Goal: Task Accomplishment & Management: Manage account settings

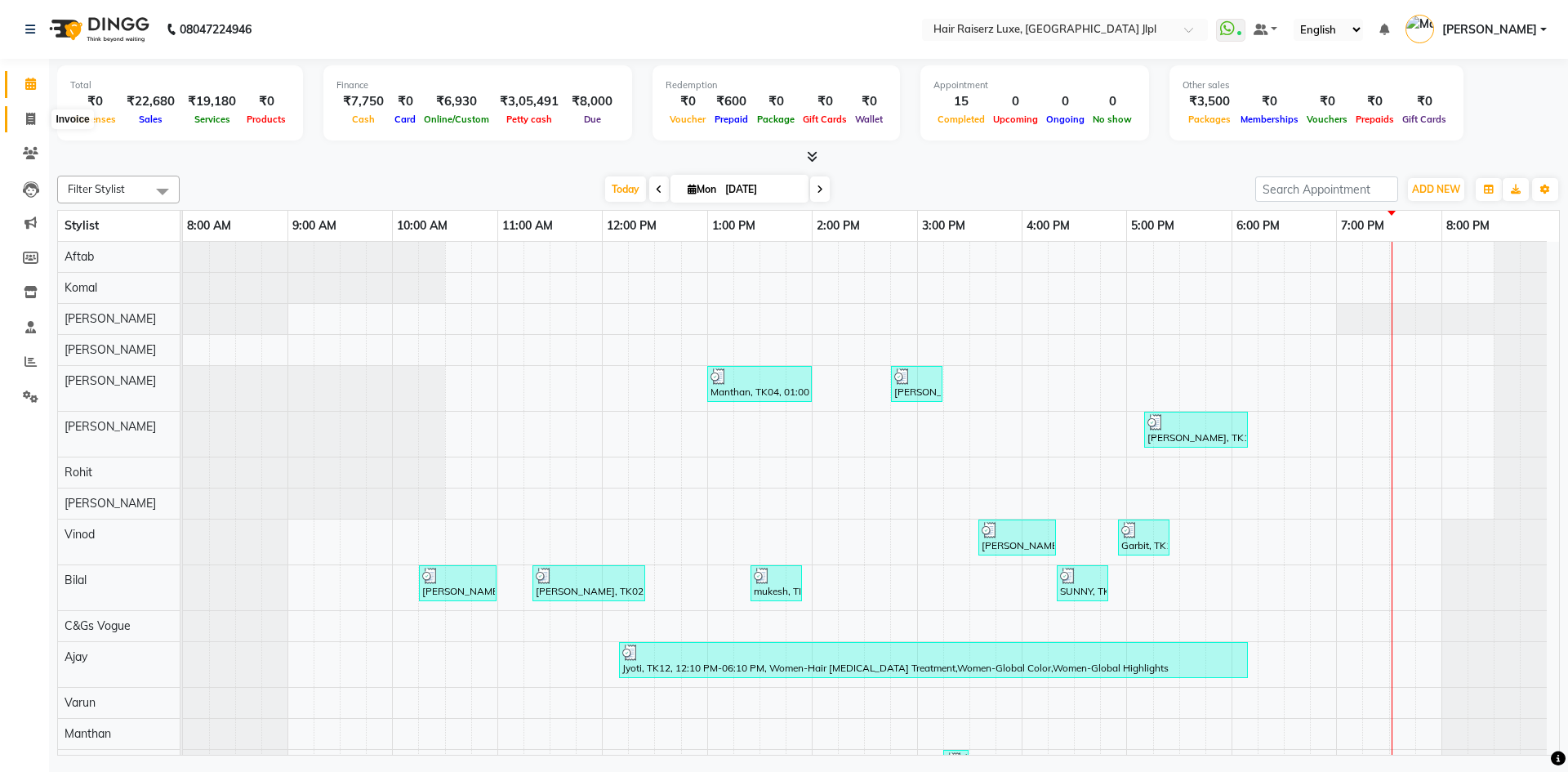
click at [38, 116] on span at bounding box center [31, 119] width 29 height 19
select select "service"
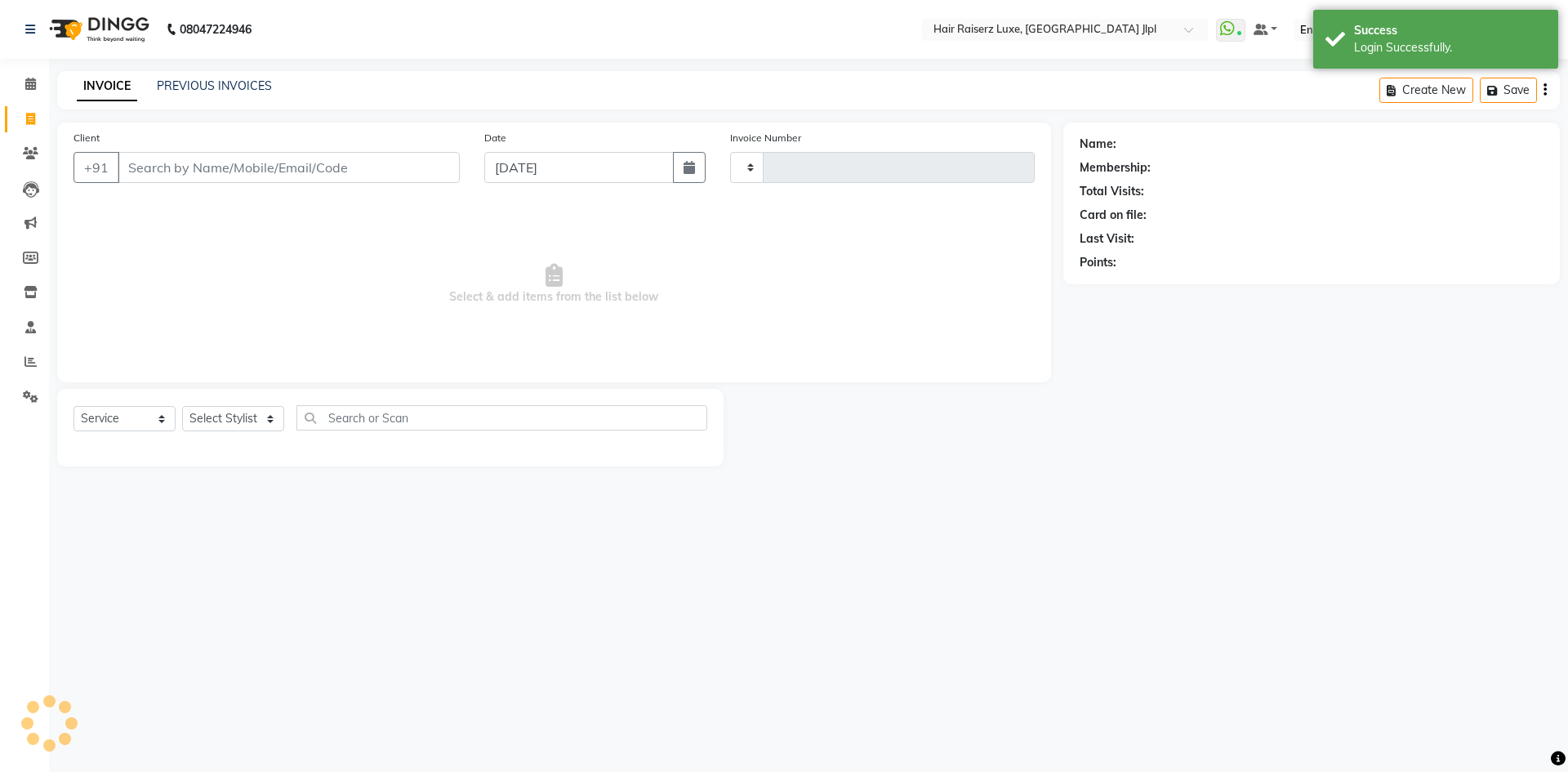
type input "3243"
select select "5409"
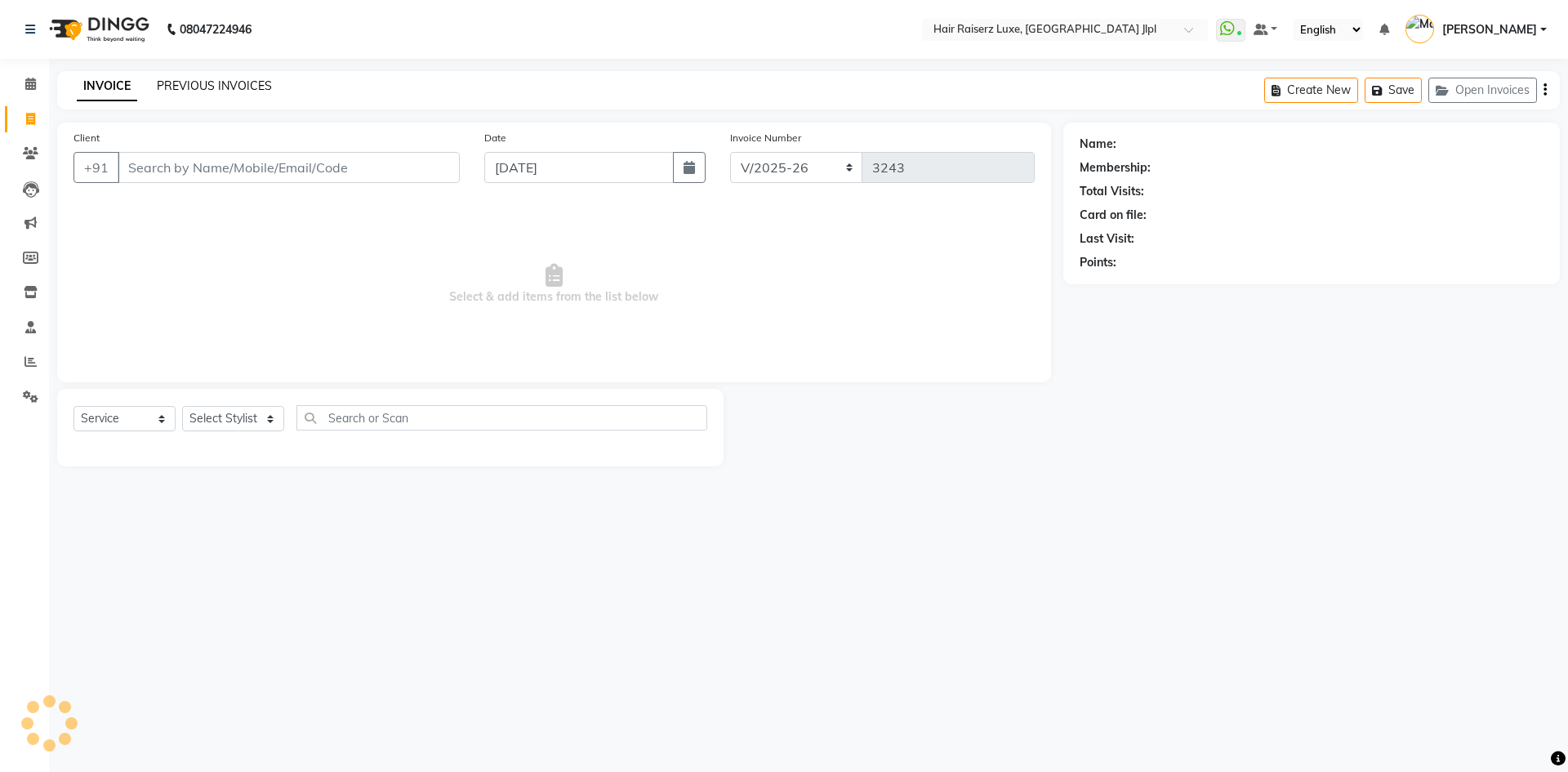
click at [203, 87] on link "PREVIOUS INVOICES" at bounding box center [215, 86] width 116 height 14
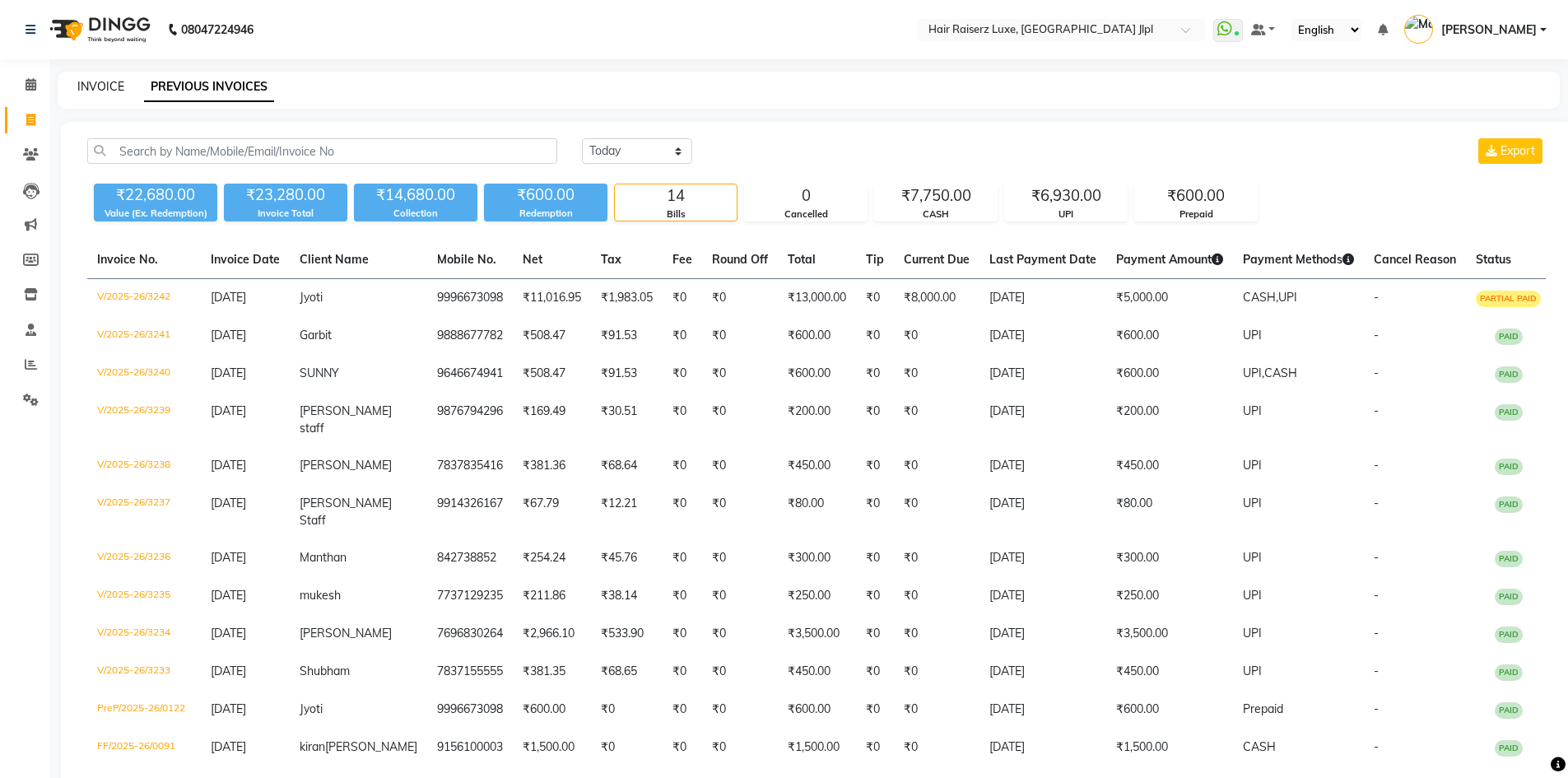
click at [116, 92] on link "INVOICE" at bounding box center [101, 86] width 47 height 15
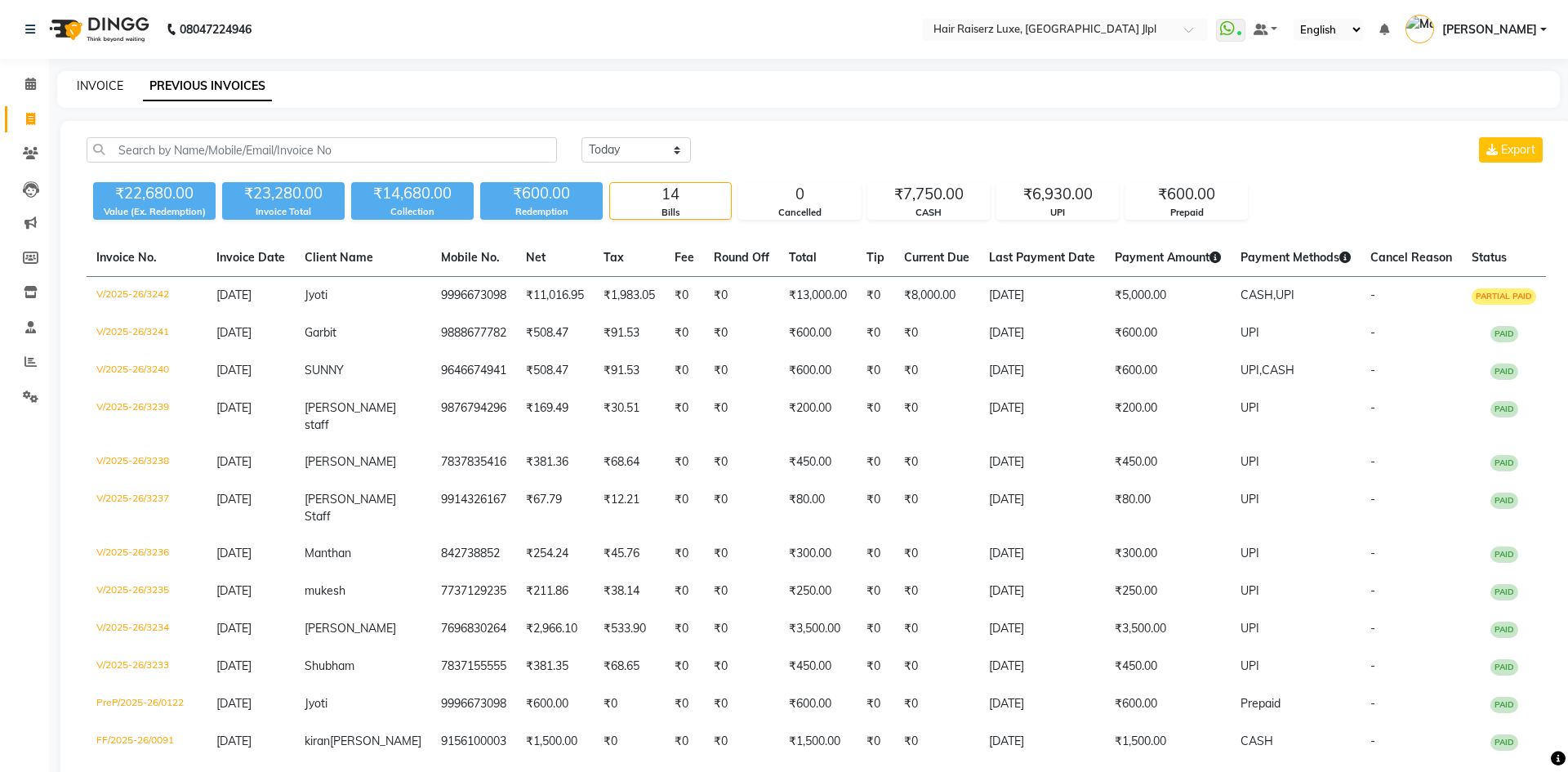
select select "5409"
select select "service"
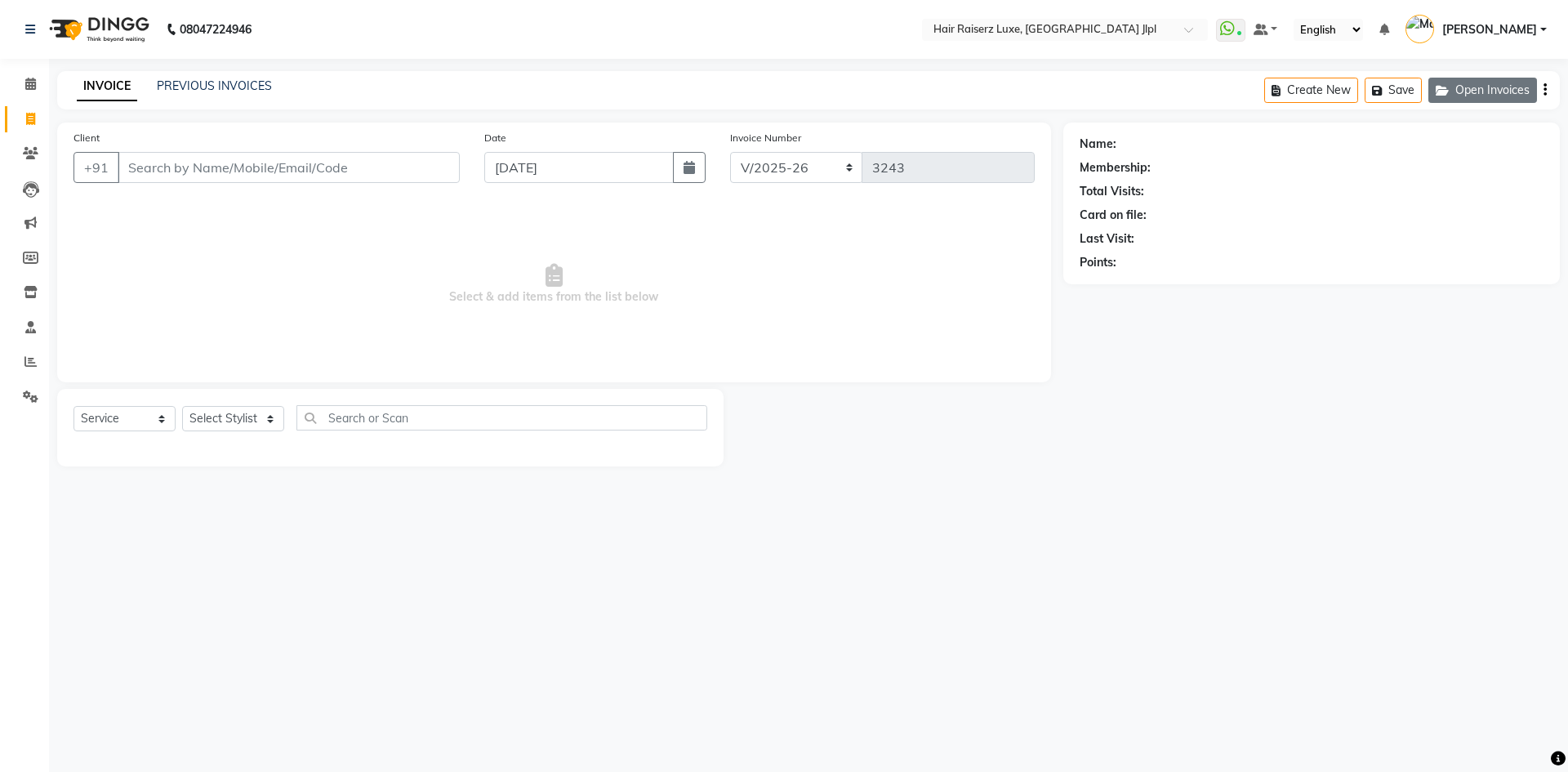
click at [1522, 87] on button "Open Invoices" at bounding box center [1482, 90] width 108 height 25
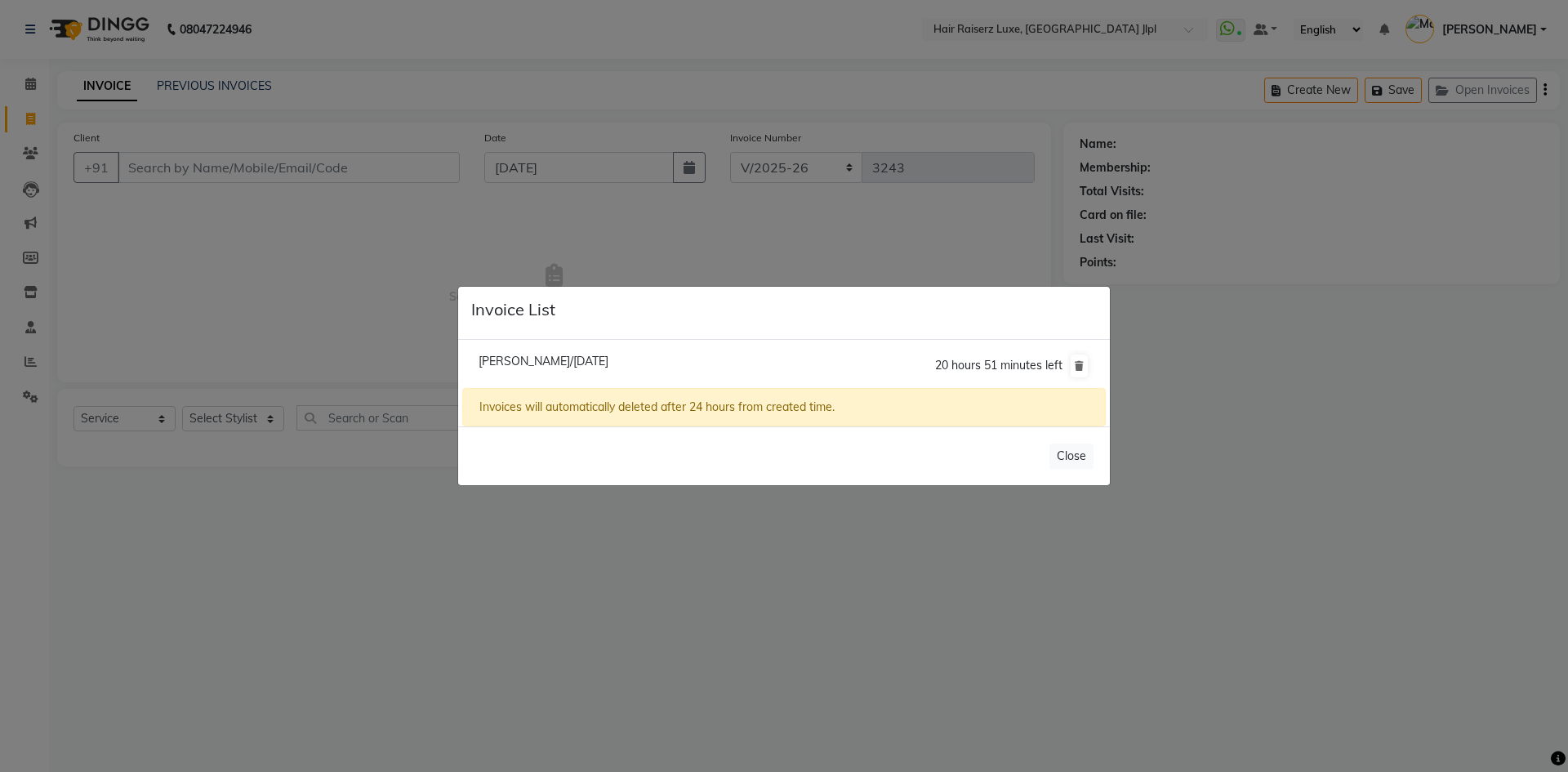
click at [246, 163] on ngb-modal-window "Invoice List Kiran Dhillon/01 September 2025 20 hours 51 minutes left Invoices …" at bounding box center [784, 386] width 1568 height 772
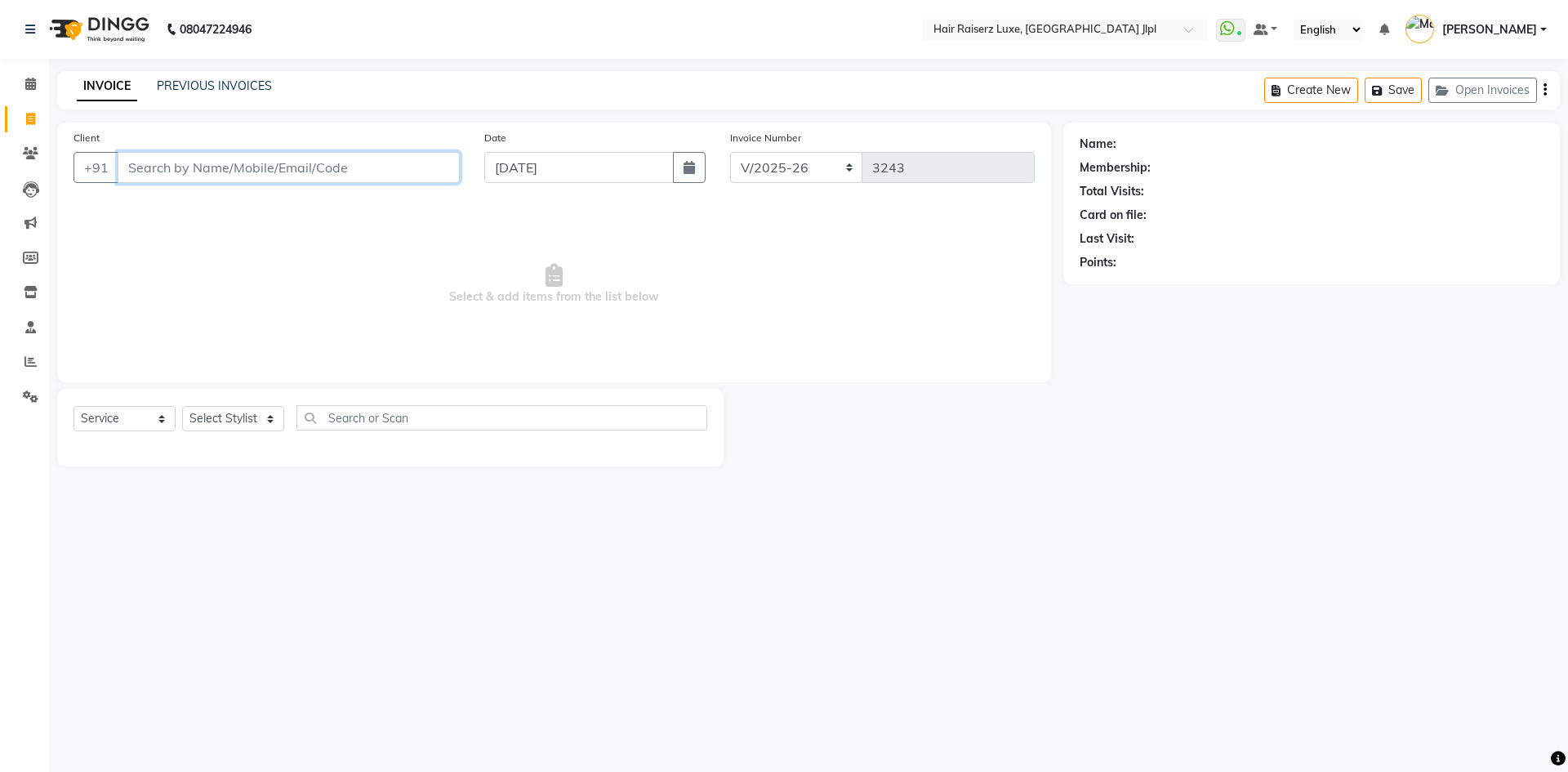
click at [246, 163] on input "Client" at bounding box center [288, 167] width 342 height 31
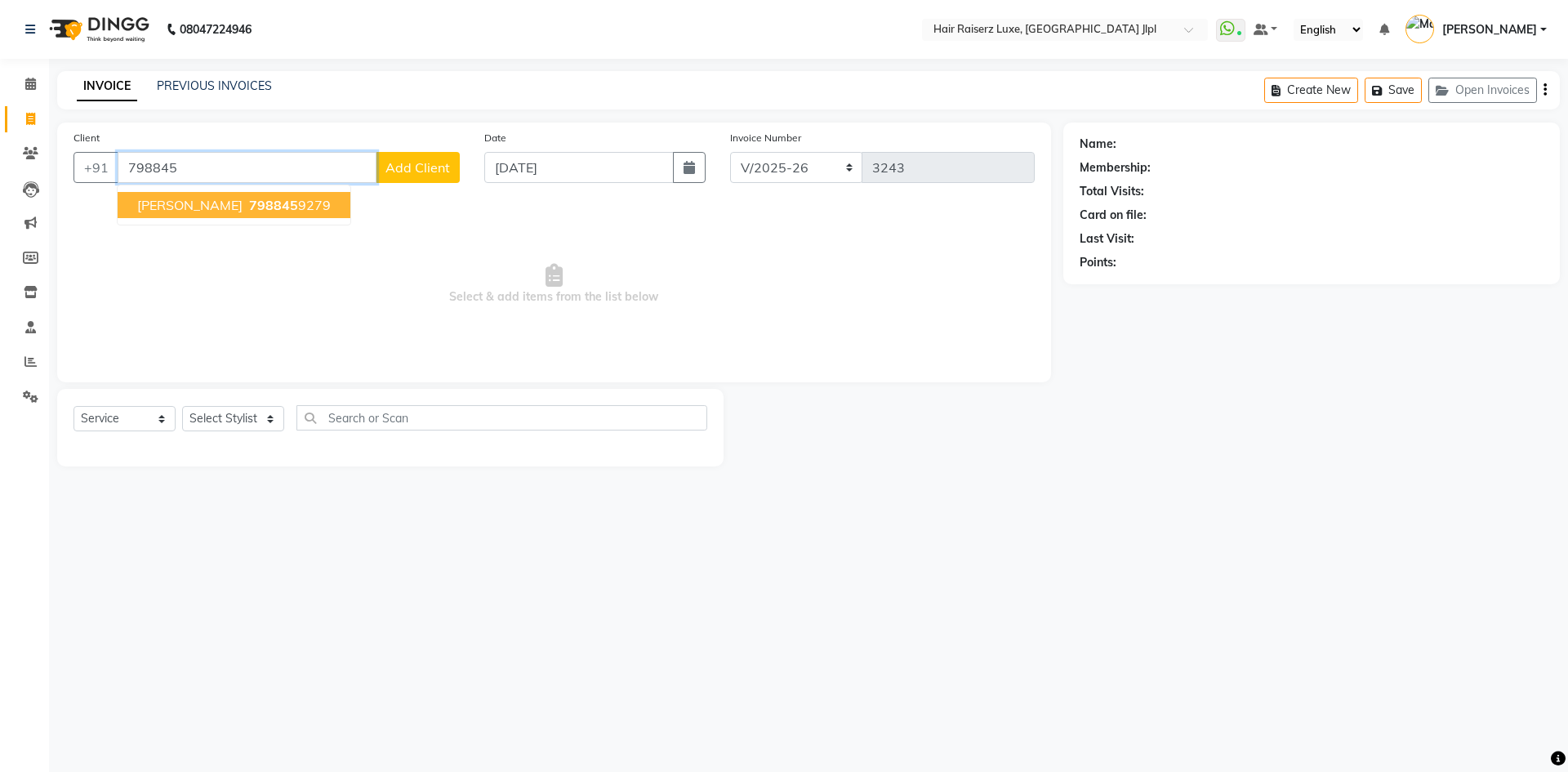
click at [270, 205] on button "Saurav 798845 9279" at bounding box center [234, 205] width 233 height 26
type input "7988459279"
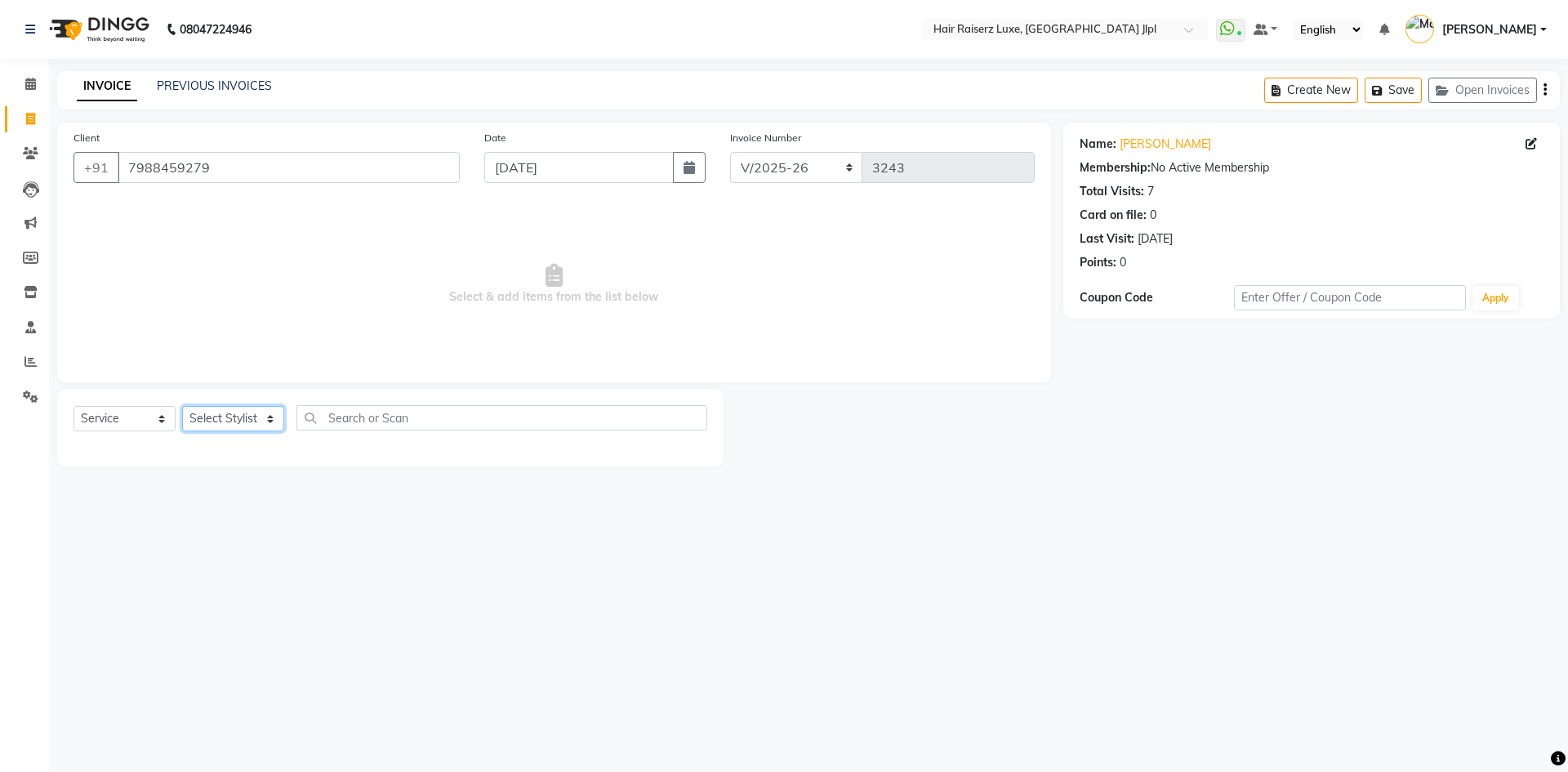
click at [212, 416] on select "Select Stylist [PERSON_NAME] [PERSON_NAME] [PERSON_NAME] C&Gs Vogue [PERSON_NAM…" at bounding box center [233, 419] width 102 height 25
select select "47928"
click at [182, 406] on select "Select Stylist [PERSON_NAME] [PERSON_NAME] [PERSON_NAME] C&Gs Vogue [PERSON_NAM…" at bounding box center [233, 419] width 102 height 25
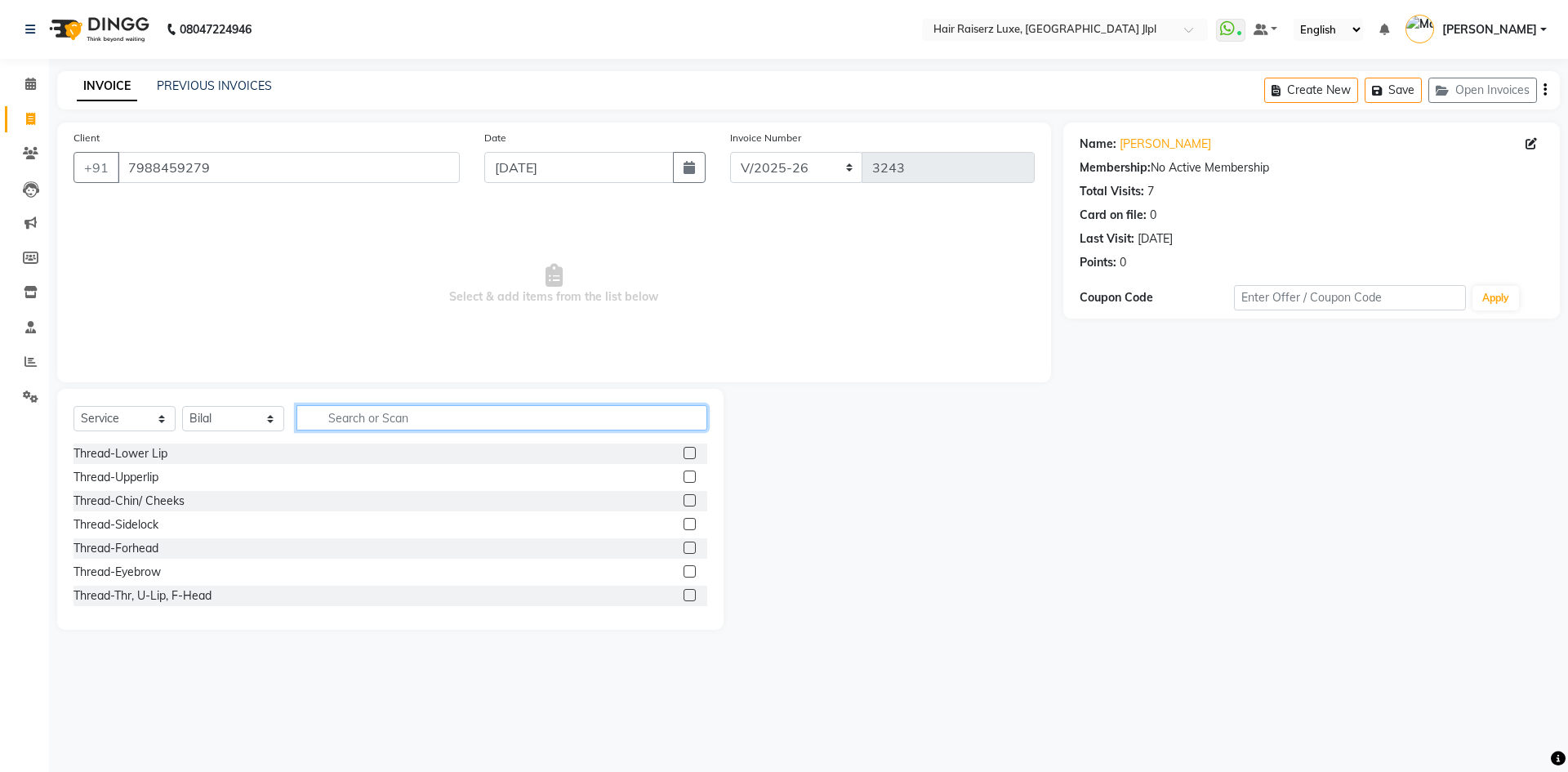
click at [348, 422] on input "text" at bounding box center [501, 418] width 411 height 25
type input "beard"
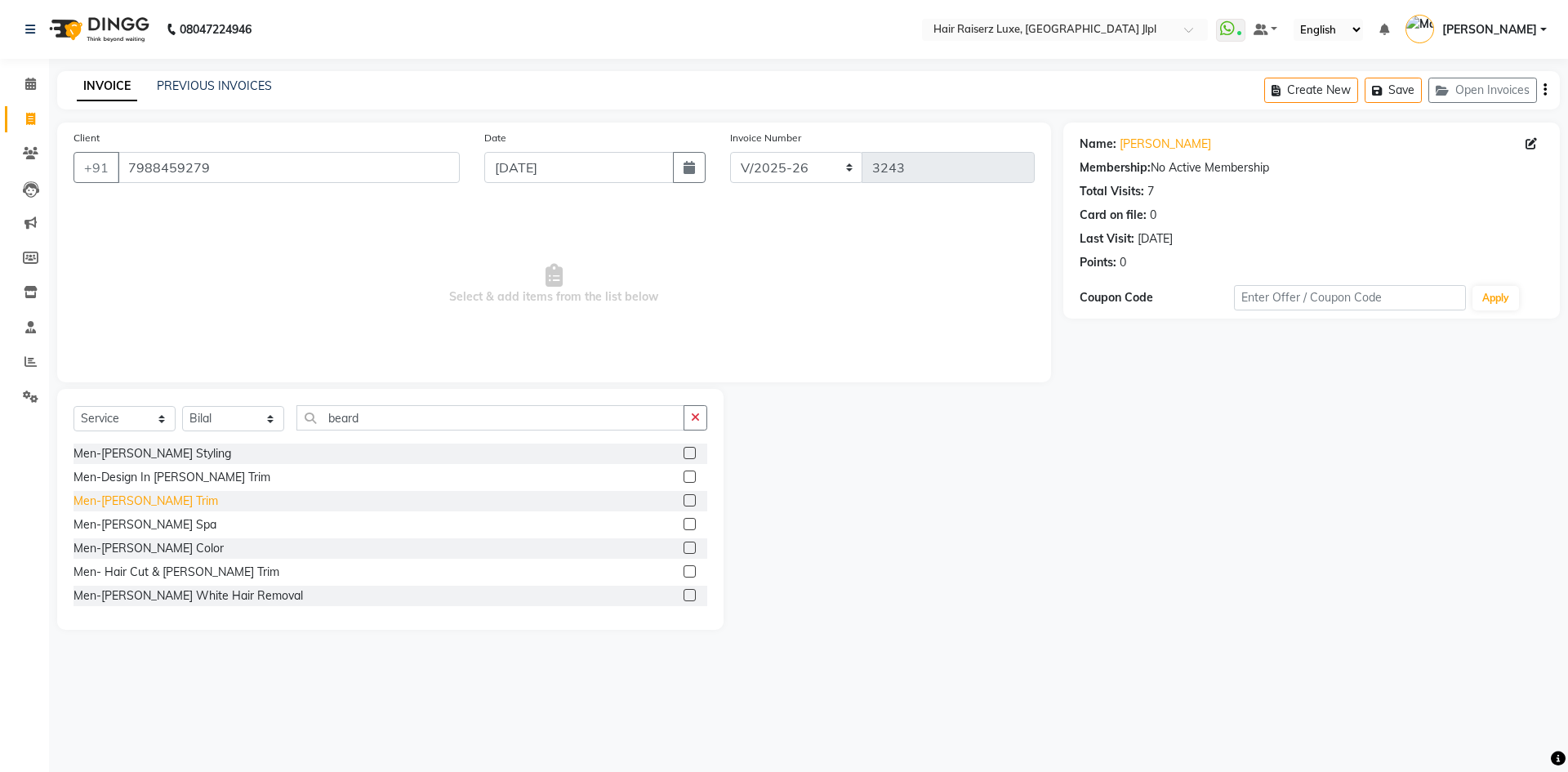
click at [148, 498] on div "Men-[PERSON_NAME] Trim" at bounding box center [145, 500] width 144 height 17
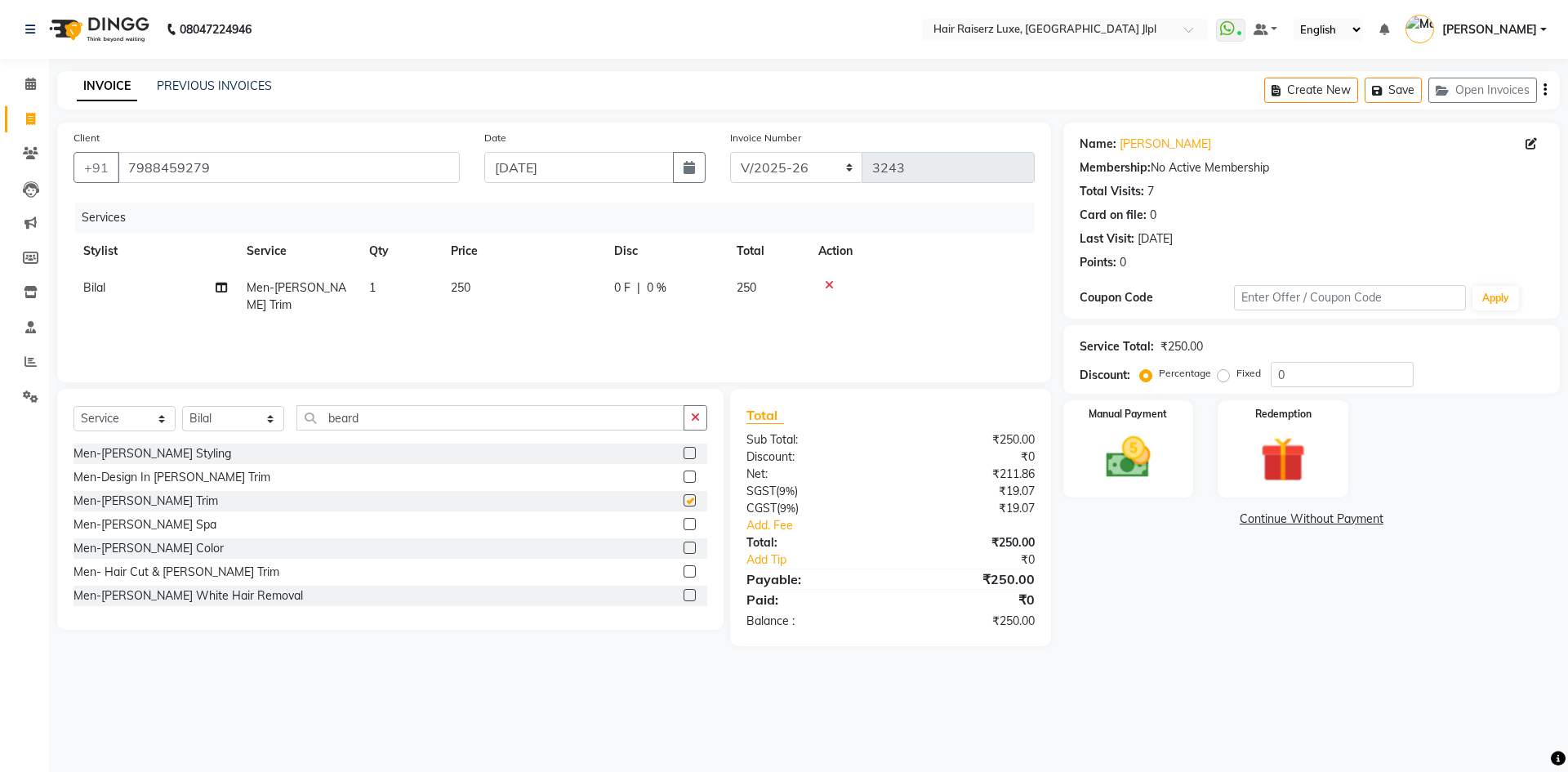
checkbox input "false"
click at [348, 417] on input "beard" at bounding box center [490, 418] width 388 height 25
click at [230, 429] on select "Select Stylist [PERSON_NAME] [PERSON_NAME] [PERSON_NAME] C&Gs Vogue [PERSON_NAM…" at bounding box center [233, 419] width 102 height 25
select select "36165"
click at [182, 406] on select "Select Stylist [PERSON_NAME] [PERSON_NAME] [PERSON_NAME] C&Gs Vogue [PERSON_NAM…" at bounding box center [233, 419] width 102 height 25
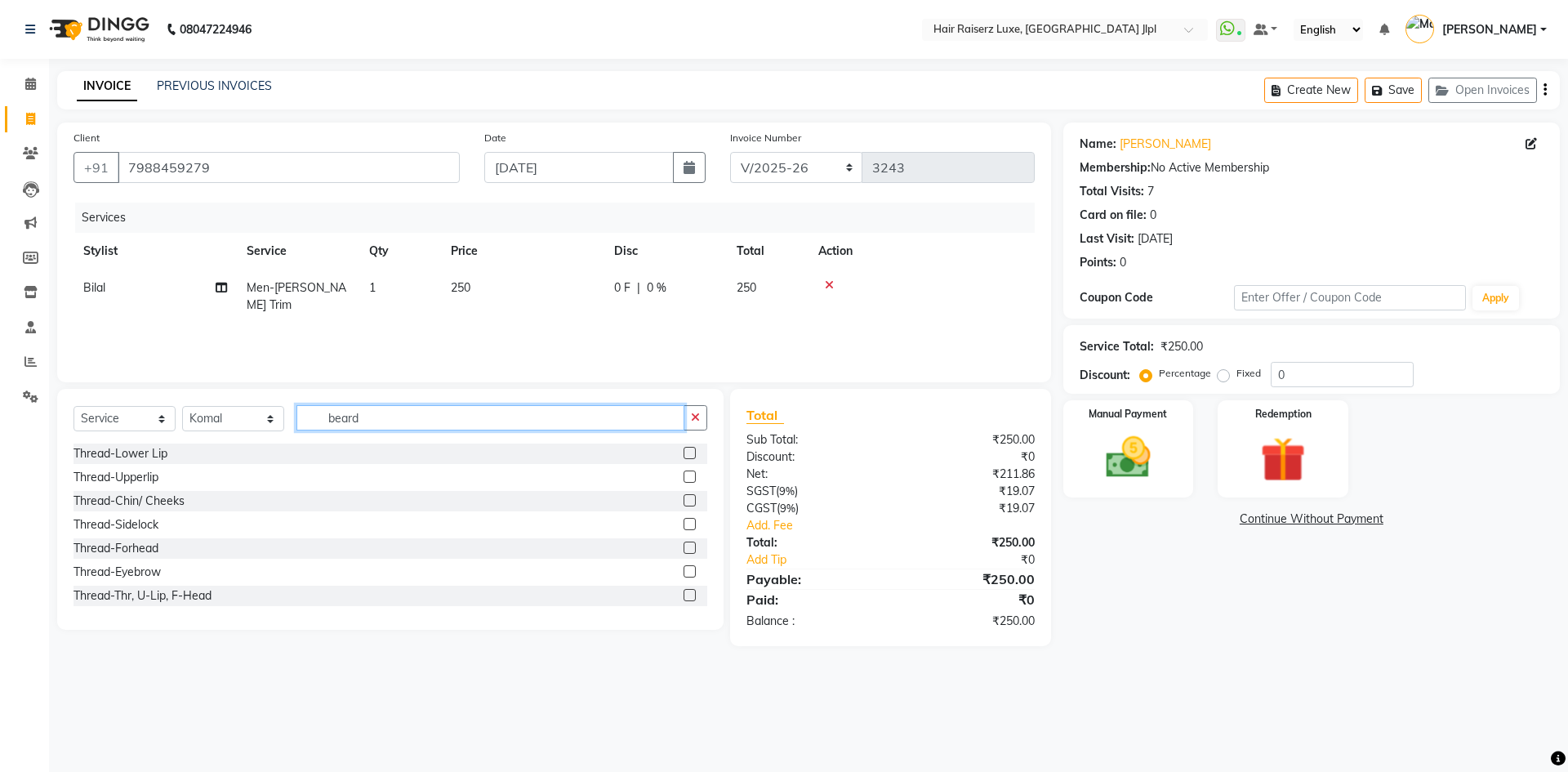
click at [339, 423] on input "beard" at bounding box center [490, 418] width 388 height 25
type input "kanpe"
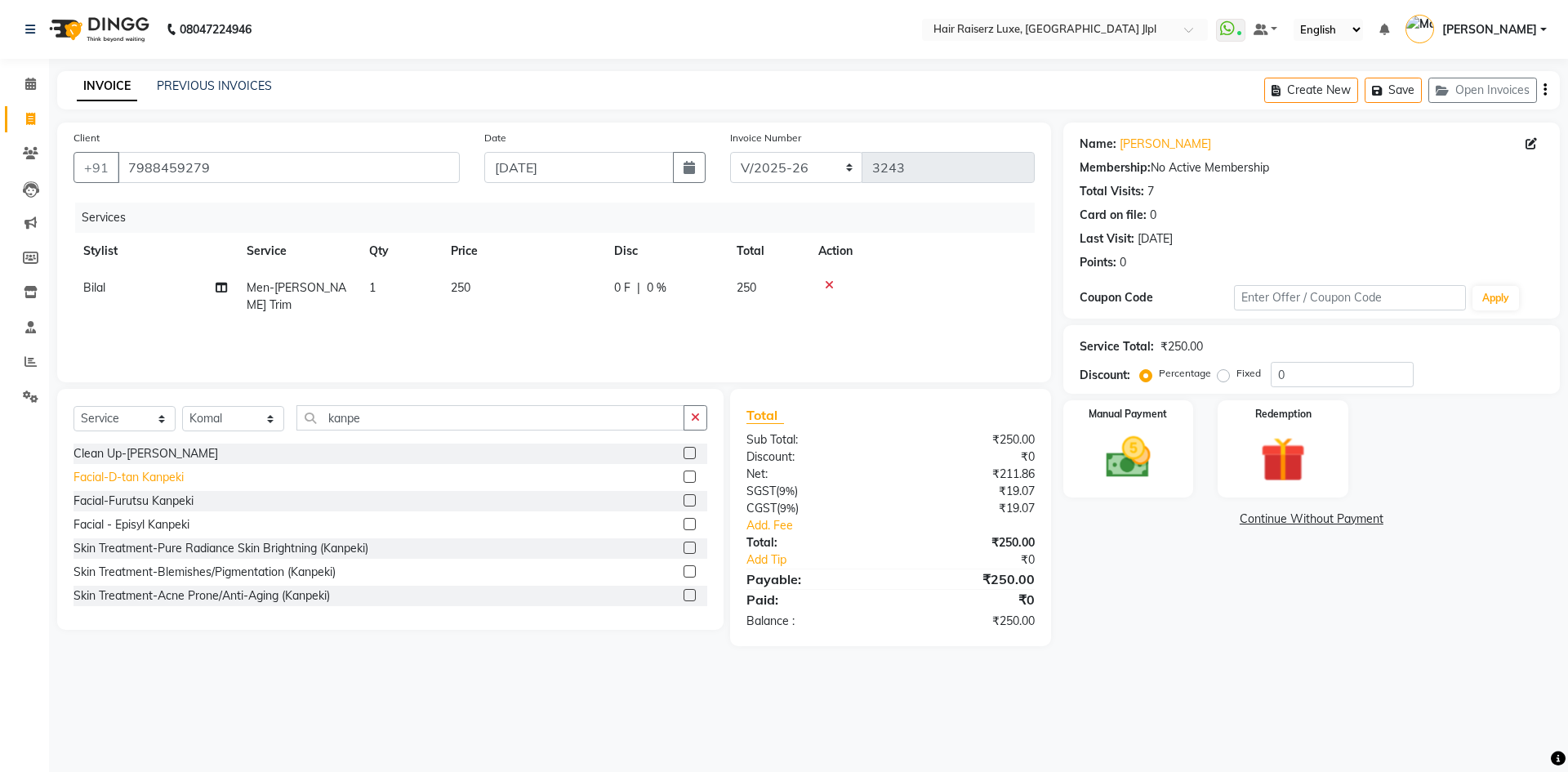
click at [150, 479] on div "Facial-D-tan Kanpeki" at bounding box center [128, 477] width 110 height 17
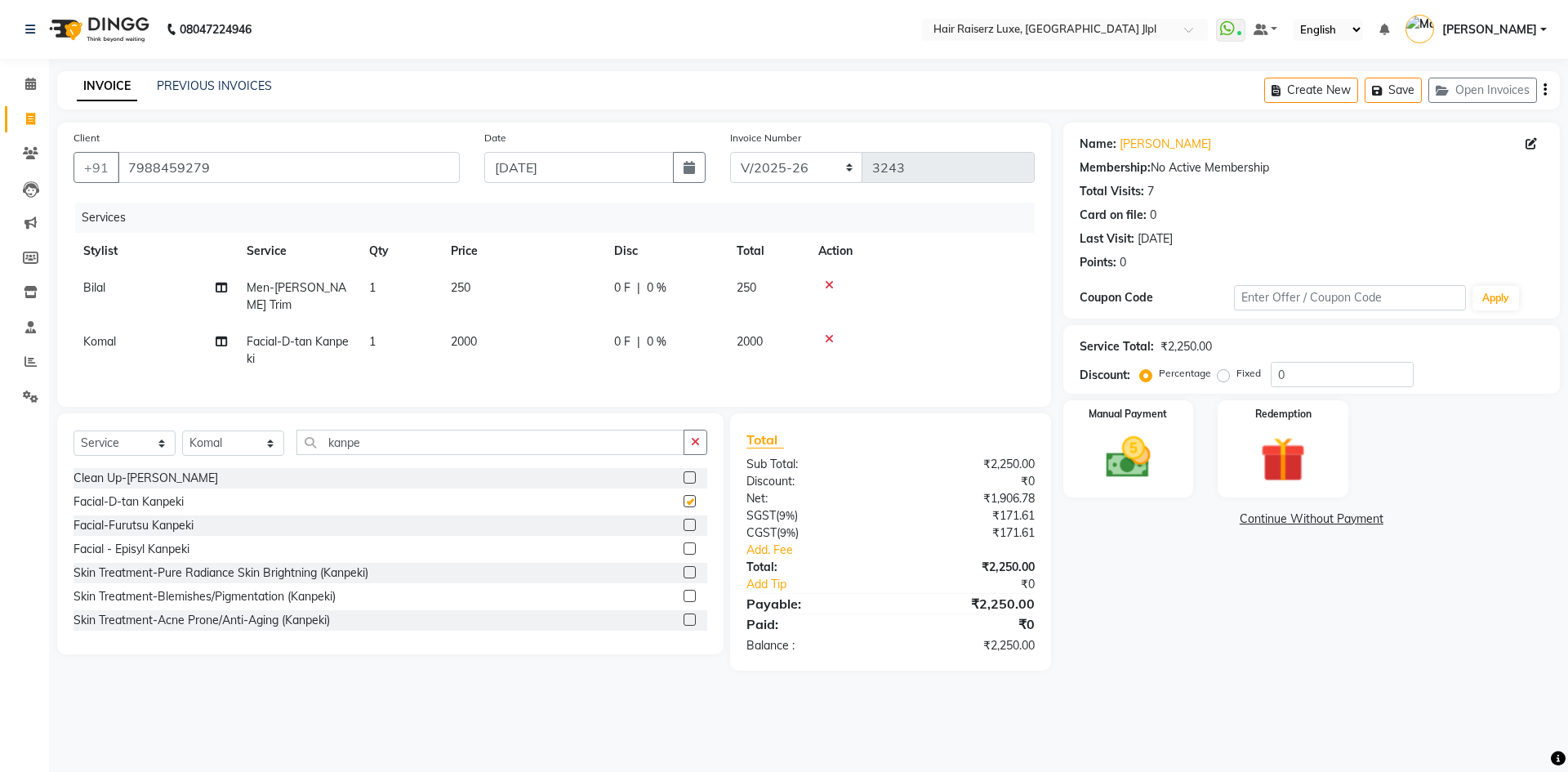
checkbox input "false"
click at [467, 334] on span "2000" at bounding box center [463, 341] width 26 height 14
select select "36165"
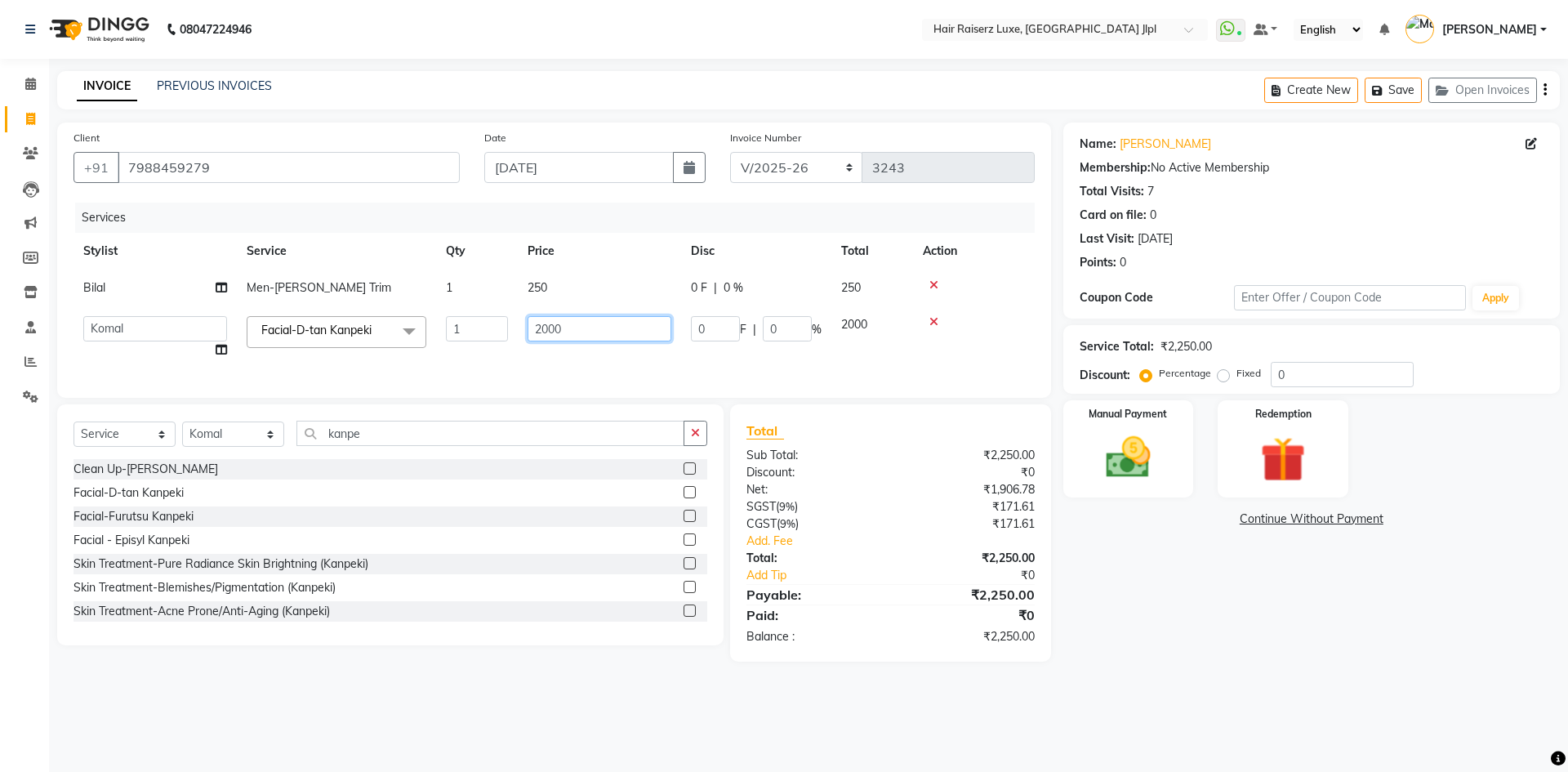
click at [543, 334] on input "2000" at bounding box center [598, 329] width 144 height 25
type input "2500"
click at [1402, 646] on div "Name: Saurav Membership: No Active Membership Total Visits: 7 Card on file: 0 L…" at bounding box center [1318, 392] width 509 height 539
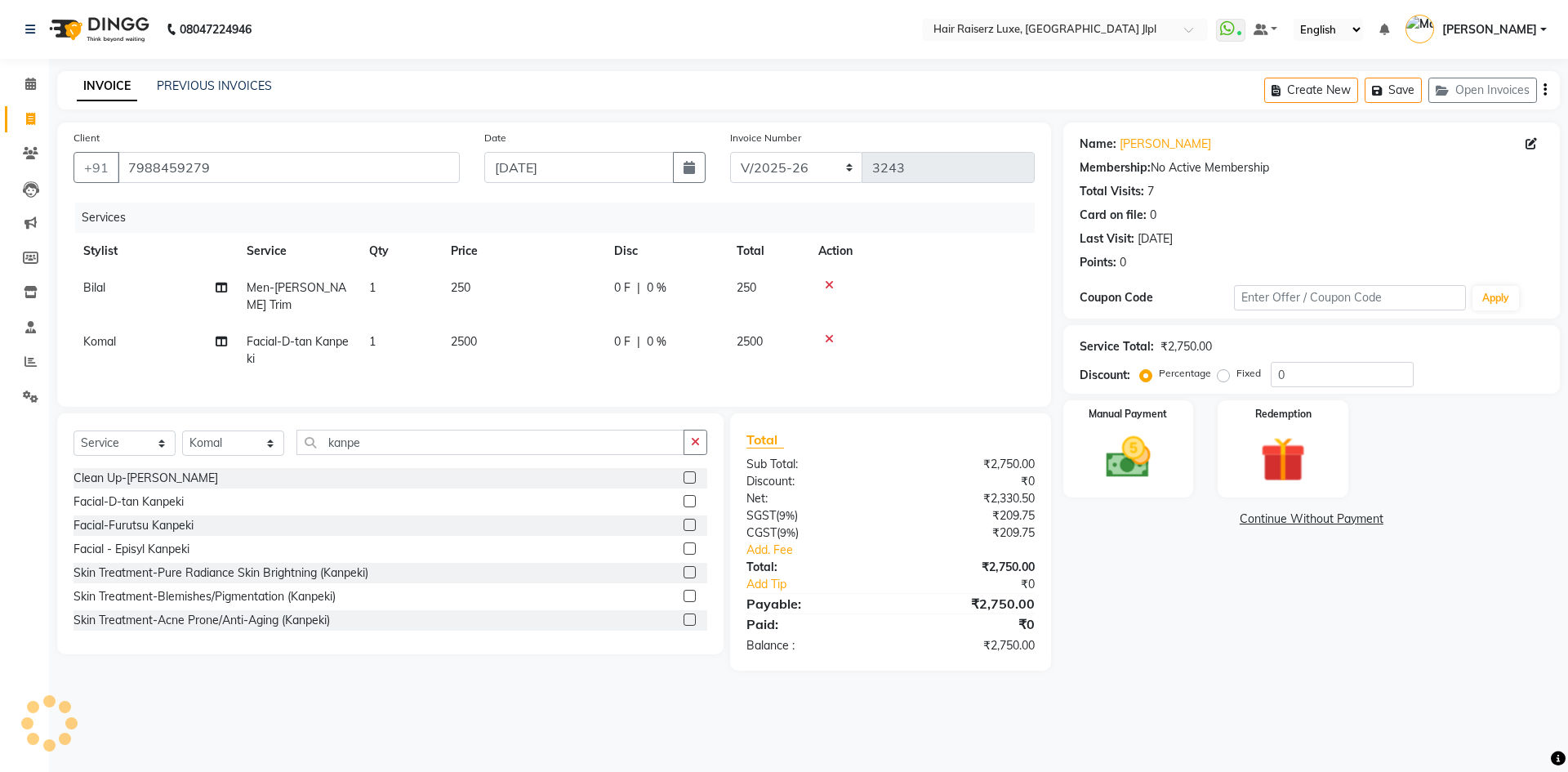
click at [630, 282] on div "0 F | 0 %" at bounding box center [665, 287] width 103 height 17
select select "47928"
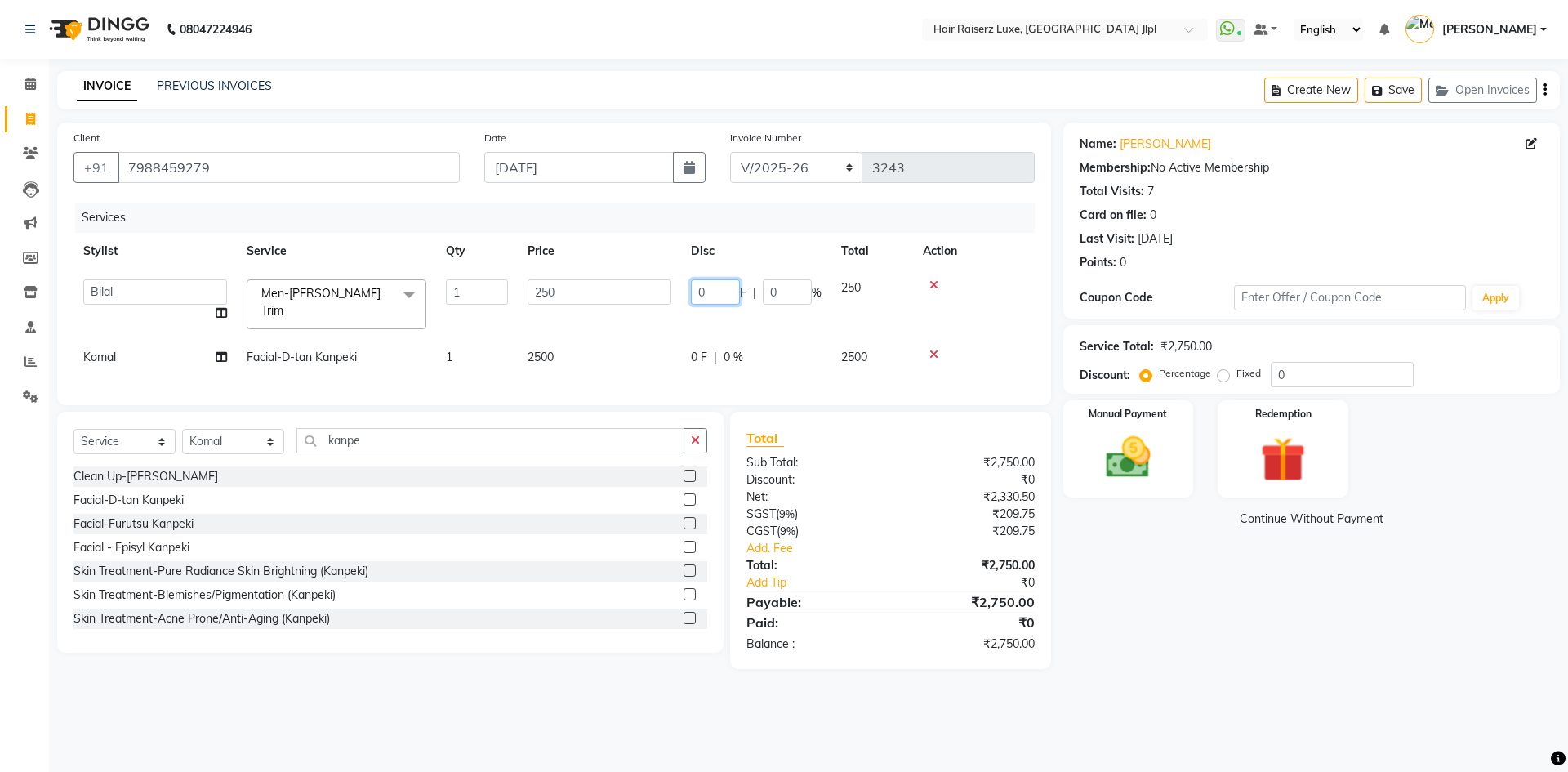
drag, startPoint x: 708, startPoint y: 292, endPoint x: 602, endPoint y: 281, distance: 106.6
click at [600, 281] on tr "[PERSON_NAME] [PERSON_NAME] [PERSON_NAME] C&Gs Vogue [PERSON_NAME] [PERSON_NAME…" at bounding box center [553, 304] width 961 height 70
type input "250"
click at [1283, 664] on div "Name: [PERSON_NAME] Membership: No Active Membership Total Visits: 7 Card on fi…" at bounding box center [1318, 395] width 509 height 546
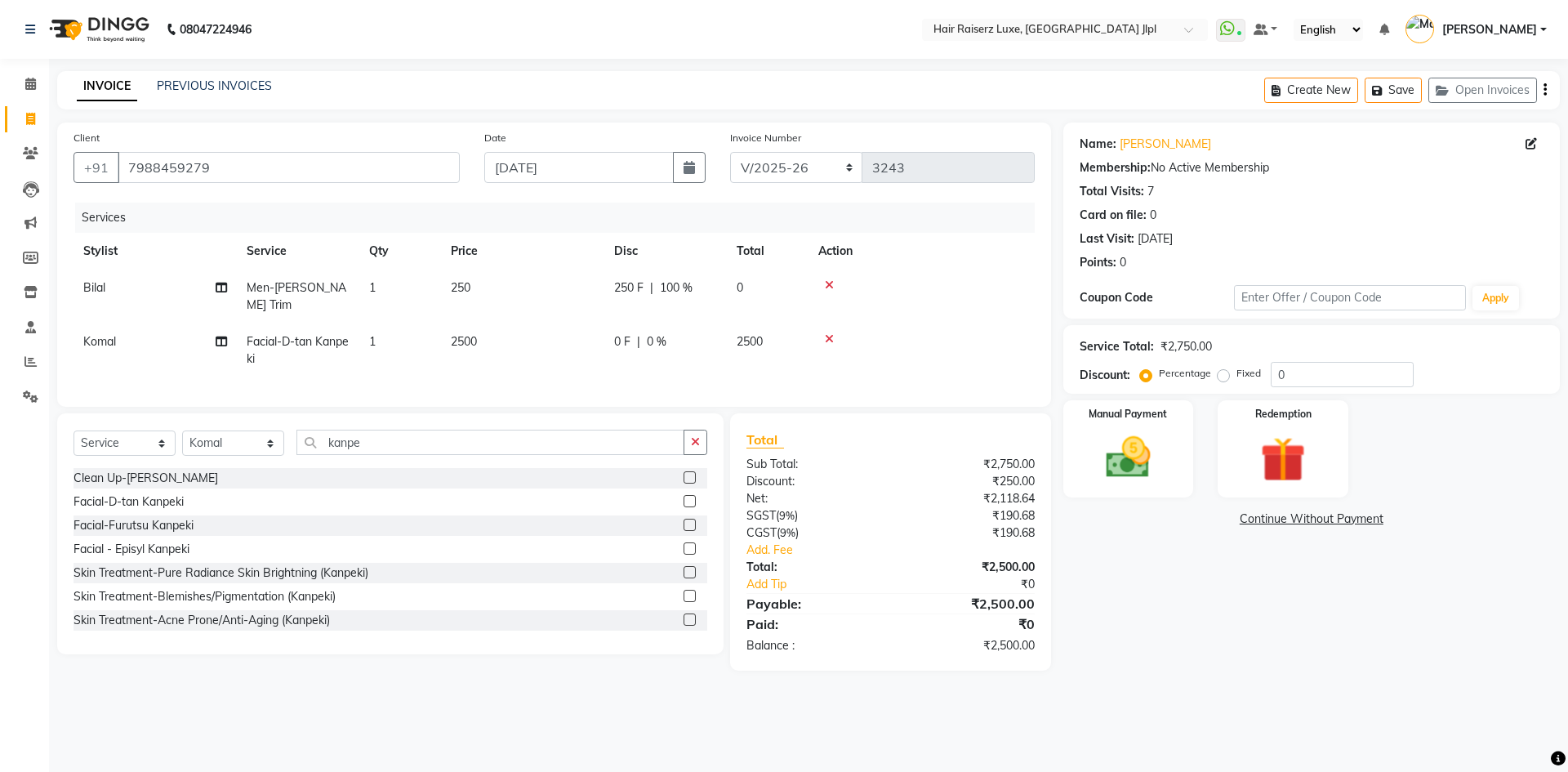
click at [814, 151] on div "Invoice Number FF/2025-26 PreP/2025-26 BANK/2025-26 Paytm/2025-26 CASH/2025-26 …" at bounding box center [882, 163] width 329 height 67
click at [814, 152] on select "FF/2025-26 PreP/2025-26 BANK/2025-26 Paytm/2025-26 CASH/2025-26 V/2025-26" at bounding box center [796, 167] width 133 height 31
select select "8498"
click at [730, 152] on select "FF/2025-26 PreP/2025-26 BANK/2025-26 Paytm/2025-26 CASH/2025-26 V/2025-26" at bounding box center [796, 167] width 133 height 31
type input "0503"
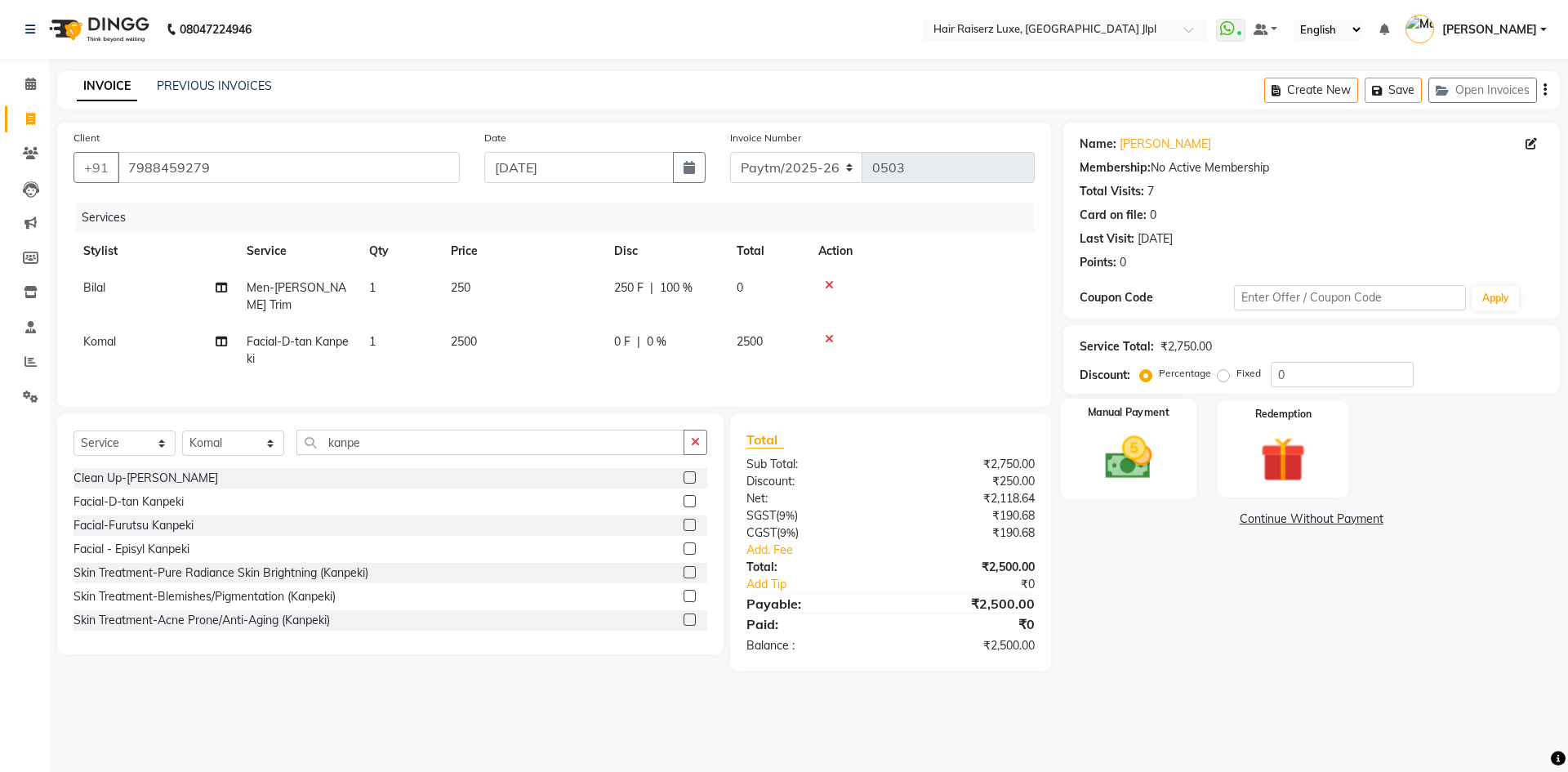
click at [1099, 446] on img at bounding box center [1128, 458] width 76 height 54
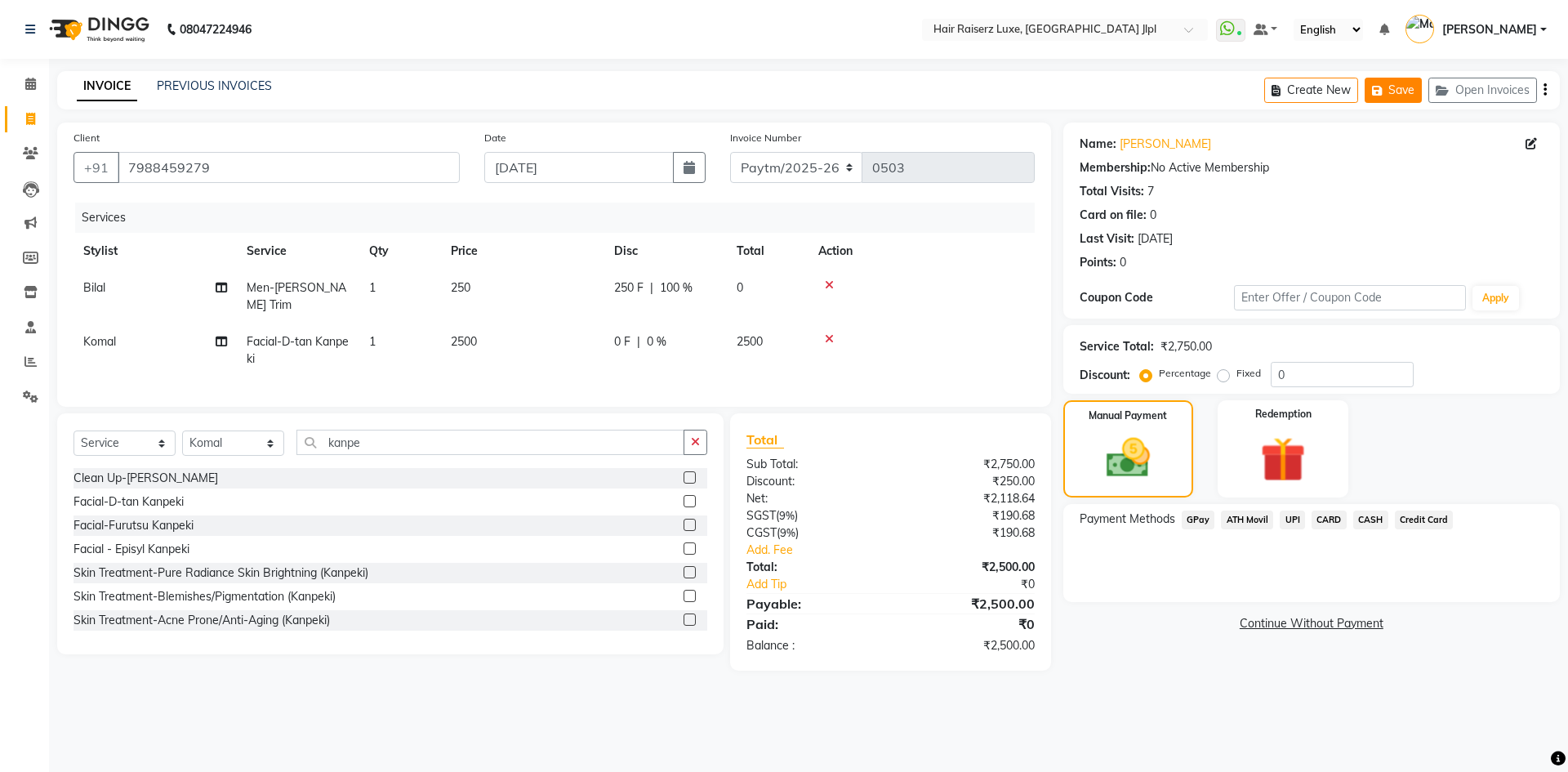
click at [1390, 99] on button "Save" at bounding box center [1393, 90] width 57 height 25
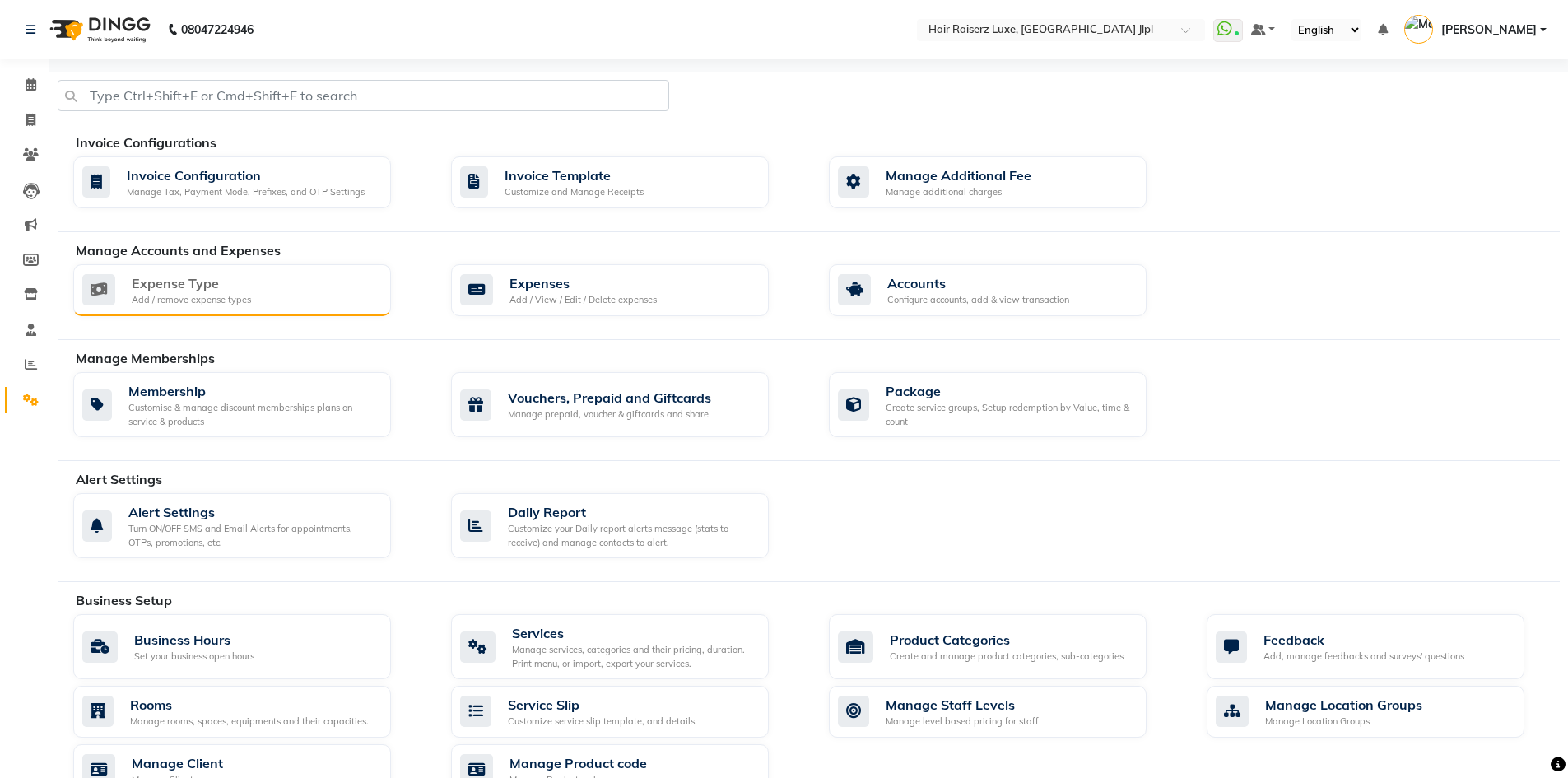
click at [228, 289] on div "Expense Type" at bounding box center [191, 283] width 119 height 20
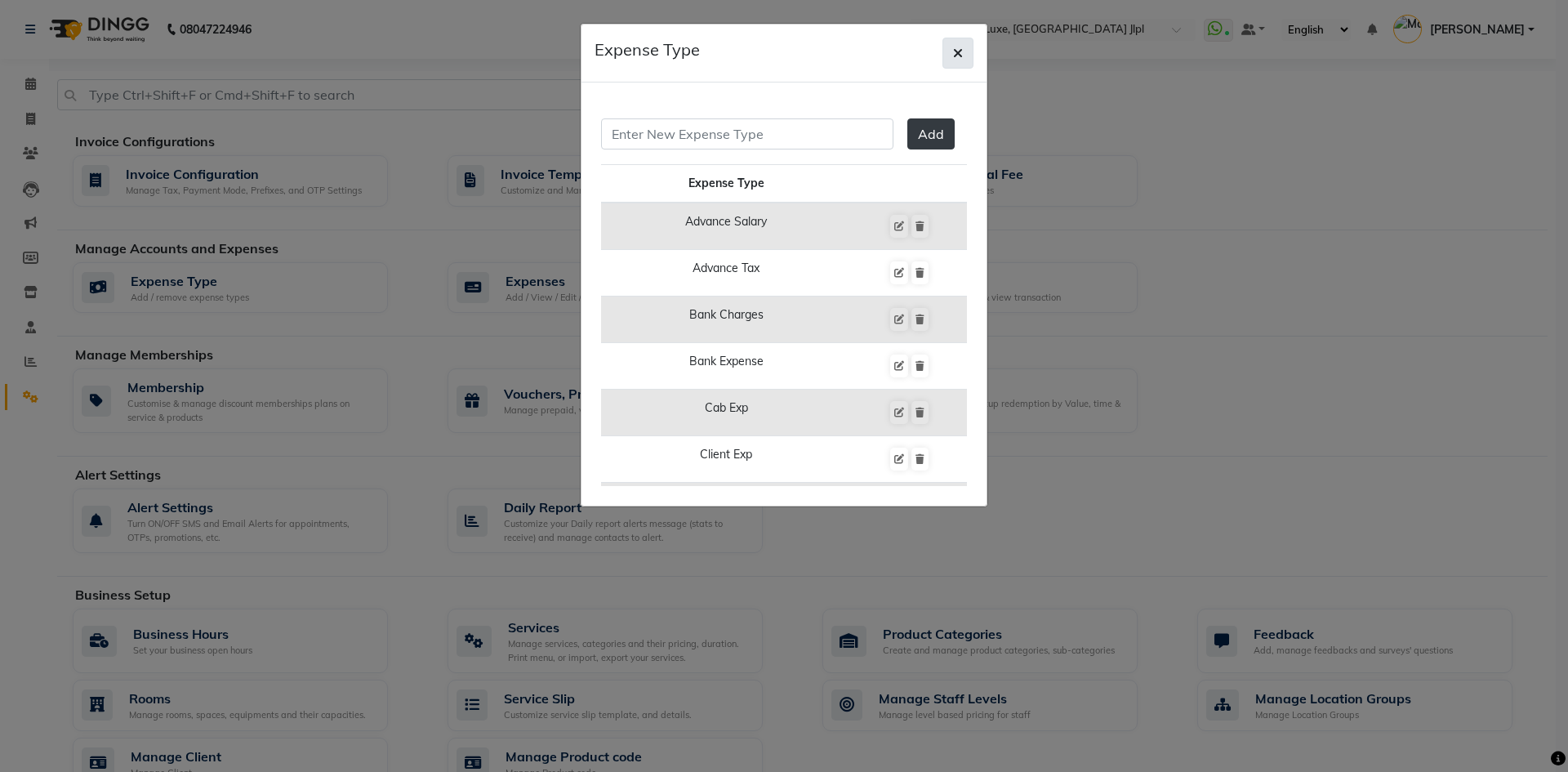
click at [958, 61] on button "button" at bounding box center [958, 53] width 31 height 31
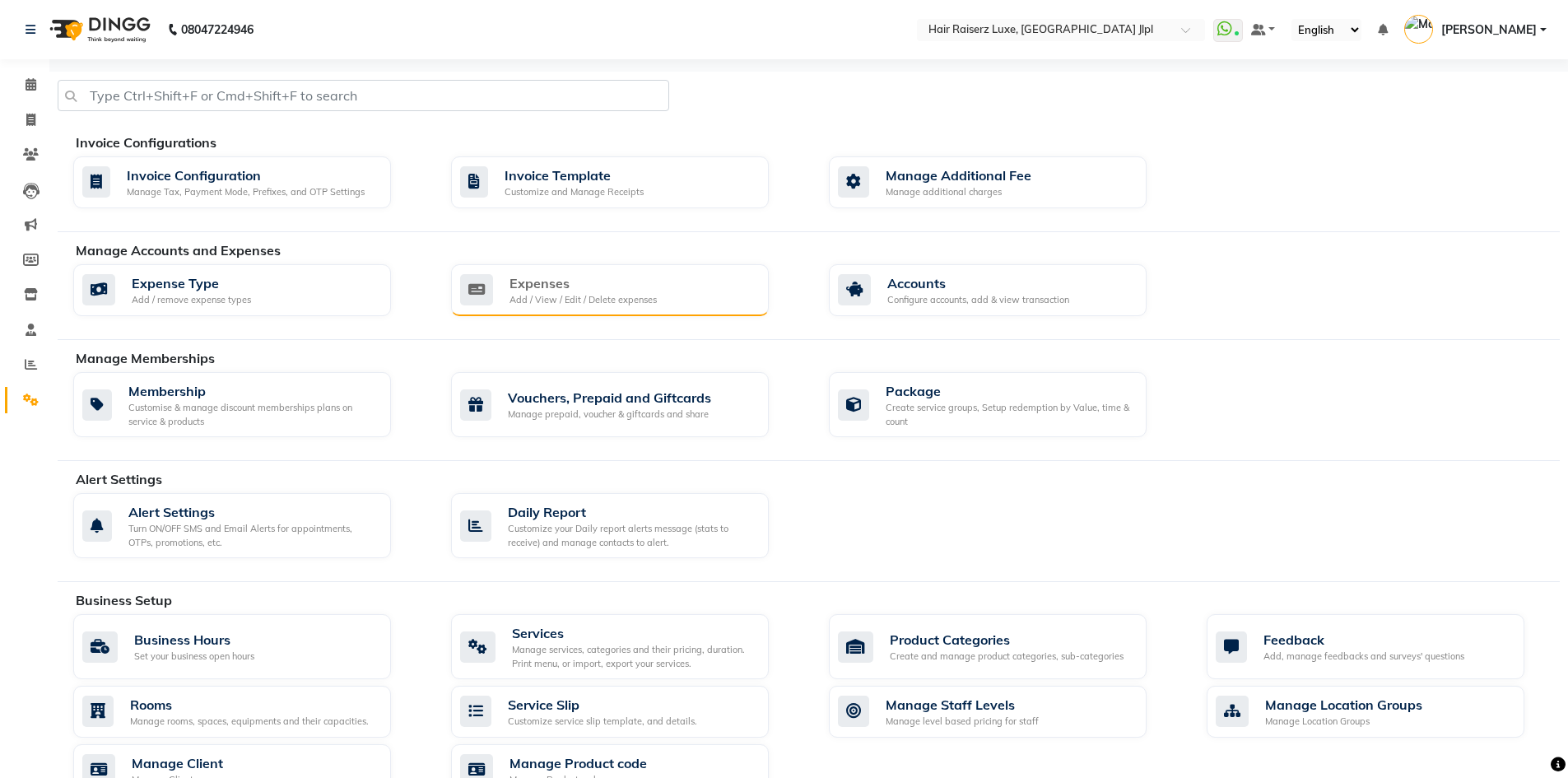
click at [571, 298] on div "Add / View / Edit / Delete expenses" at bounding box center [583, 299] width 147 height 14
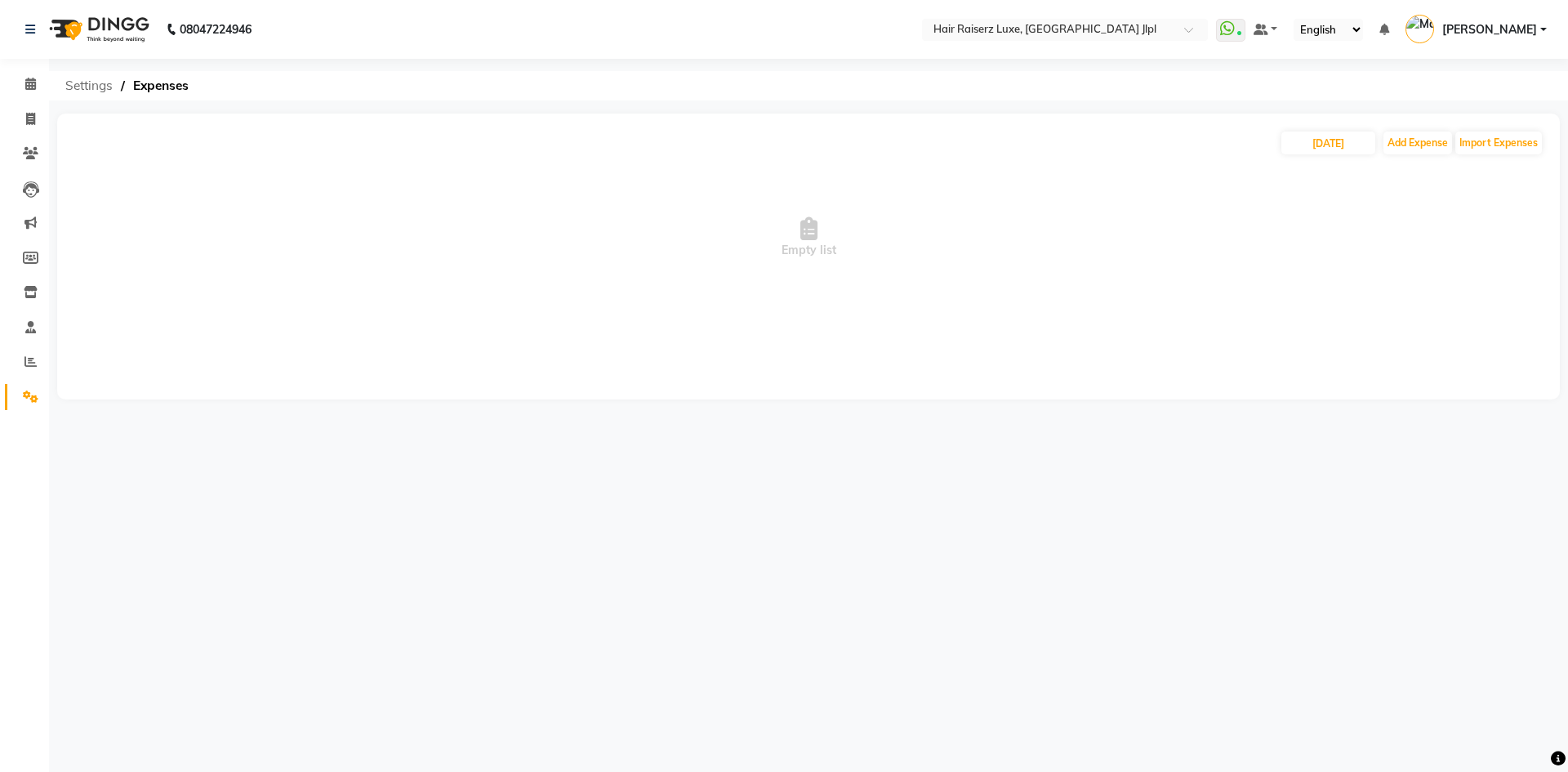
click at [90, 85] on span "Settings" at bounding box center [88, 86] width 64 height 30
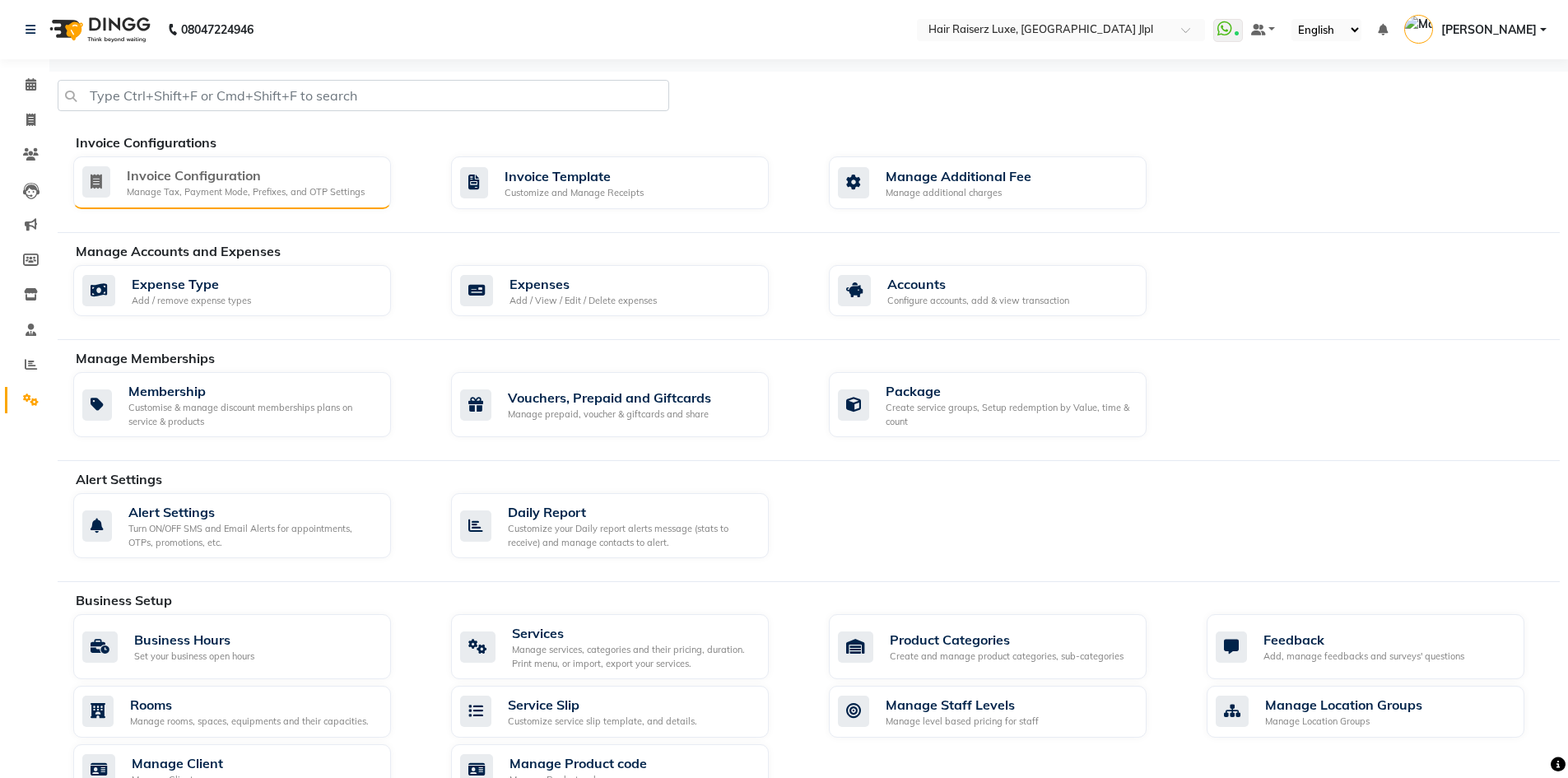
click at [234, 196] on div "Manage Tax, Payment Mode, Prefixes, and OTP Settings" at bounding box center [245, 192] width 238 height 14
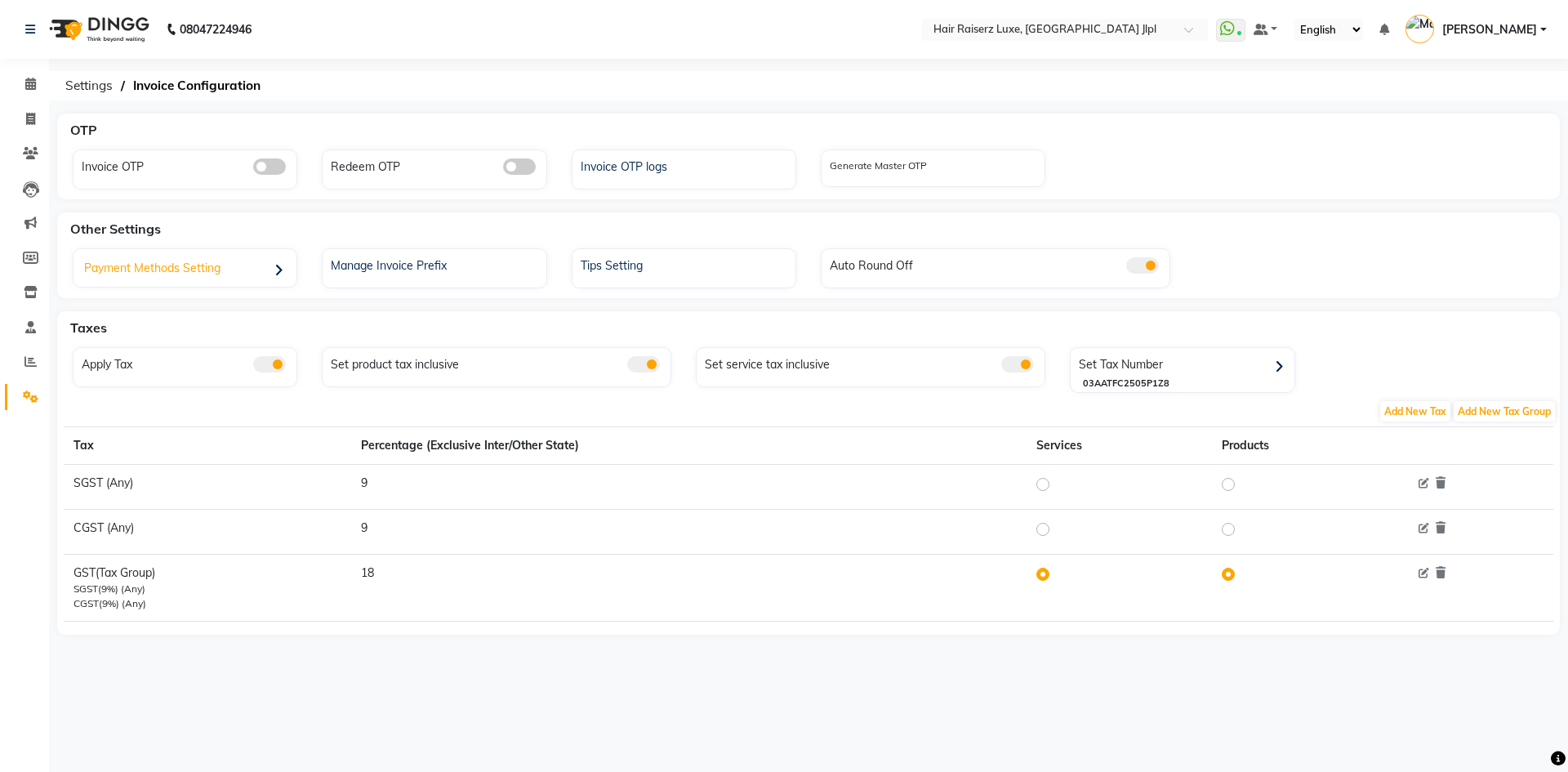
click at [227, 277] on div "Payment Methods Setting" at bounding box center [187, 269] width 218 height 33
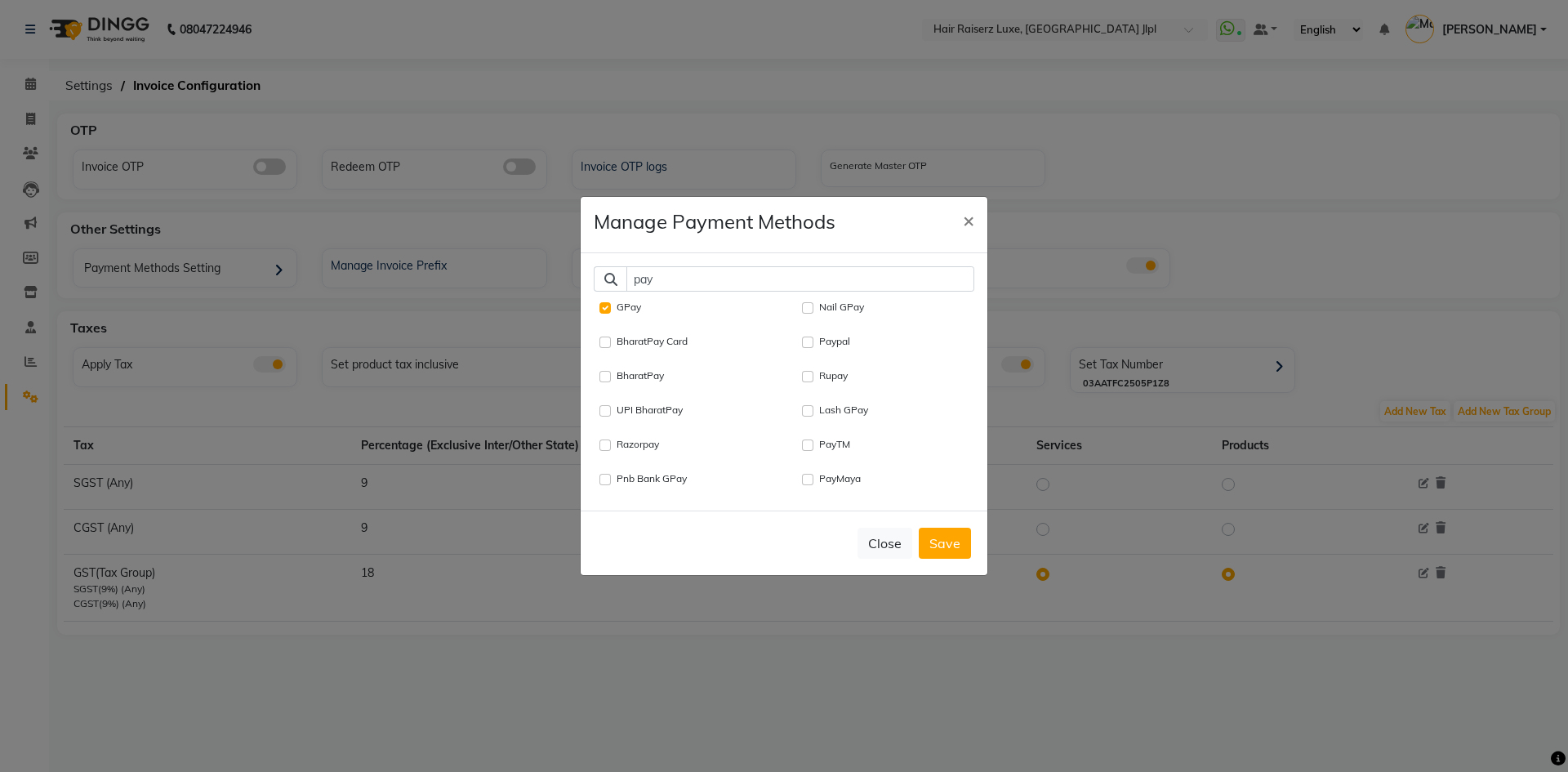
type input "pay"
click at [808, 444] on input "PayTM" at bounding box center [807, 445] width 12 height 12
checkbox input "true"
click at [951, 552] on button "Save" at bounding box center [945, 543] width 52 height 31
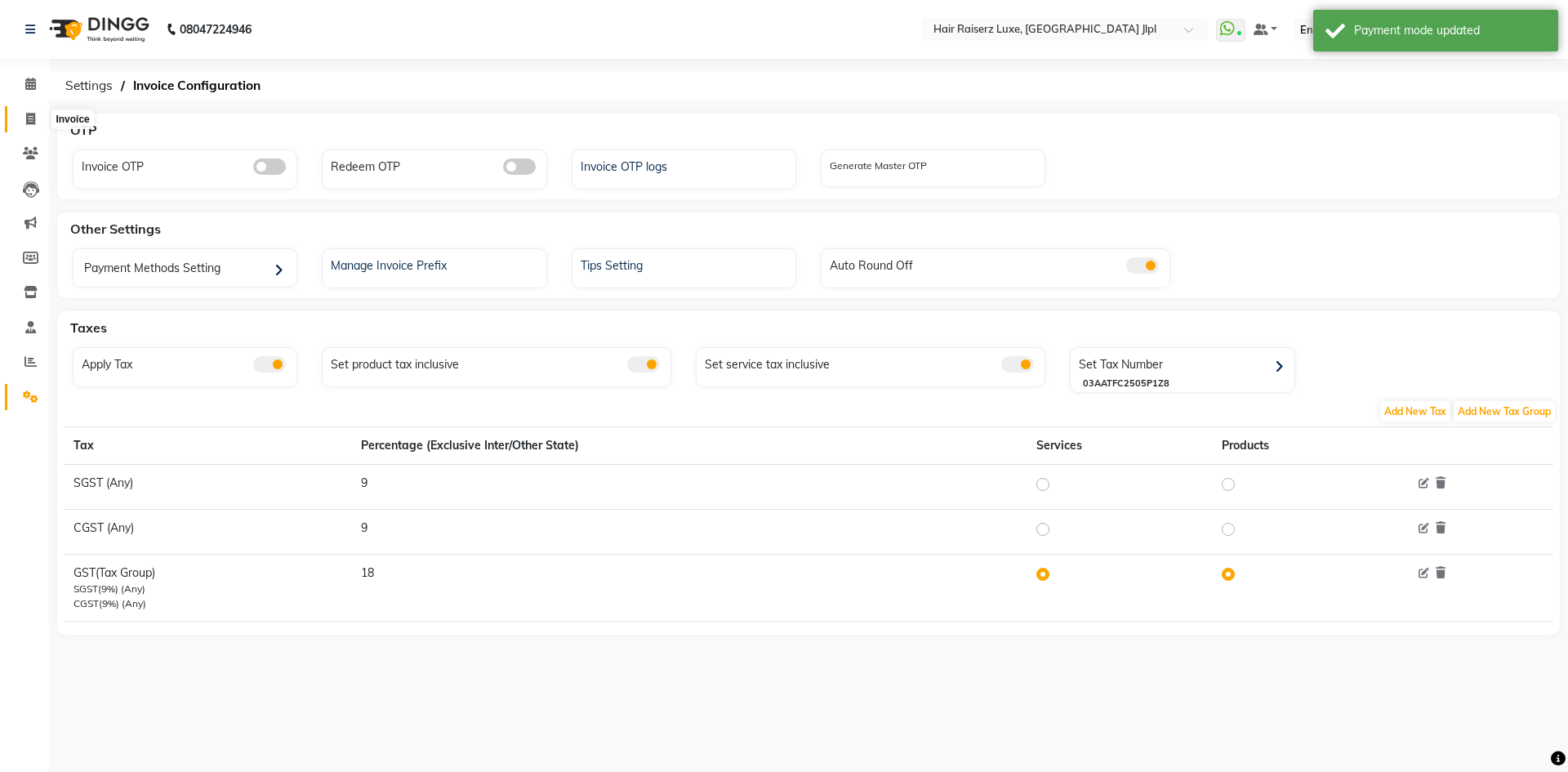
click at [38, 117] on span at bounding box center [31, 119] width 29 height 19
select select "5409"
select select "service"
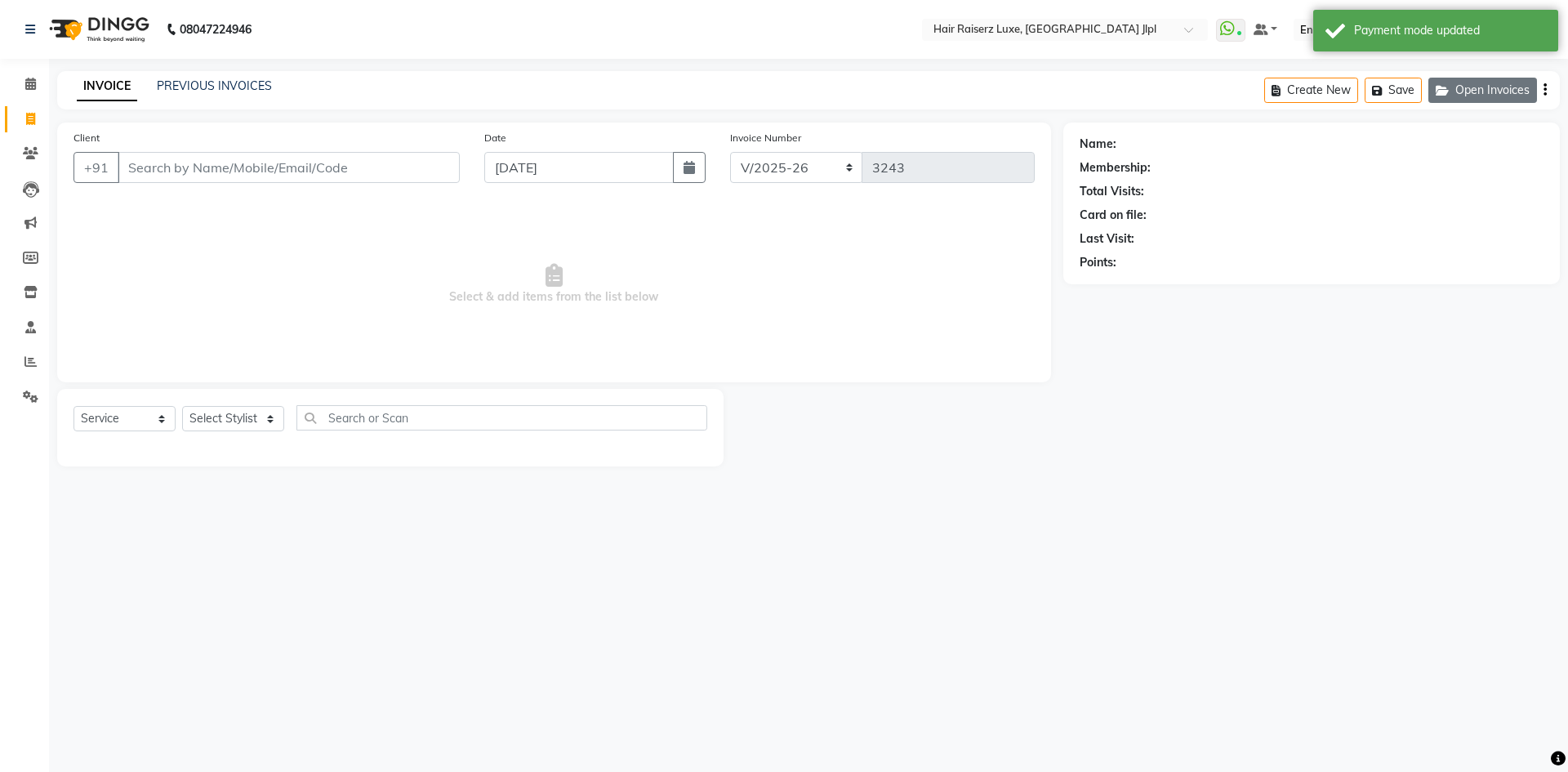
click at [1480, 92] on button "Open Invoices" at bounding box center [1482, 90] width 108 height 25
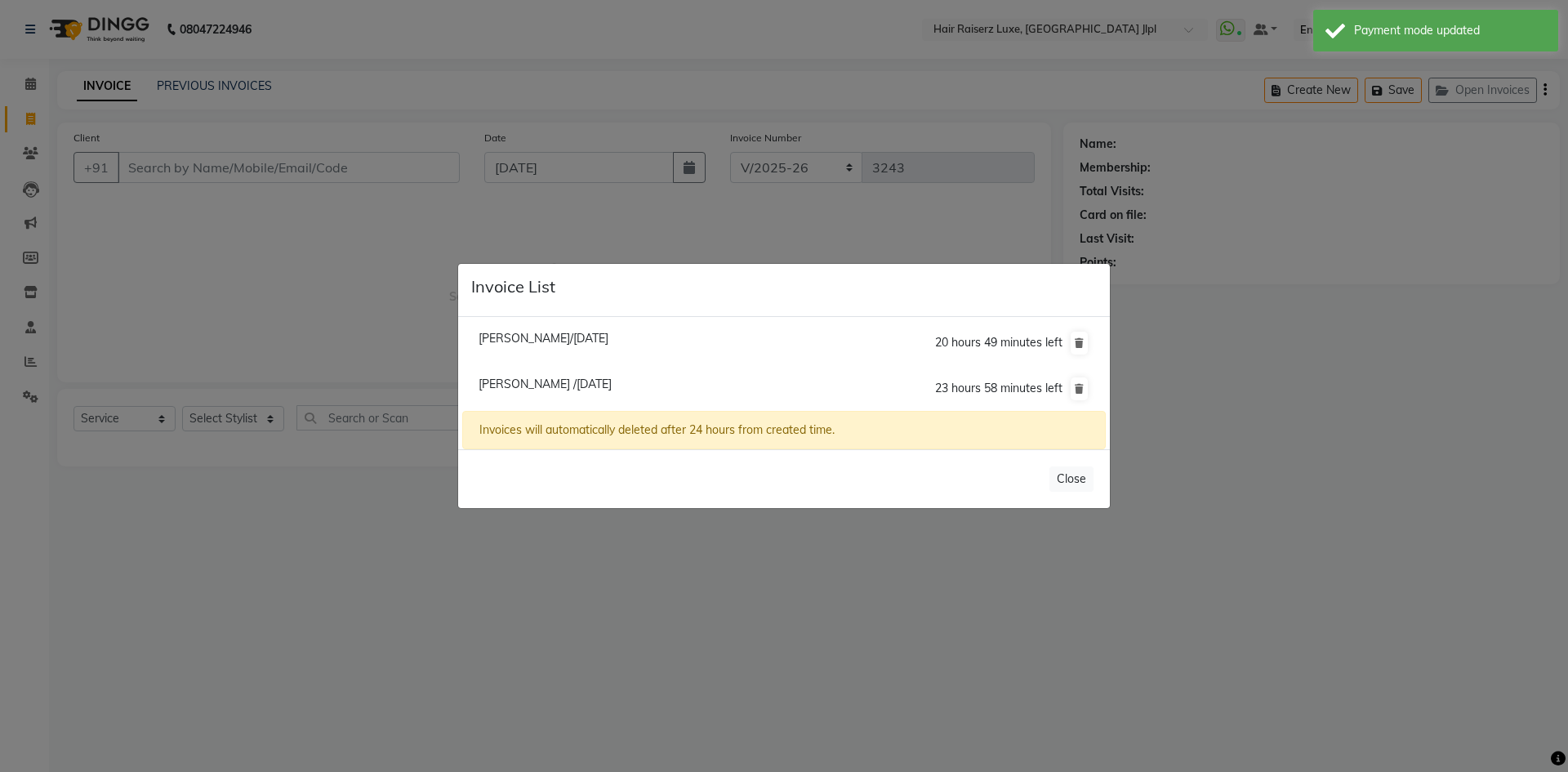
click at [534, 385] on span "[PERSON_NAME] /[DATE]" at bounding box center [544, 384] width 133 height 14
type input "7988459279"
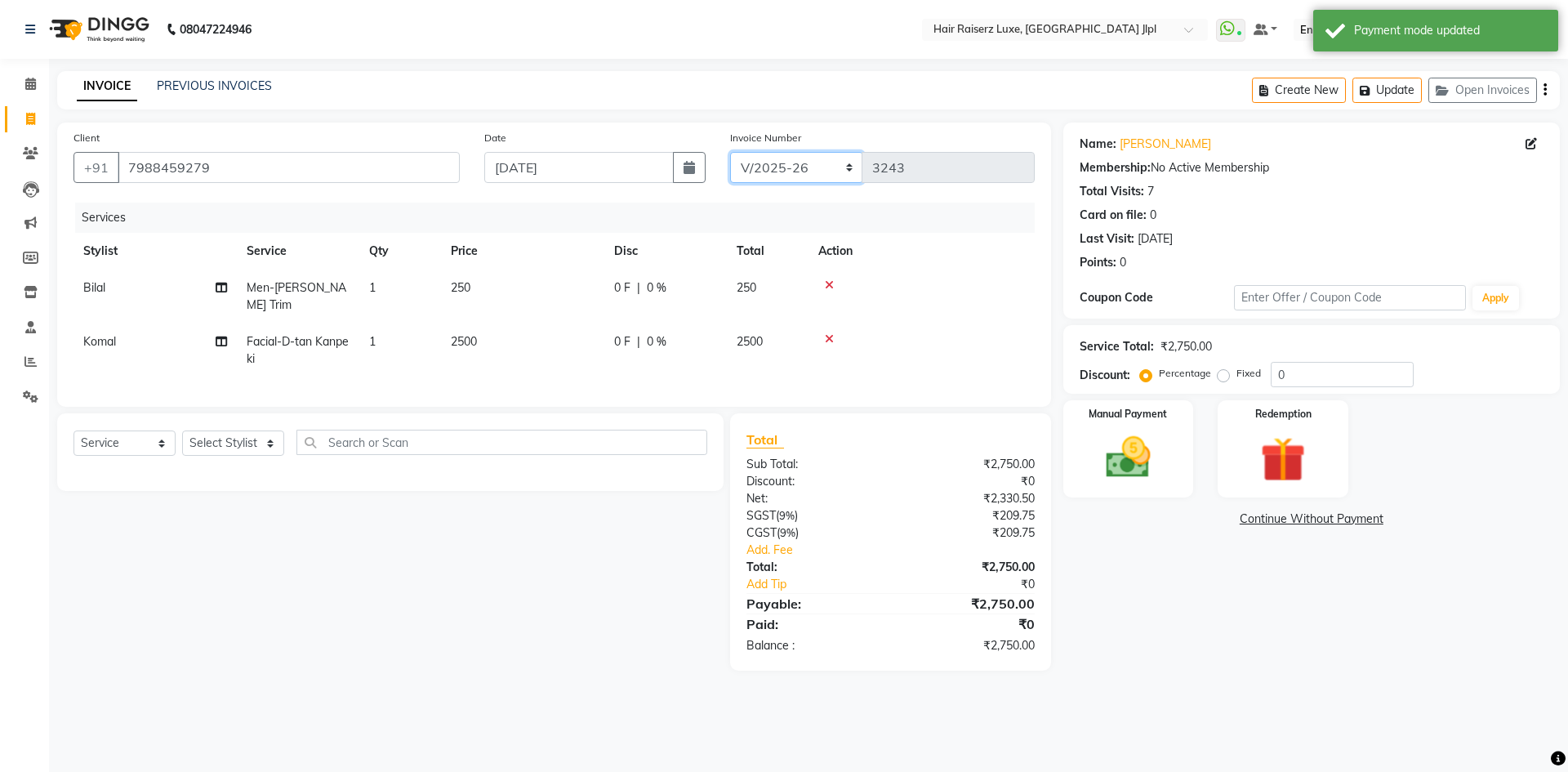
drag, startPoint x: 808, startPoint y: 171, endPoint x: 808, endPoint y: 181, distance: 10.0
click at [808, 171] on select "FF/2025-26 PreP/2025-26 BANK/2025-26 Paytm/2025-26 CASH/2025-26 V/2025-26" at bounding box center [796, 167] width 133 height 31
select select "8498"
click at [730, 152] on select "FF/2025-26 PreP/2025-26 BANK/2025-26 Paytm/2025-26 CASH/2025-26 V/2025-26" at bounding box center [796, 167] width 133 height 31
type input "0503"
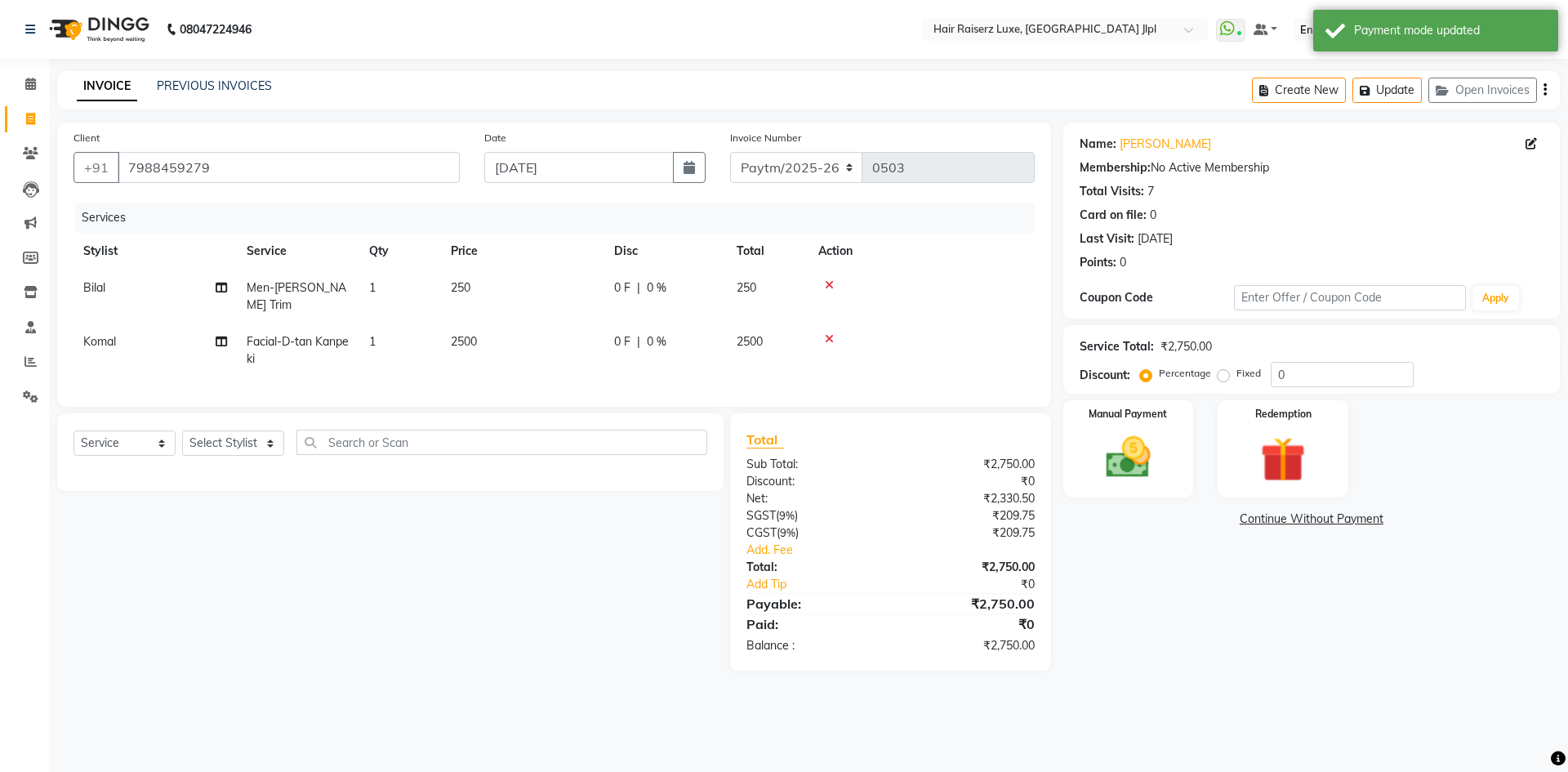
click at [748, 287] on span "250" at bounding box center [747, 287] width 20 height 14
select select "47928"
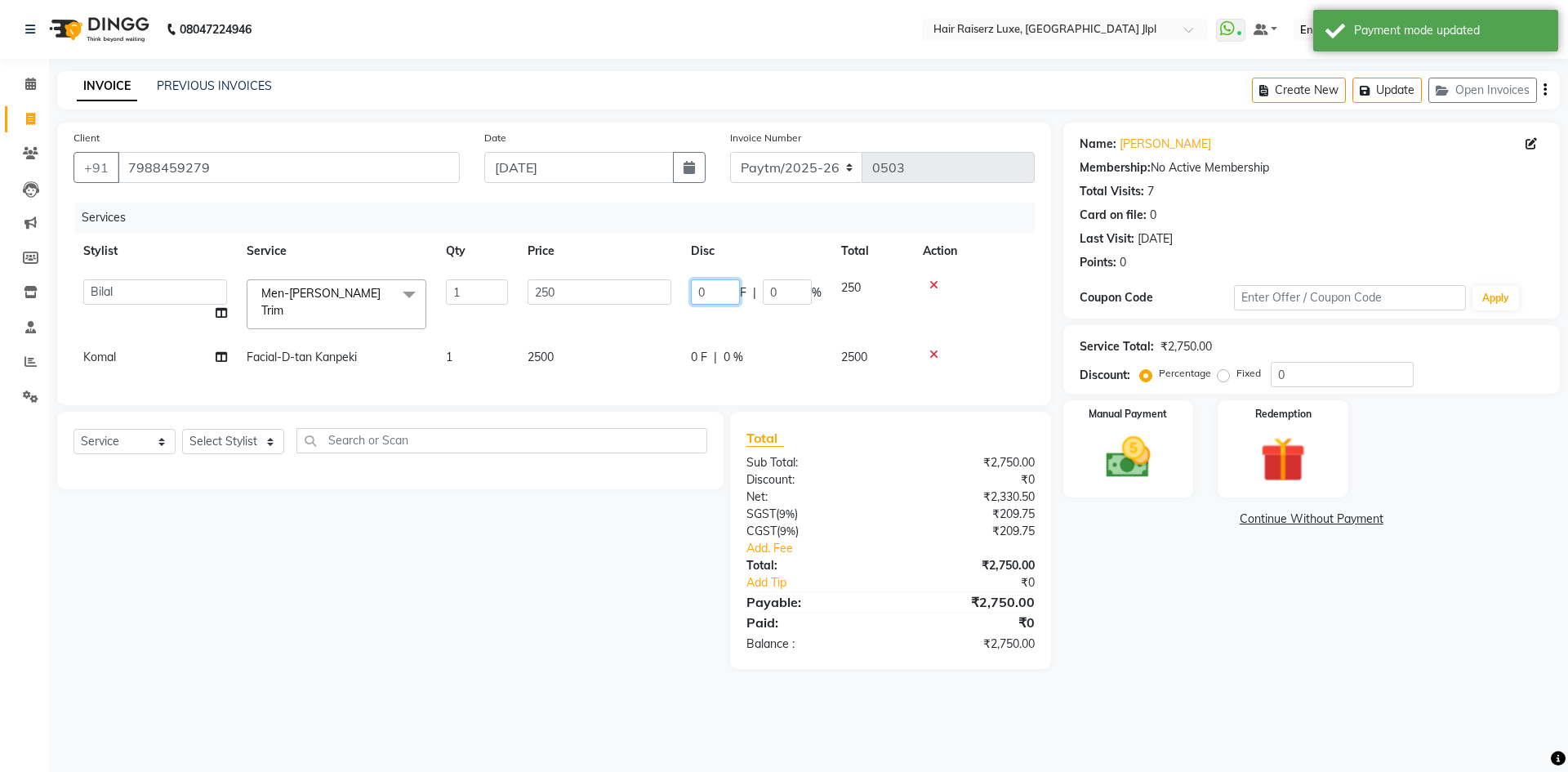
drag, startPoint x: 709, startPoint y: 290, endPoint x: 673, endPoint y: 284, distance: 36.5
click at [673, 290] on tr "[PERSON_NAME] [PERSON_NAME] [PERSON_NAME] C&Gs Vogue [PERSON_NAME] [PERSON_NAME…" at bounding box center [553, 304] width 961 height 70
type input "250"
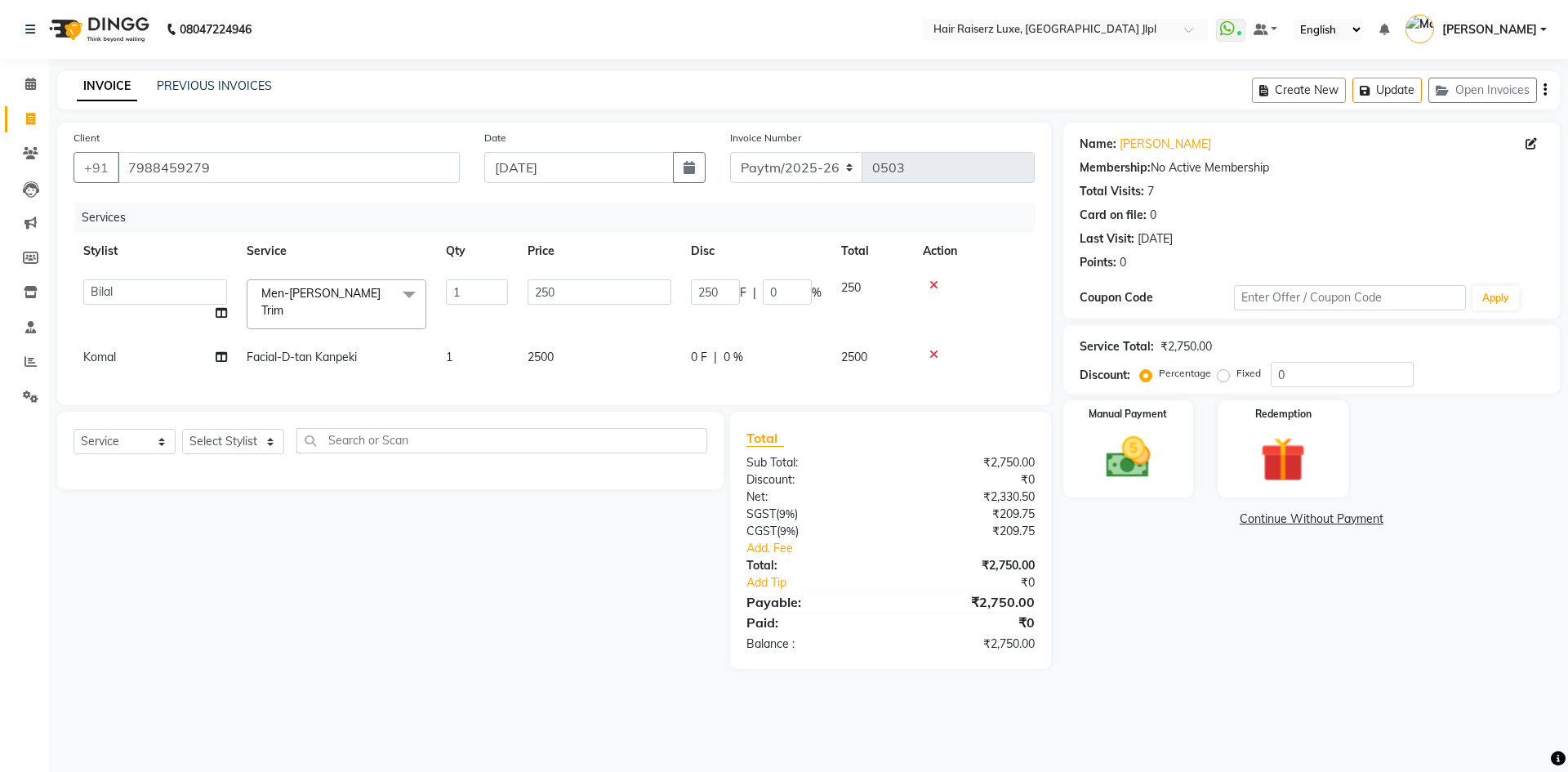
click at [1183, 647] on div "Name: [PERSON_NAME] Membership: No Active Membership Total Visits: 7 Card on fi…" at bounding box center [1318, 395] width 509 height 546
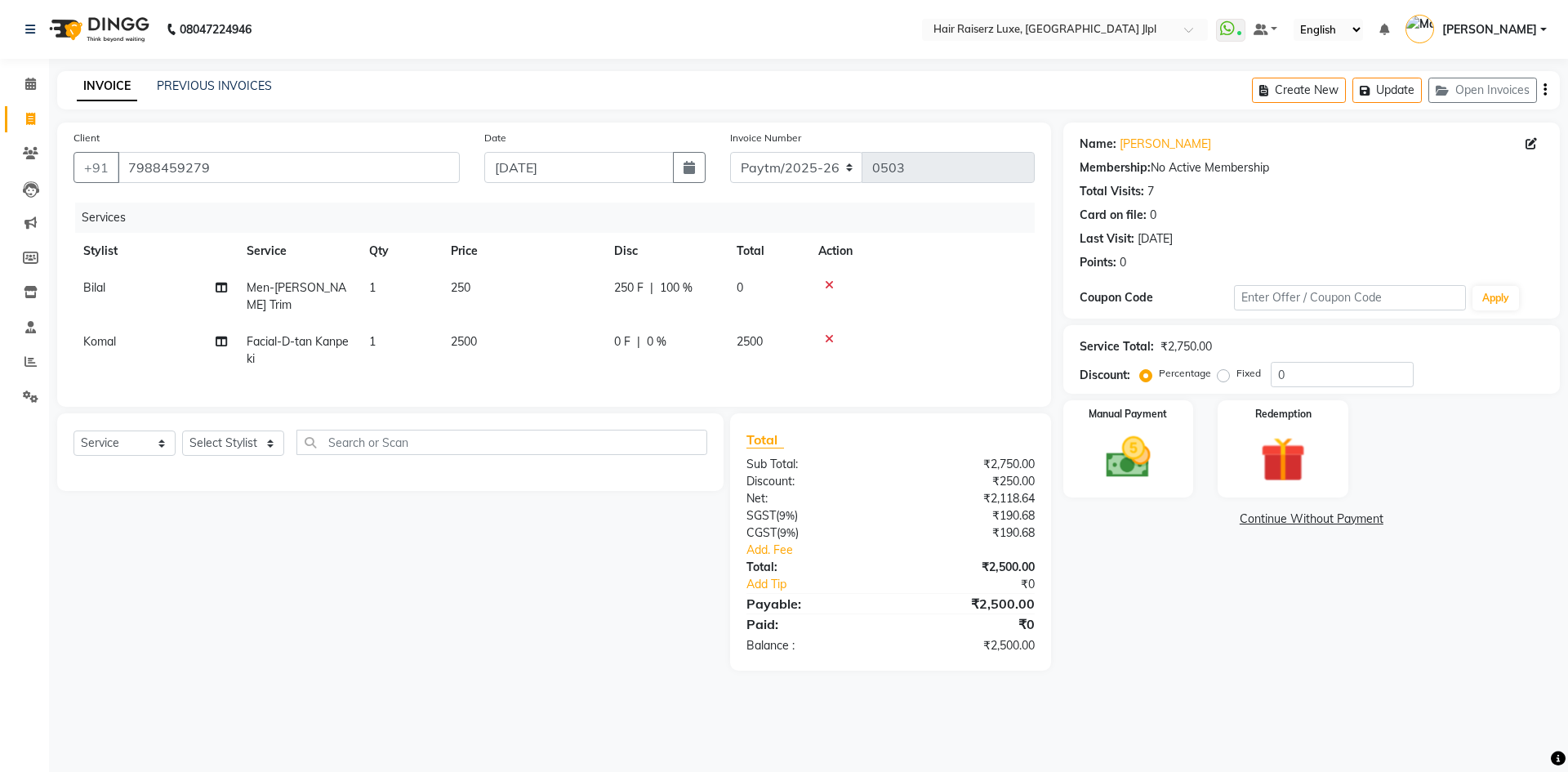
click at [1544, 90] on icon "button" at bounding box center [1545, 90] width 4 height 1
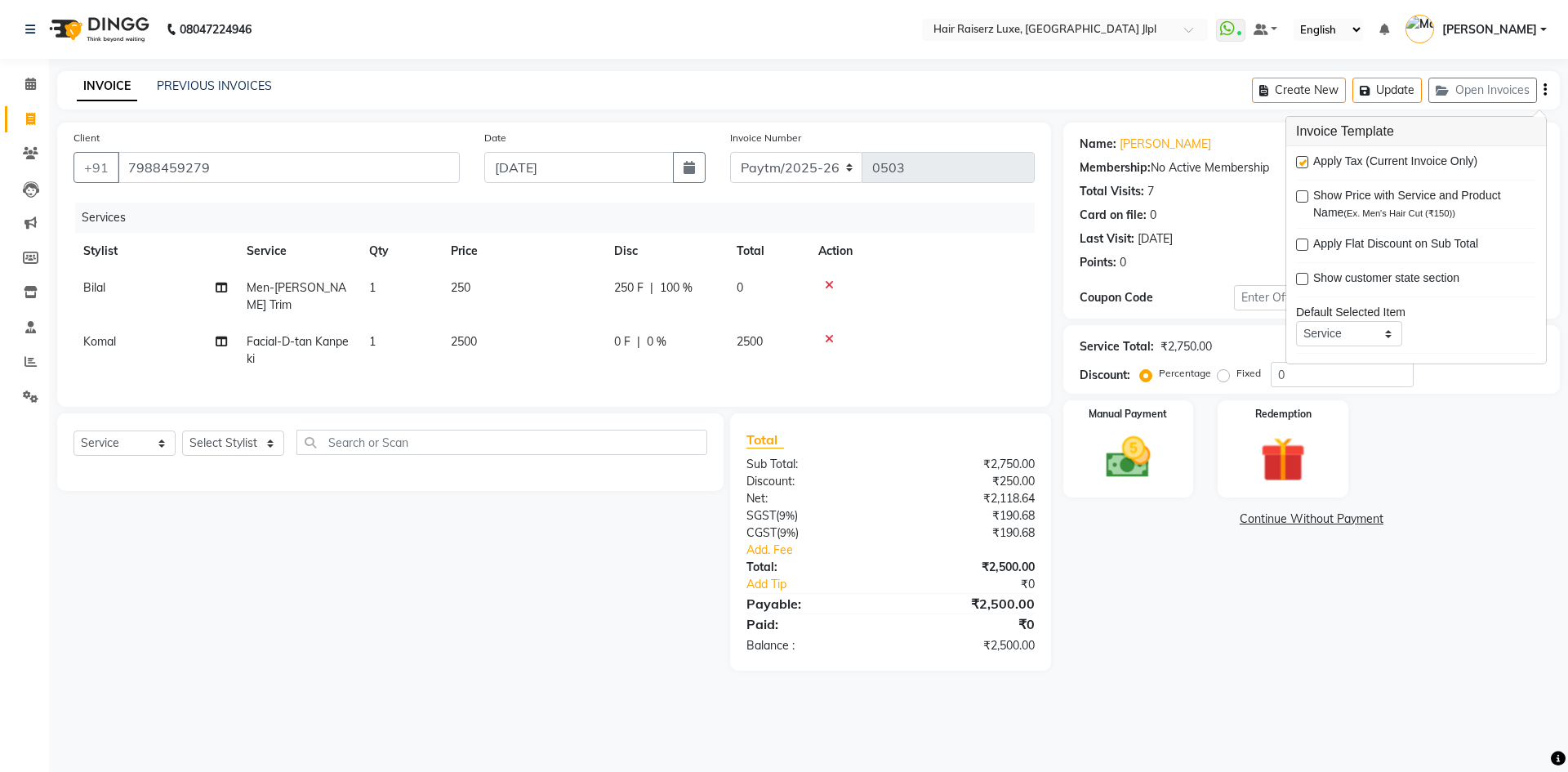
click at [1302, 163] on label at bounding box center [1303, 163] width 13 height 13
click at [1302, 163] on input "checkbox" at bounding box center [1302, 163] width 11 height 11
checkbox input "false"
drag, startPoint x: 1152, startPoint y: 450, endPoint x: 1174, endPoint y: 462, distance: 25.1
click at [1155, 450] on img at bounding box center [1128, 458] width 76 height 54
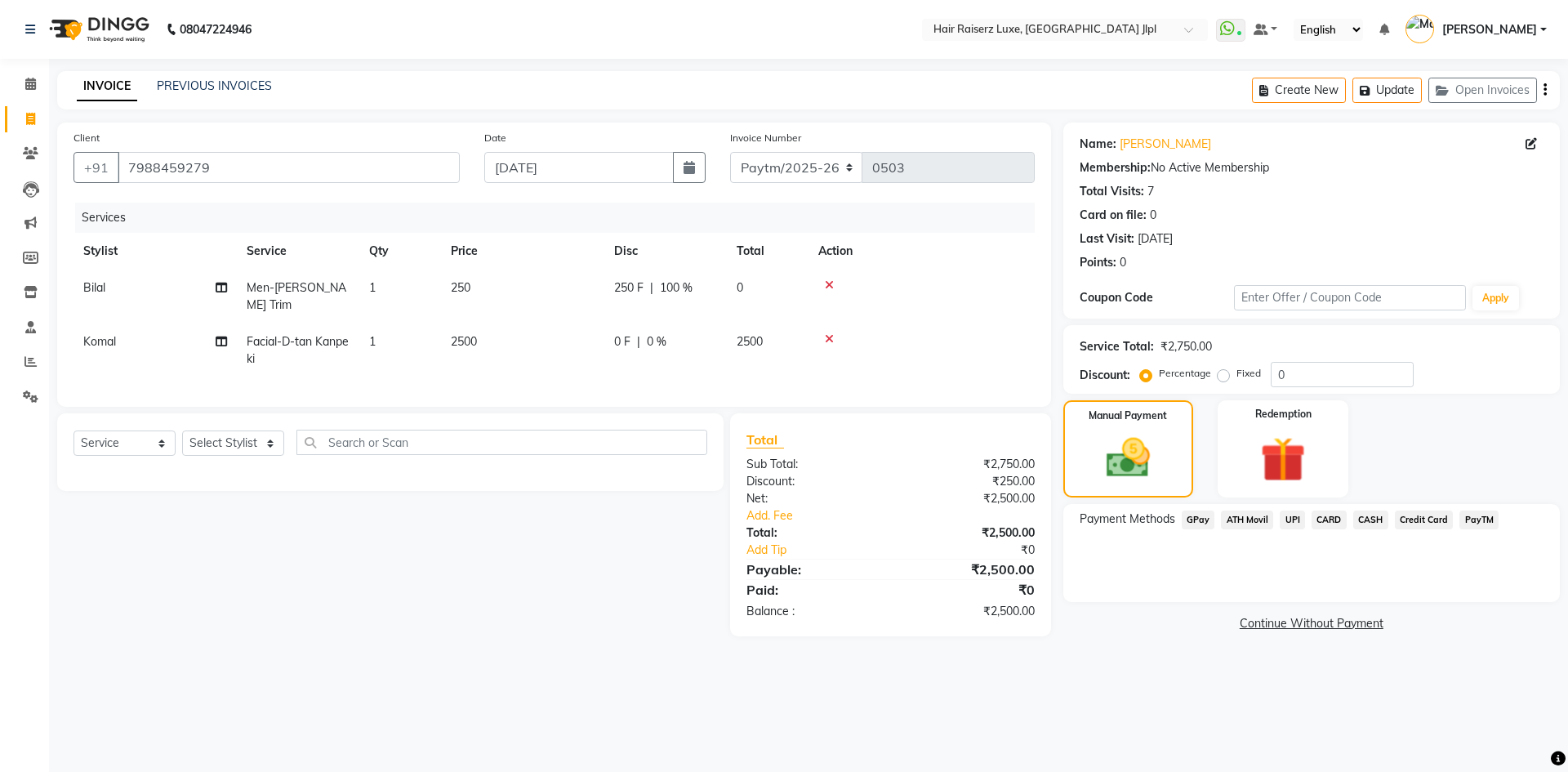
click at [1475, 523] on span "PayTM" at bounding box center [1478, 519] width 39 height 19
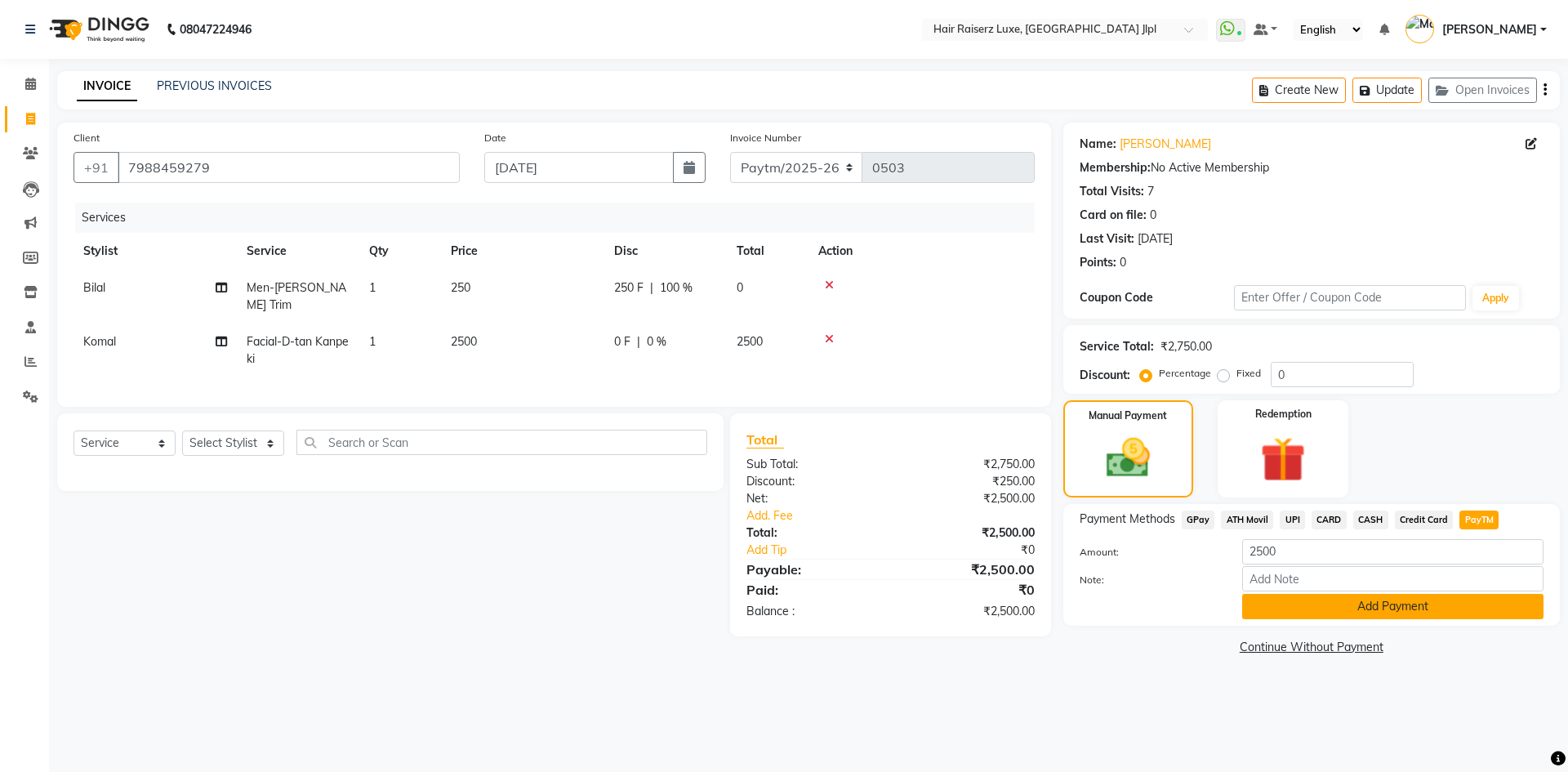
click at [1354, 602] on button "Add Payment" at bounding box center [1393, 607] width 302 height 25
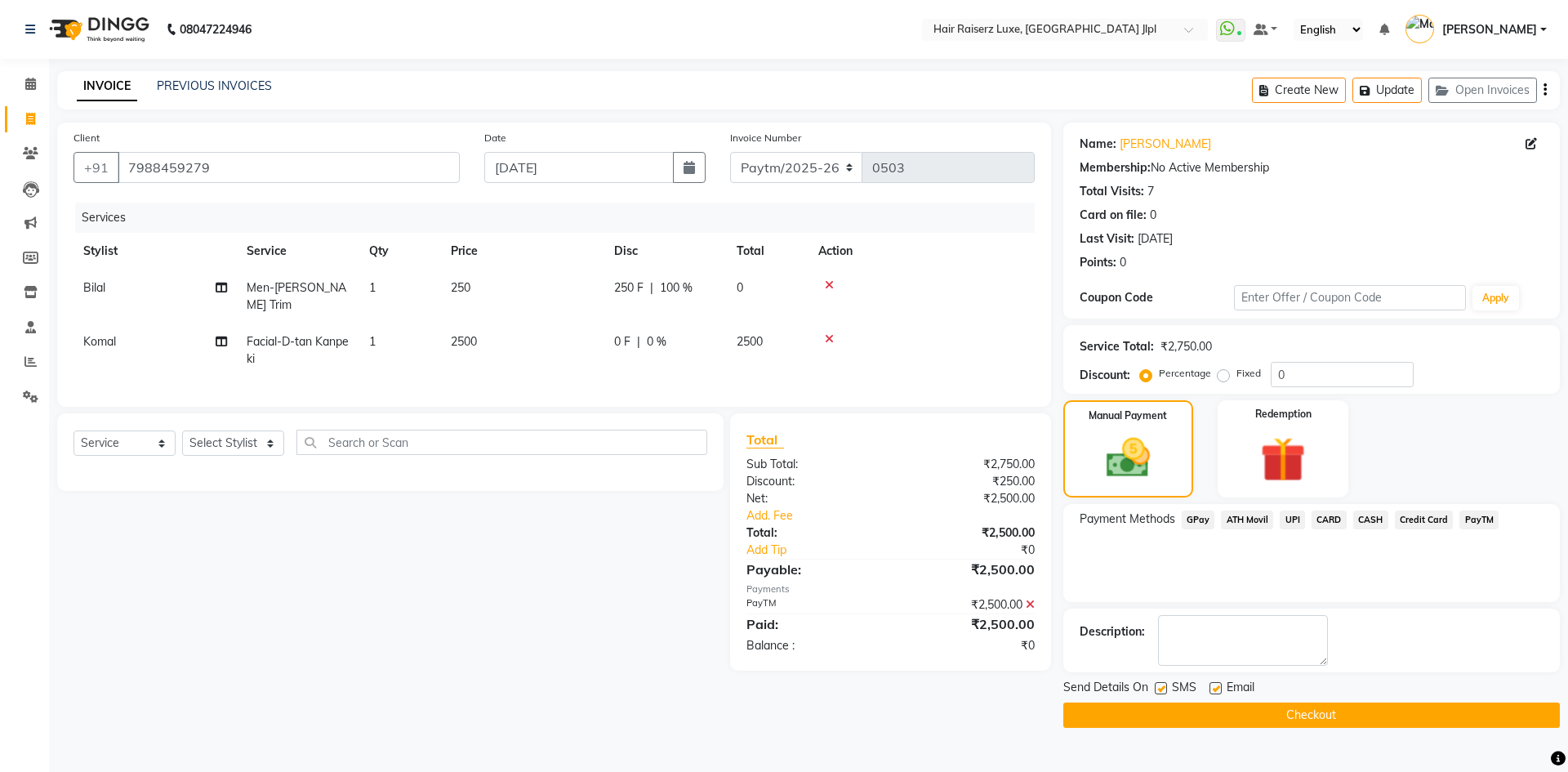
click at [1220, 690] on label at bounding box center [1216, 688] width 13 height 13
click at [1220, 690] on input "checkbox" at bounding box center [1215, 689] width 11 height 11
checkbox input "false"
click at [1229, 708] on button "Checkout" at bounding box center [1312, 715] width 496 height 25
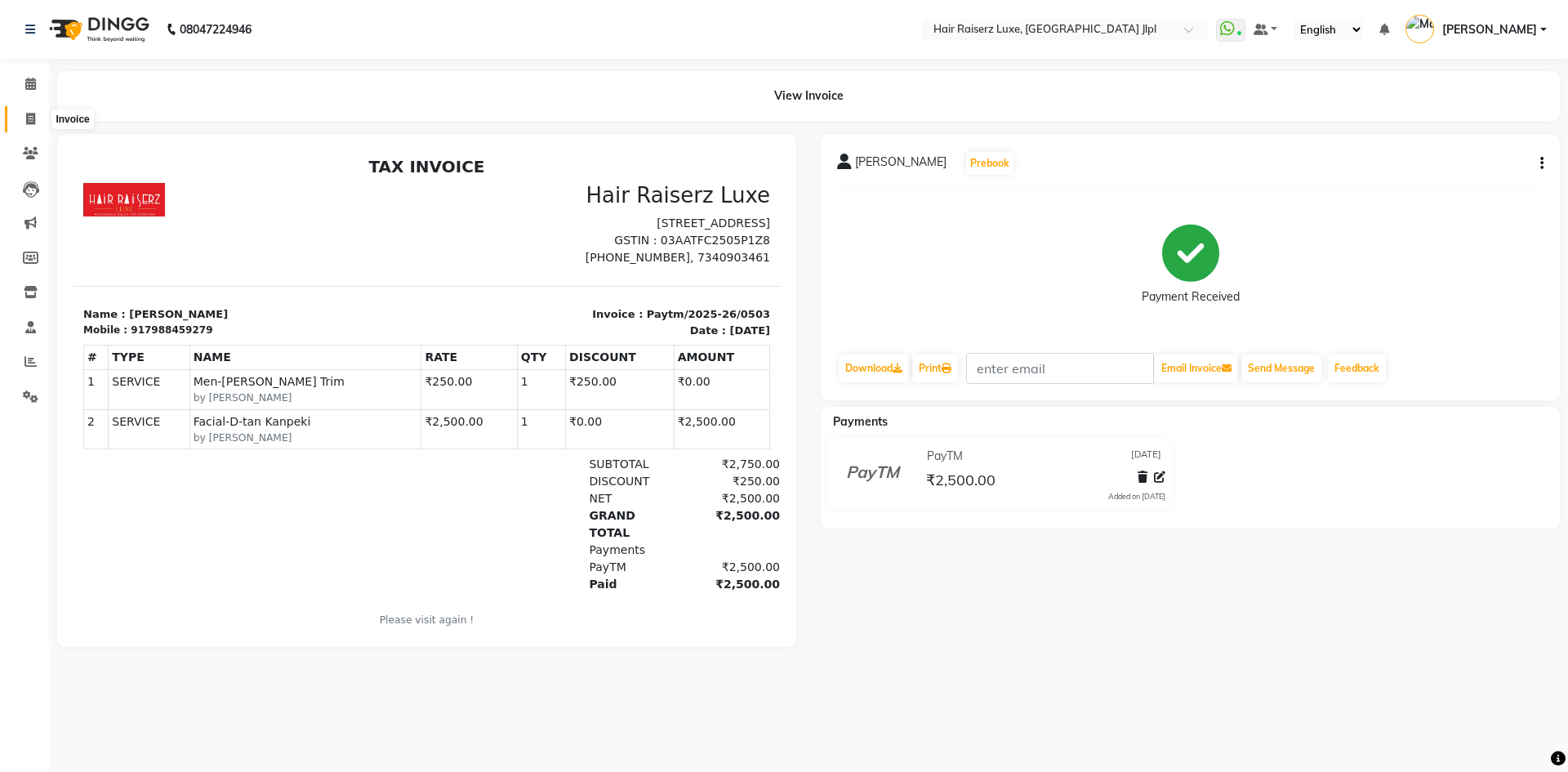
drag, startPoint x: 26, startPoint y: 121, endPoint x: 36, endPoint y: 129, distance: 12.8
click at [26, 121] on icon at bounding box center [31, 119] width 9 height 13
select select "service"
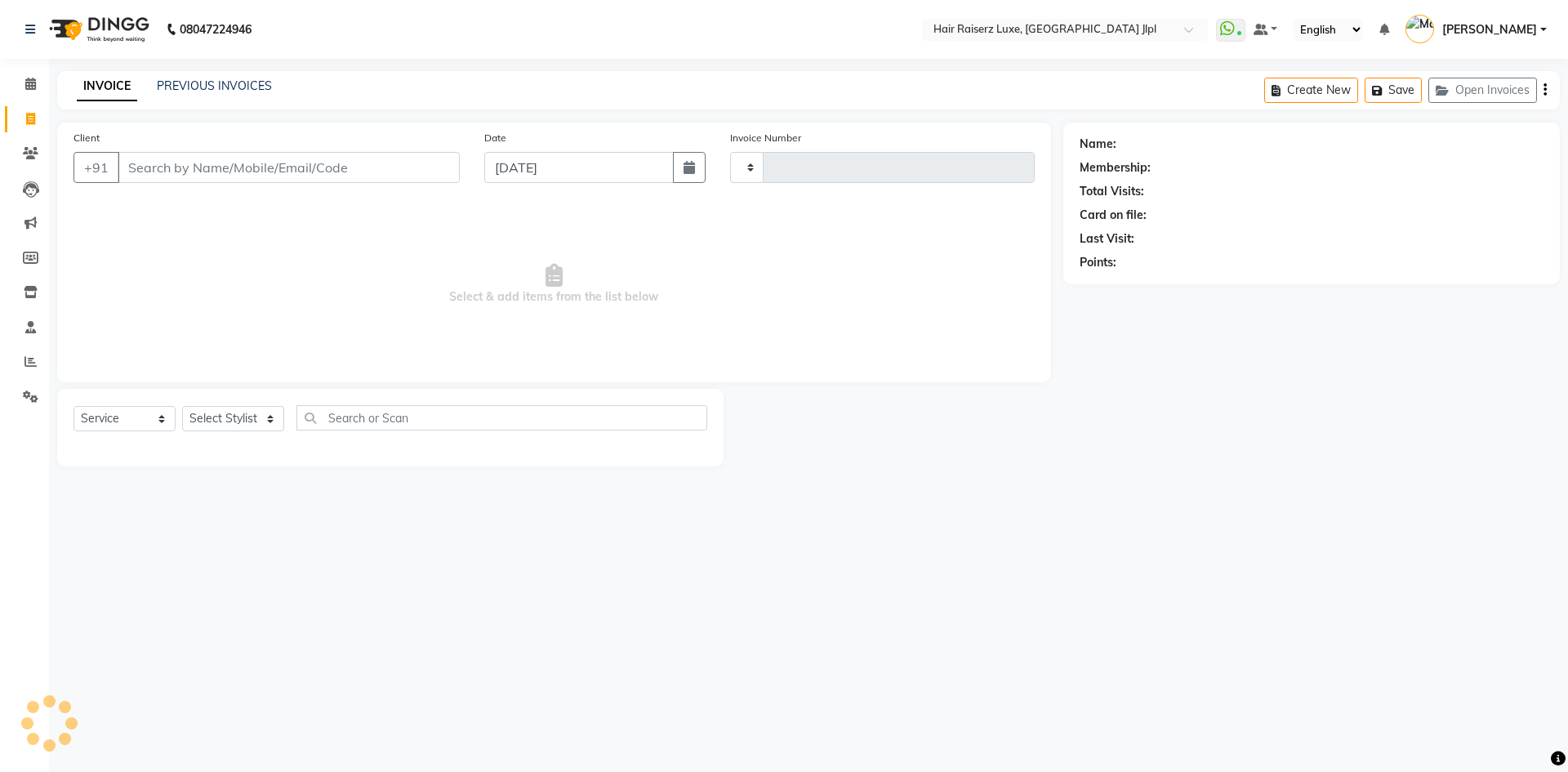
type input "3243"
select select "5409"
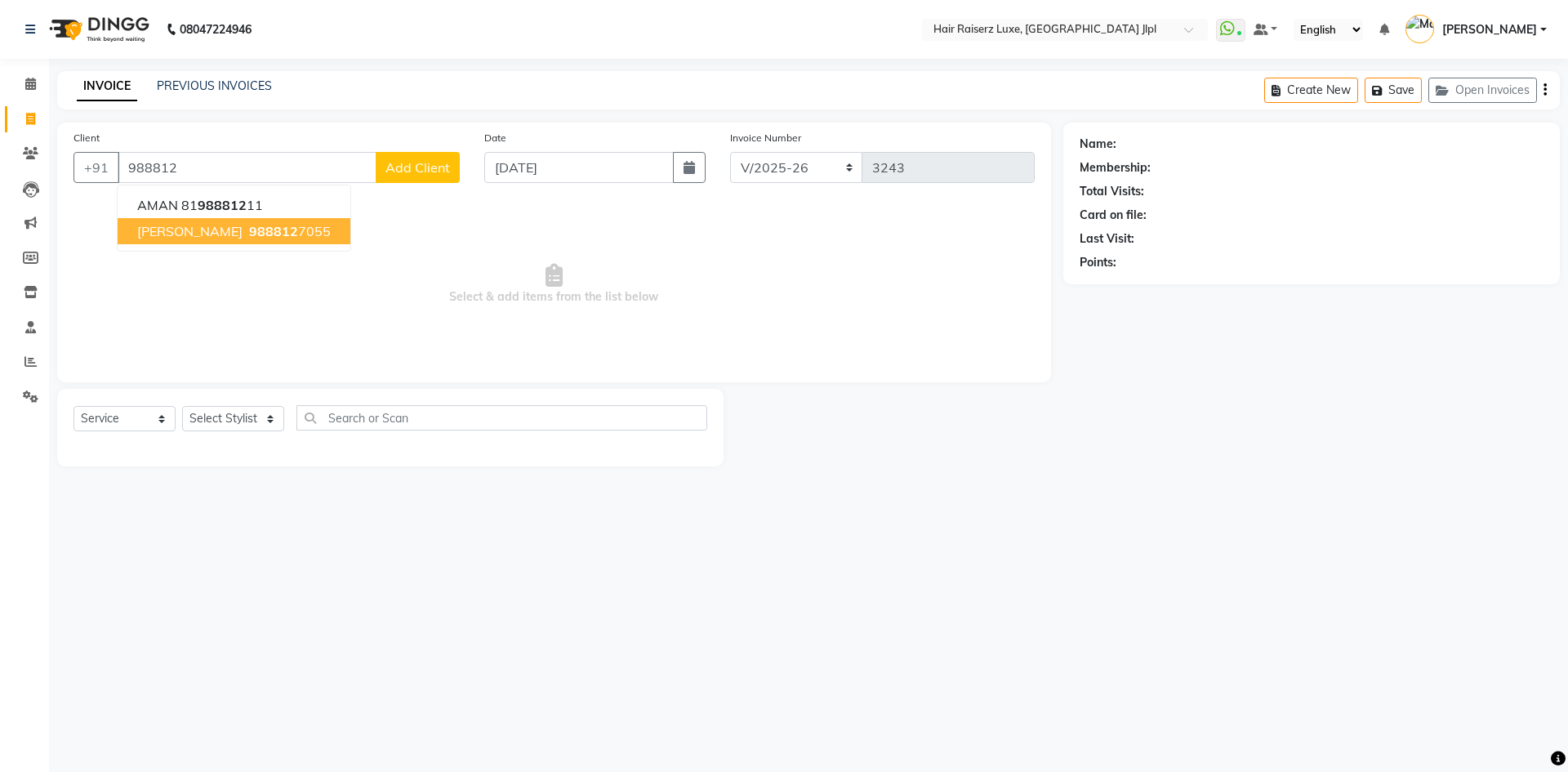
click at [246, 236] on ngb-highlight "988812 7055" at bounding box center [288, 231] width 85 height 16
type input "9888127055"
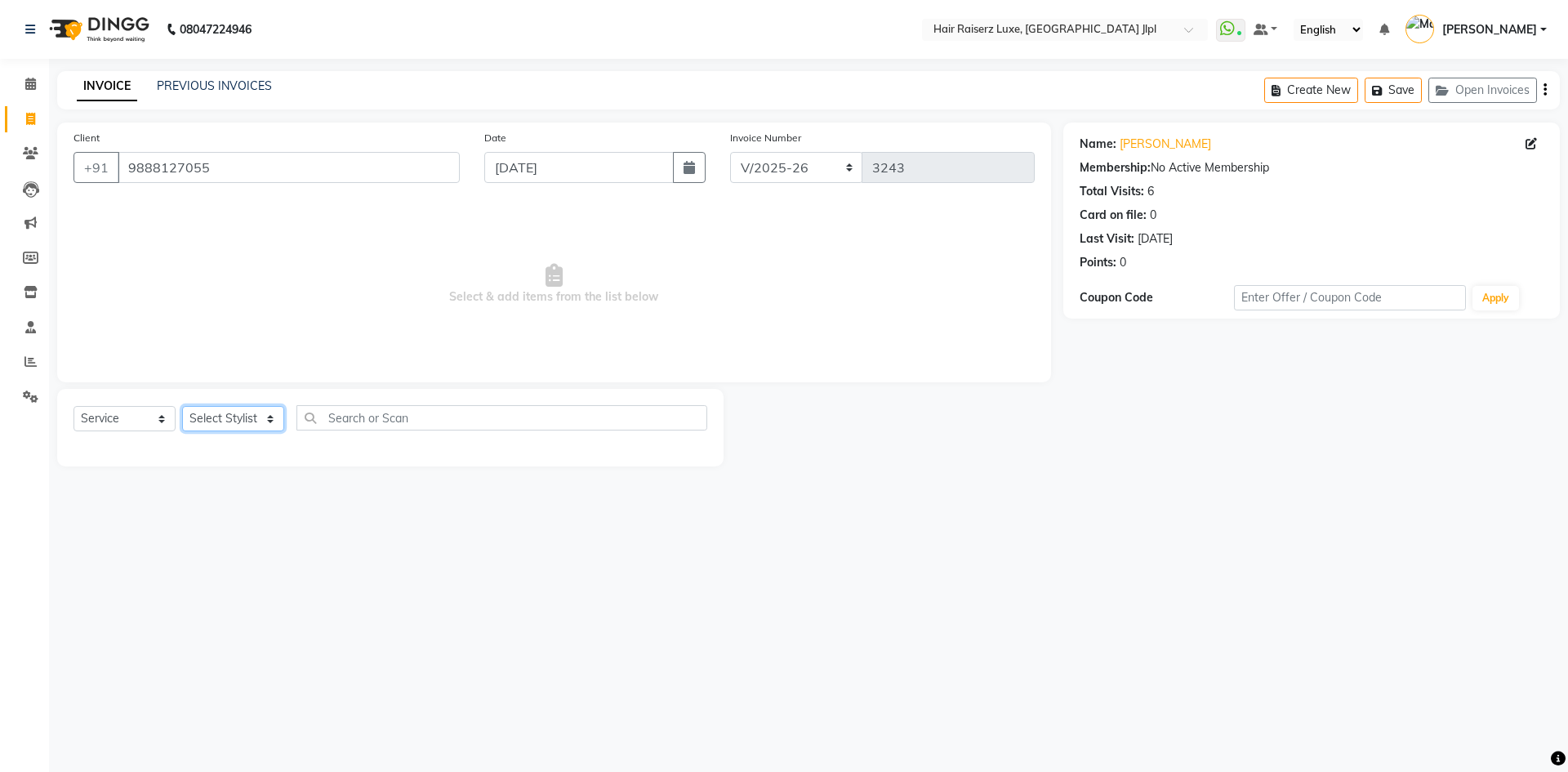
click at [244, 423] on select "Select Stylist [PERSON_NAME] [PERSON_NAME] [PERSON_NAME] C&Gs Vogue [PERSON_NAM…" at bounding box center [233, 419] width 102 height 25
select select "84148"
click at [182, 406] on select "Select Stylist [PERSON_NAME] [PERSON_NAME] [PERSON_NAME] C&Gs Vogue [PERSON_NAM…" at bounding box center [233, 419] width 102 height 25
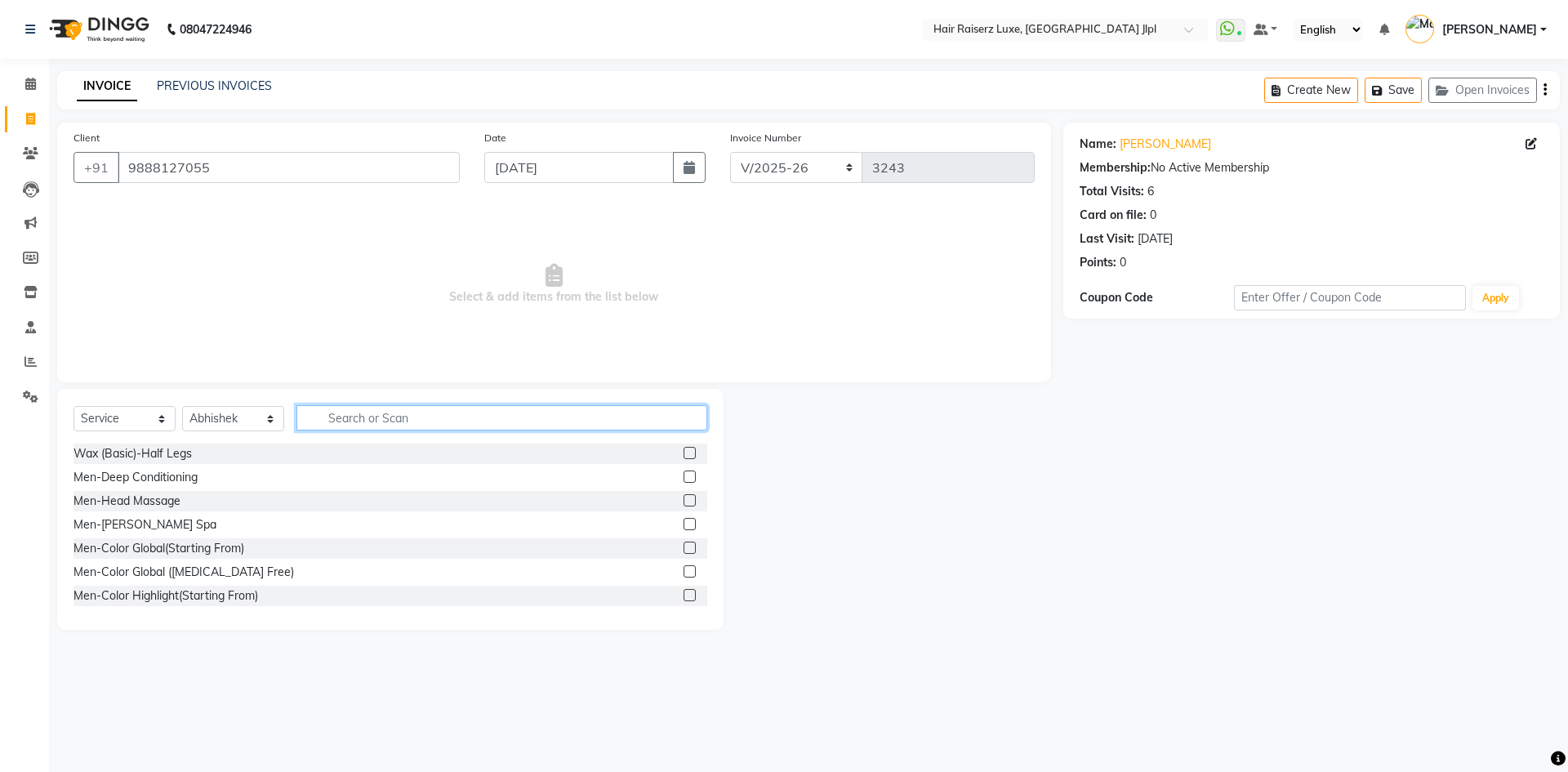
click at [341, 424] on input "text" at bounding box center [501, 418] width 411 height 25
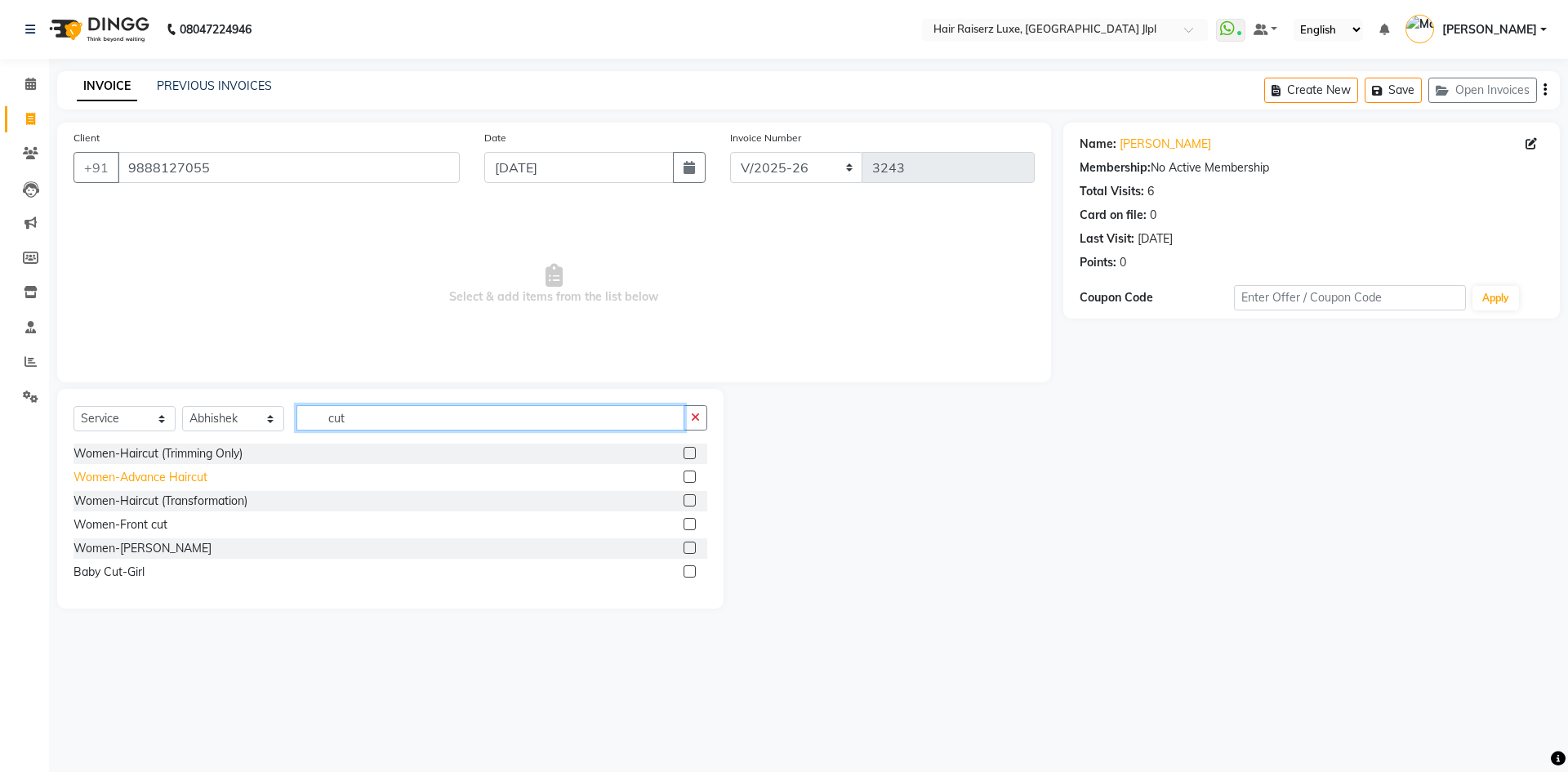
type input "cut"
click at [199, 483] on div "Women-Advance Haircut" at bounding box center [140, 477] width 134 height 17
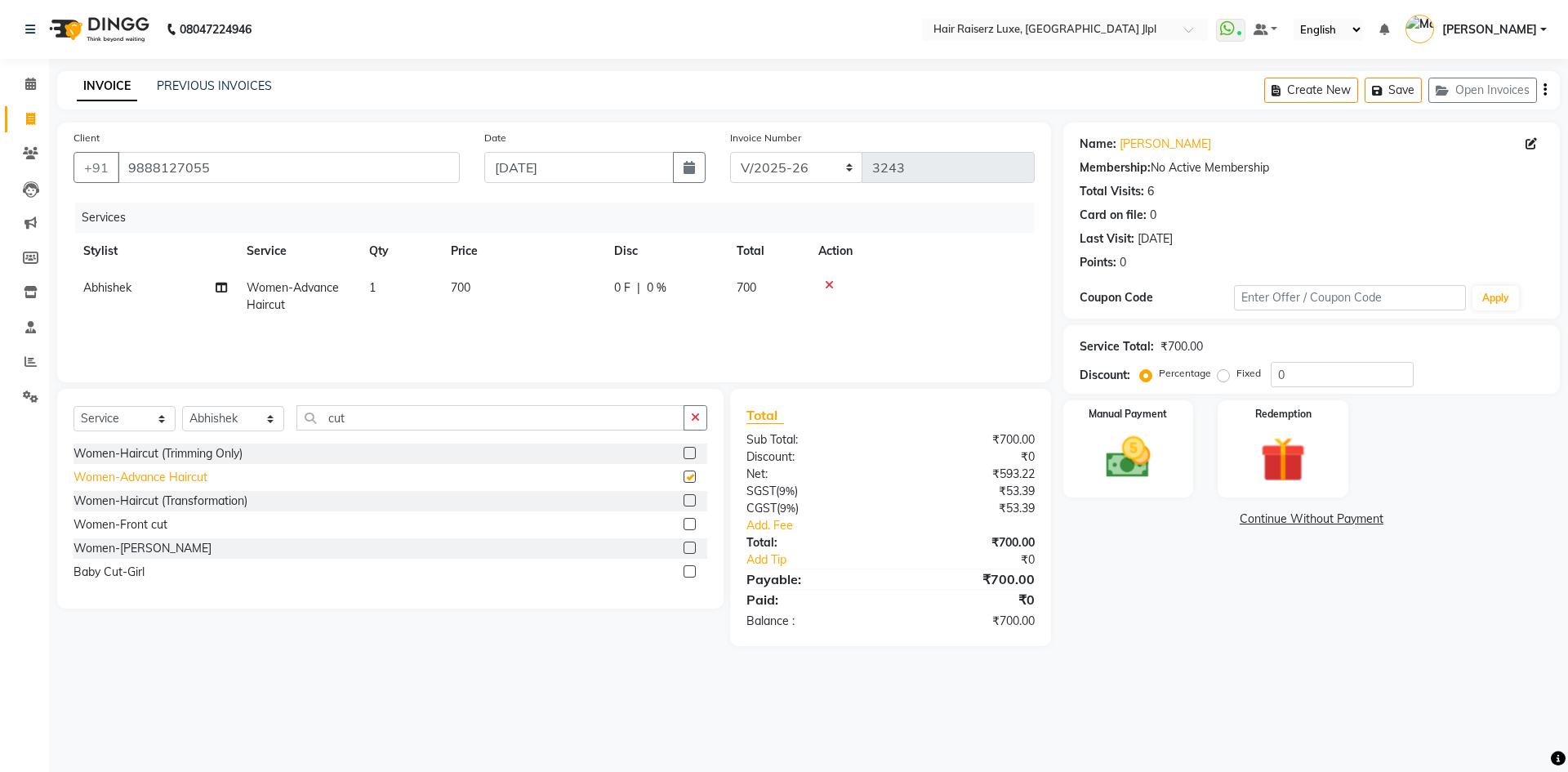
checkbox input "false"
click at [462, 285] on span "700" at bounding box center [460, 287] width 20 height 14
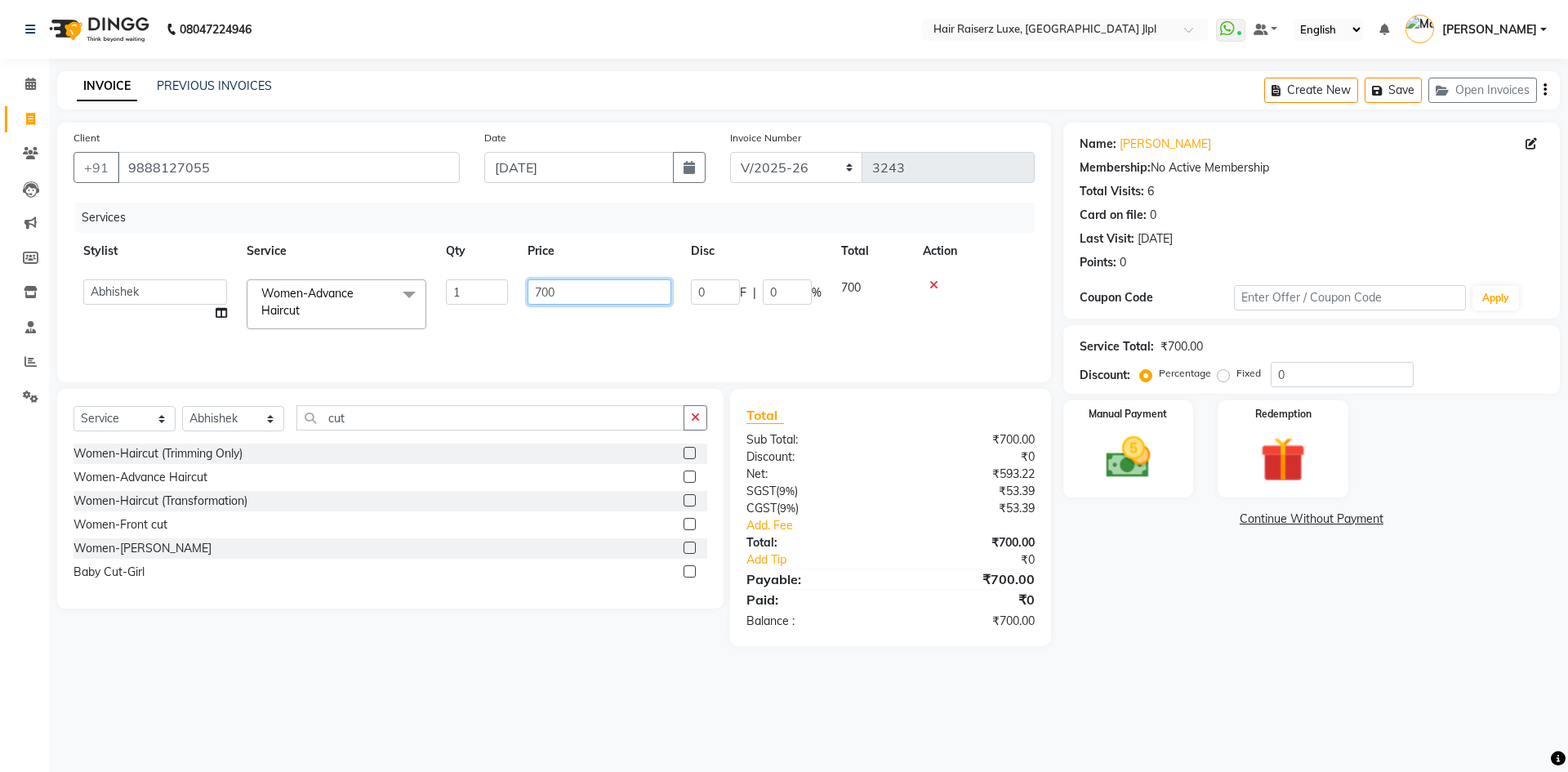
drag, startPoint x: 538, startPoint y: 290, endPoint x: 444, endPoint y: 287, distance: 94.0
click at [464, 287] on tr "[PERSON_NAME] [PERSON_NAME] [PERSON_NAME] C&Gs Vogue [PERSON_NAME] Duati [PERSO…" at bounding box center [553, 304] width 961 height 70
type input "1000"
click at [1237, 376] on label "Fixed" at bounding box center [1248, 373] width 24 height 14
click at [1225, 376] on input "Fixed" at bounding box center [1226, 373] width 12 height 12
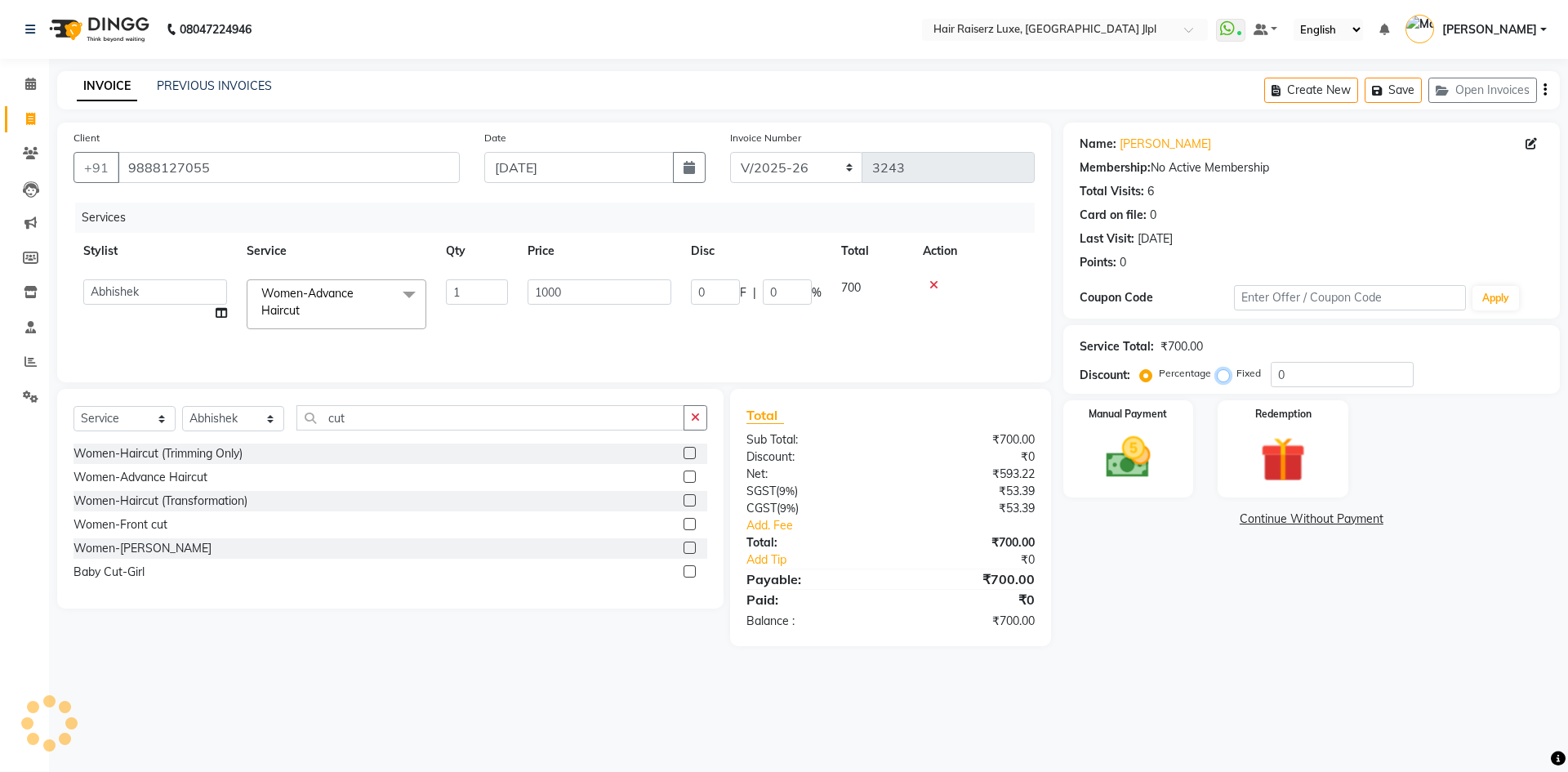
radio input "true"
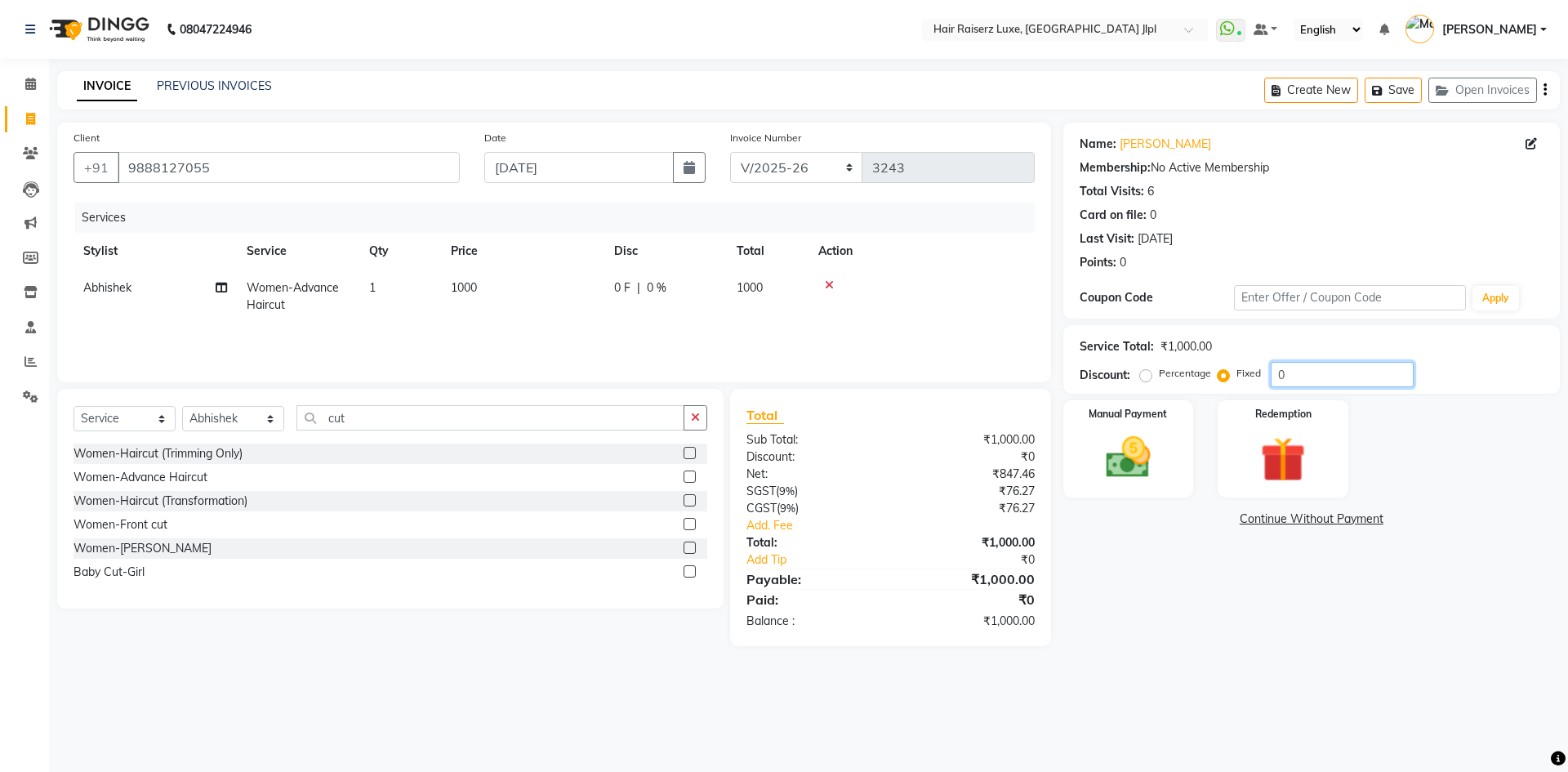
drag, startPoint x: 1294, startPoint y: 373, endPoint x: 1235, endPoint y: 374, distance: 59.0
click at [1235, 374] on div "Percentage Fixed 0" at bounding box center [1277, 375] width 270 height 25
type input "150"
click at [1111, 582] on div "Name: [PERSON_NAME] Membership: No Active Membership Total Visits: 6 Card on fi…" at bounding box center [1318, 385] width 509 height 524
click at [809, 172] on select "FF/2025-26 PreP/2025-26 BANK/2025-26 Paytm/2025-26 CASH/2025-26 V/2025-26" at bounding box center [796, 167] width 133 height 31
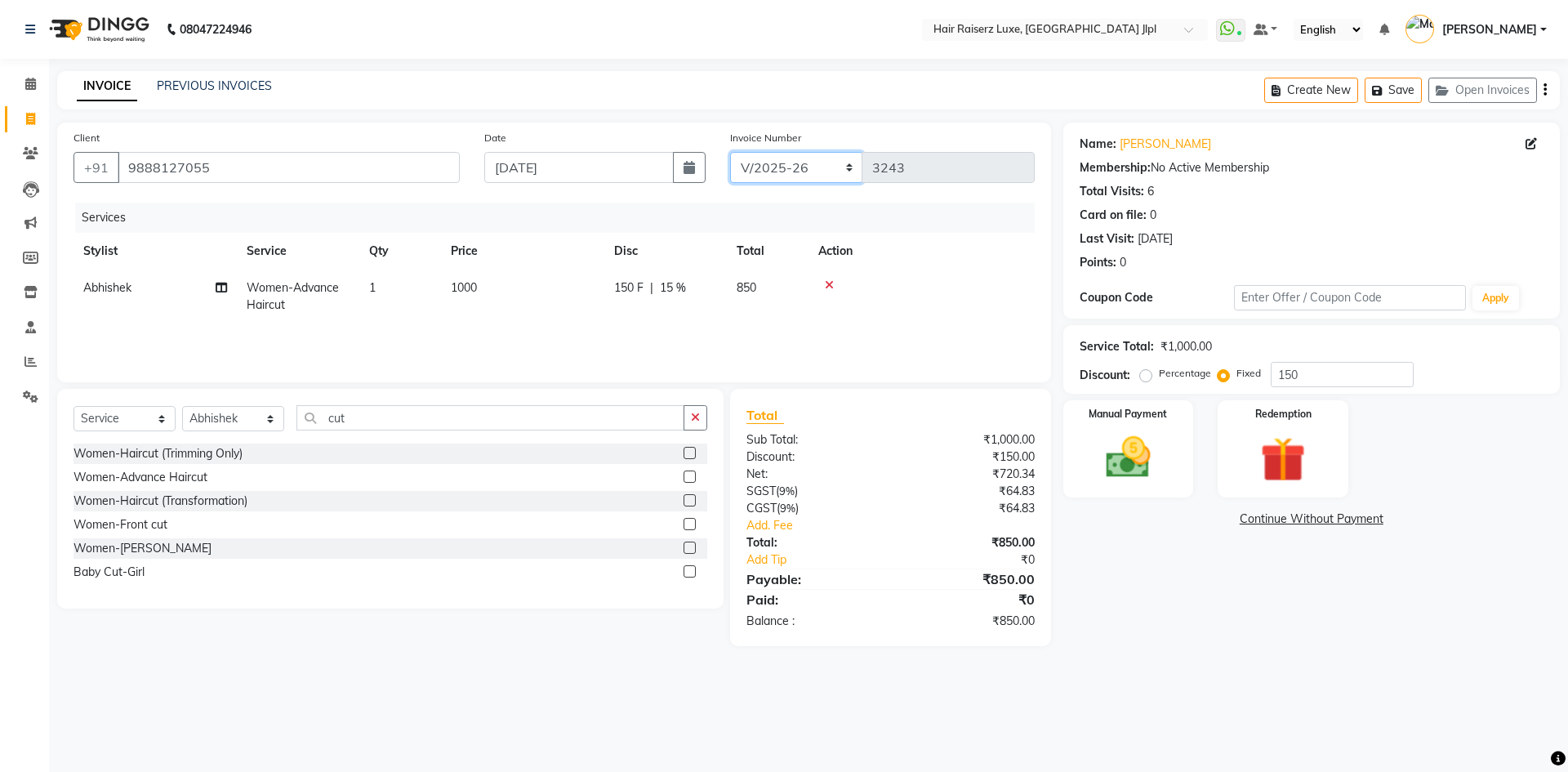
select select "8498"
click at [730, 152] on select "FF/2025-26 PreP/2025-26 BANK/2025-26 Paytm/2025-26 CASH/2025-26 V/2025-26" at bounding box center [796, 167] width 133 height 31
type input "0504"
click at [1544, 90] on icon "button" at bounding box center [1545, 90] width 4 height 1
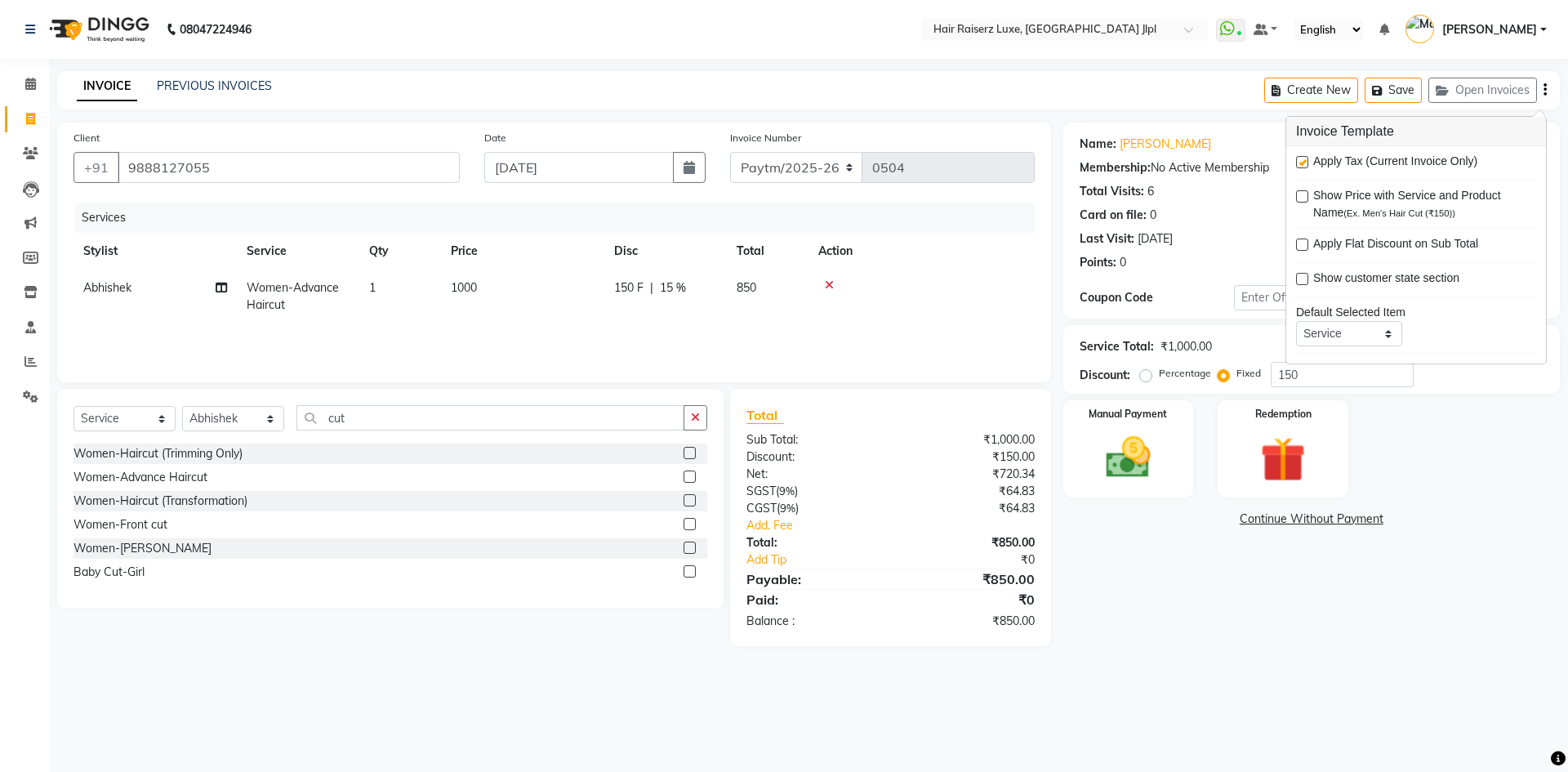
click at [1304, 163] on label at bounding box center [1303, 163] width 13 height 13
click at [1304, 163] on input "checkbox" at bounding box center [1302, 163] width 11 height 11
checkbox input "false"
click at [1134, 470] on img at bounding box center [1128, 458] width 76 height 54
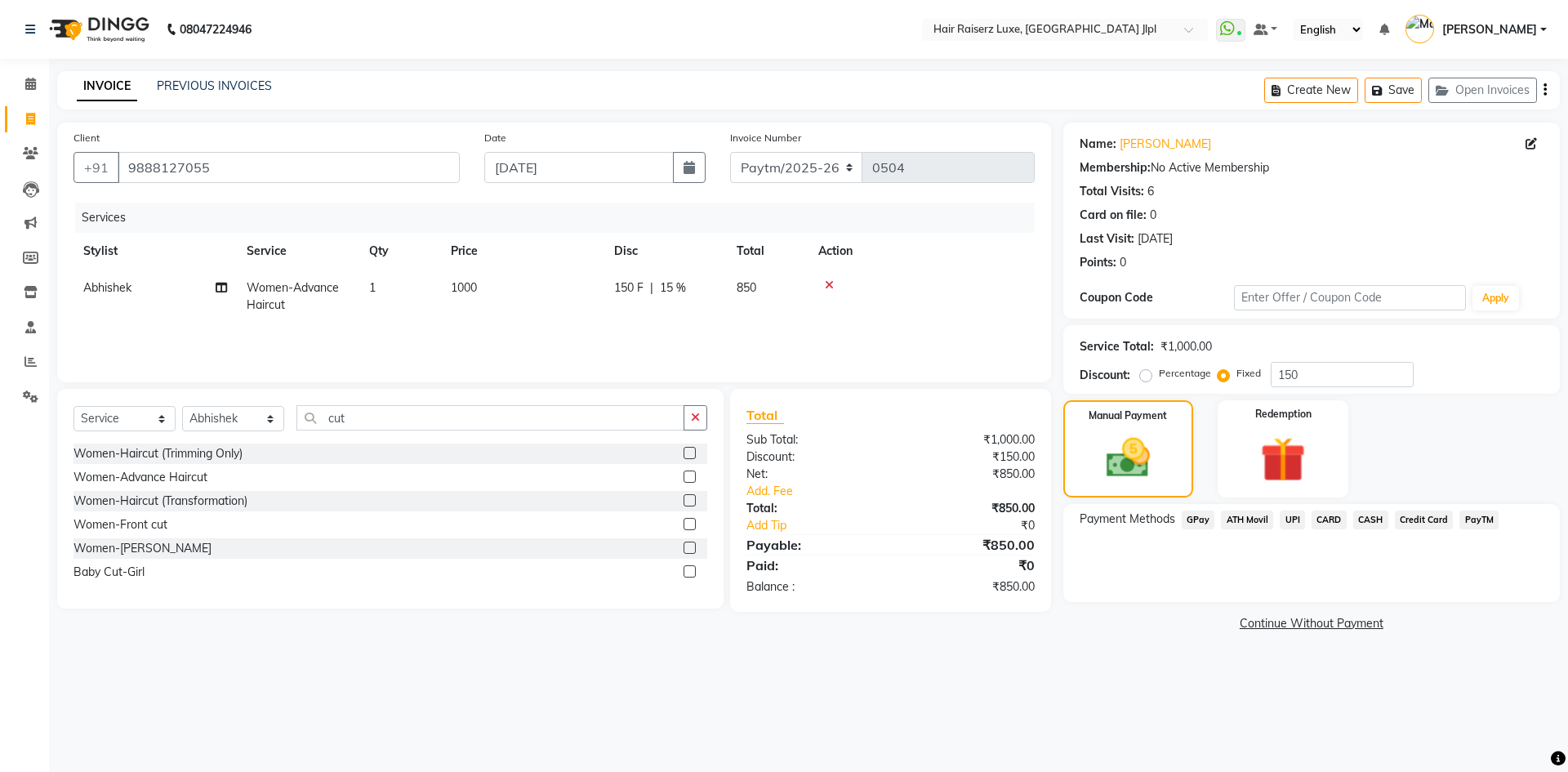
click at [1468, 519] on span "PayTM" at bounding box center [1478, 519] width 39 height 19
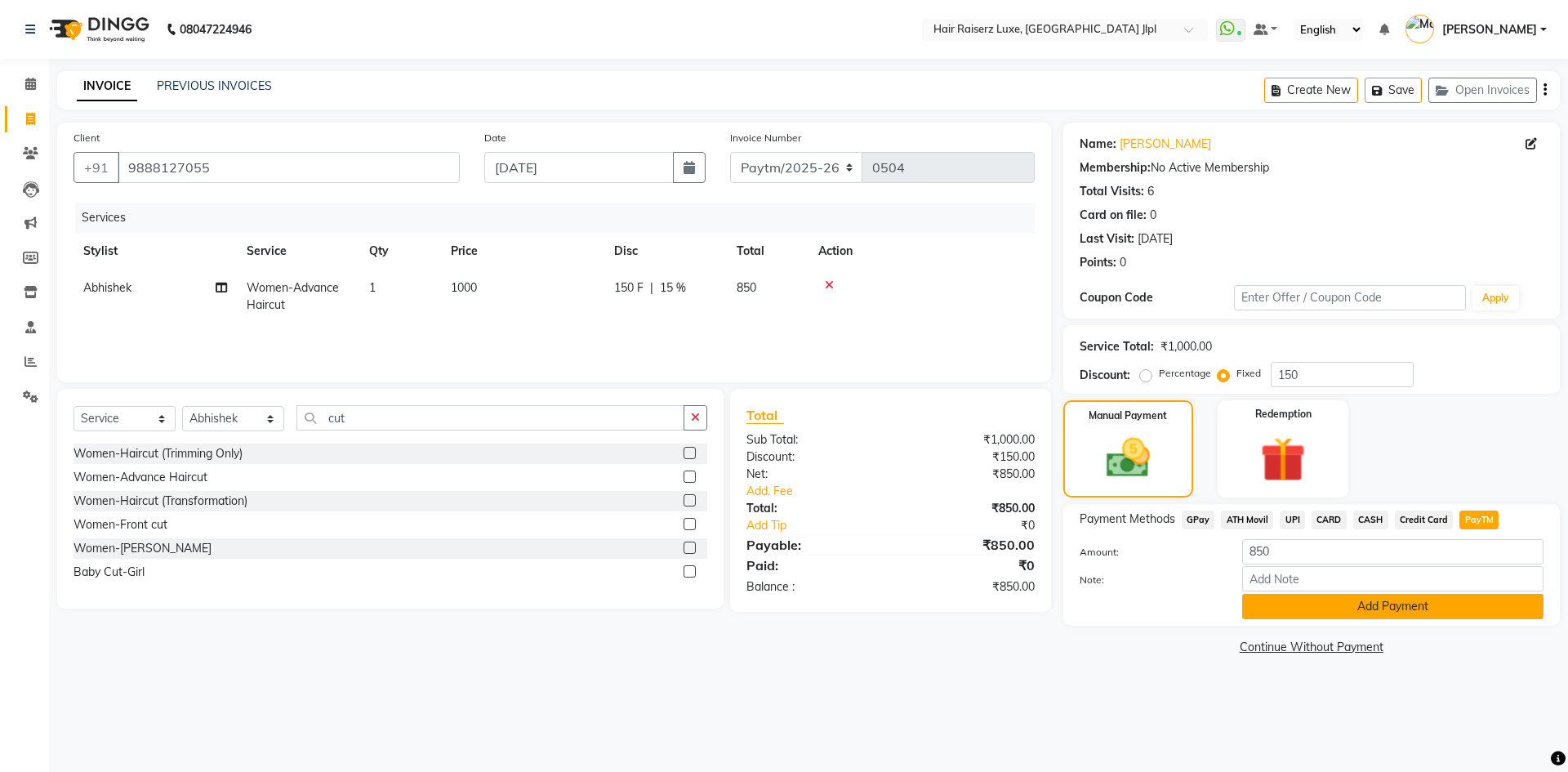
click at [1348, 606] on button "Add Payment" at bounding box center [1393, 607] width 302 height 25
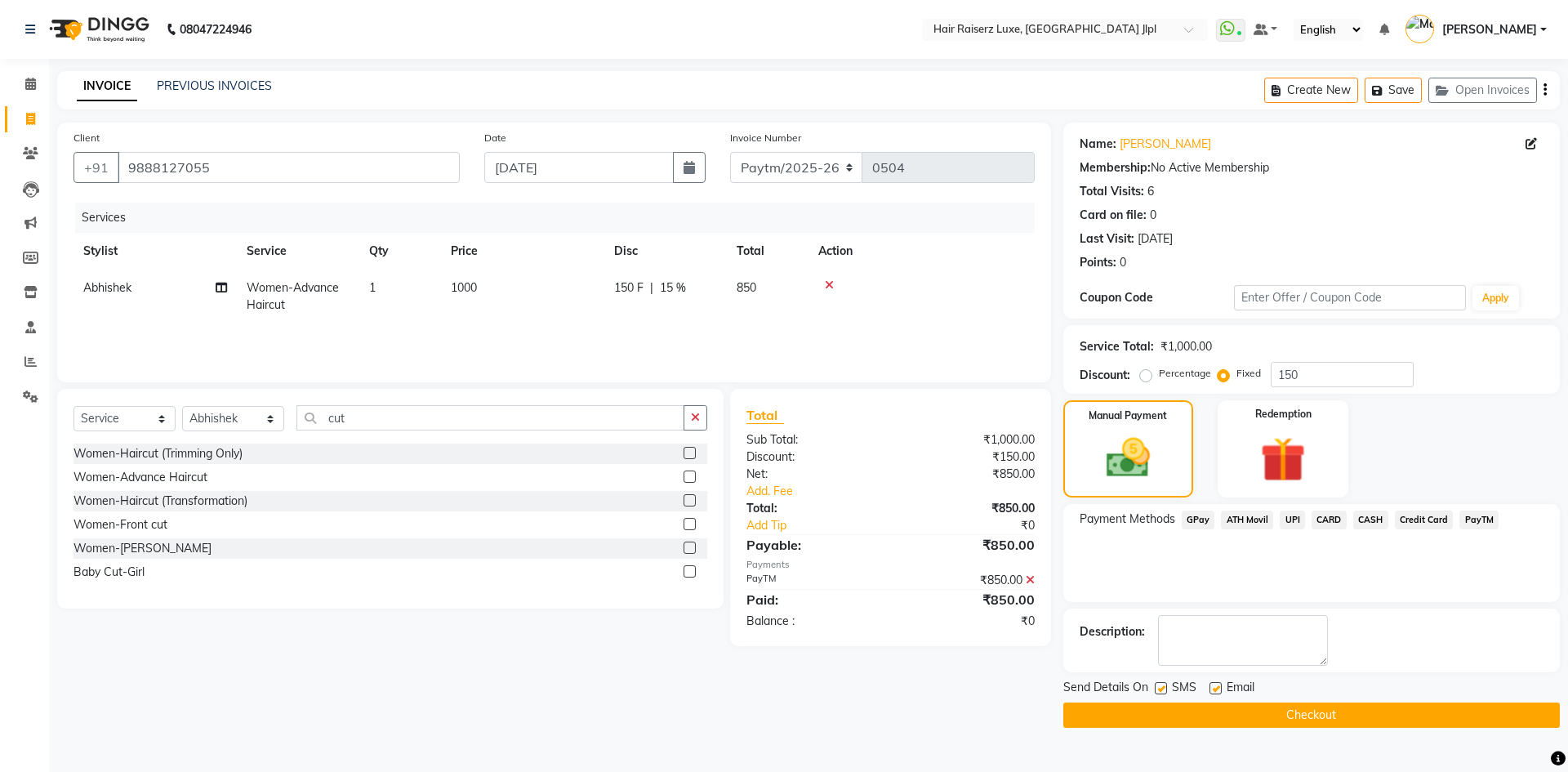
click at [1211, 691] on label at bounding box center [1216, 688] width 13 height 13
click at [1211, 691] on input "checkbox" at bounding box center [1215, 689] width 11 height 11
checkbox input "false"
click at [1211, 713] on button "Checkout" at bounding box center [1312, 715] width 496 height 25
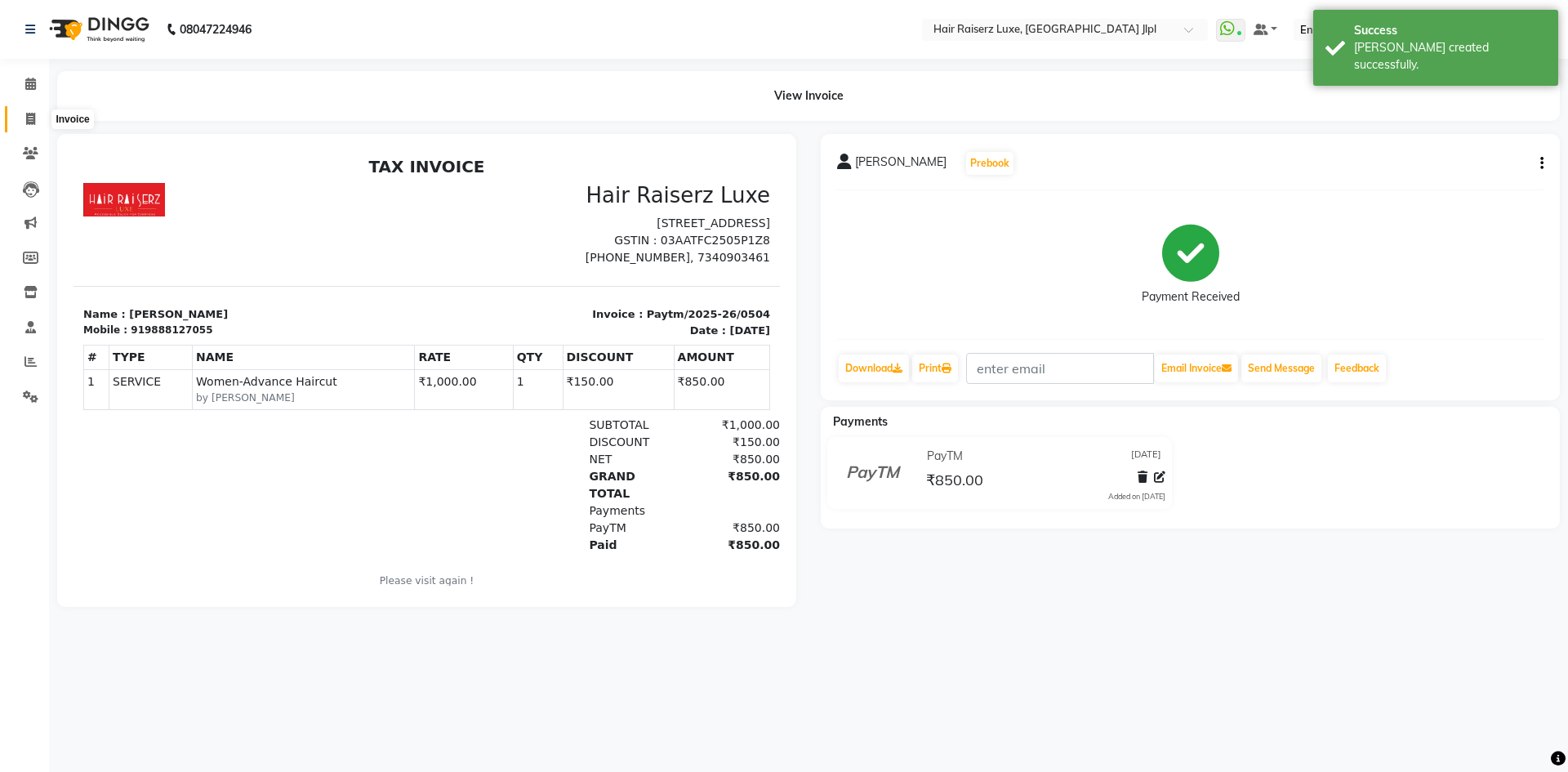
click at [29, 123] on icon at bounding box center [31, 119] width 9 height 13
select select "service"
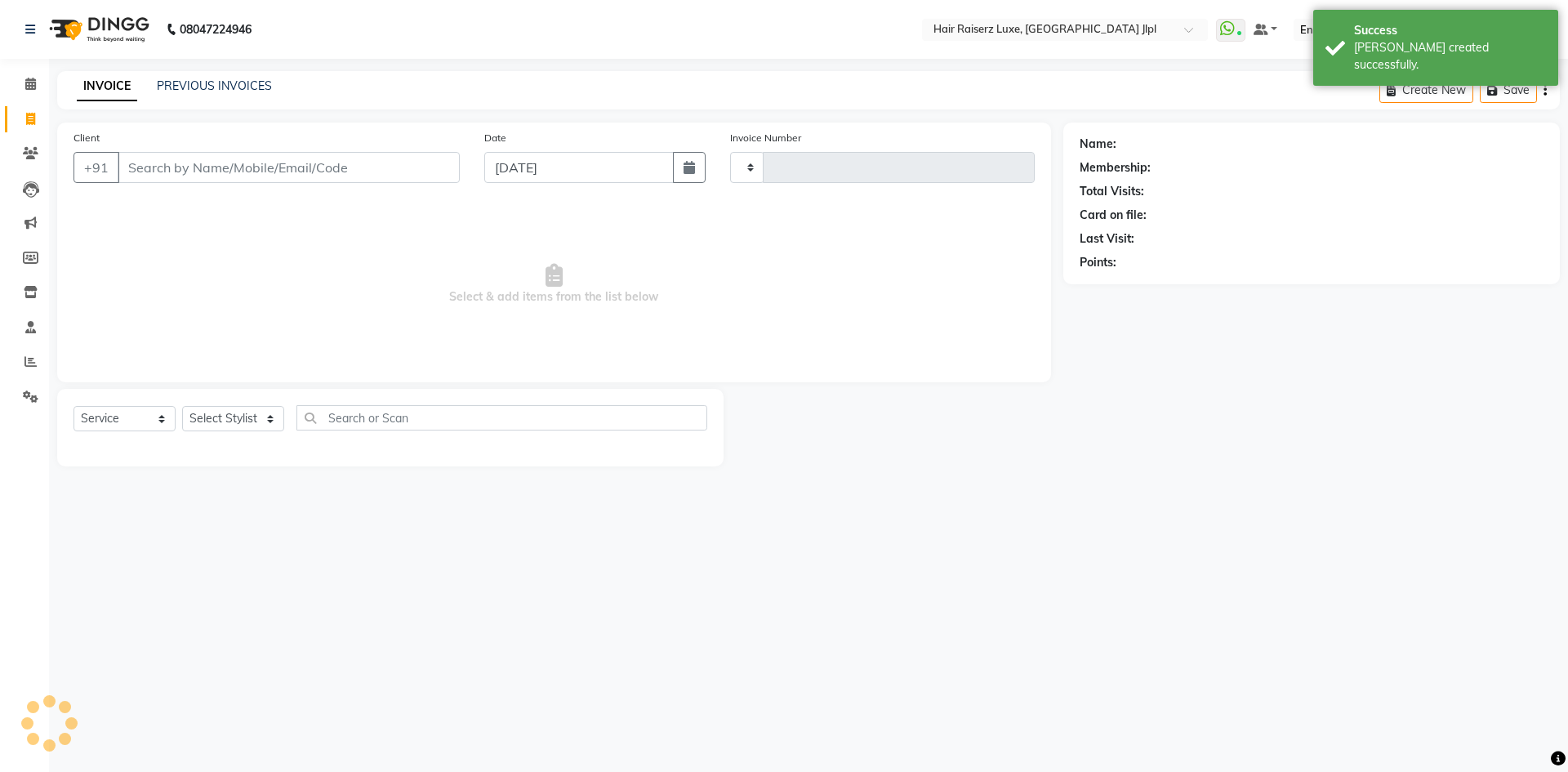
type input "3243"
select select "5409"
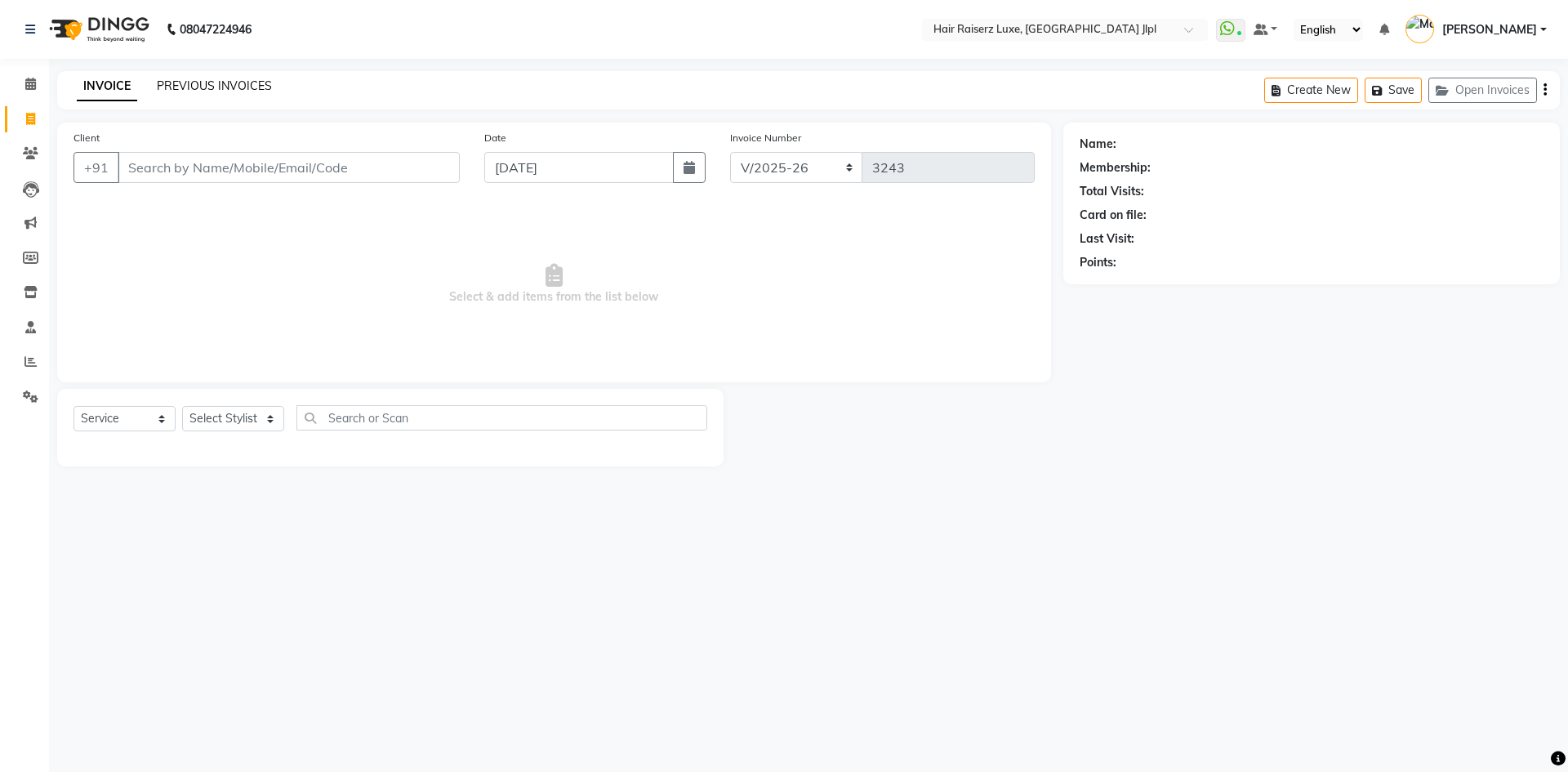
click at [222, 83] on link "PREVIOUS INVOICES" at bounding box center [215, 86] width 116 height 14
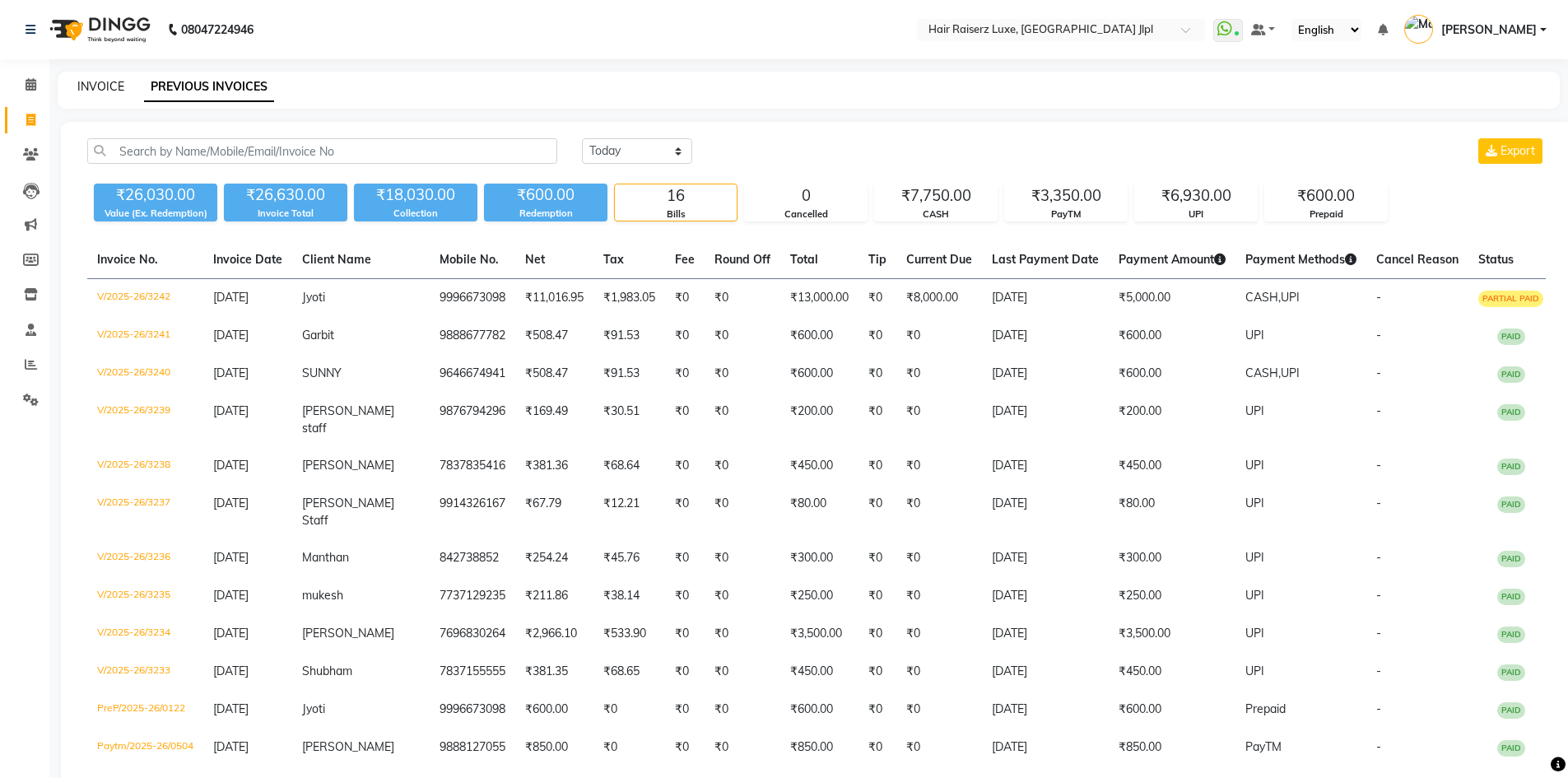
click at [109, 82] on link "INVOICE" at bounding box center [101, 86] width 47 height 15
select select "service"
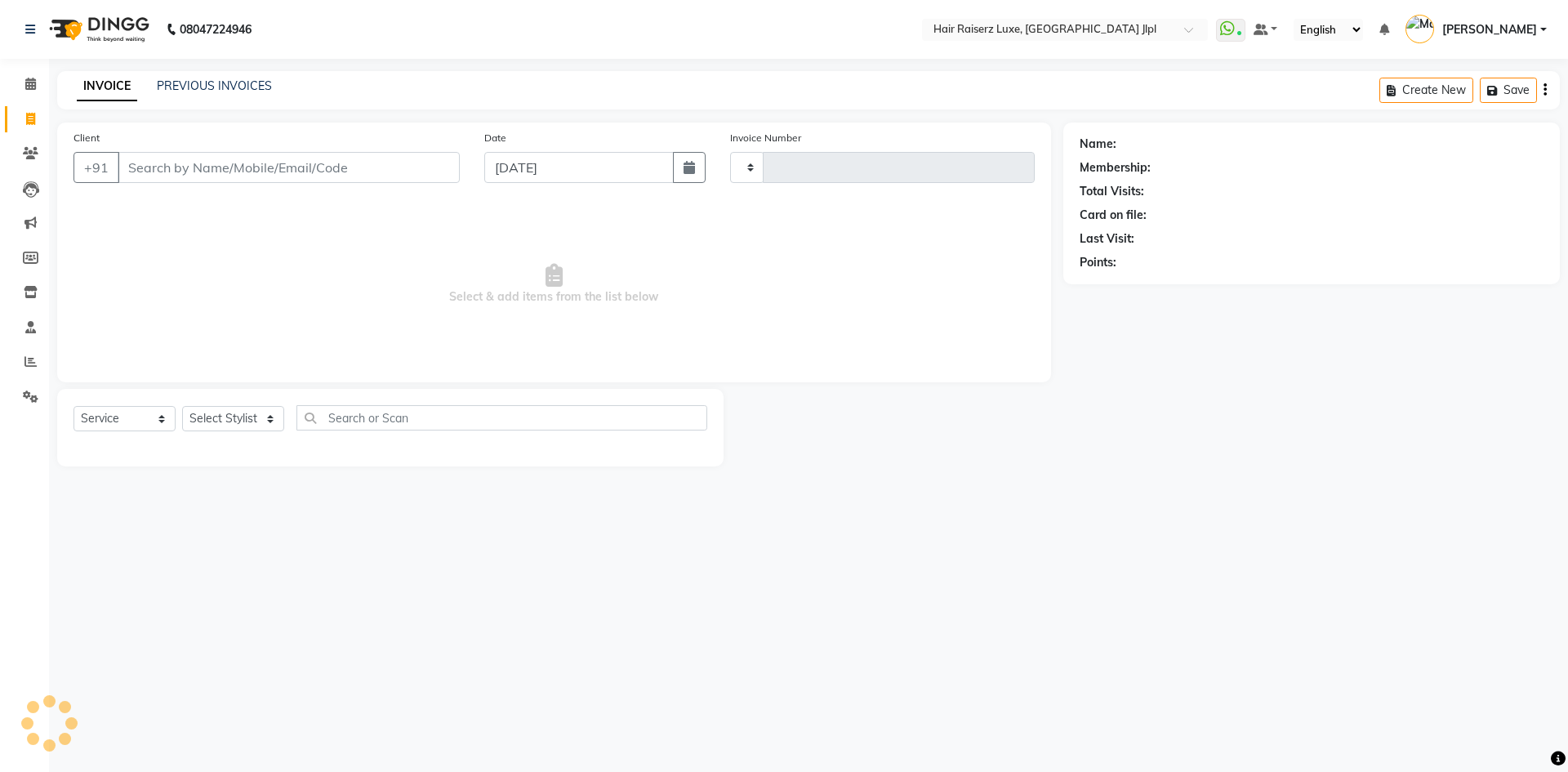
type input "3243"
select select "5409"
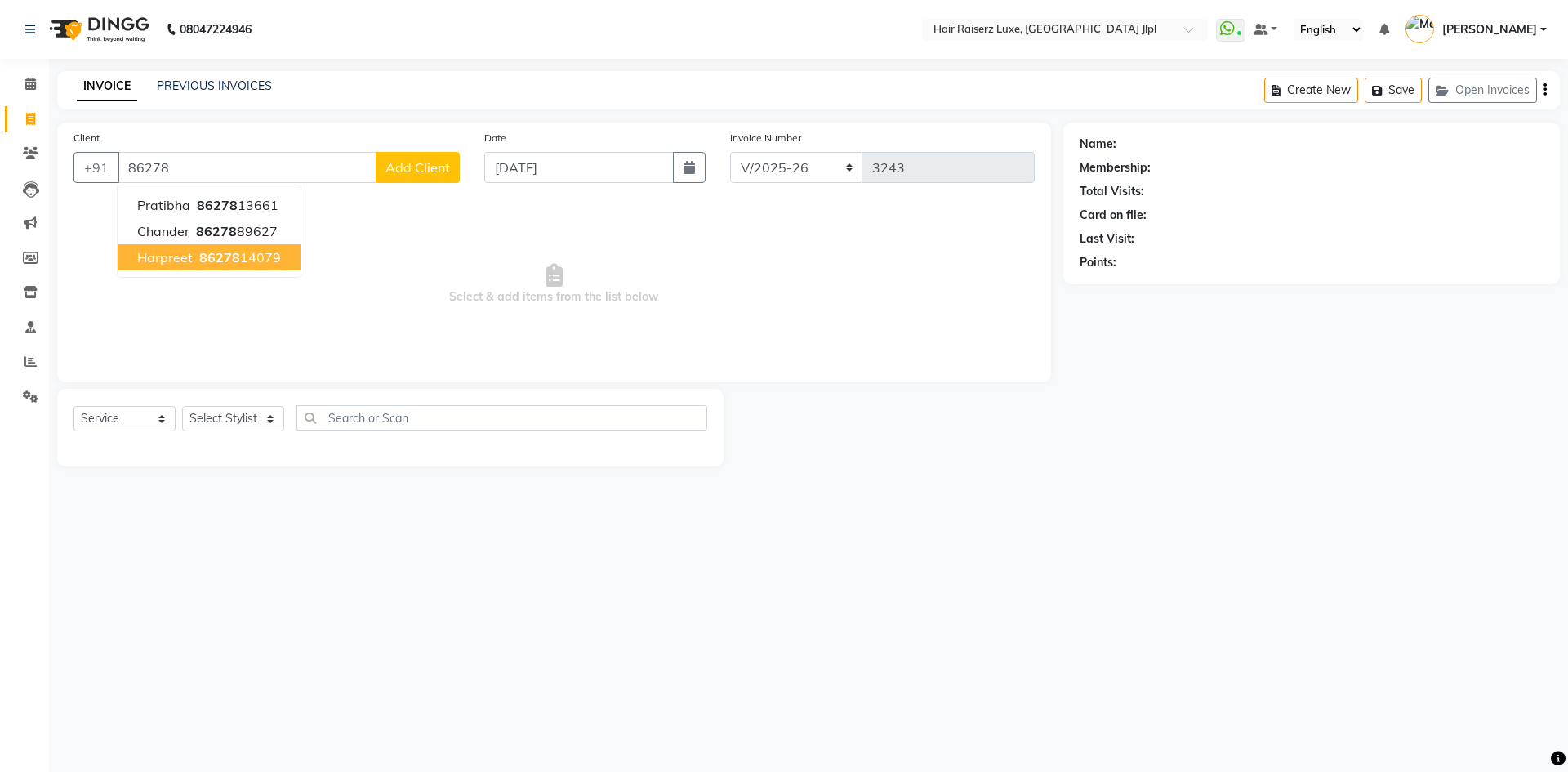
click at [210, 254] on span "86278" at bounding box center [219, 257] width 41 height 16
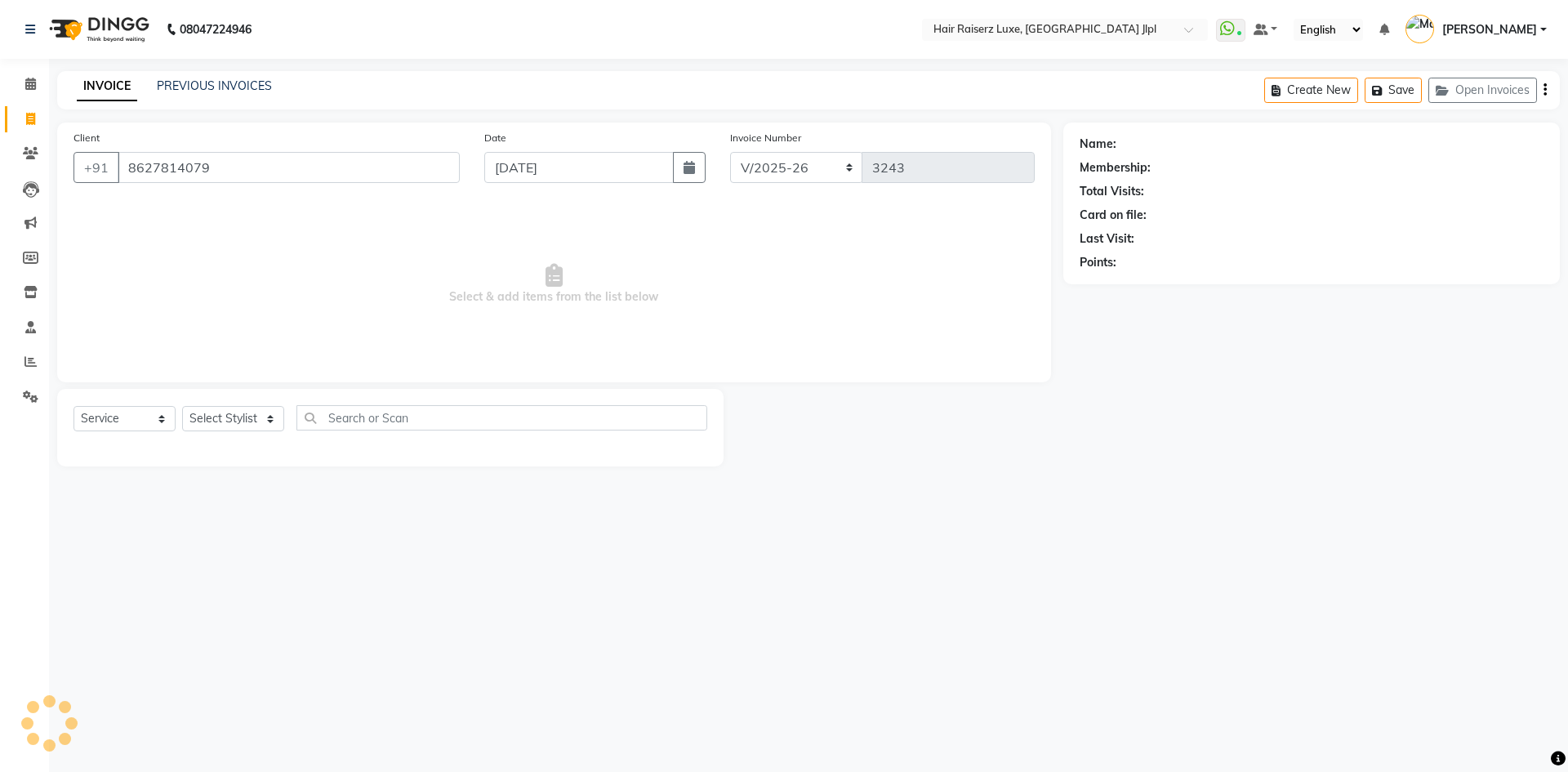
type input "8627814079"
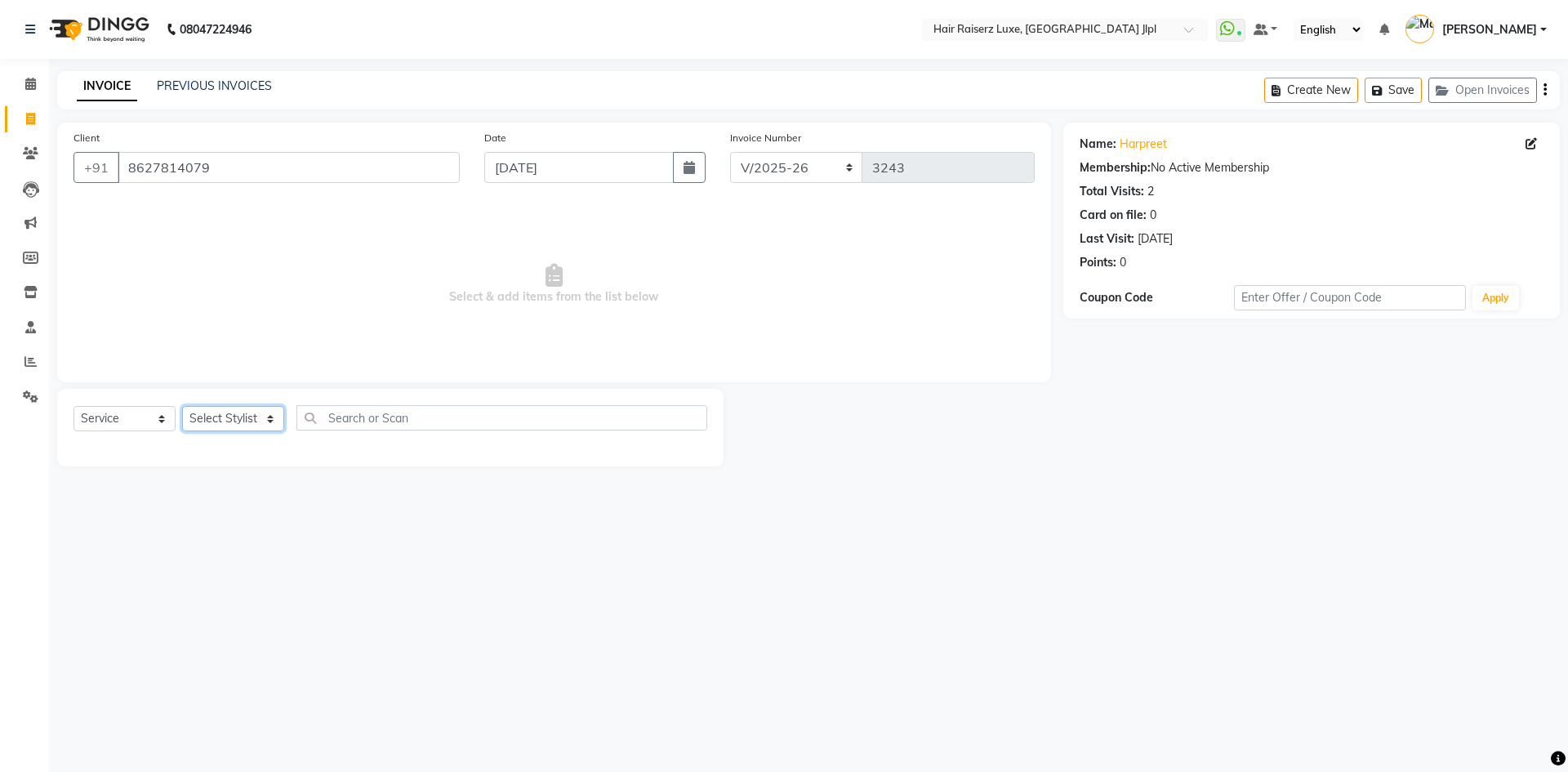
click at [237, 418] on select "Select Stylist [PERSON_NAME] [PERSON_NAME] [PERSON_NAME] C&Gs Vogue [PERSON_NAM…" at bounding box center [233, 419] width 102 height 25
select select "72451"
click at [182, 406] on select "Select Stylist [PERSON_NAME] [PERSON_NAME] [PERSON_NAME] C&Gs Vogue [PERSON_NAM…" at bounding box center [233, 419] width 102 height 25
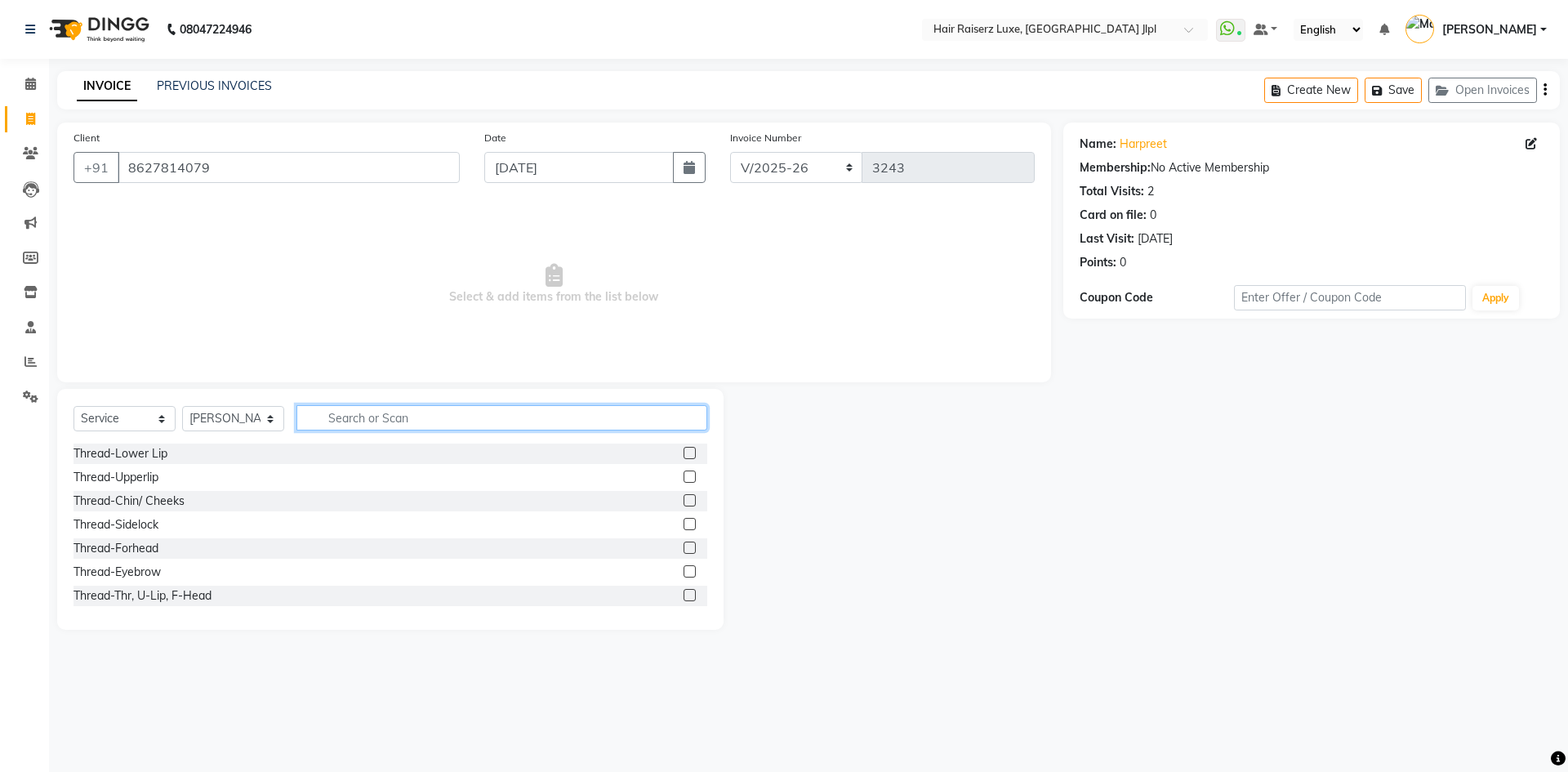
click at [332, 417] on input "text" at bounding box center [501, 418] width 411 height 25
type input "full"
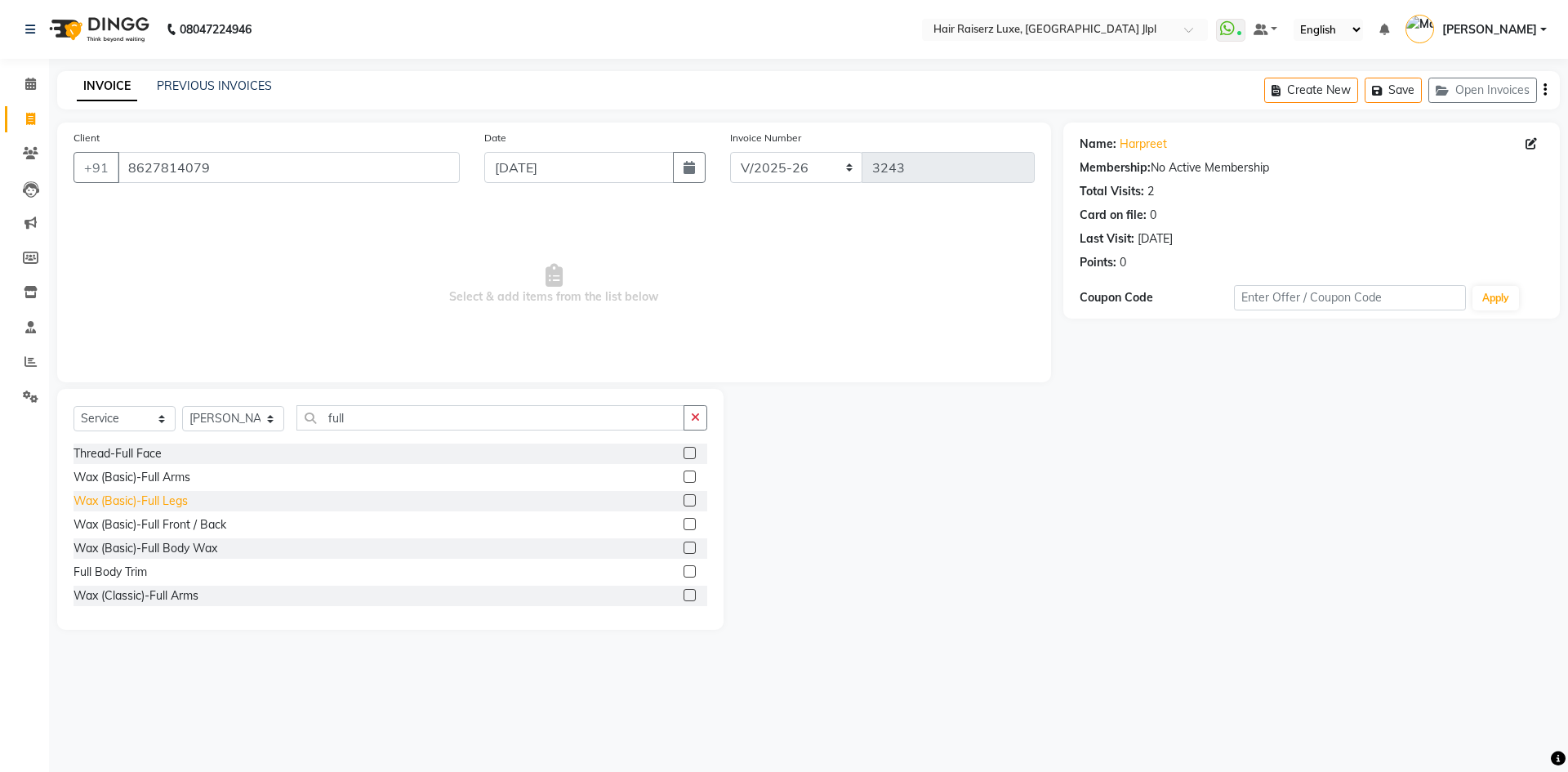
click at [176, 498] on div "Wax (Basic)-Full Legs" at bounding box center [130, 500] width 115 height 17
checkbox input "false"
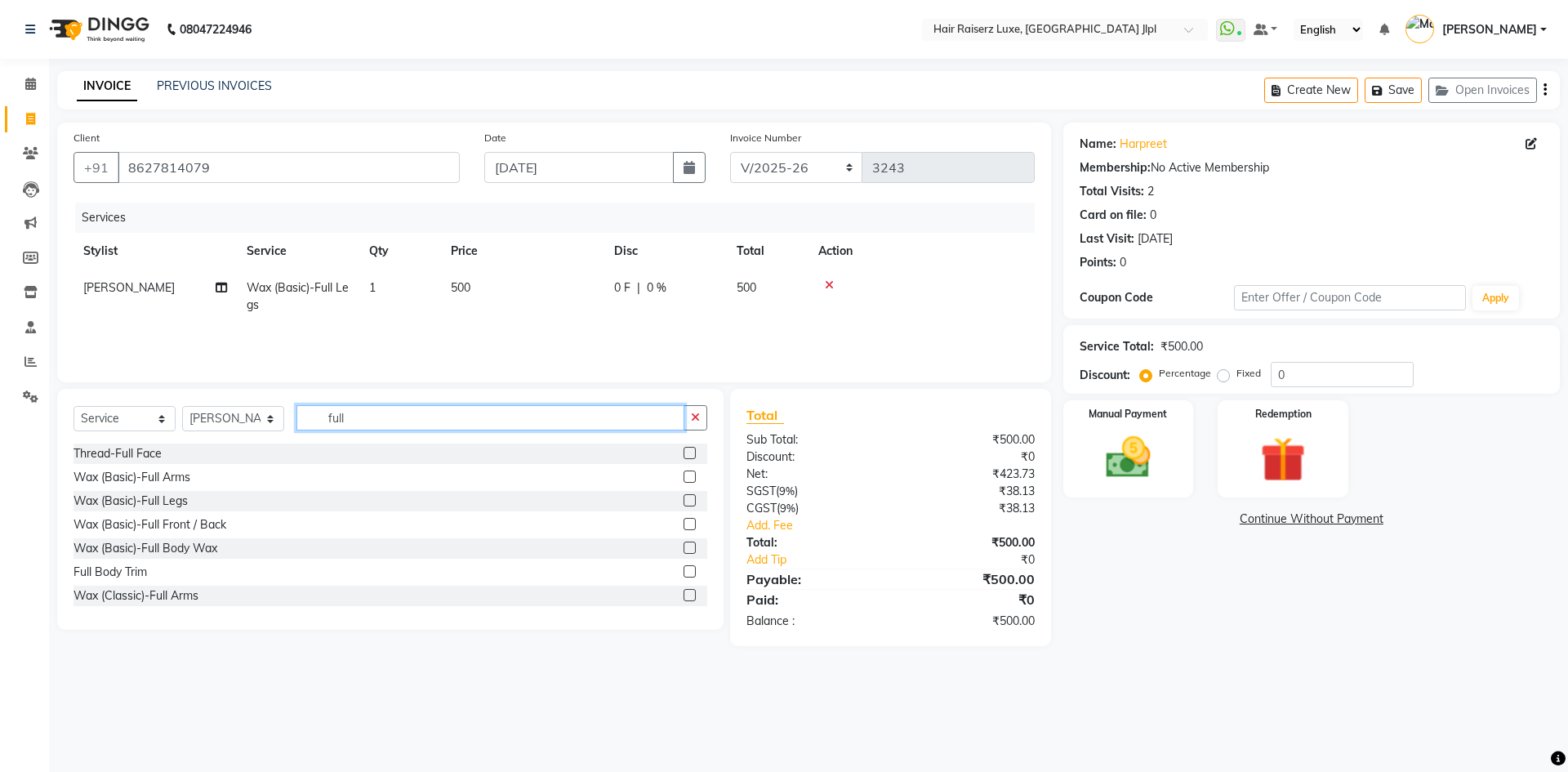
click at [336, 419] on input "full" at bounding box center [490, 418] width 388 height 25
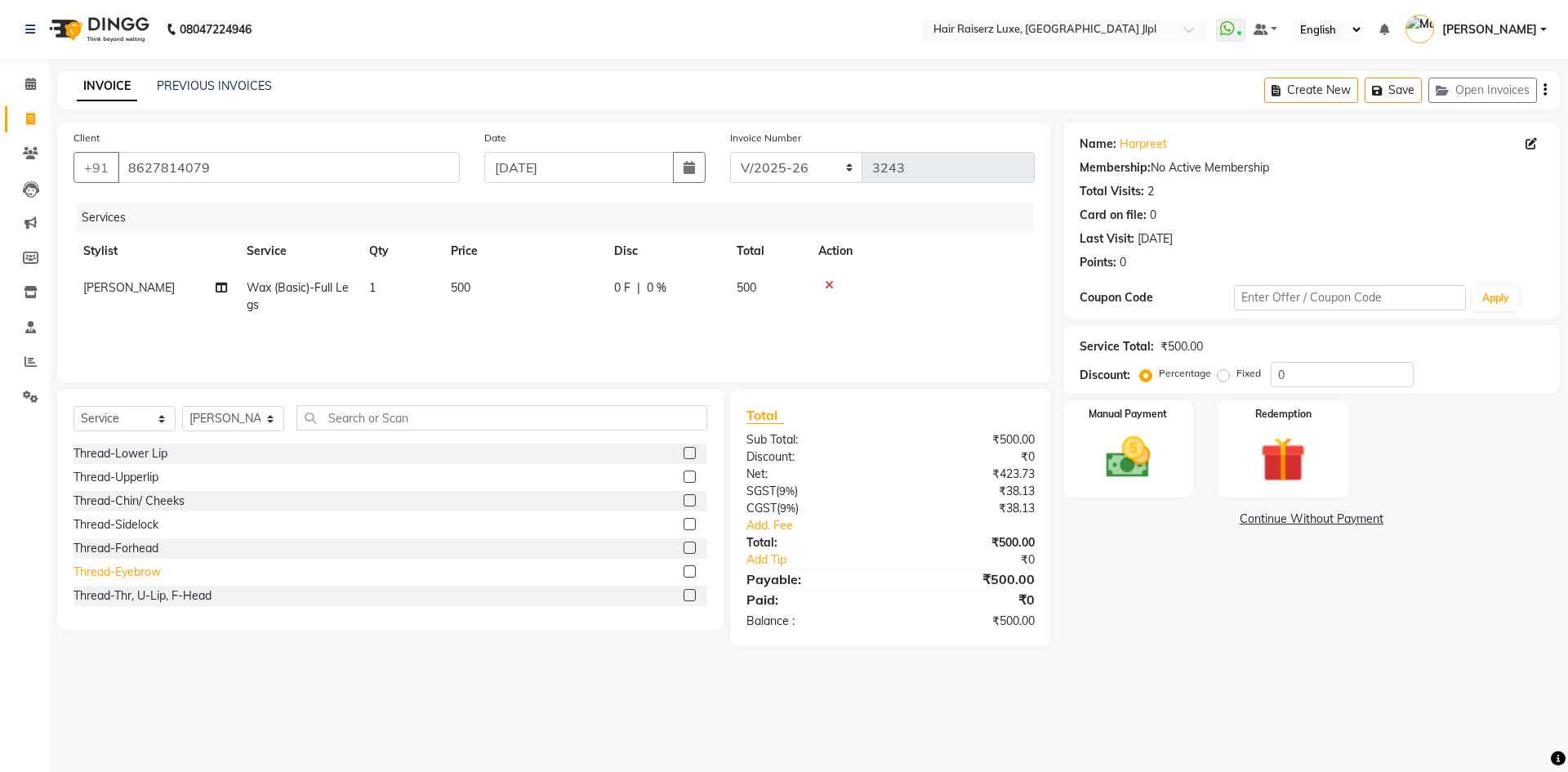
click at [130, 573] on div "Thread-Eyebrow" at bounding box center [116, 572] width 88 height 17
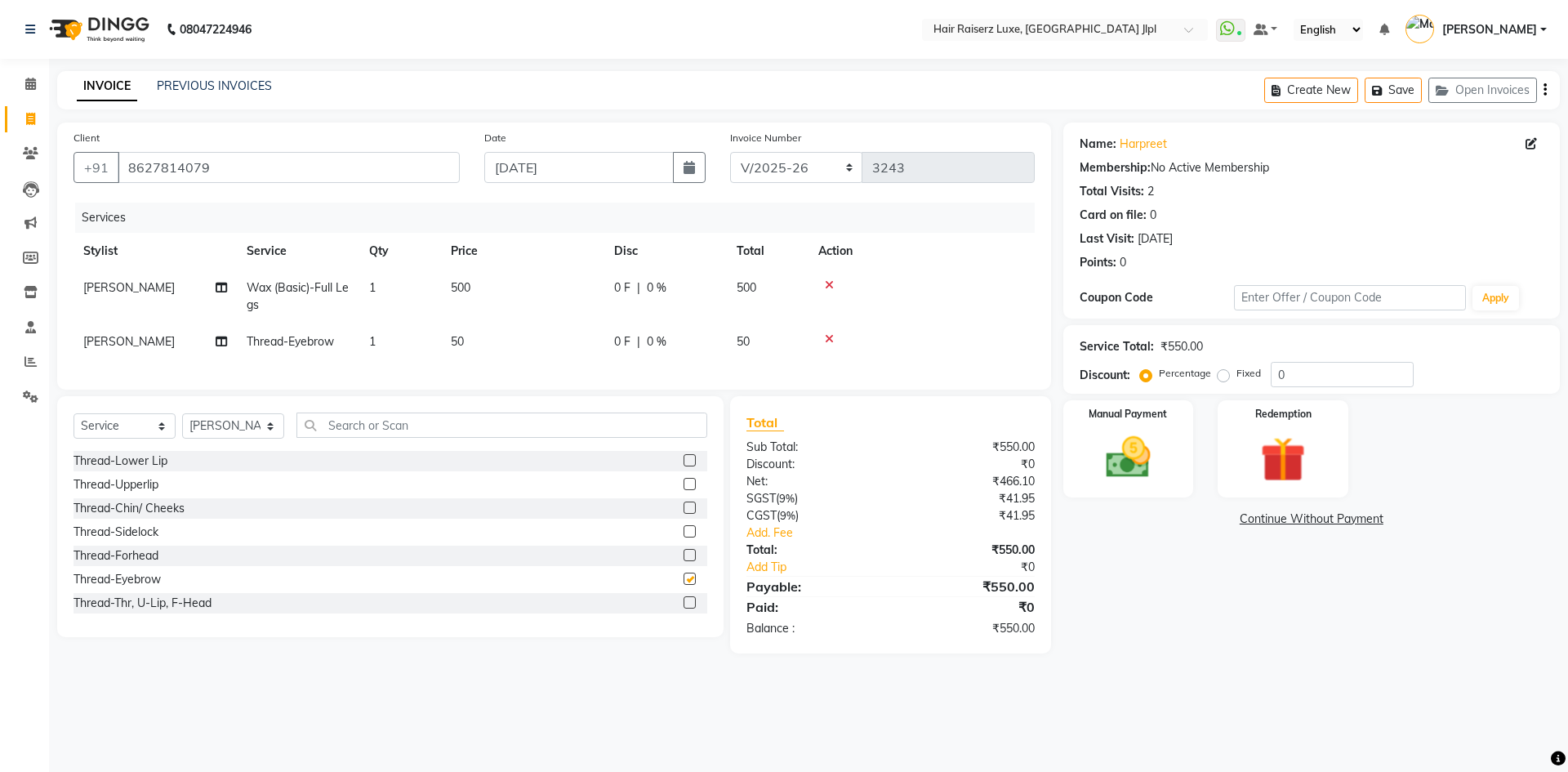
checkbox input "false"
click at [148, 493] on div "Thread-Upperlip" at bounding box center [116, 484] width 85 height 17
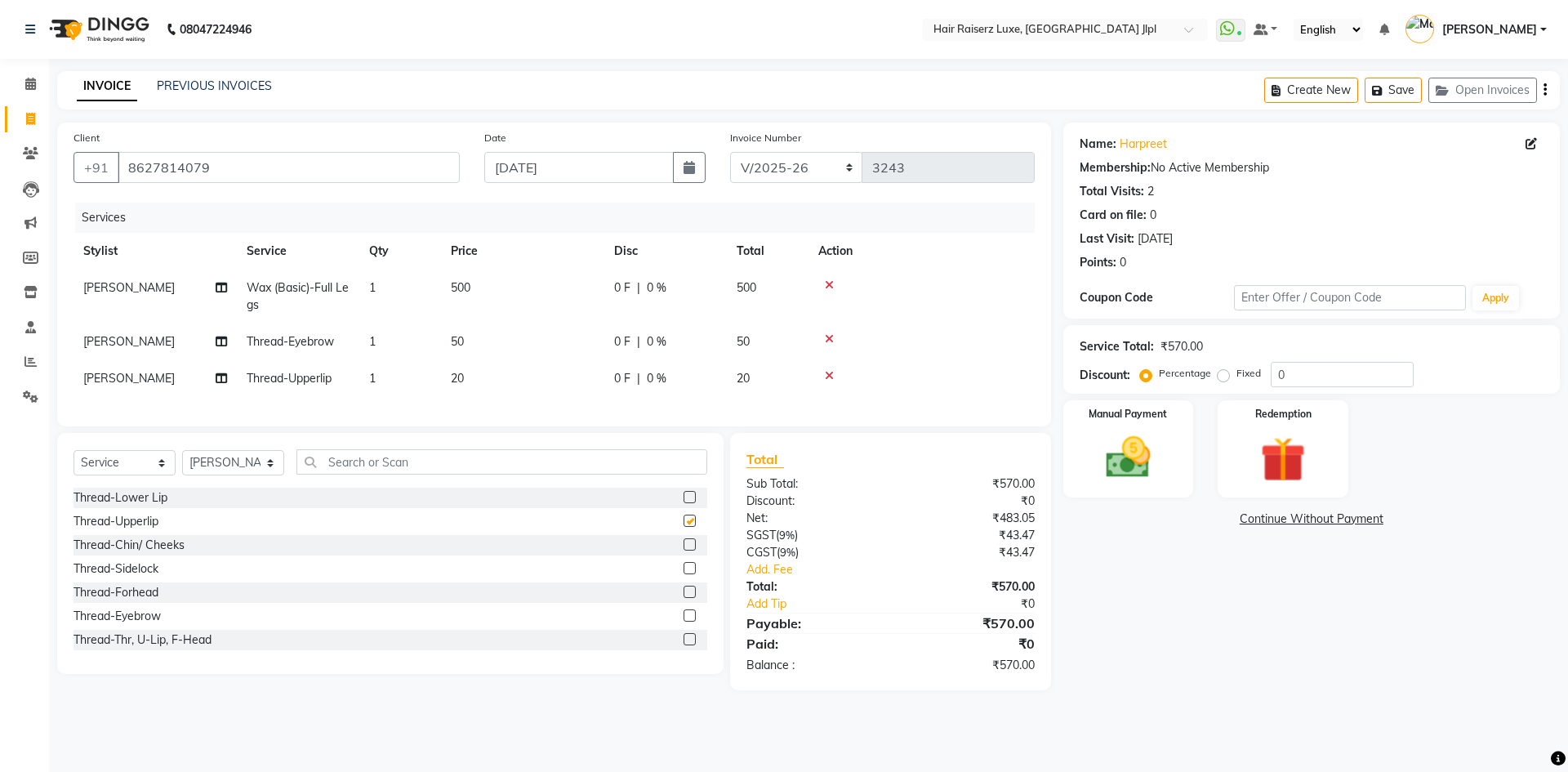
checkbox input "false"
drag, startPoint x: 227, startPoint y: 478, endPoint x: 238, endPoint y: 464, distance: 17.8
click at [227, 475] on select "Select Stylist [PERSON_NAME] [PERSON_NAME] [PERSON_NAME] C&Gs Vogue [PERSON_NAM…" at bounding box center [233, 462] width 102 height 25
select select "37832"
click at [182, 462] on select "Select Stylist [PERSON_NAME] [PERSON_NAME] [PERSON_NAME] C&Gs Vogue [PERSON_NAM…" at bounding box center [233, 462] width 102 height 25
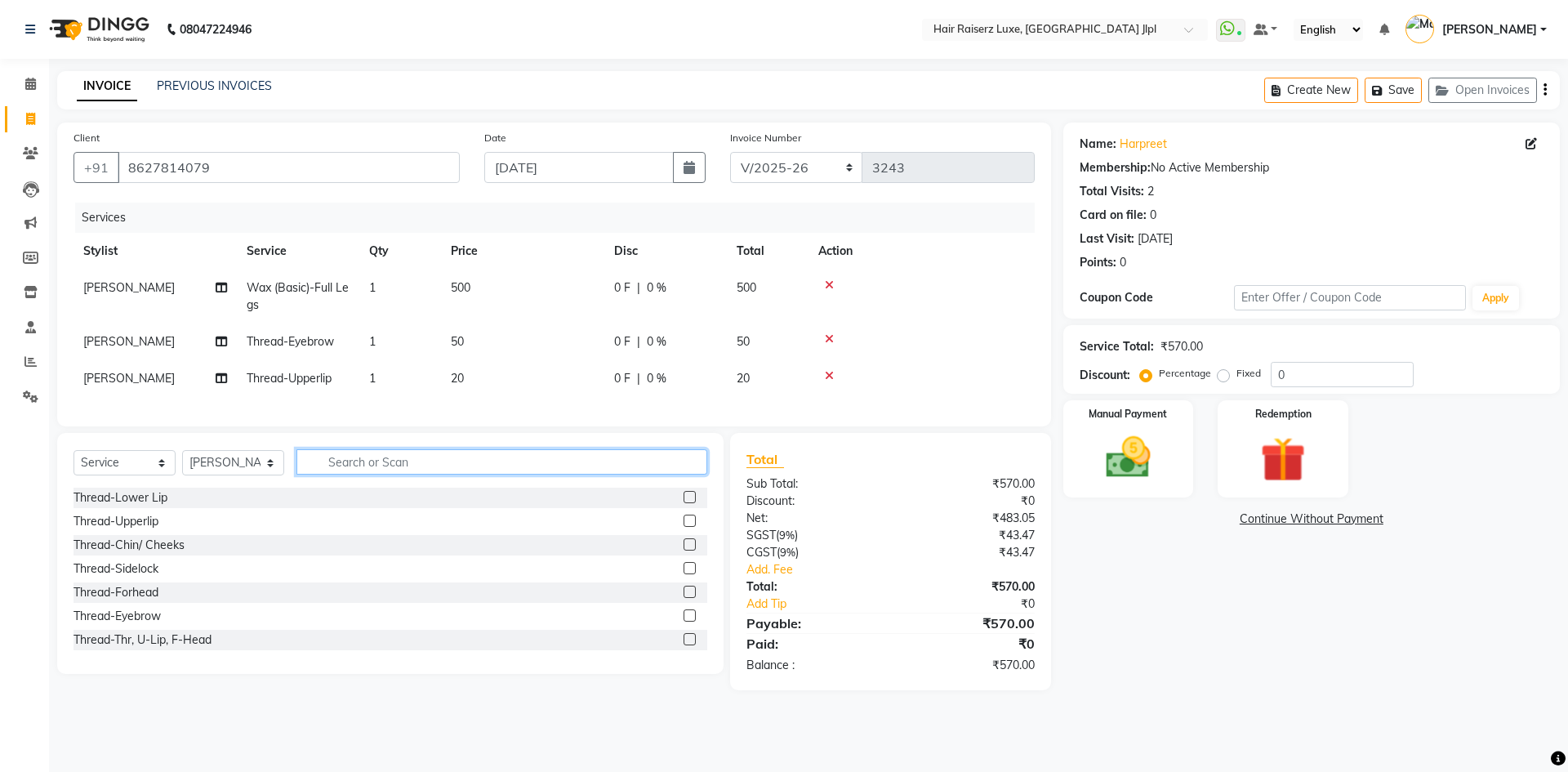
click at [344, 475] on input "text" at bounding box center [501, 462] width 411 height 25
type input "arms"
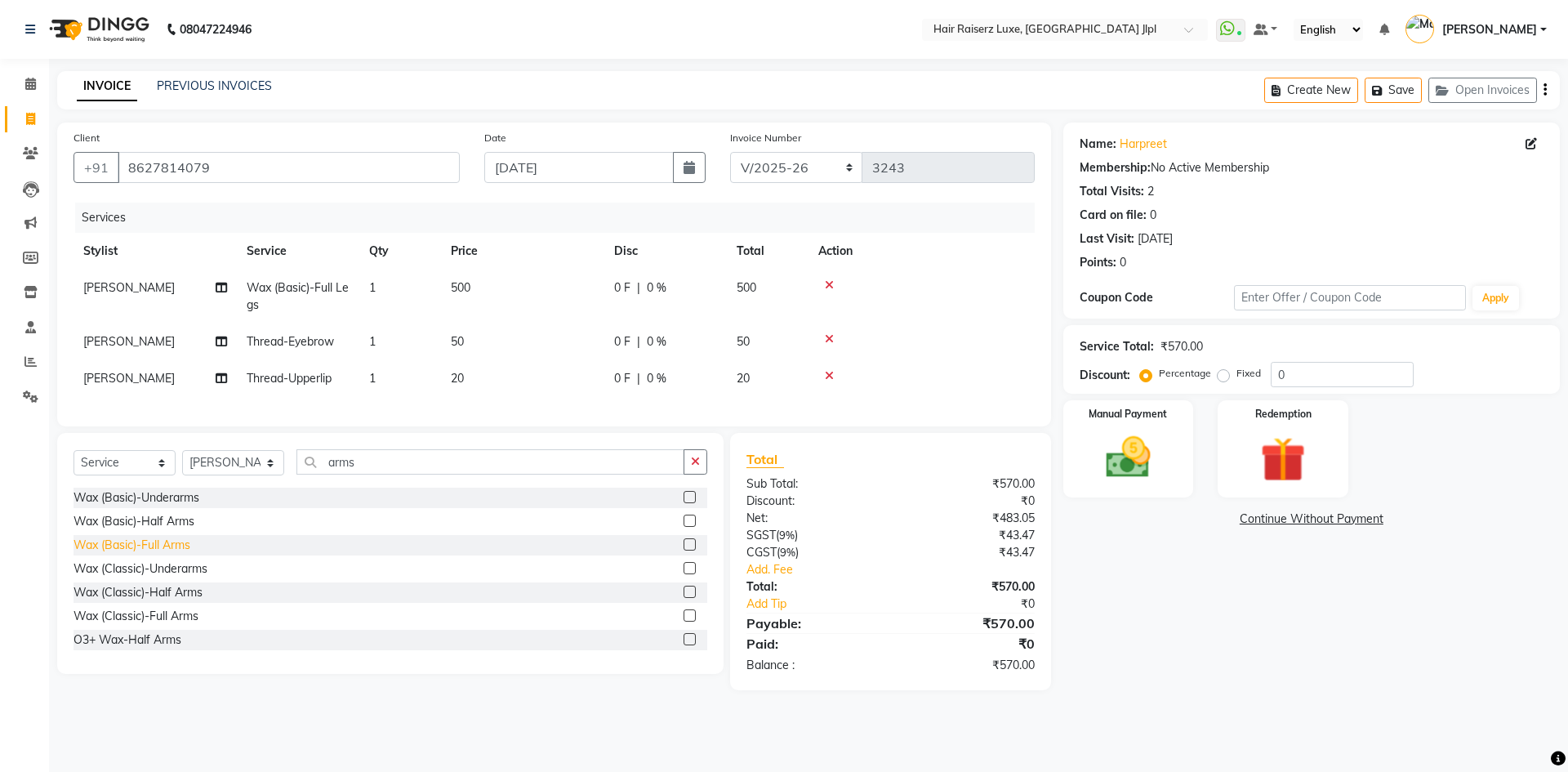
click at [172, 553] on div "Wax (Basic)-Full Arms" at bounding box center [131, 544] width 116 height 17
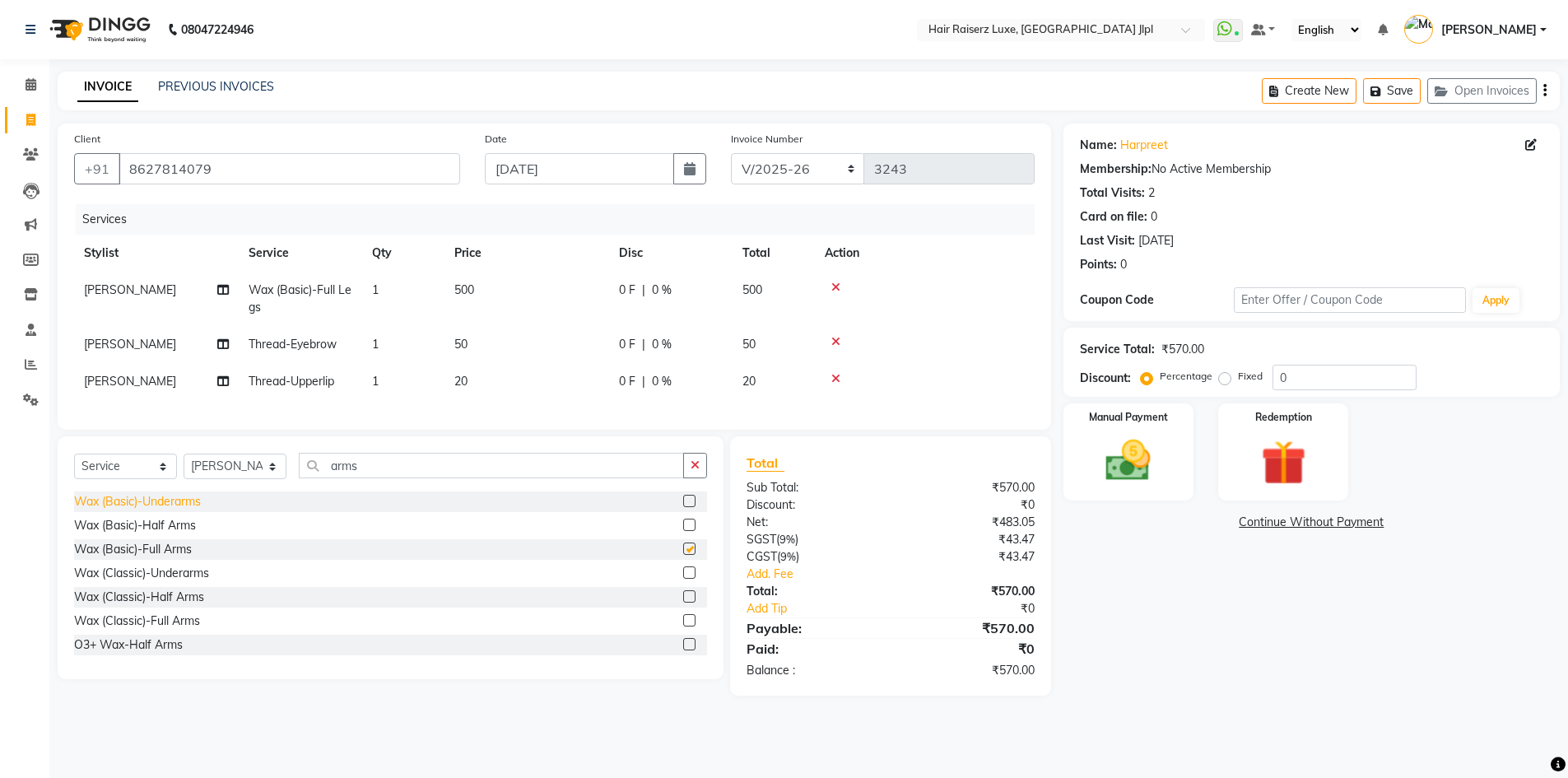
checkbox input "false"
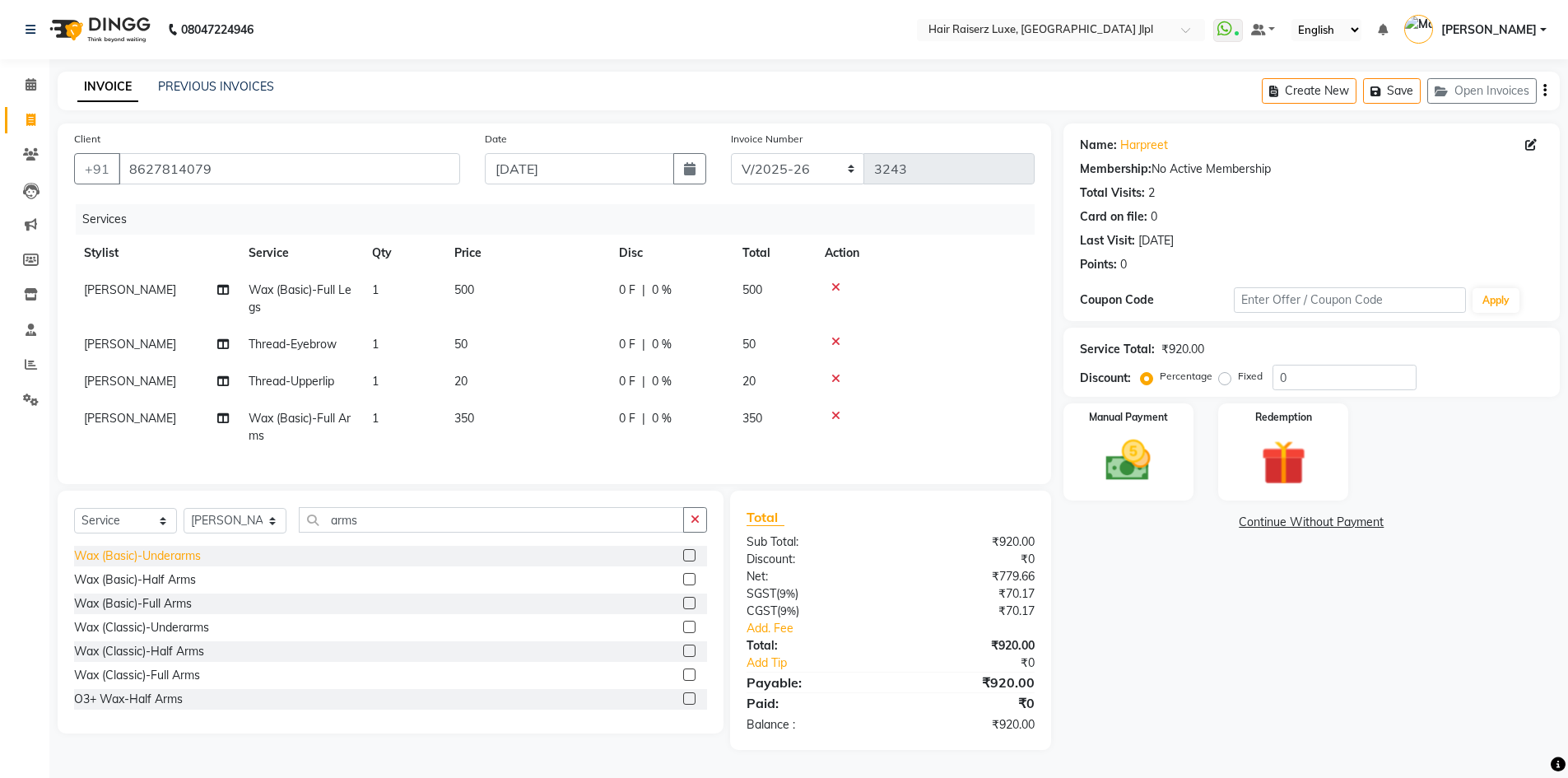
click at [176, 565] on div "Wax (Basic)-Underarms" at bounding box center [137, 556] width 126 height 17
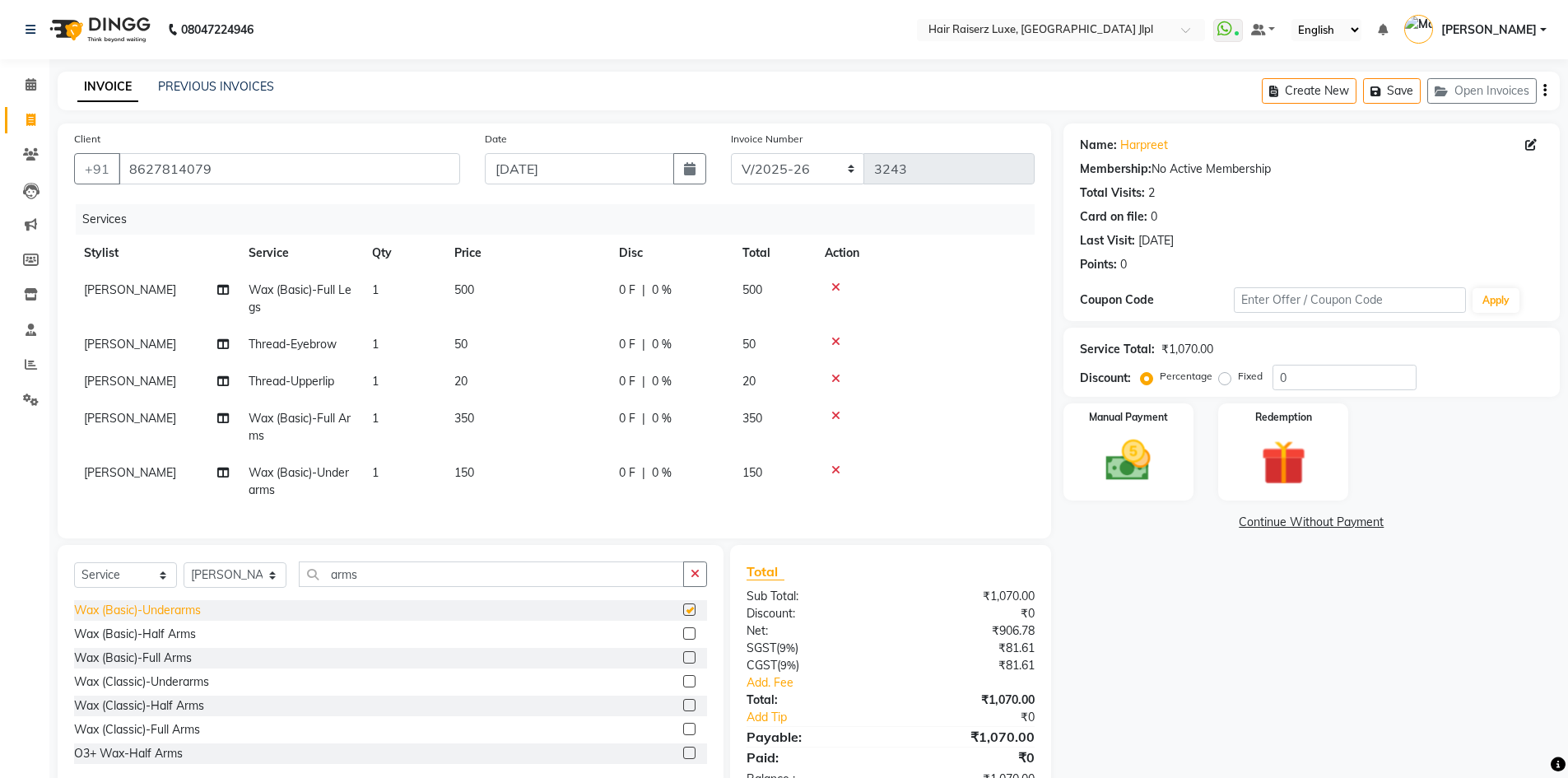
checkbox input "false"
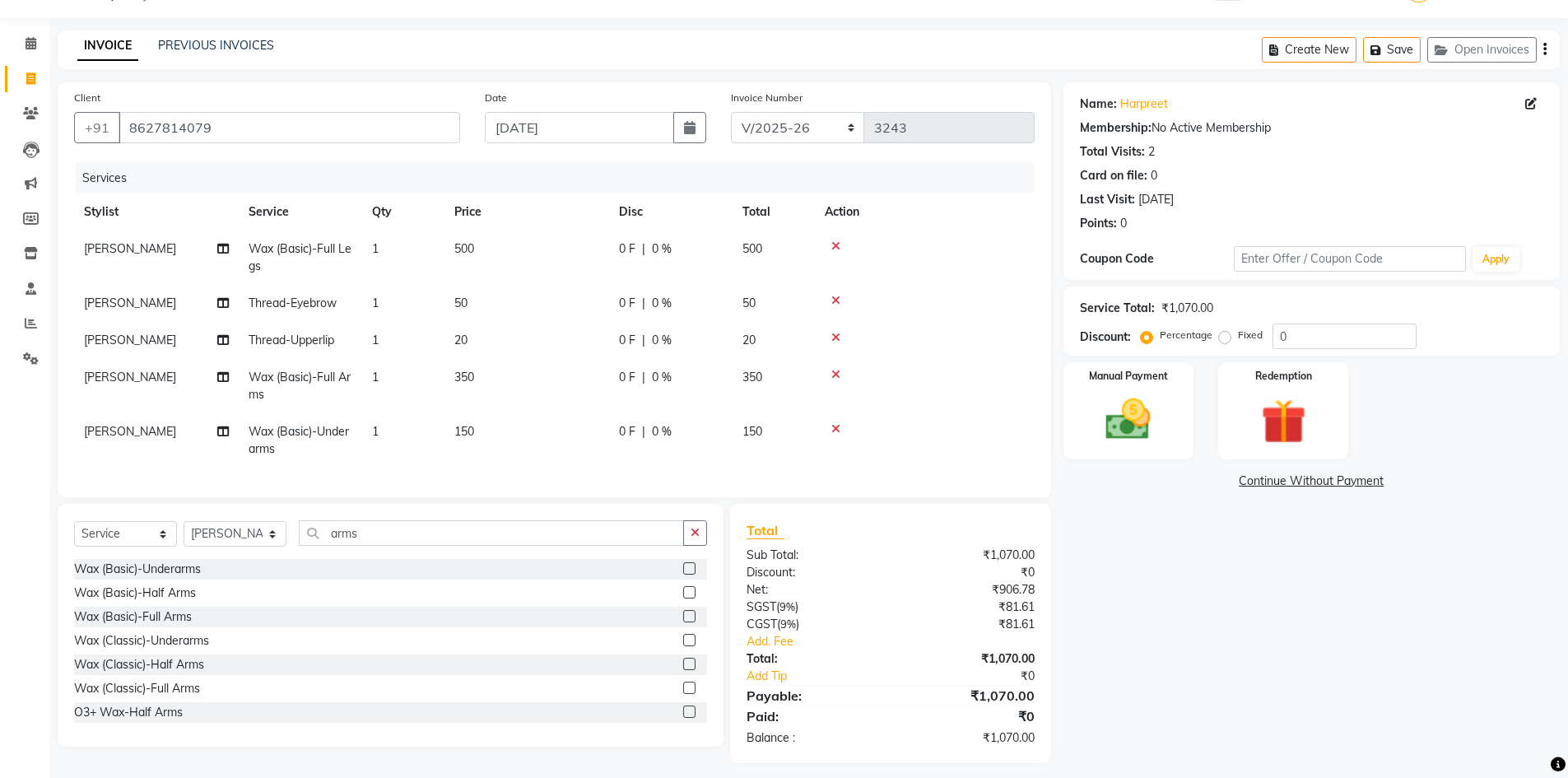
scroll to position [64, 0]
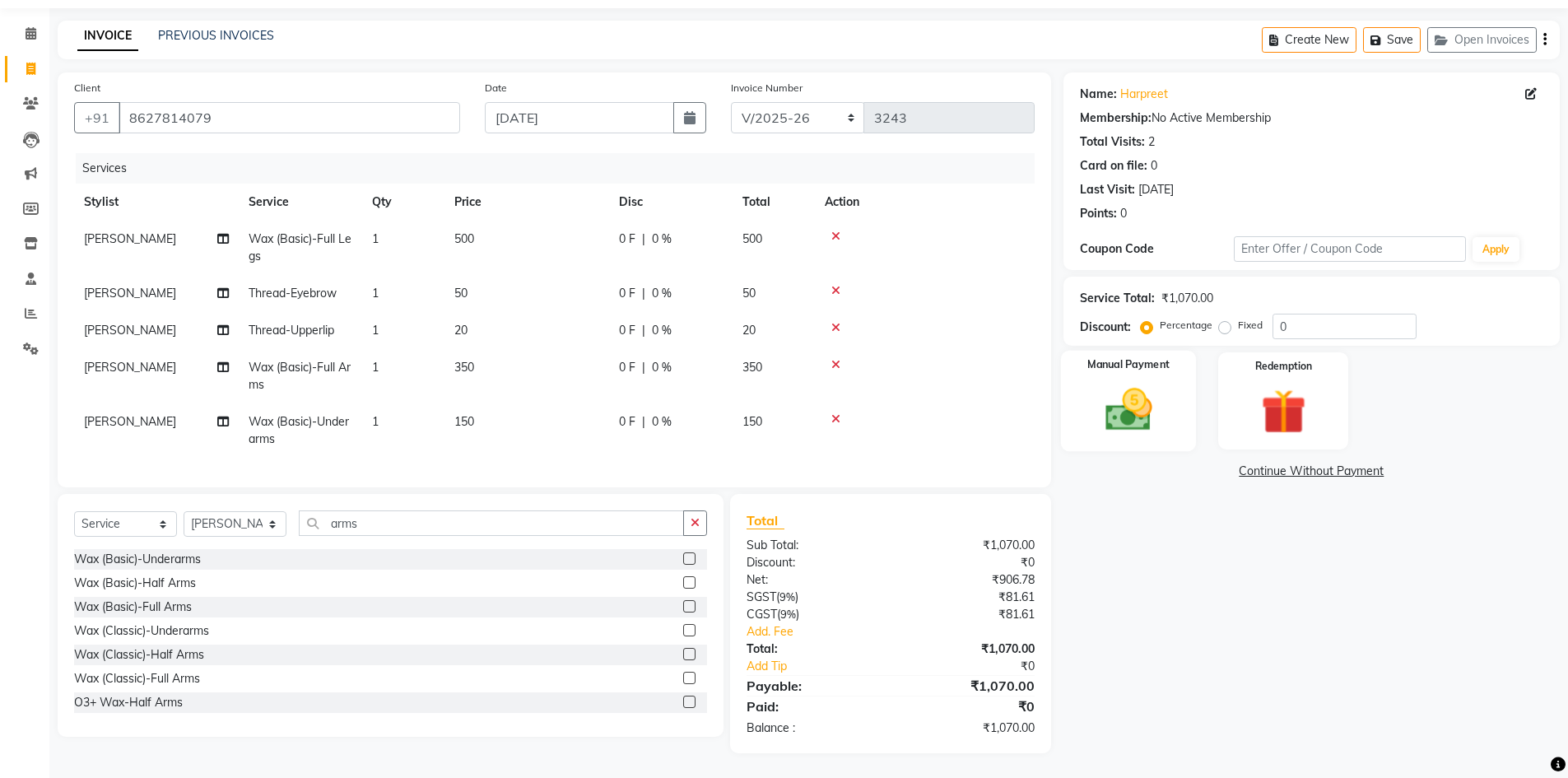
click at [1170, 375] on div "Manual Payment" at bounding box center [1128, 400] width 136 height 101
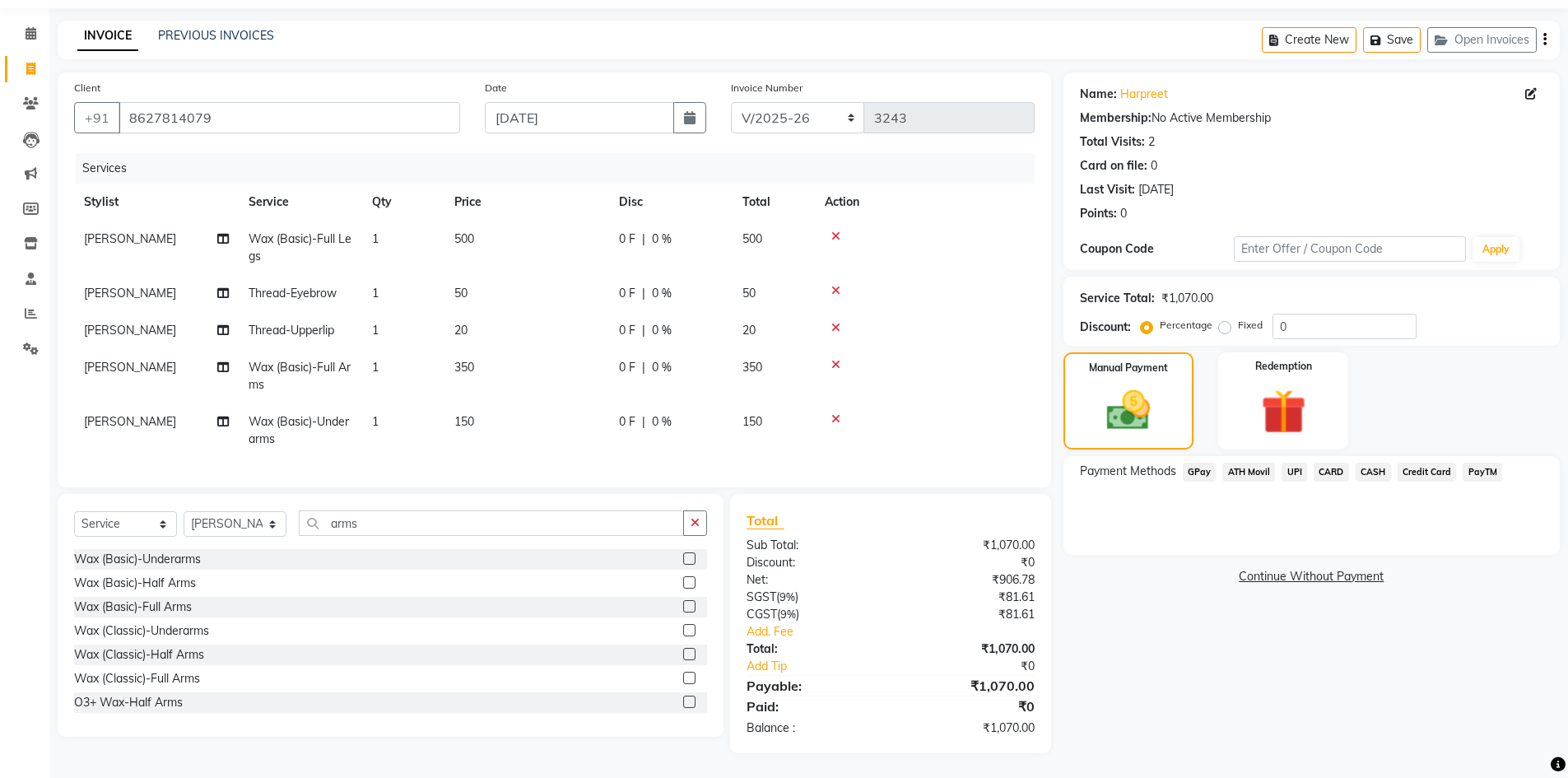
click at [1298, 462] on span "UPI" at bounding box center [1294, 471] width 25 height 19
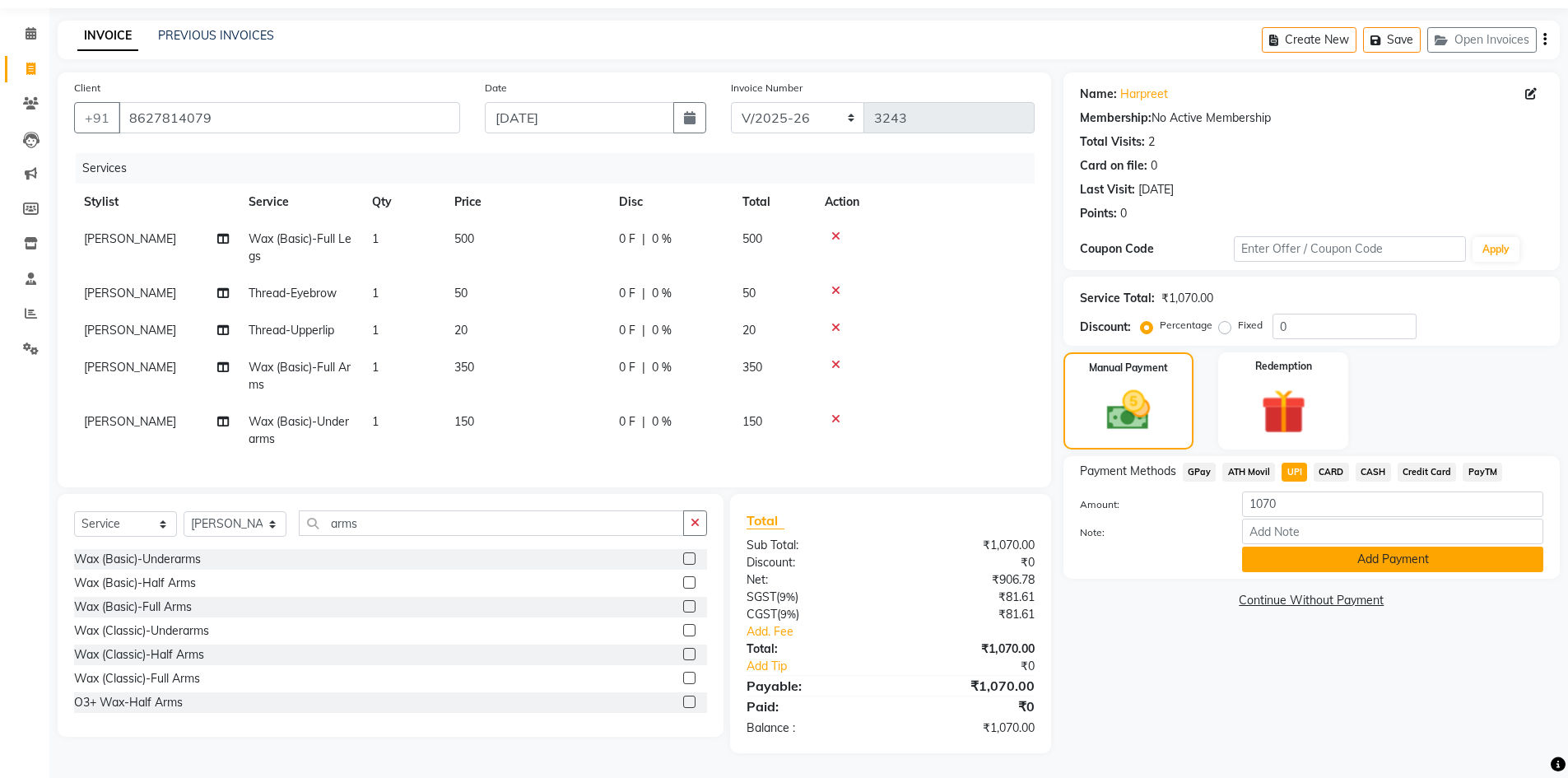
click at [1333, 559] on button "Add Payment" at bounding box center [1392, 560] width 301 height 25
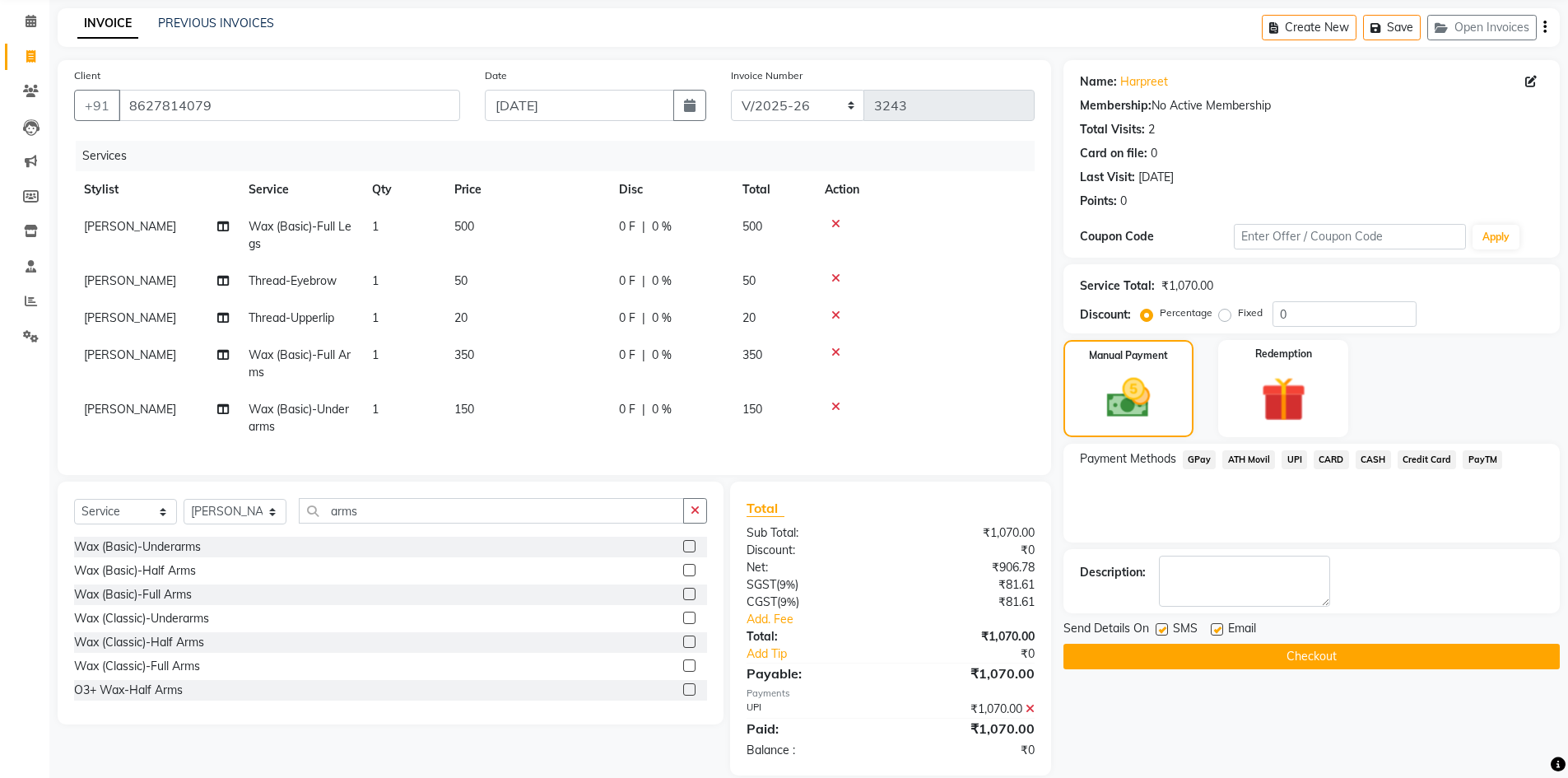
click at [1221, 628] on label at bounding box center [1218, 630] width 13 height 13
click at [1221, 628] on input "checkbox" at bounding box center [1217, 631] width 11 height 11
checkbox input "false"
click at [1167, 657] on button "Checkout" at bounding box center [1311, 656] width 496 height 25
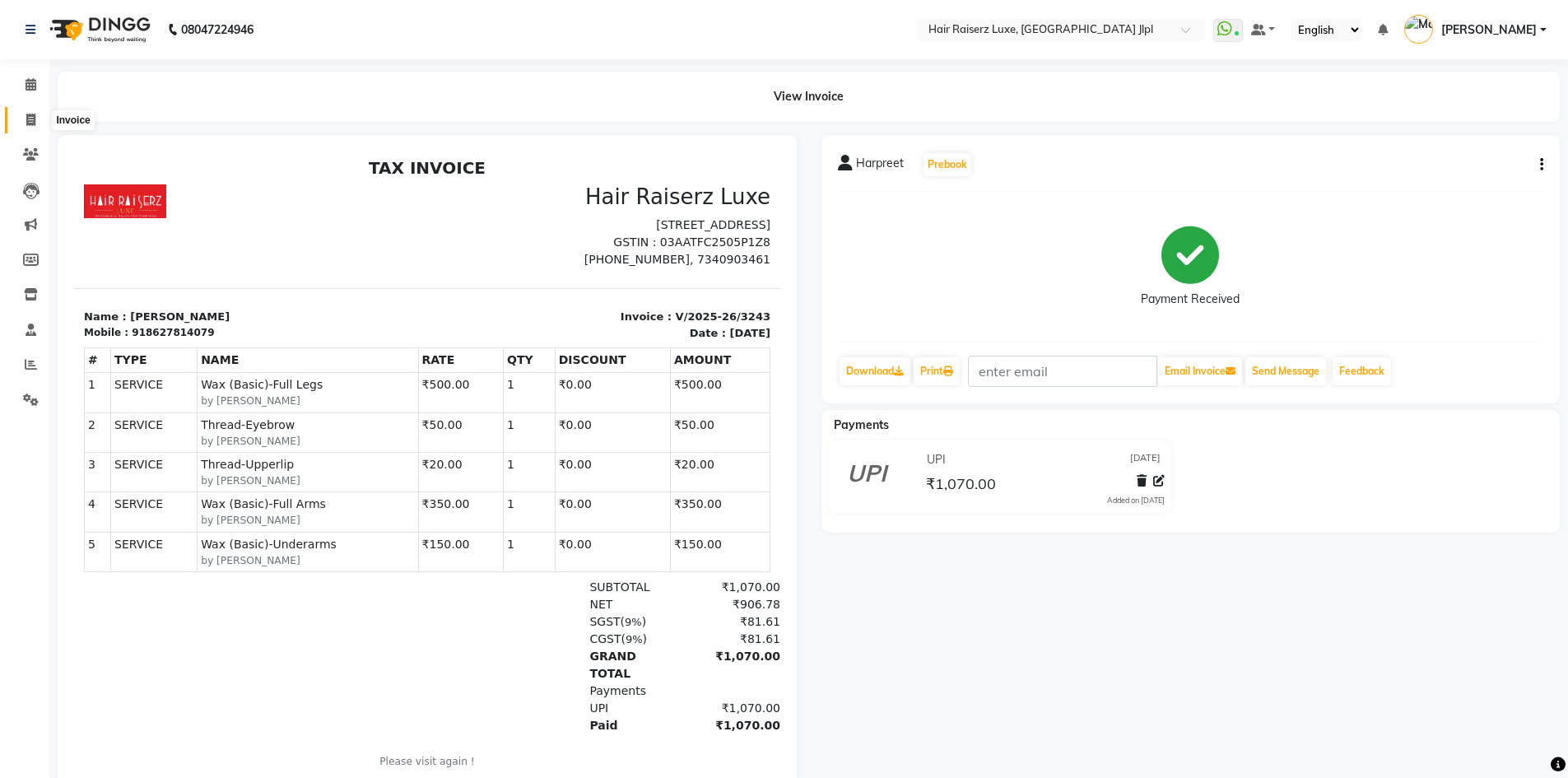
click at [27, 114] on icon at bounding box center [31, 120] width 9 height 13
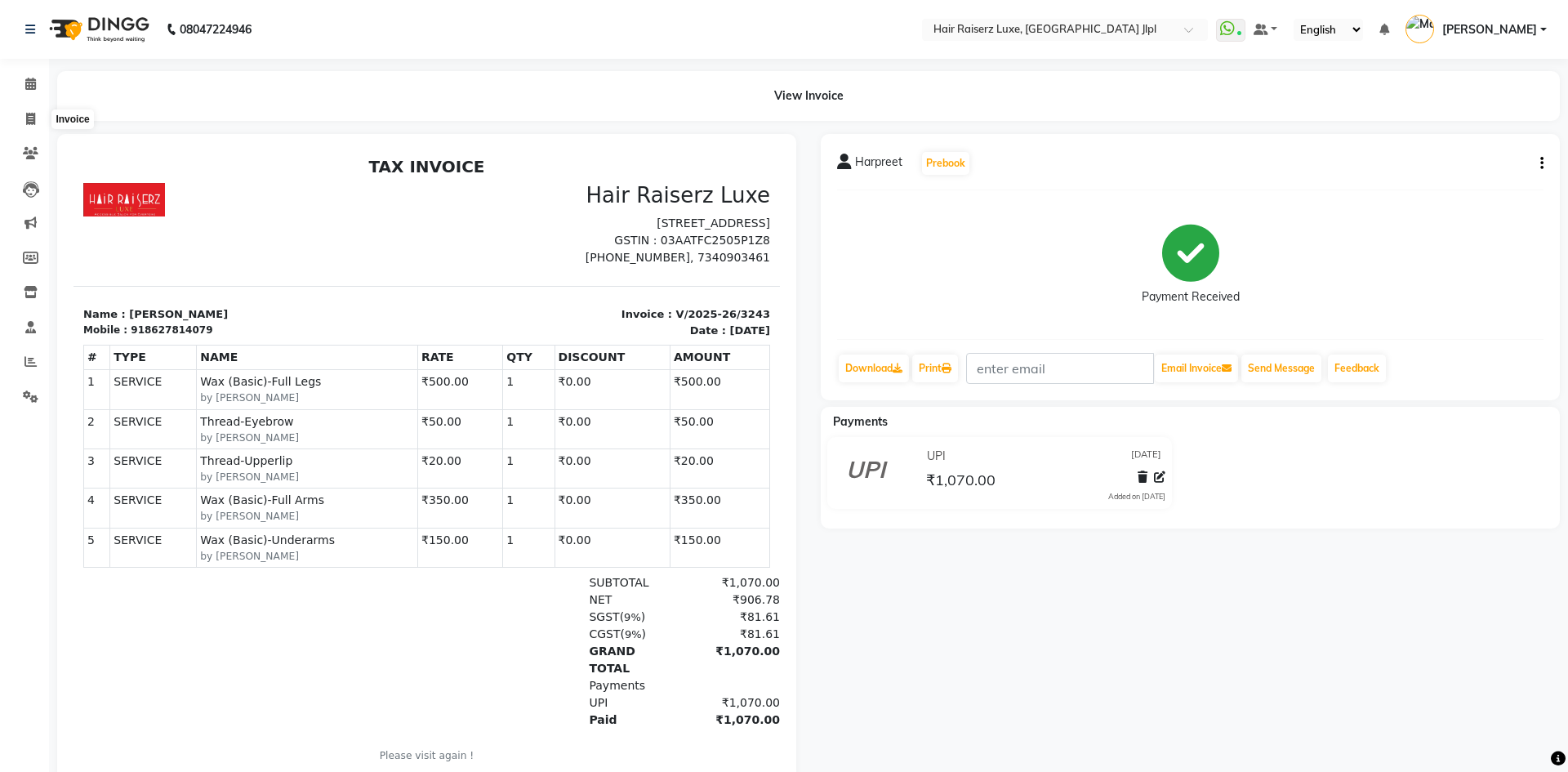
select select "5409"
select select "service"
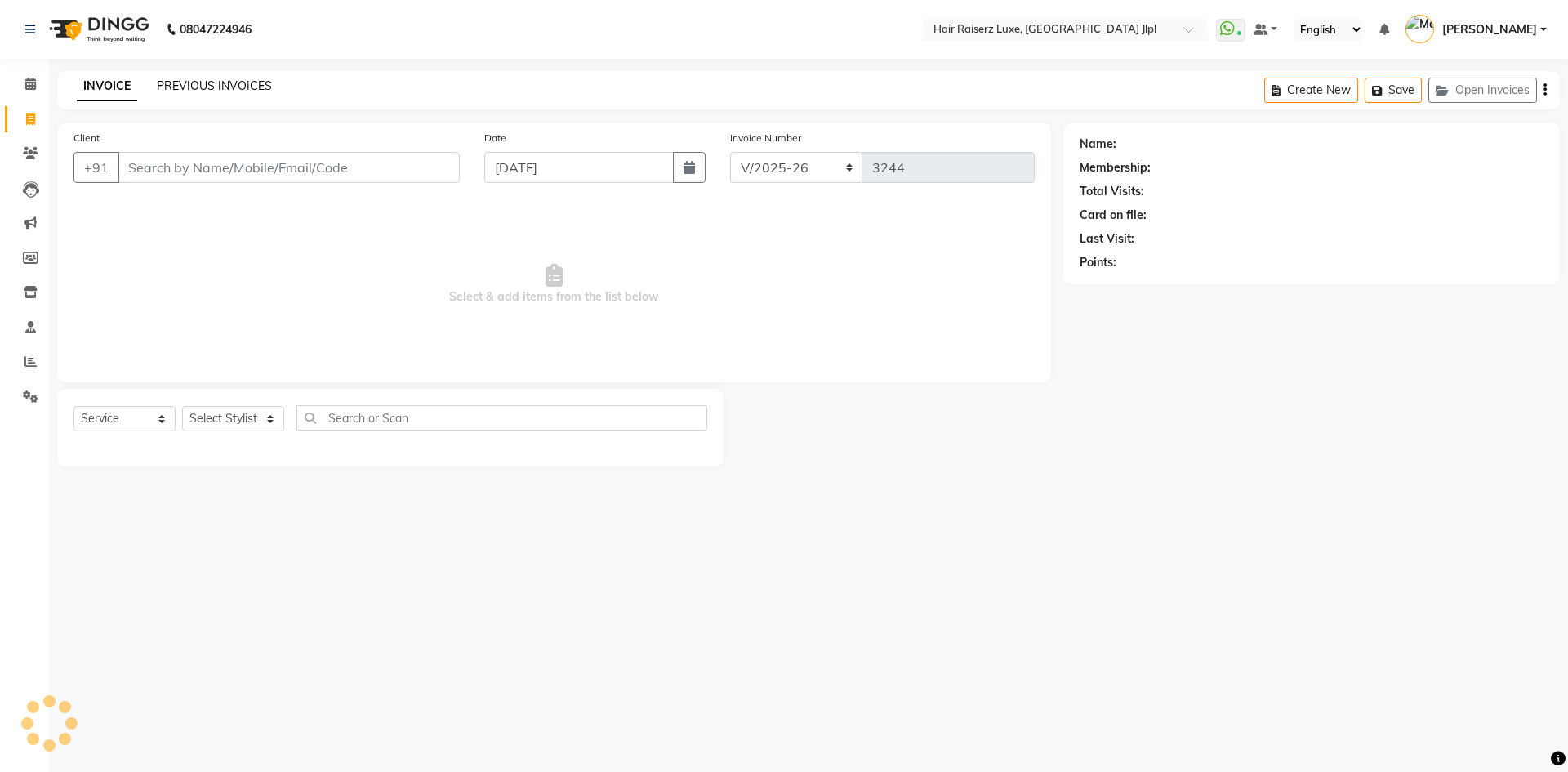
click at [185, 88] on link "PREVIOUS INVOICES" at bounding box center [215, 86] width 116 height 14
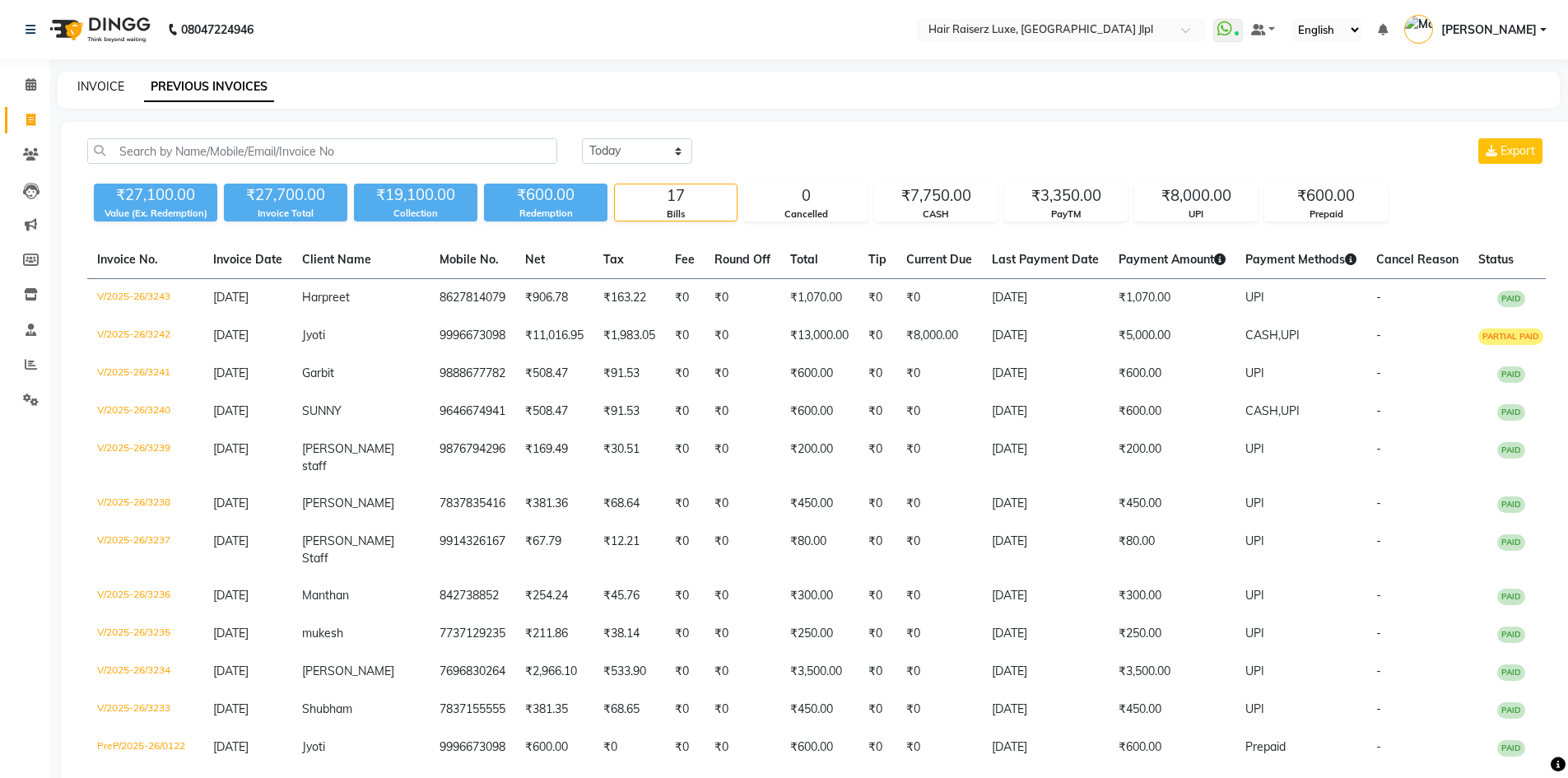
click at [96, 88] on link "INVOICE" at bounding box center [101, 86] width 47 height 15
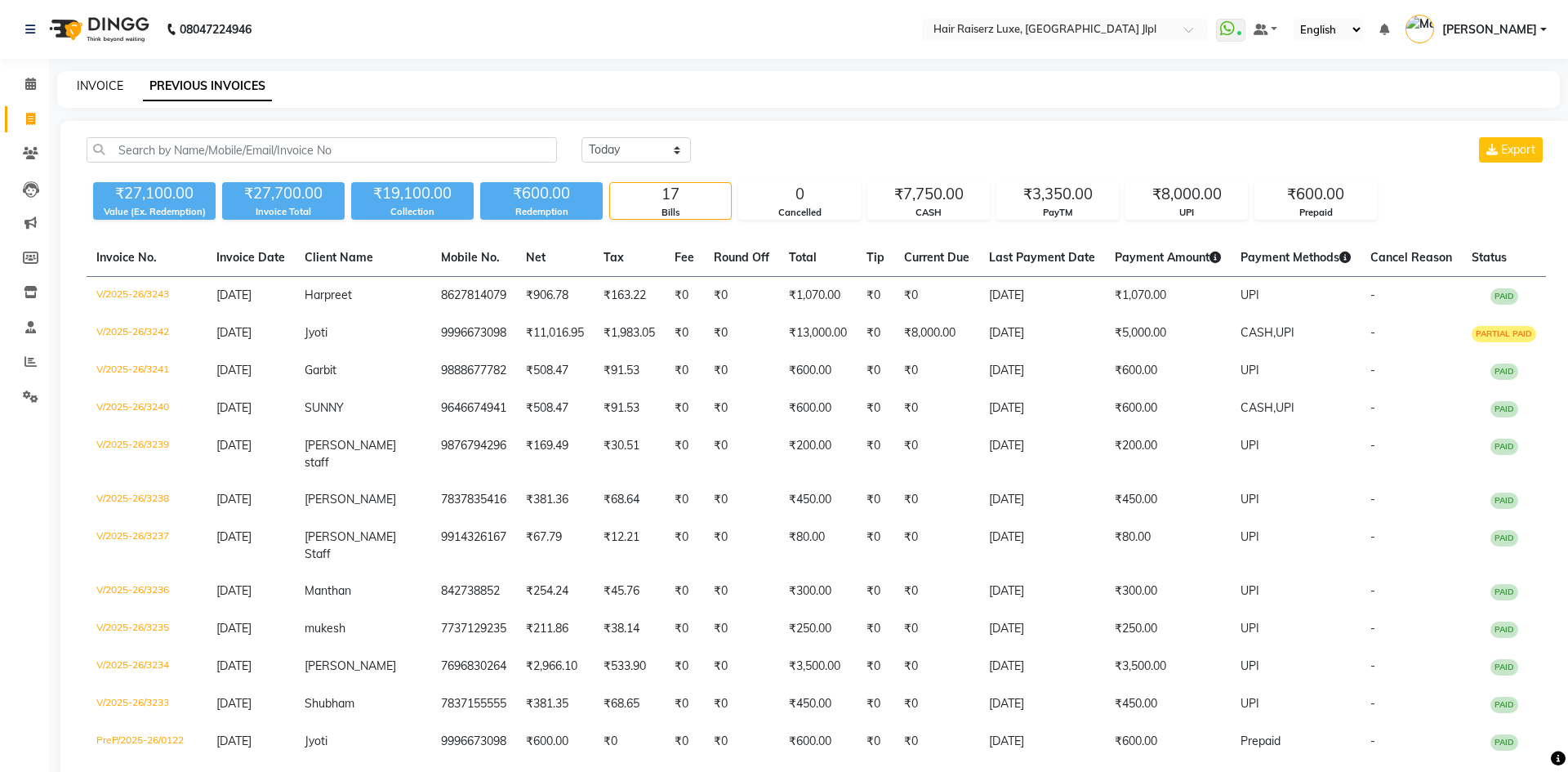
select select "5409"
select select "service"
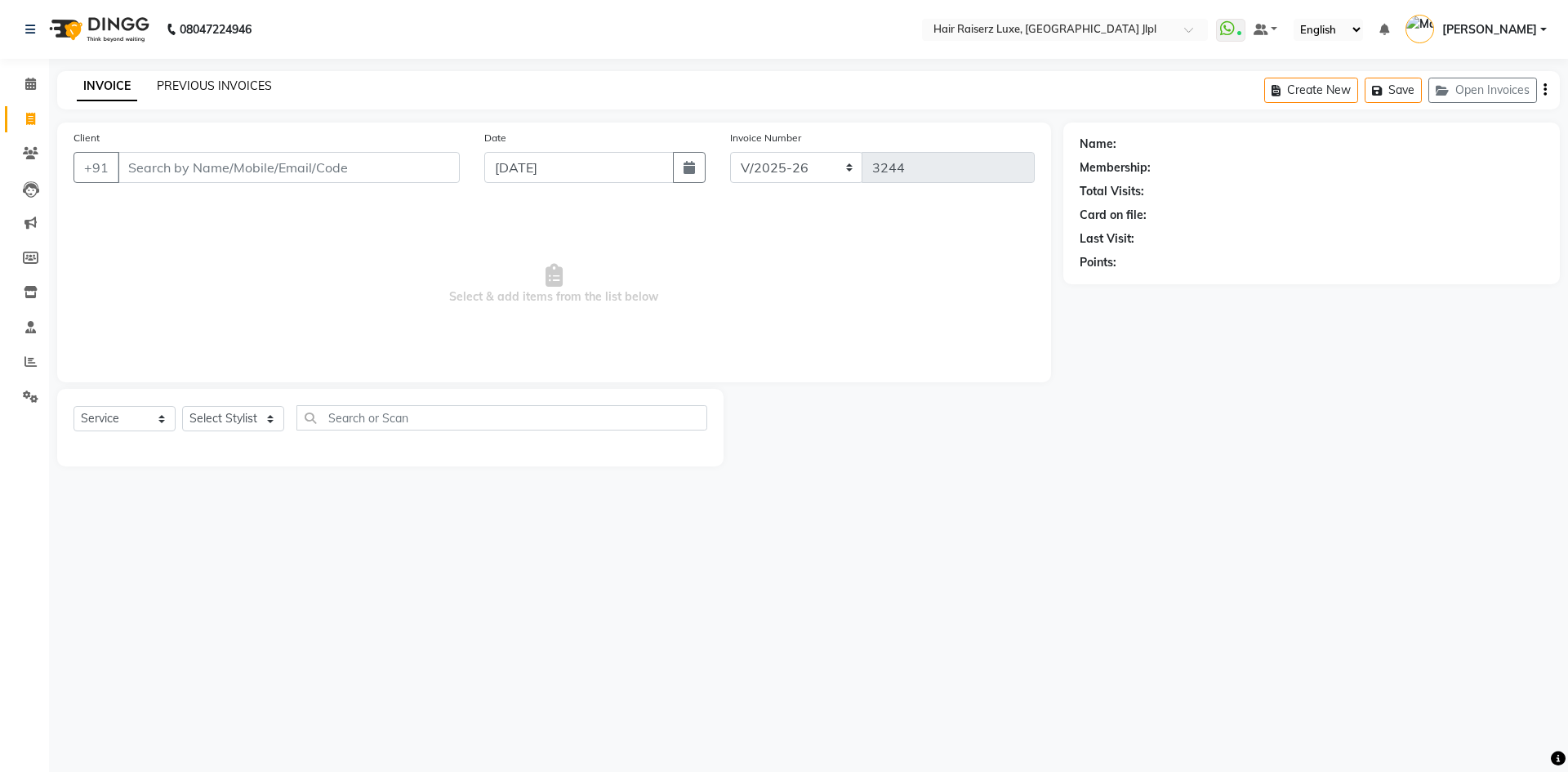
click at [201, 87] on link "PREVIOUS INVOICES" at bounding box center [215, 86] width 116 height 14
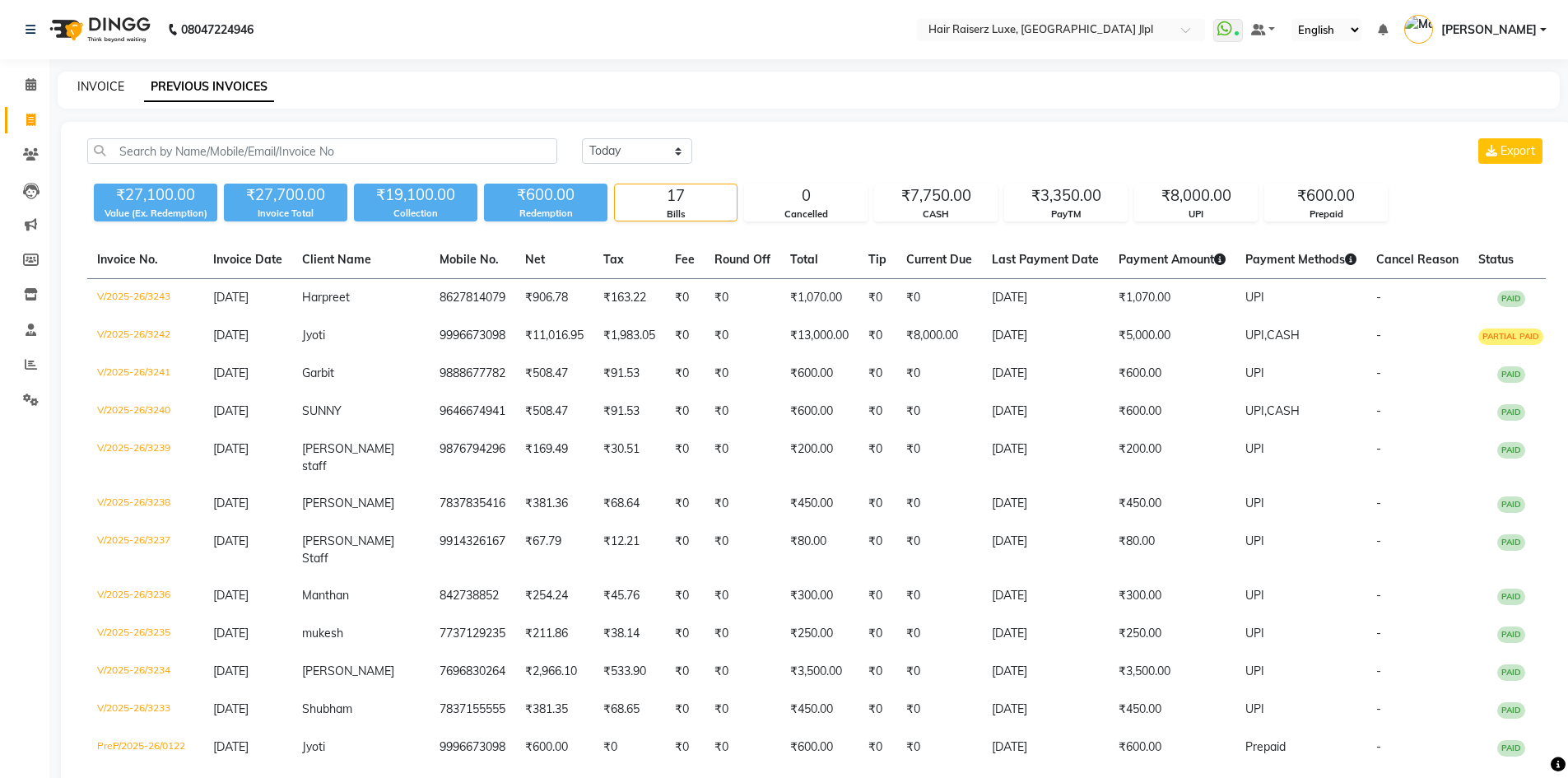
click at [103, 82] on link "INVOICE" at bounding box center [101, 86] width 47 height 15
select select "service"
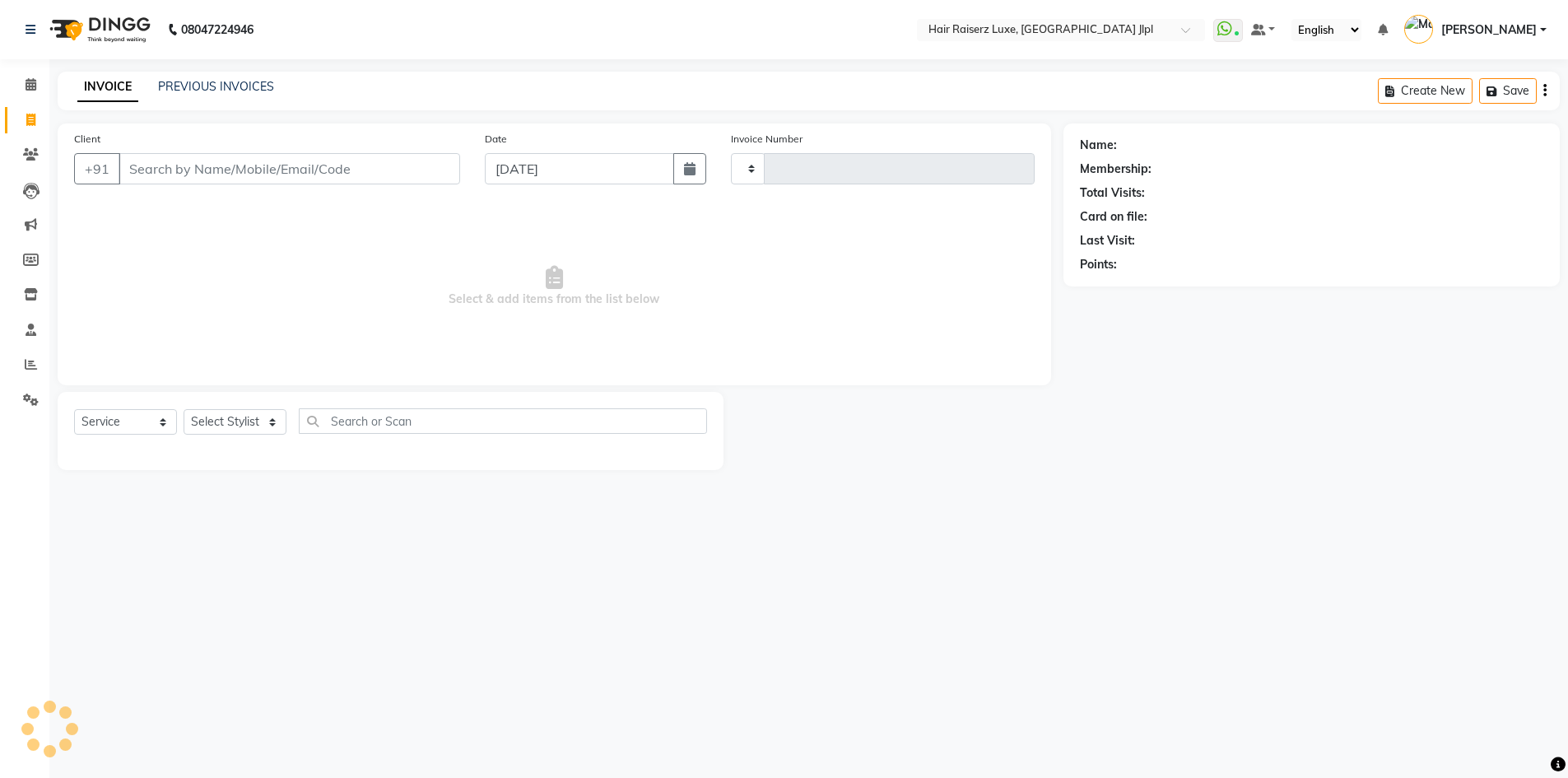
type input "3244"
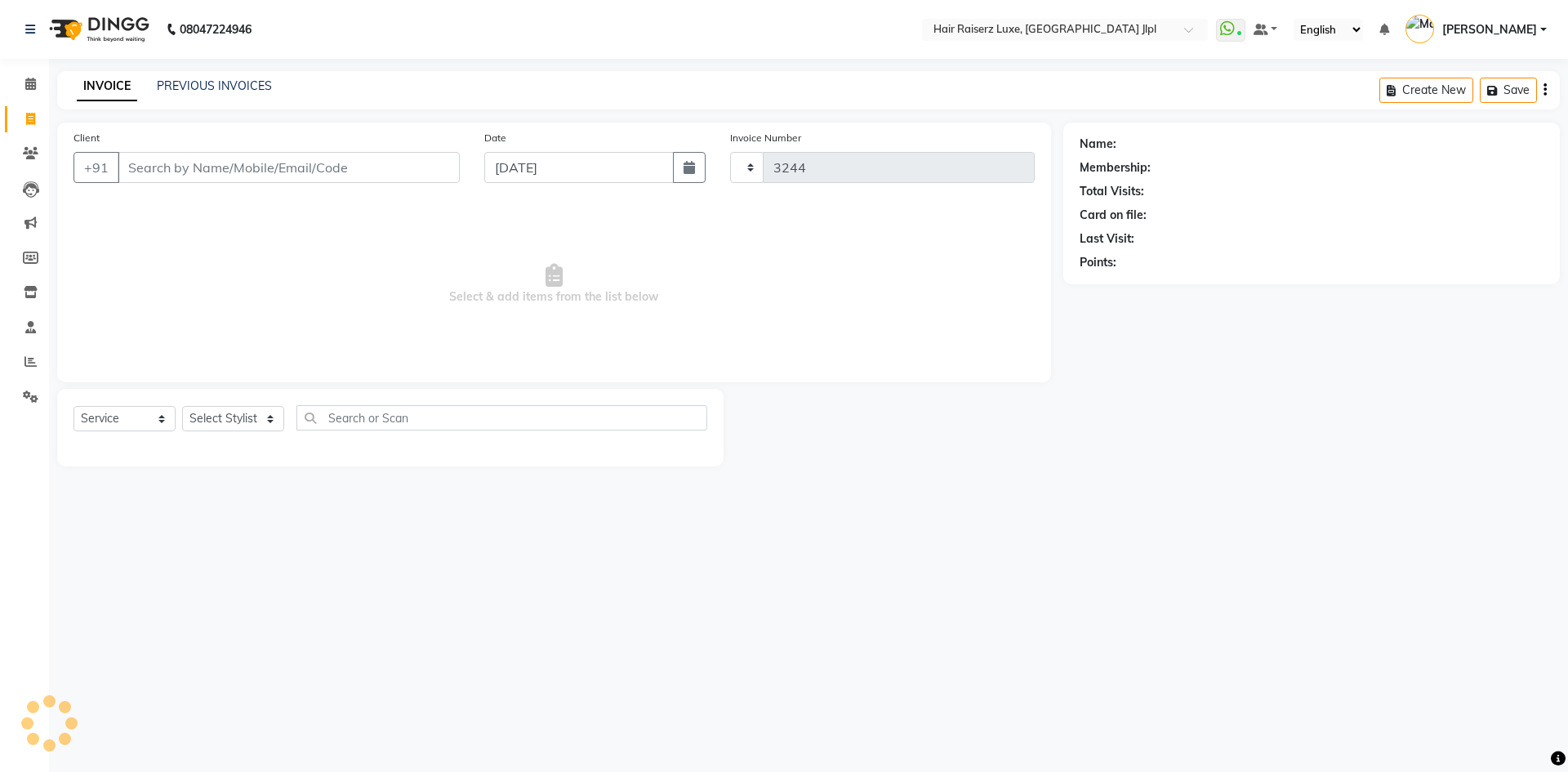
select select "5409"
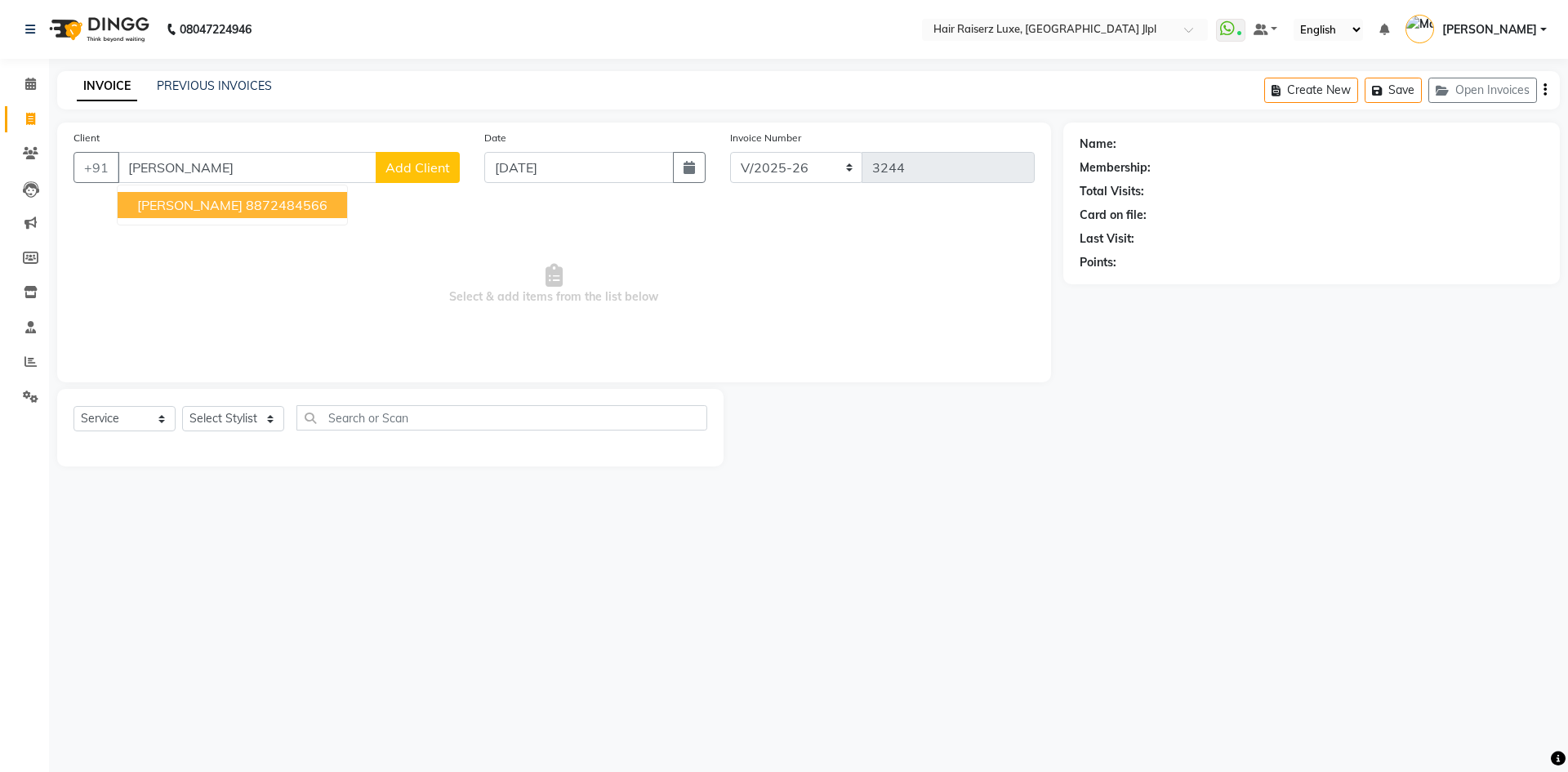
click at [246, 206] on ngb-highlight "8872484566" at bounding box center [286, 205] width 81 height 16
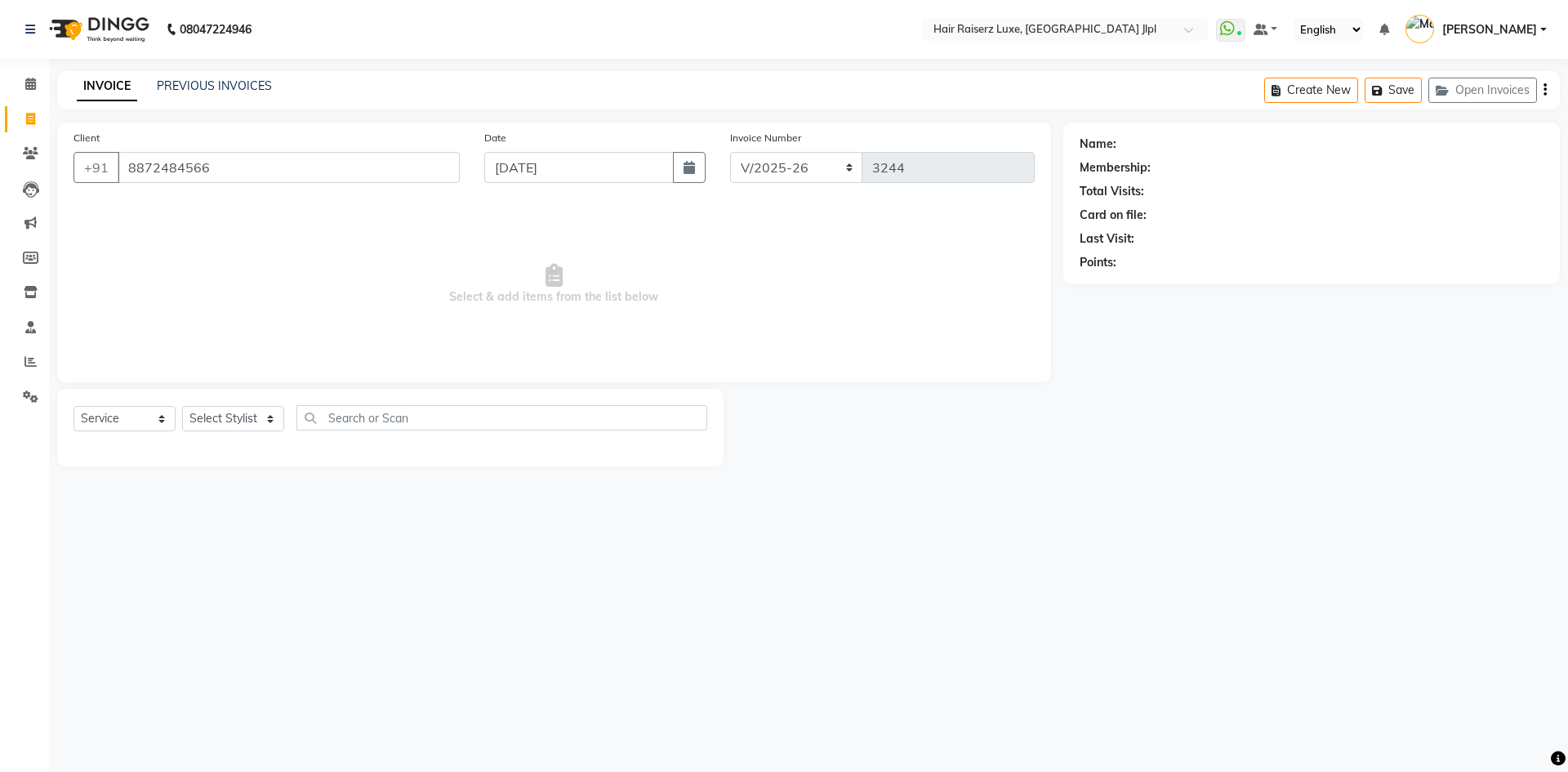
type input "8872484566"
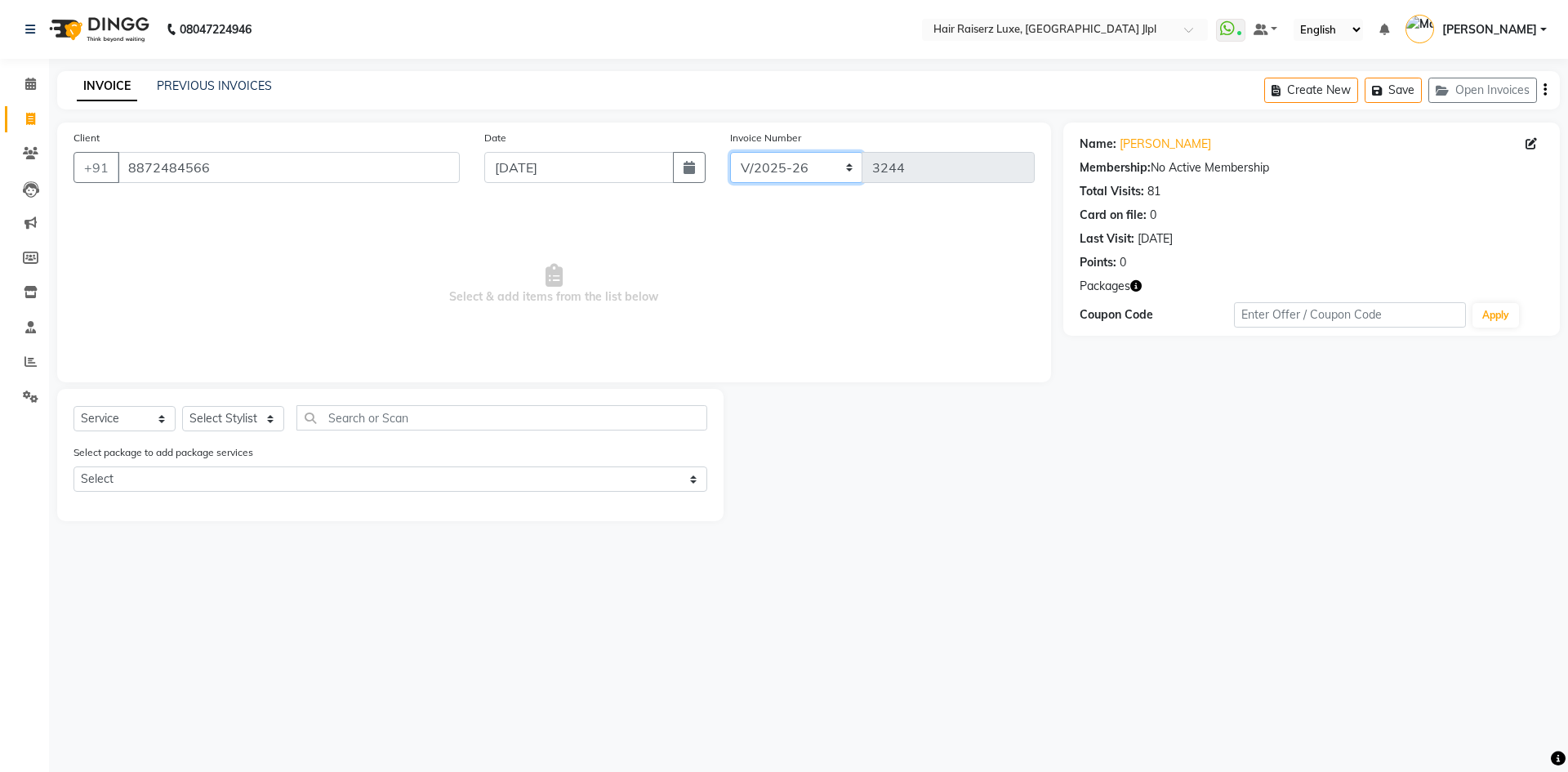
click at [773, 172] on select "FF/2025-26 PreP/2025-26 BANK/2025-26 Paytm/2025-26 CASH/2025-26 V/2025-26" at bounding box center [796, 167] width 133 height 31
select select "8500"
click at [730, 152] on select "FF/2025-26 PreP/2025-26 BANK/2025-26 Paytm/2025-26 CASH/2025-26 V/2025-26" at bounding box center [796, 167] width 133 height 31
type input "0123"
click at [253, 422] on select "Select Stylist [PERSON_NAME] [PERSON_NAME] [PERSON_NAME] C&Gs Vogue [PERSON_NAM…" at bounding box center [233, 419] width 102 height 25
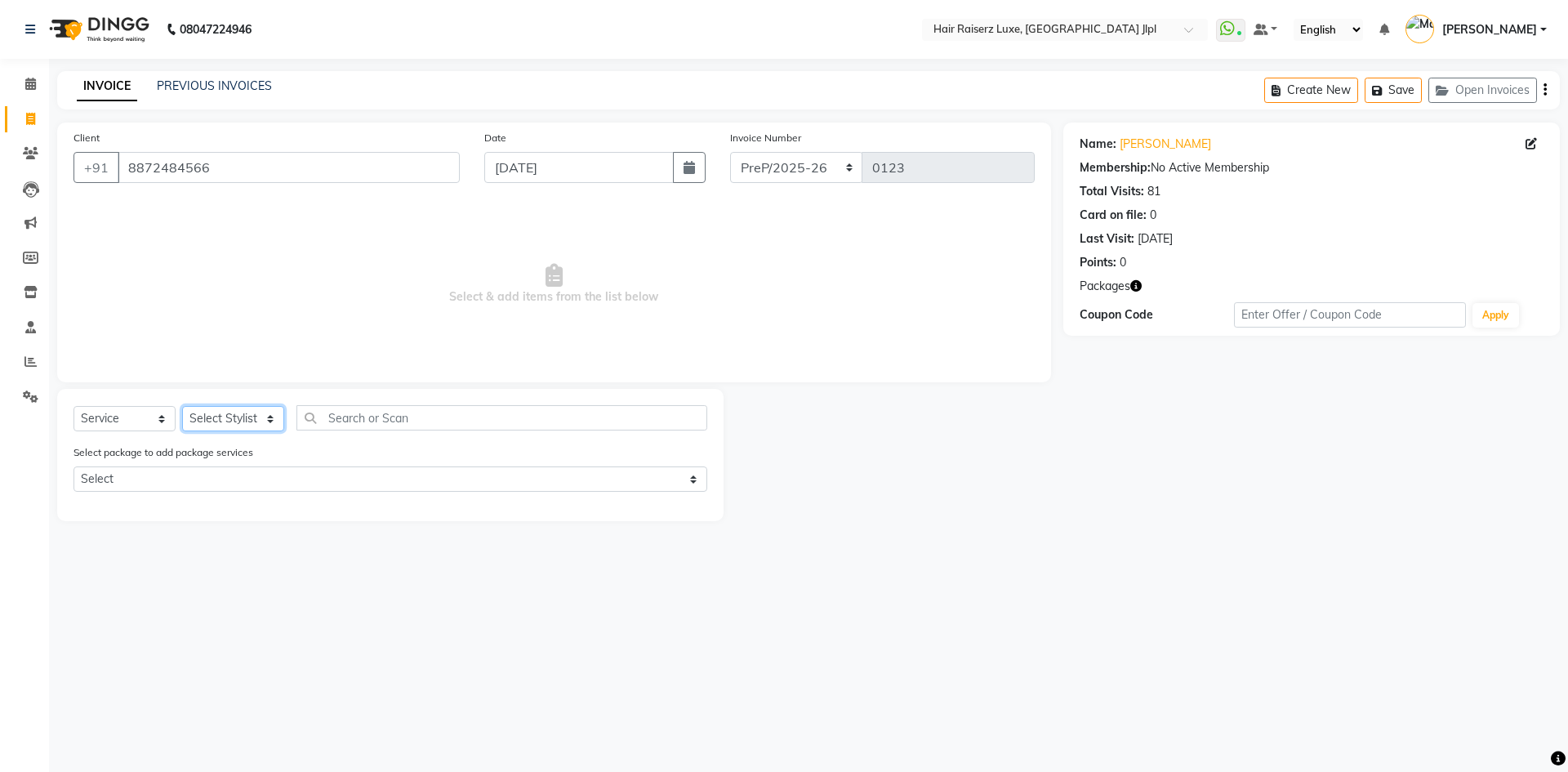
select select "84148"
click at [182, 406] on select "Select Stylist [PERSON_NAME] [PERSON_NAME] [PERSON_NAME] C&Gs Vogue [PERSON_NAM…" at bounding box center [233, 419] width 102 height 25
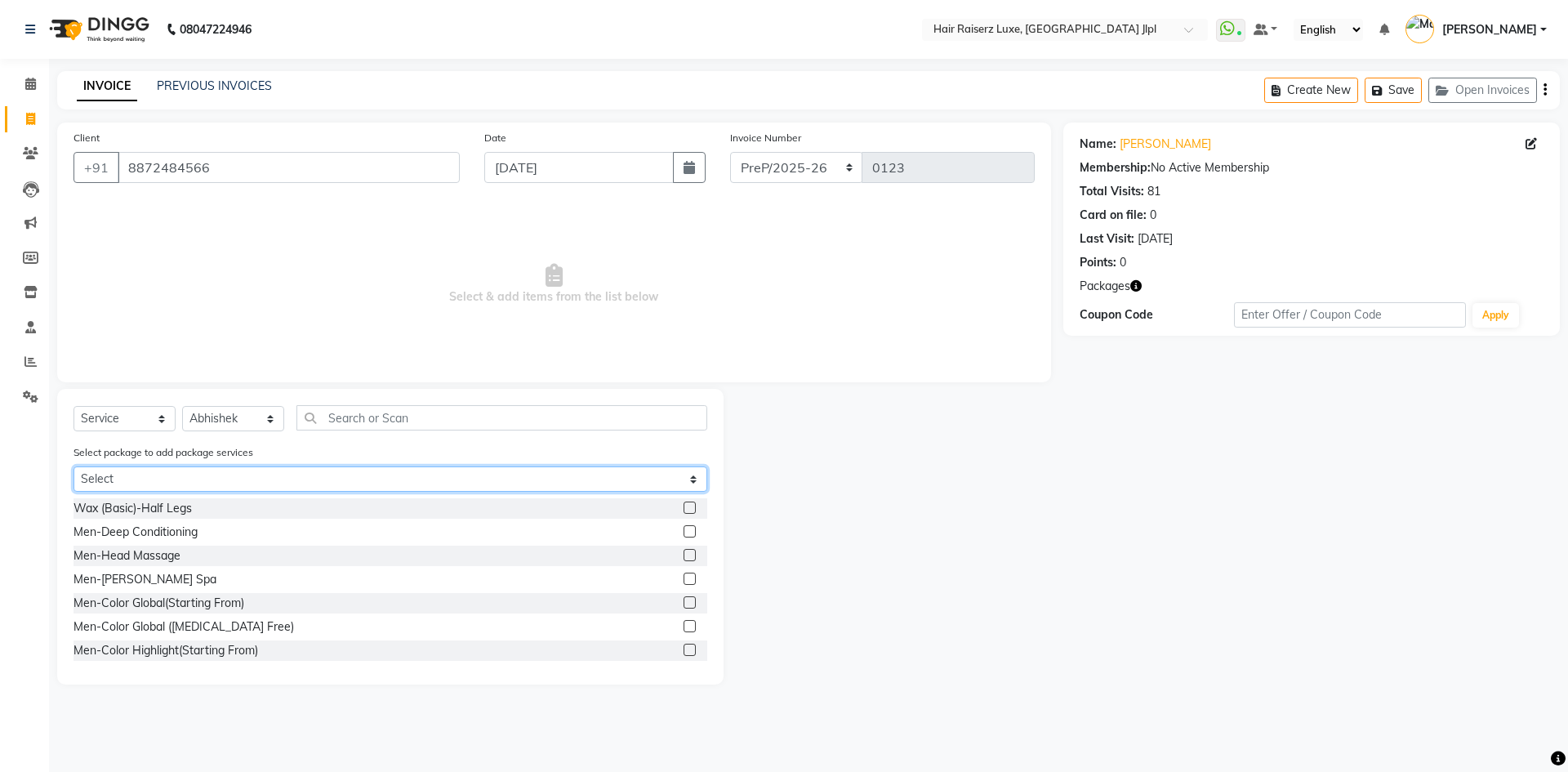
drag, startPoint x: 459, startPoint y: 487, endPoint x: 441, endPoint y: 491, distance: 18.4
click at [459, 487] on select "Select Women Hair Wash Only (10 +5)" at bounding box center [390, 479] width 634 height 25
select select "1: Object"
click at [73, 467] on select "Select Women Hair Wash Only (10 +5)" at bounding box center [390, 479] width 634 height 25
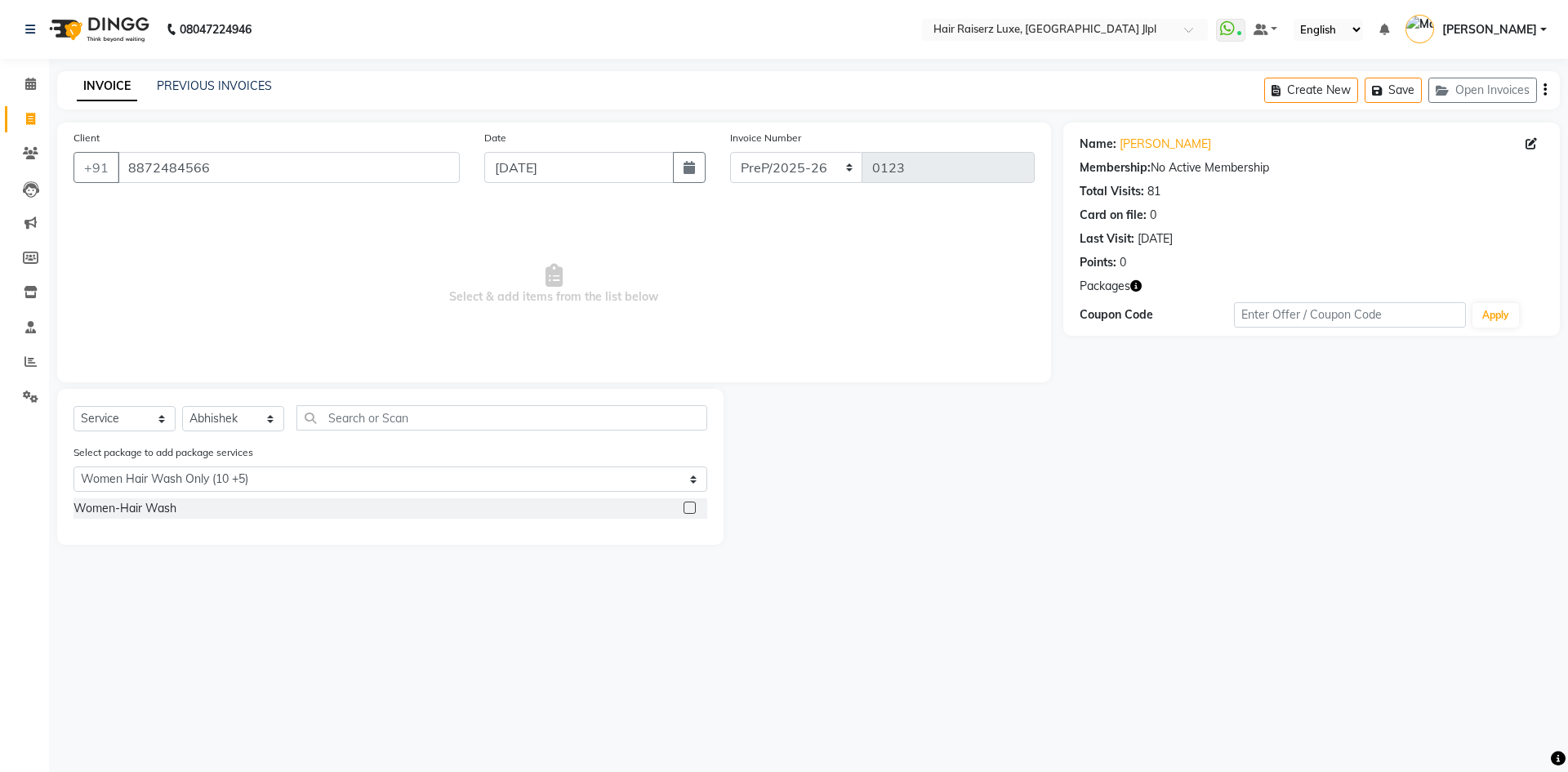
click at [339, 514] on div "Women-Hair Wash" at bounding box center [390, 508] width 634 height 21
click at [141, 511] on div "Women-Hair Wash" at bounding box center [125, 508] width 103 height 17
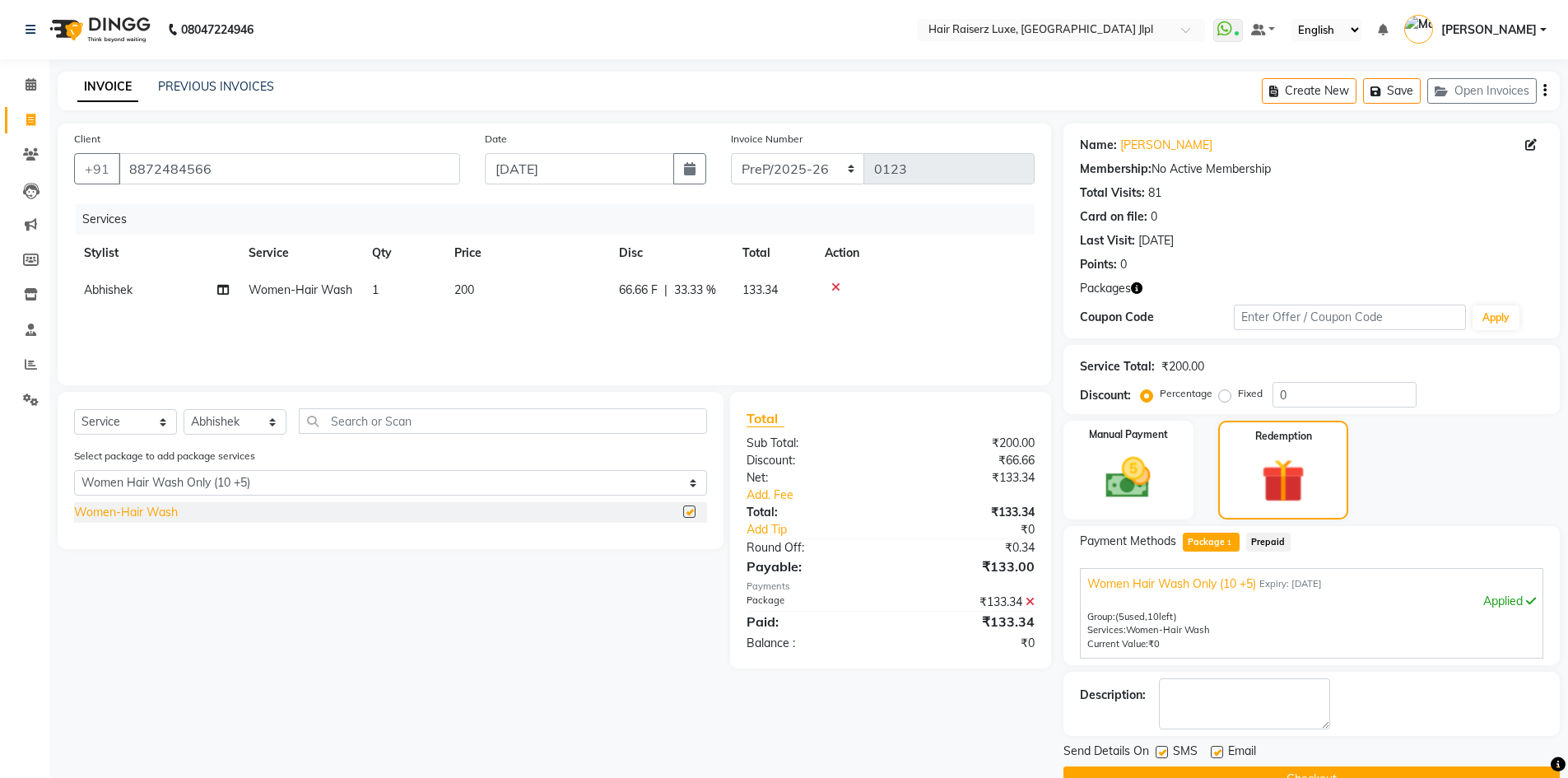
checkbox input "false"
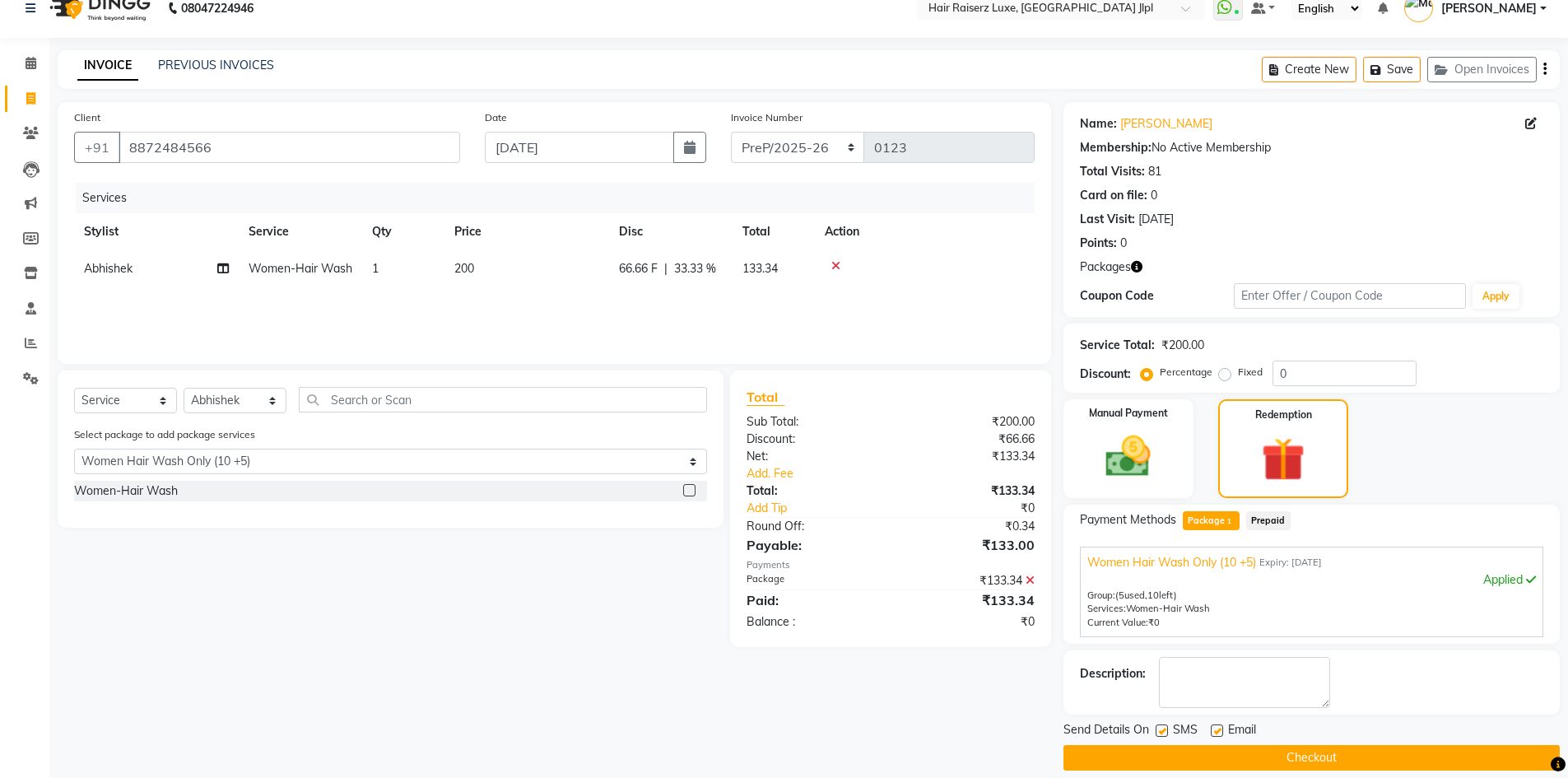
scroll to position [39, 0]
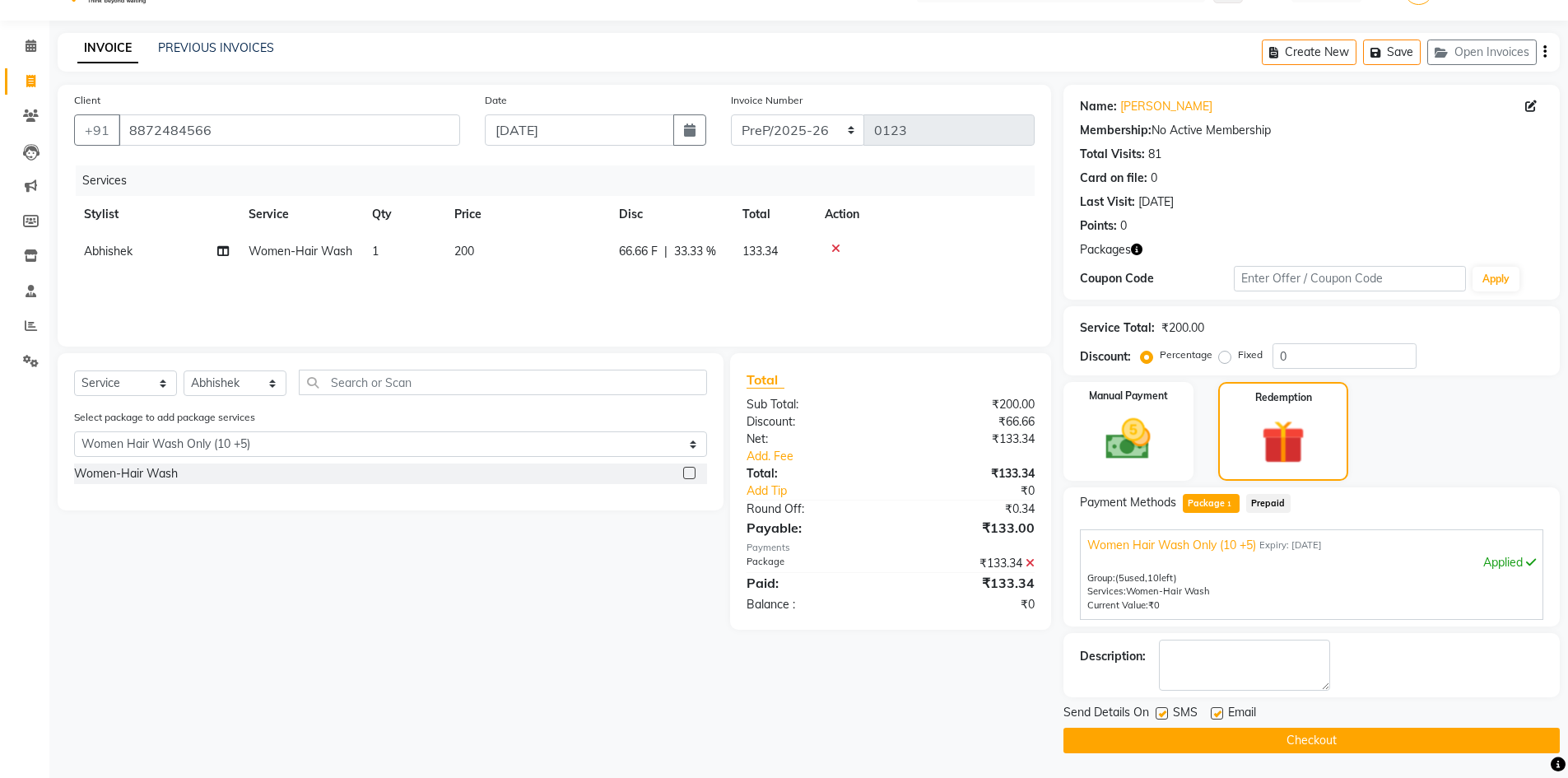
click at [1284, 734] on button "Checkout" at bounding box center [1311, 741] width 496 height 25
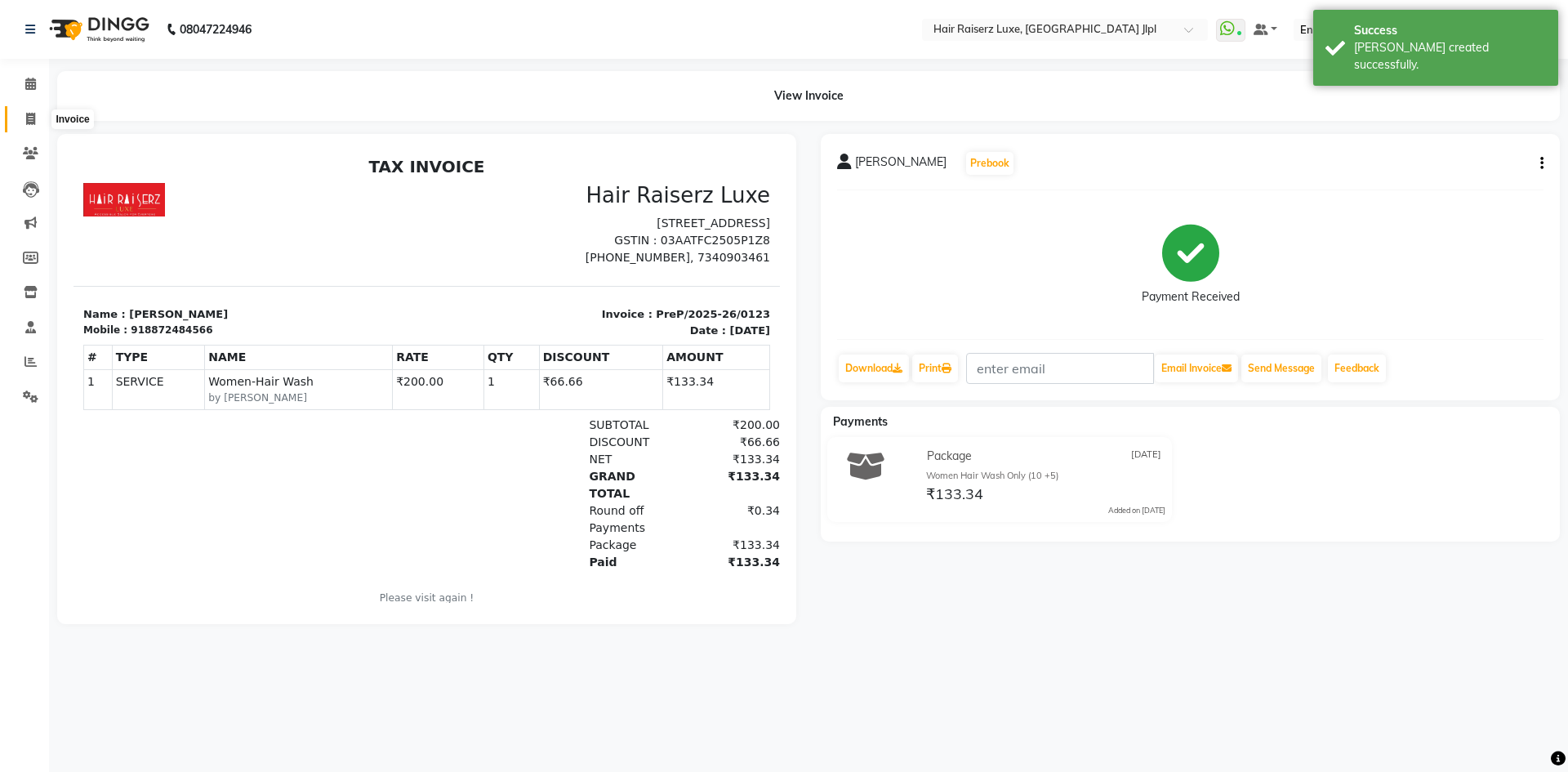
click at [20, 116] on span at bounding box center [31, 119] width 29 height 19
select select "5409"
select select "service"
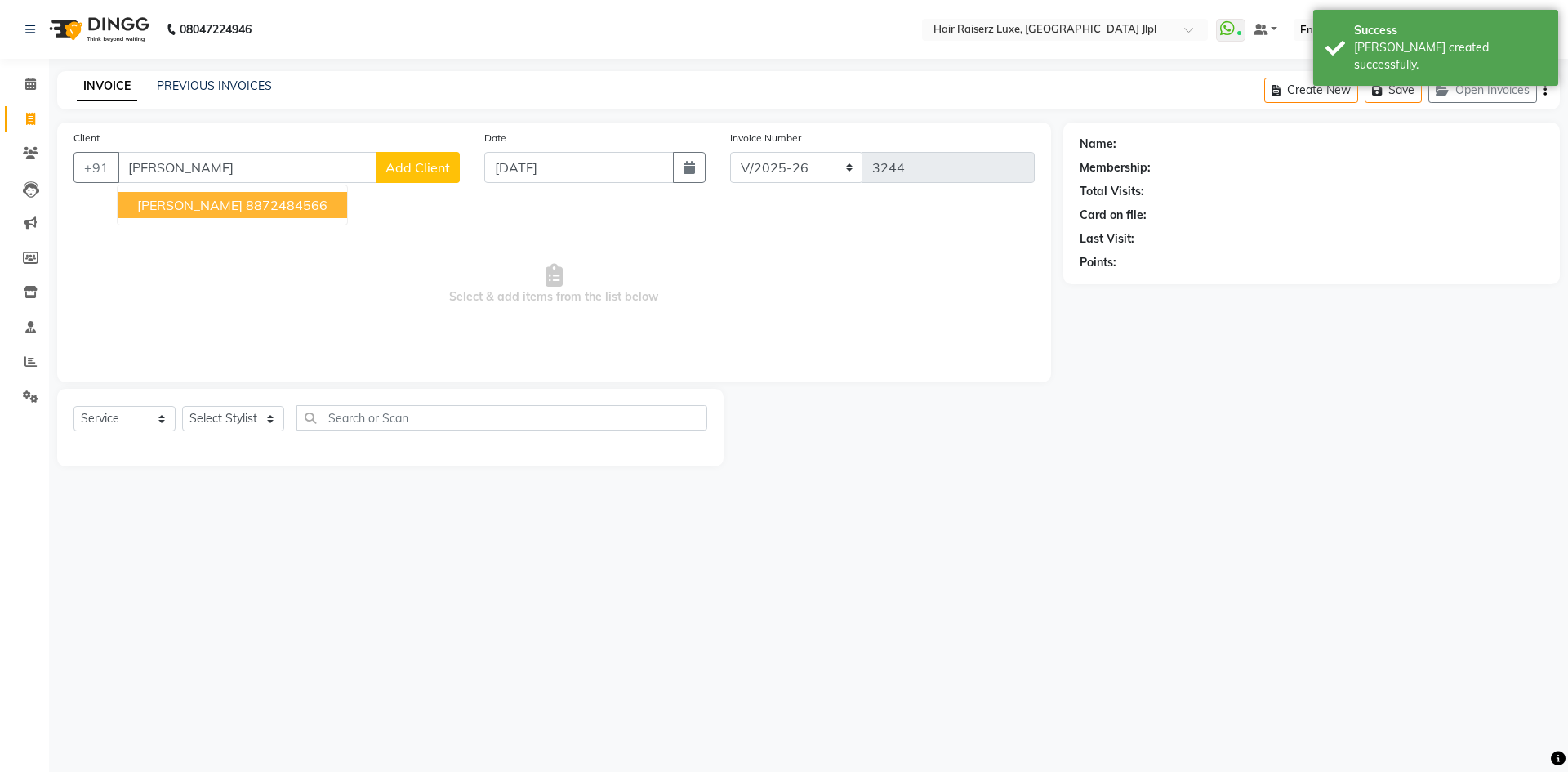
click at [173, 205] on span "[PERSON_NAME]" at bounding box center [190, 205] width 106 height 16
type input "8872484566"
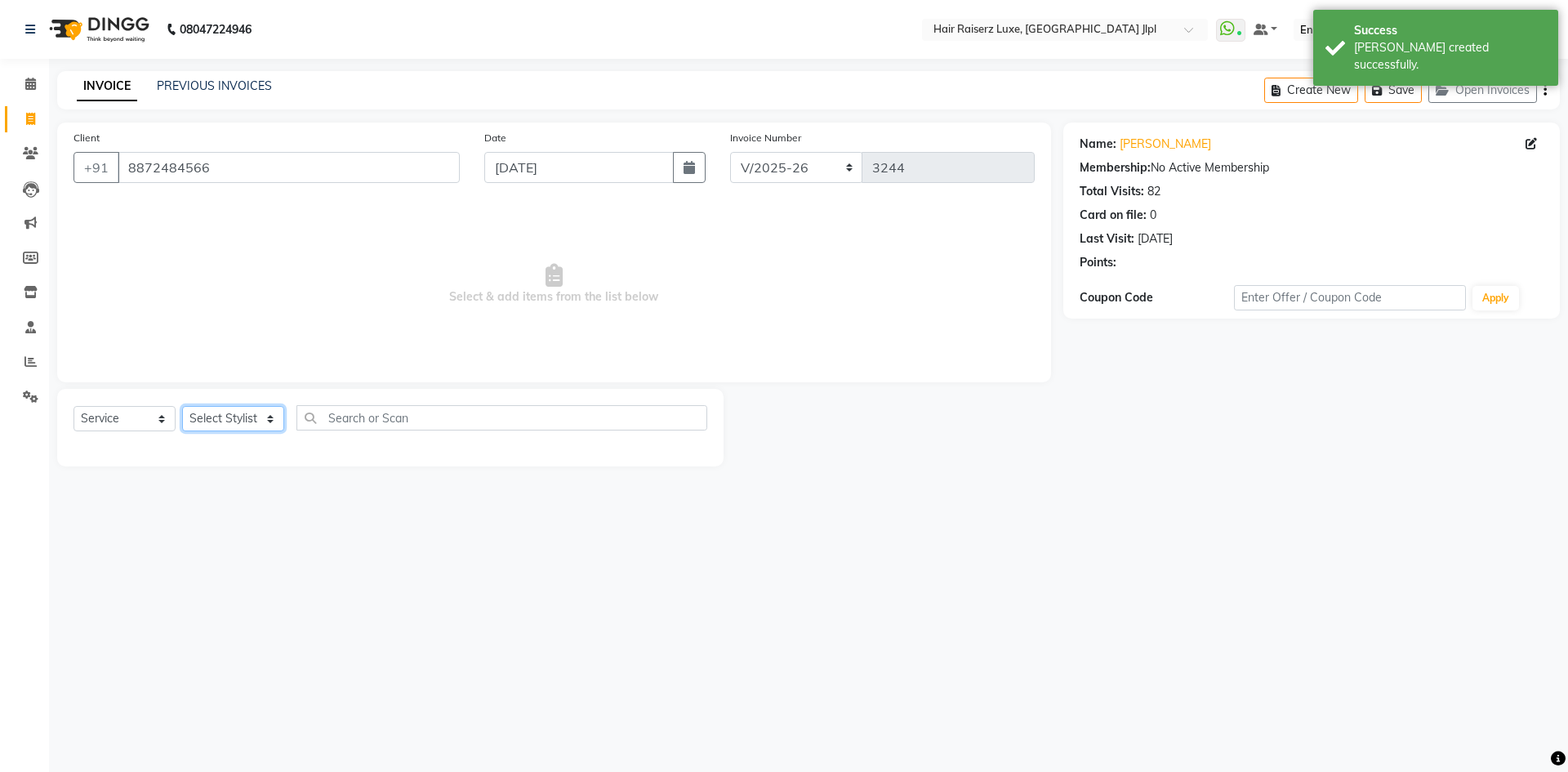
click at [207, 409] on select "Select Stylist [PERSON_NAME] [PERSON_NAME] [PERSON_NAME] C&Gs Vogue [PERSON_NAM…" at bounding box center [233, 419] width 102 height 25
select select "36165"
click at [182, 406] on select "Select Stylist [PERSON_NAME] [PERSON_NAME] [PERSON_NAME] C&Gs Vogue [PERSON_NAM…" at bounding box center [233, 419] width 102 height 25
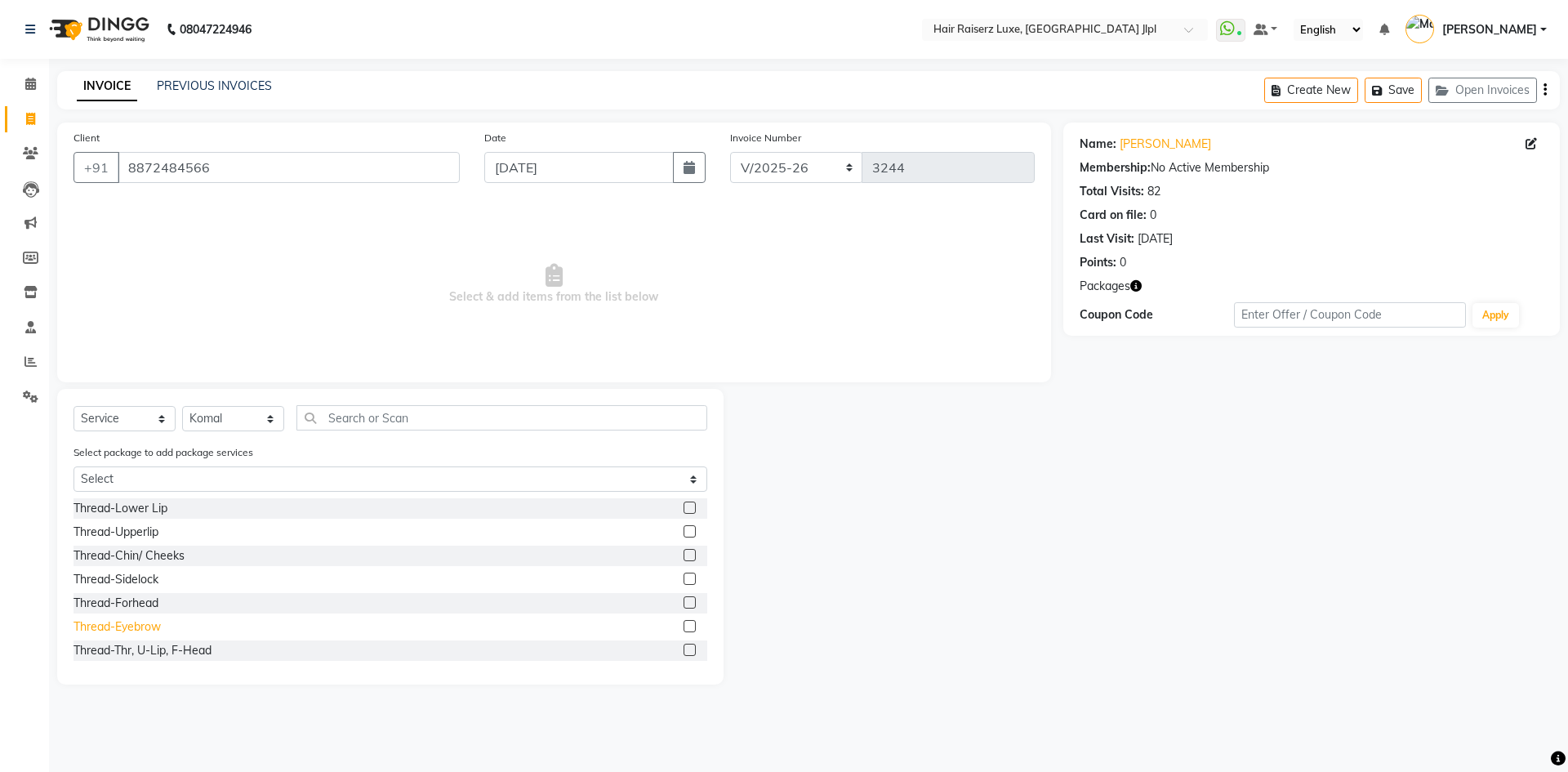
click at [116, 620] on div "Thread-Eyebrow" at bounding box center [116, 627] width 88 height 17
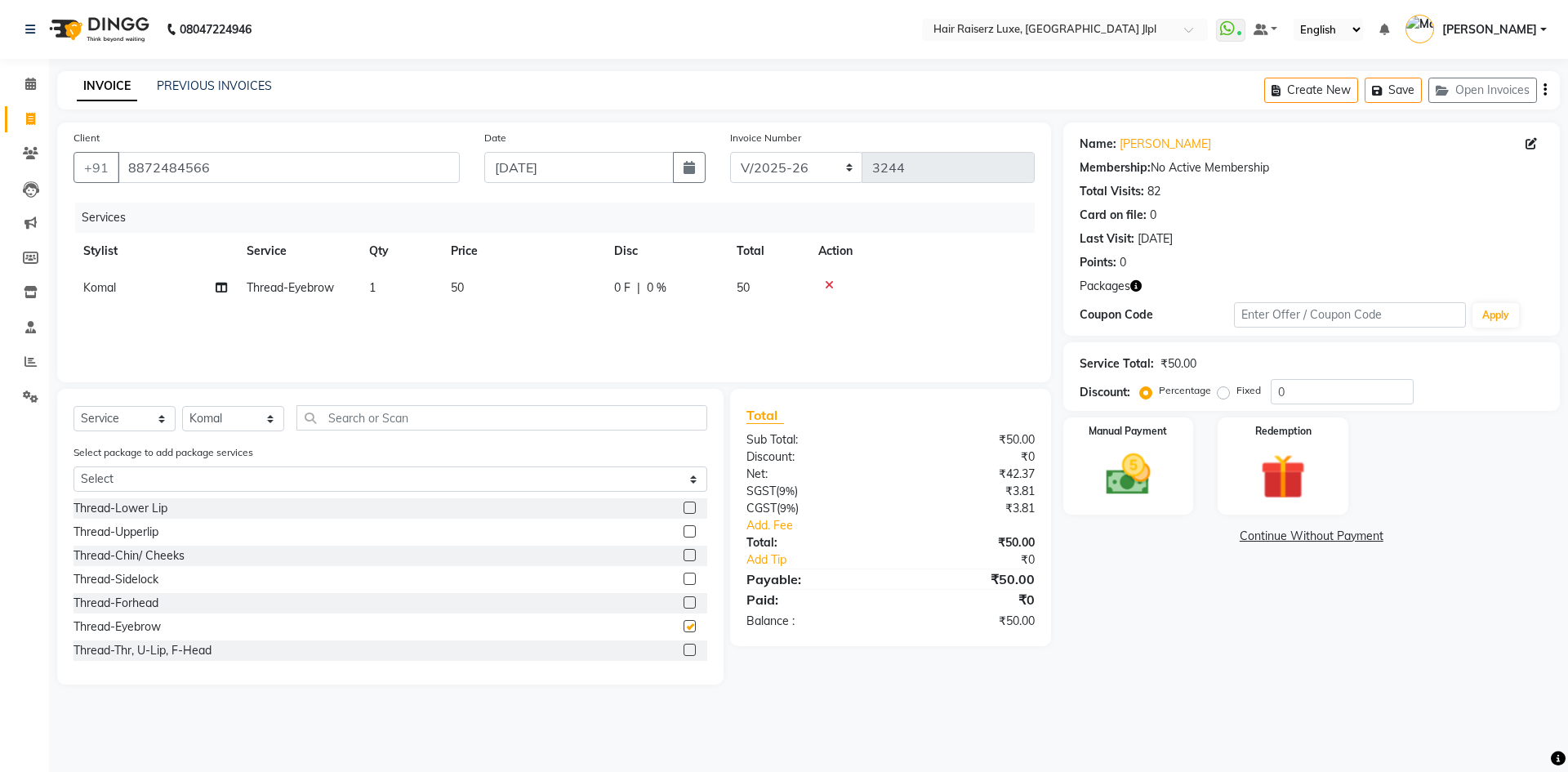
checkbox input "false"
click at [1149, 485] on img at bounding box center [1128, 475] width 76 height 54
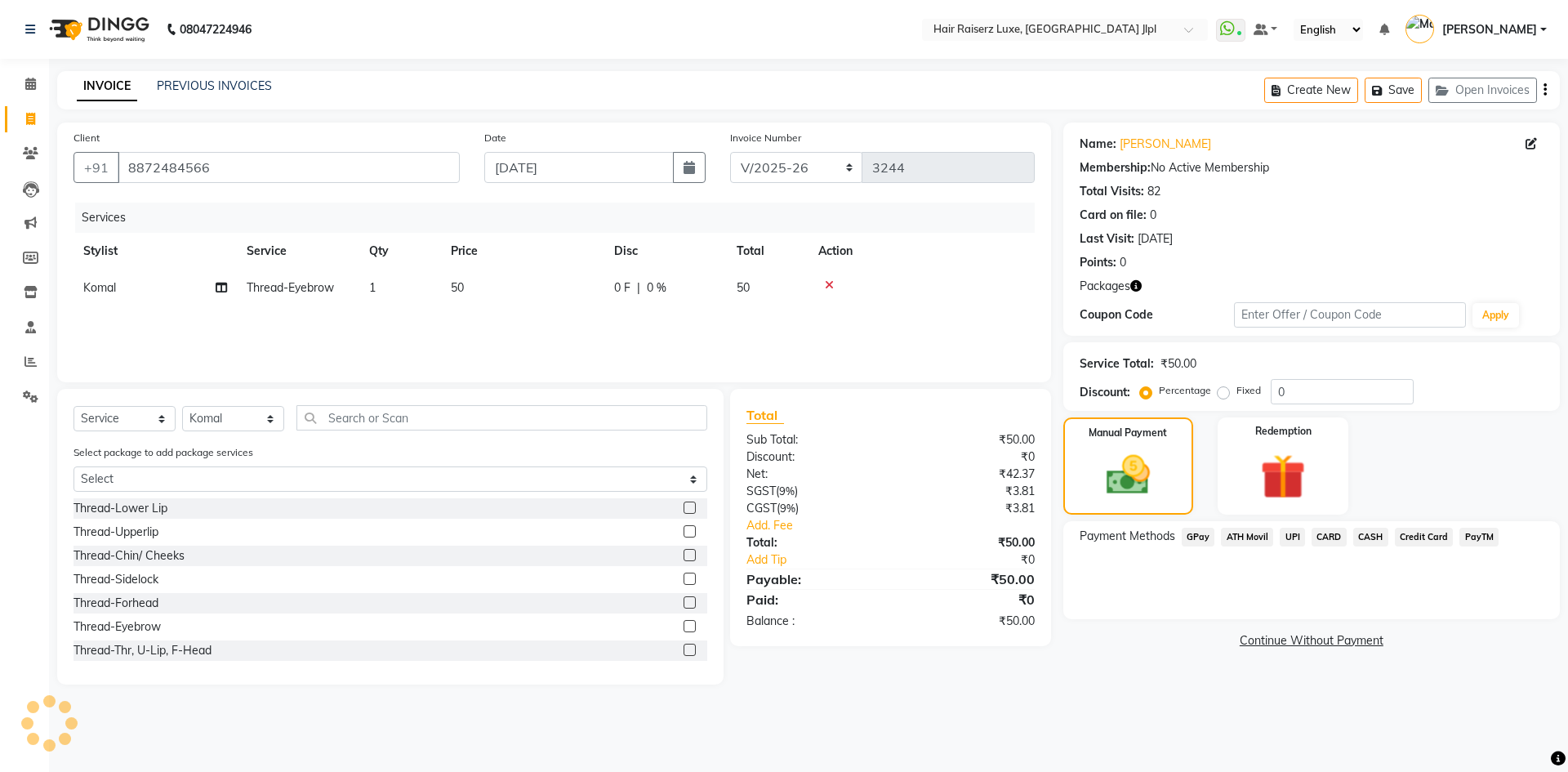
click at [1296, 535] on span "UPI" at bounding box center [1292, 536] width 25 height 19
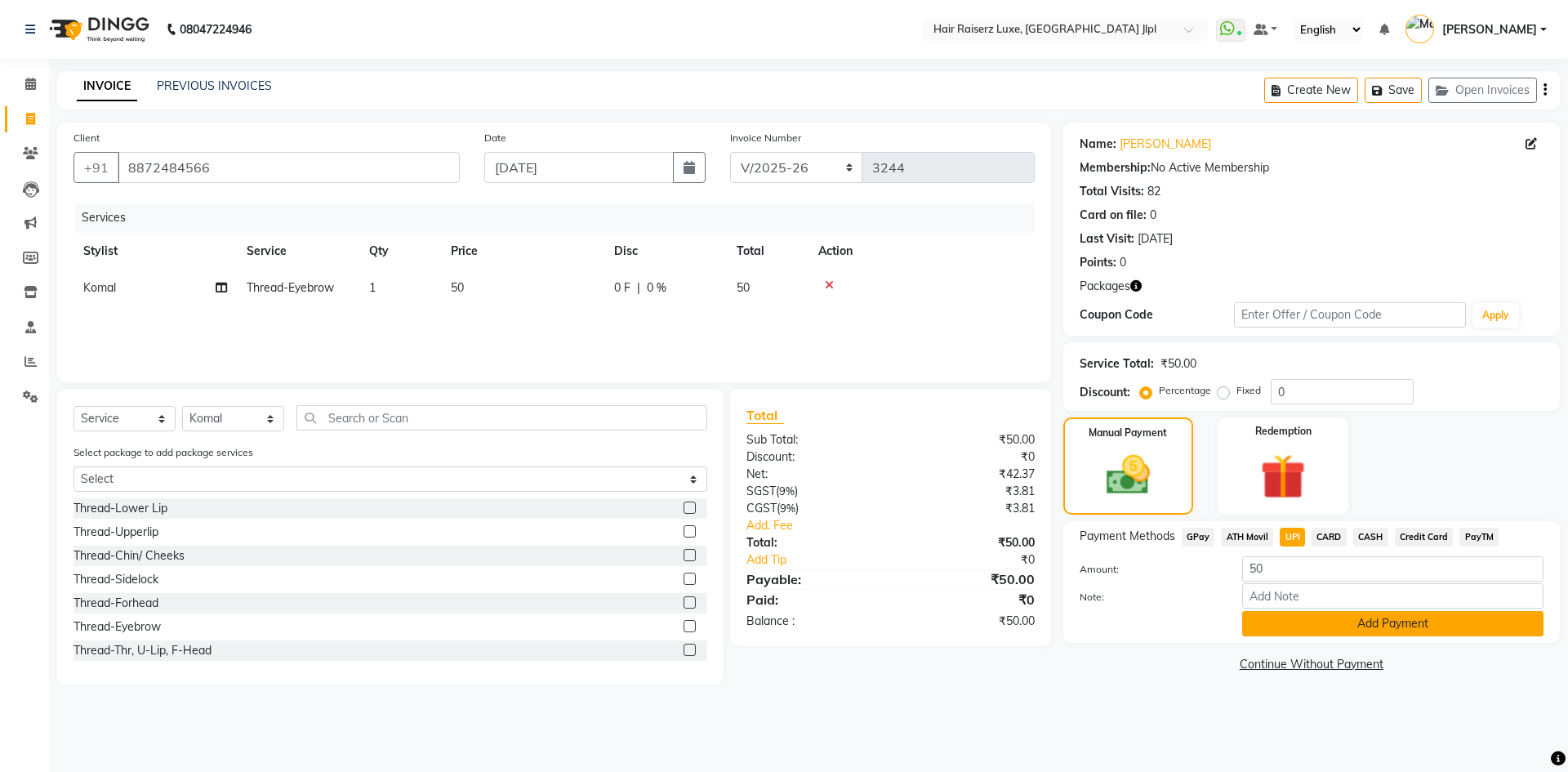
click at [1319, 635] on button "Add Payment" at bounding box center [1393, 624] width 302 height 25
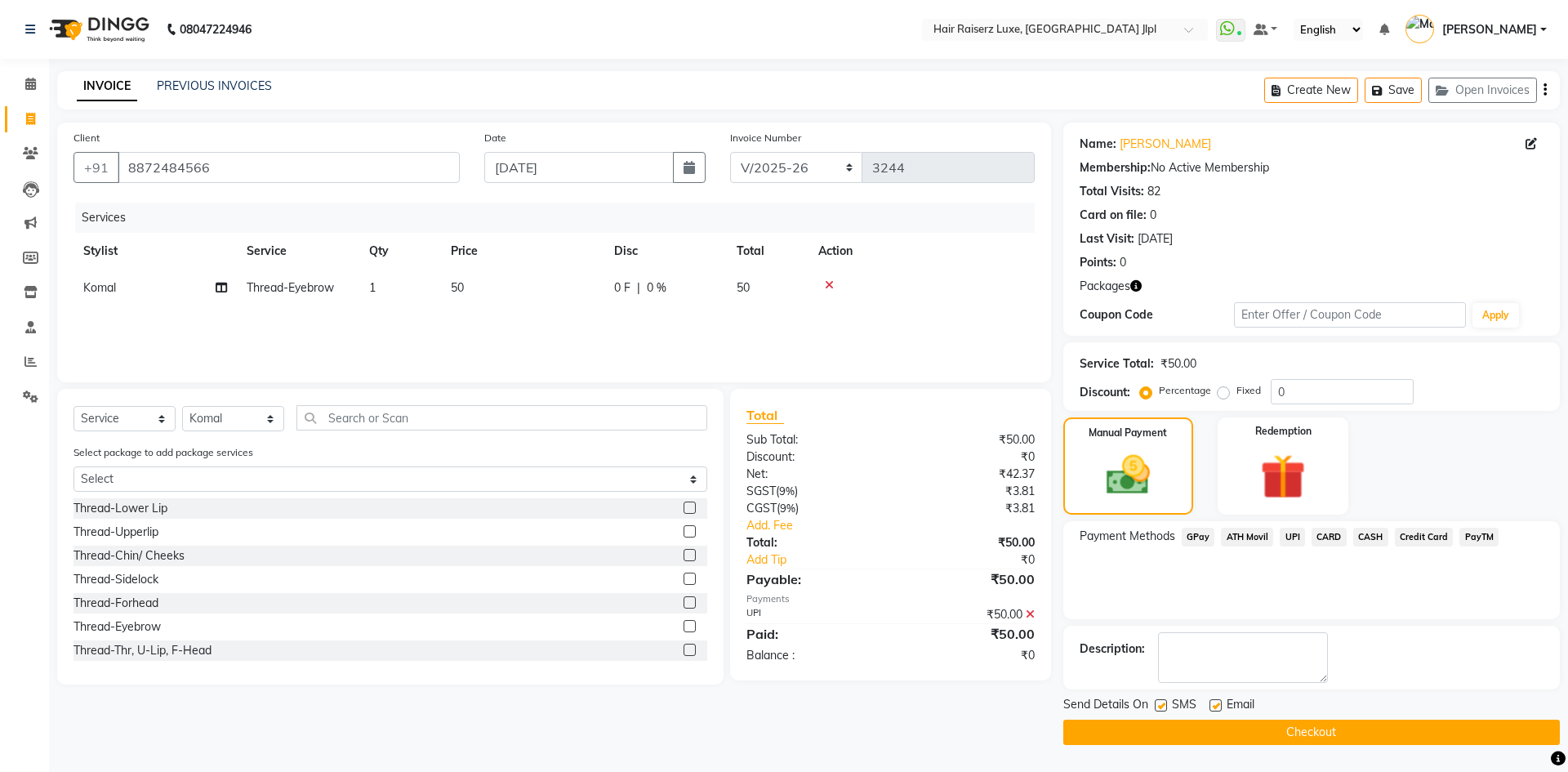
click at [1215, 704] on label at bounding box center [1216, 705] width 13 height 13
click at [1215, 704] on input "checkbox" at bounding box center [1215, 706] width 11 height 11
checkbox input "false"
click at [1237, 738] on button "Checkout" at bounding box center [1312, 732] width 496 height 25
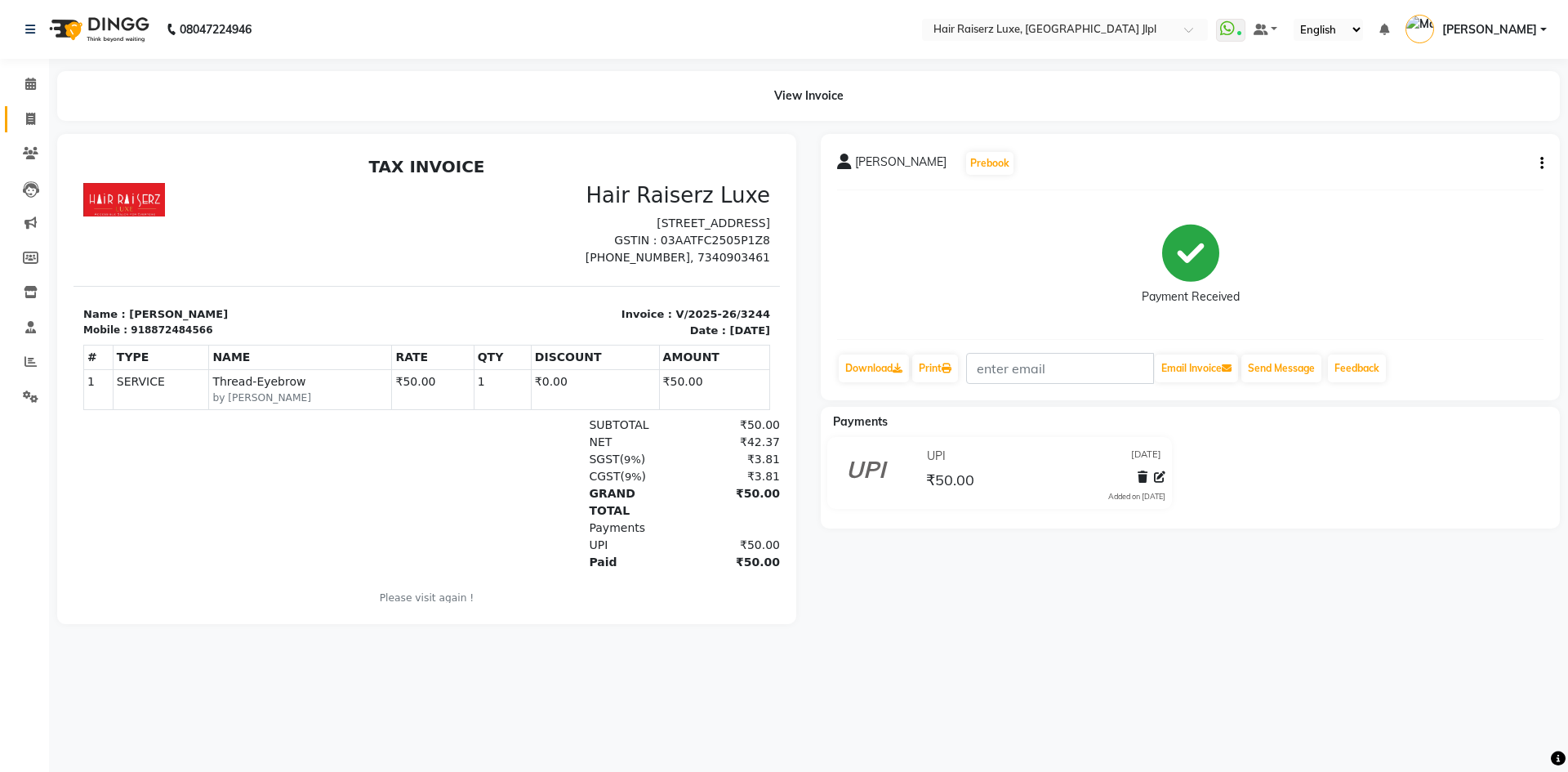
click at [30, 107] on link "Invoice" at bounding box center [23, 120] width 39 height 27
select select "service"
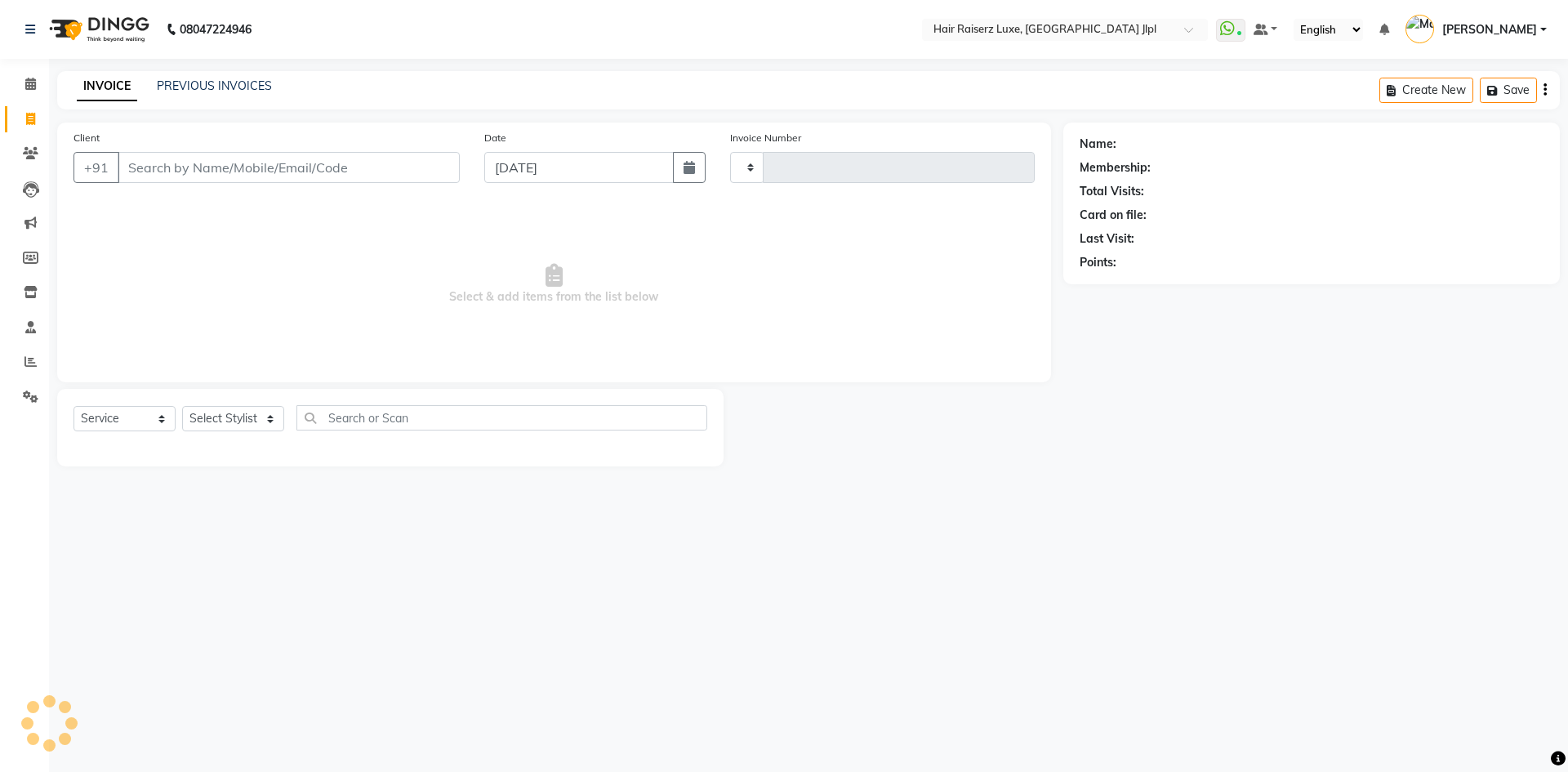
type input "3245"
select select "5409"
click at [222, 90] on link "PREVIOUS INVOICES" at bounding box center [215, 86] width 116 height 14
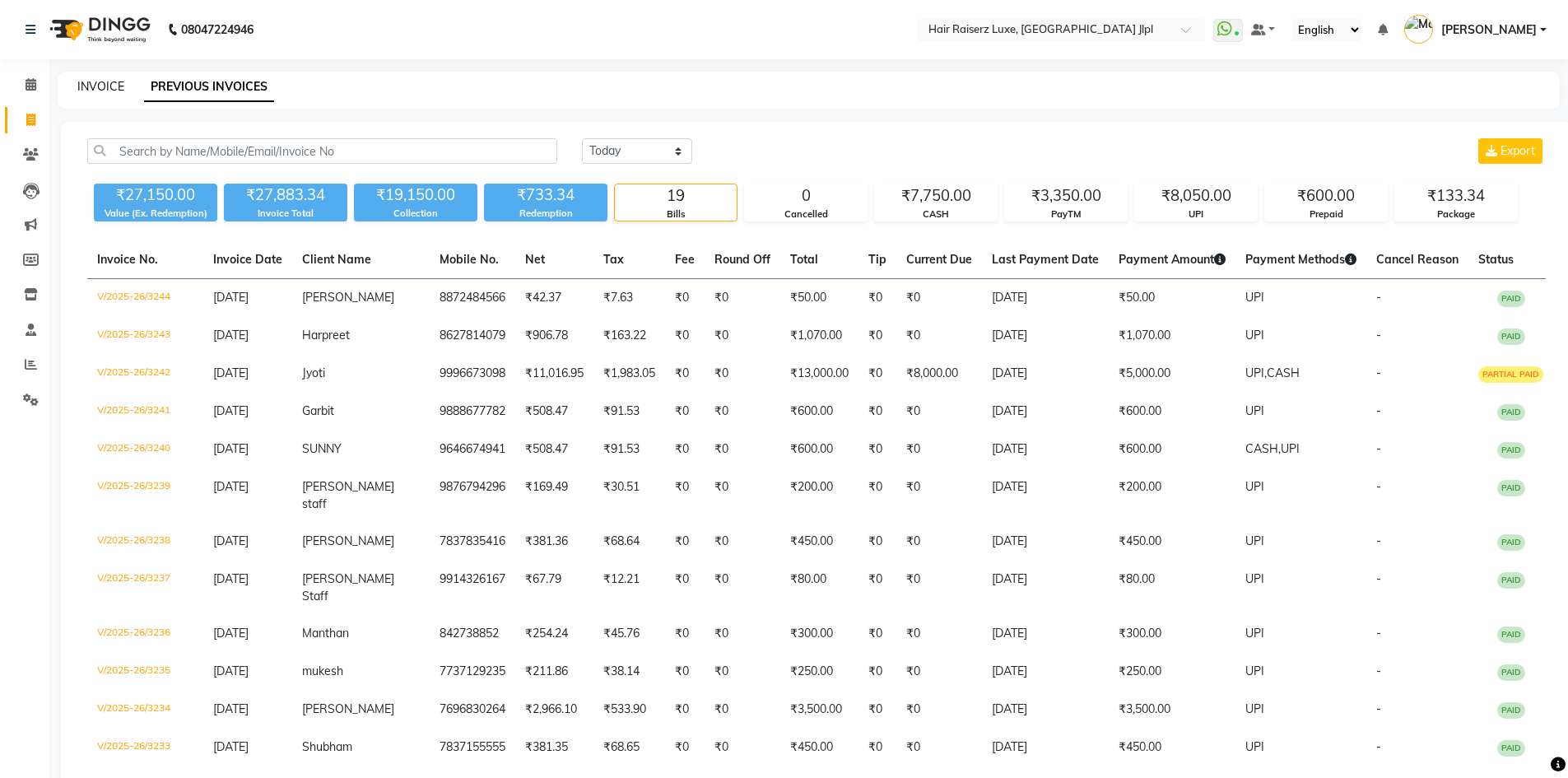
click at [98, 80] on link "INVOICE" at bounding box center [101, 86] width 47 height 15
select select "service"
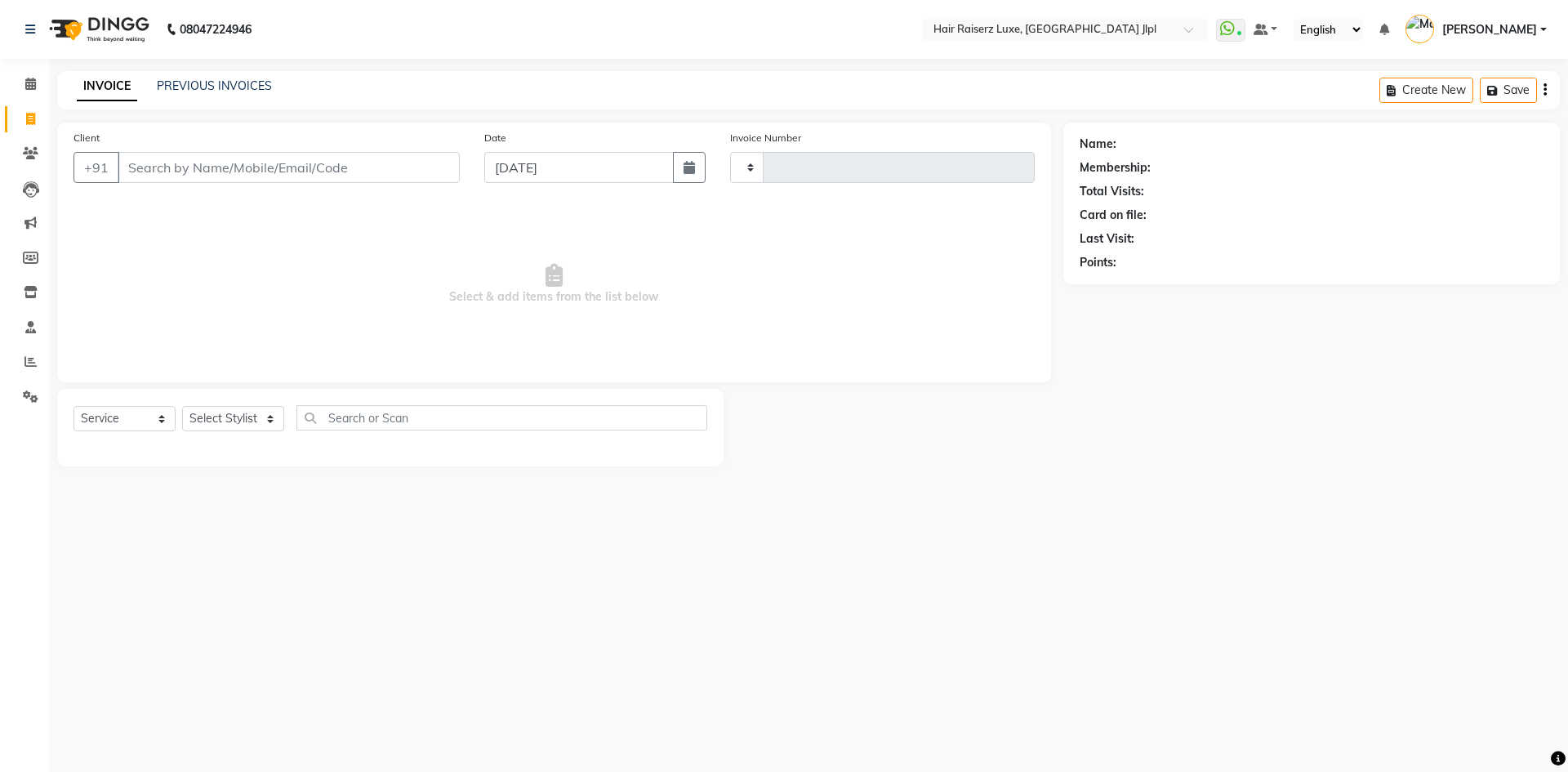
type input "3245"
select select "5409"
click at [196, 91] on link "PREVIOUS INVOICES" at bounding box center [215, 86] width 116 height 14
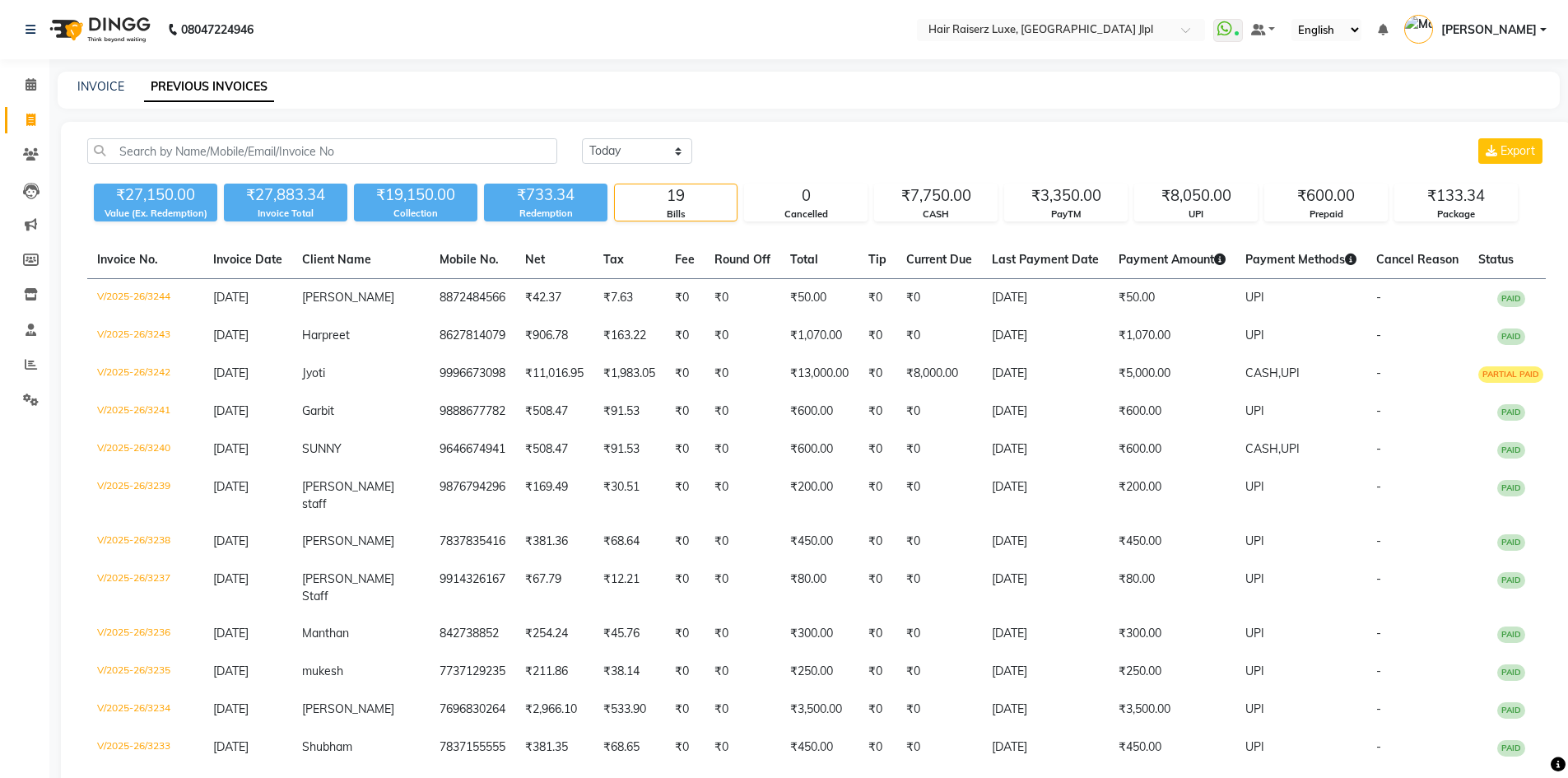
click at [412, 197] on div "₹19,150.00" at bounding box center [416, 195] width 124 height 23
click at [411, 197] on div "₹19,150.00" at bounding box center [416, 195] width 124 height 23
click at [98, 84] on link "INVOICE" at bounding box center [101, 86] width 47 height 15
select select "5409"
select select "service"
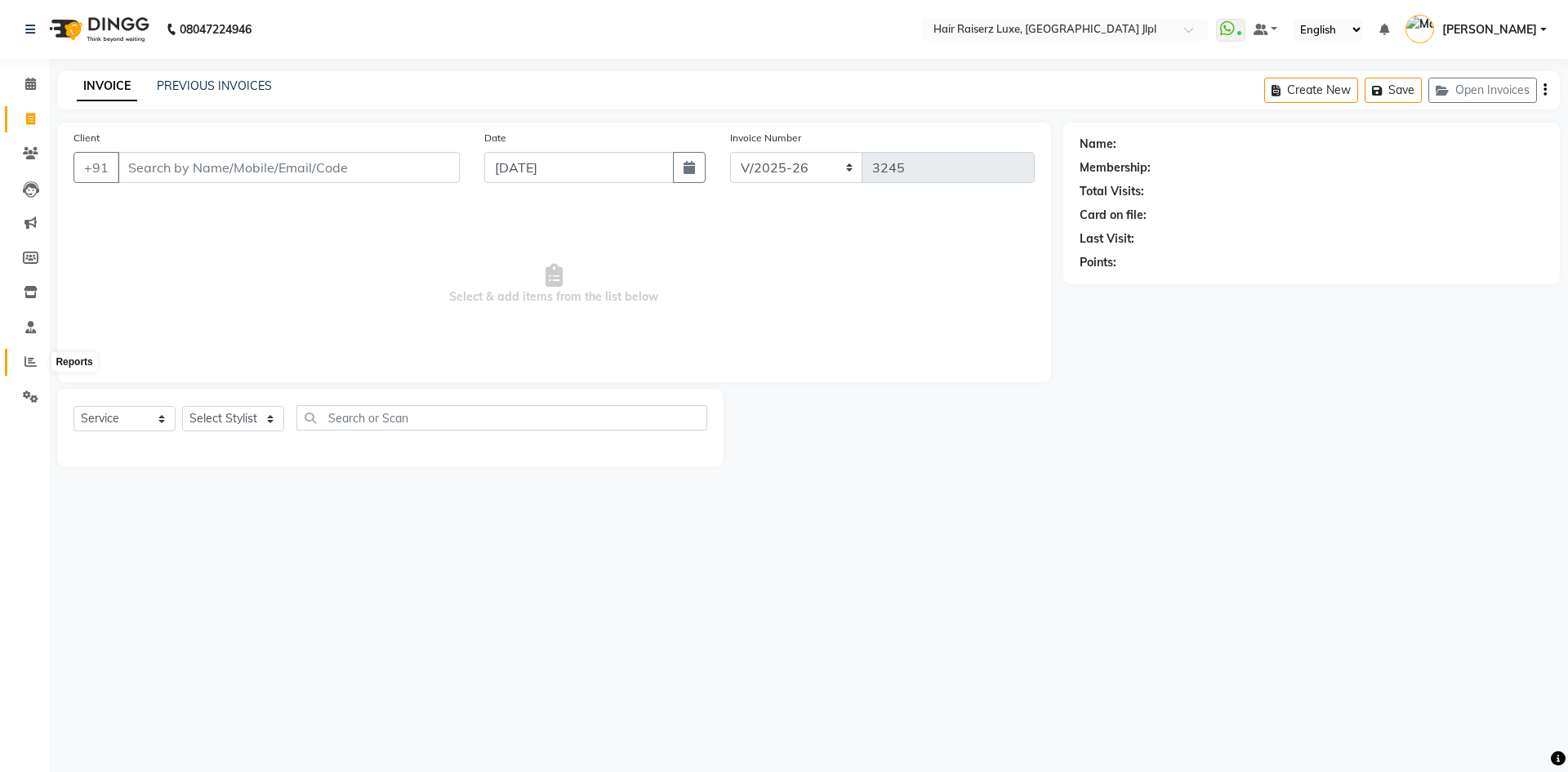
click at [35, 364] on icon at bounding box center [31, 361] width 13 height 13
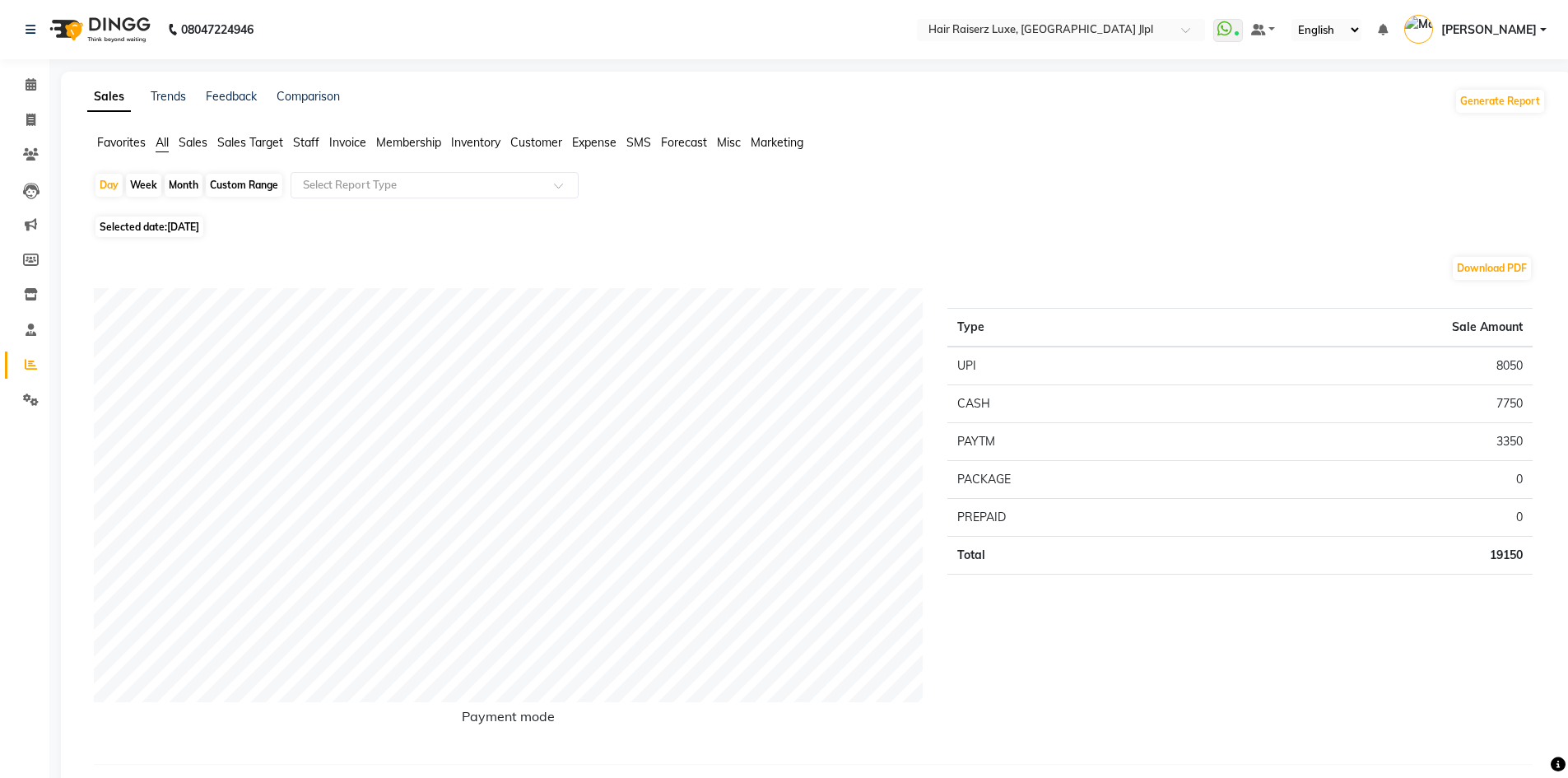
click at [238, 142] on span "Sales Target" at bounding box center [250, 142] width 66 height 15
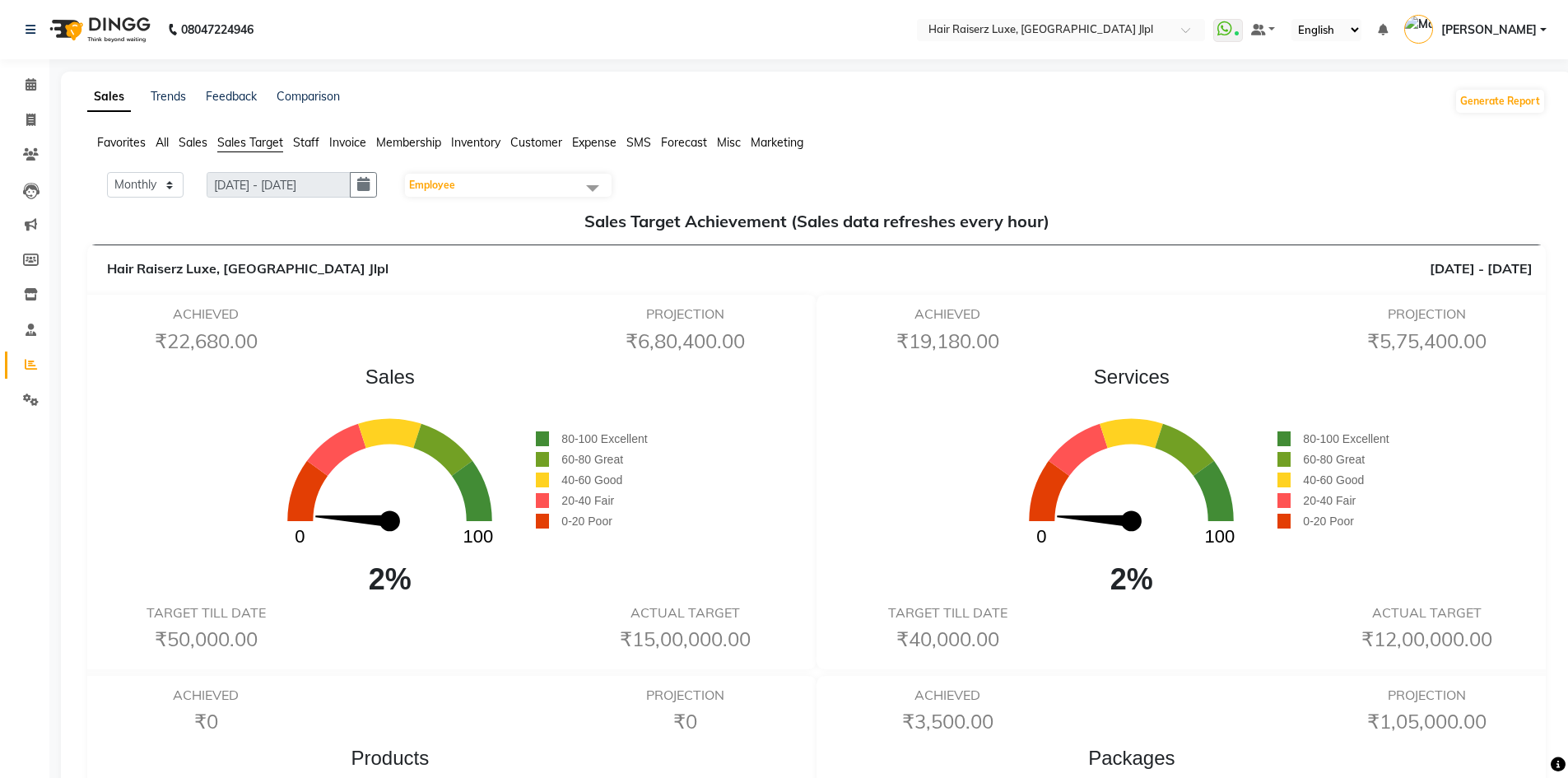
click at [297, 143] on span "Staff" at bounding box center [306, 142] width 26 height 15
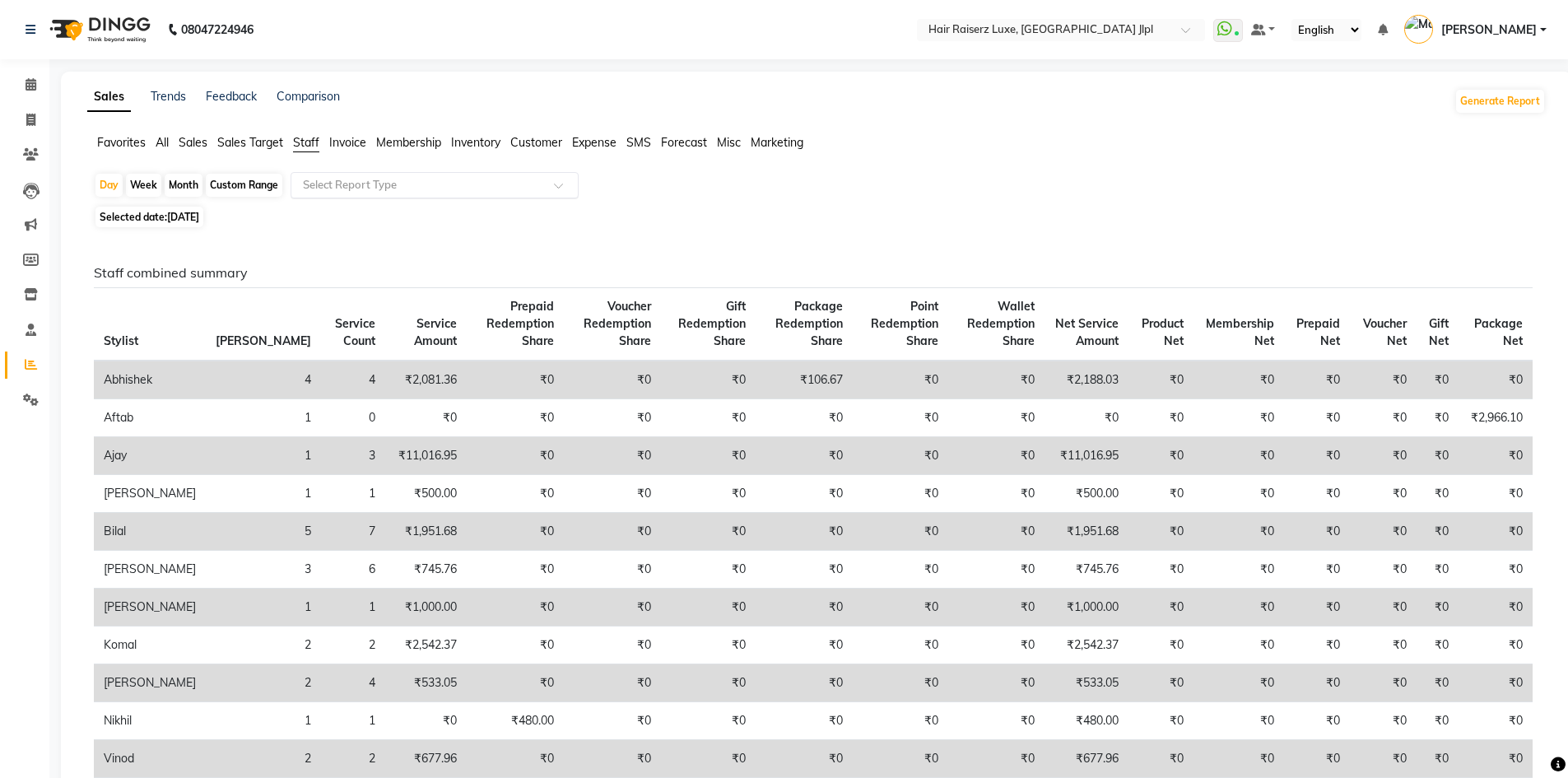
click at [358, 179] on input "text" at bounding box center [418, 185] width 238 height 16
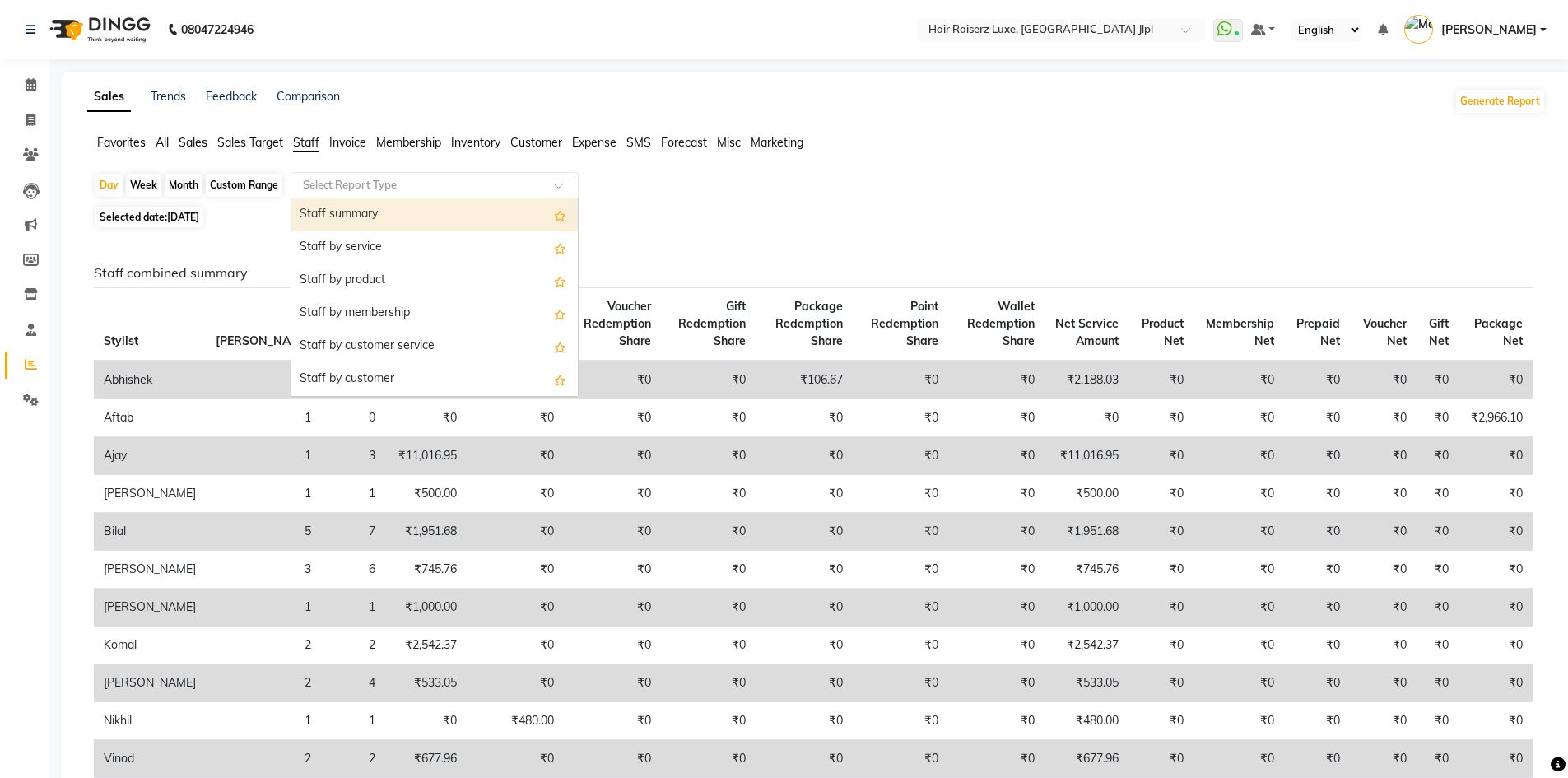
click at [360, 209] on div "Staff summary" at bounding box center [434, 215] width 287 height 33
select select "filtered_report"
select select "csv"
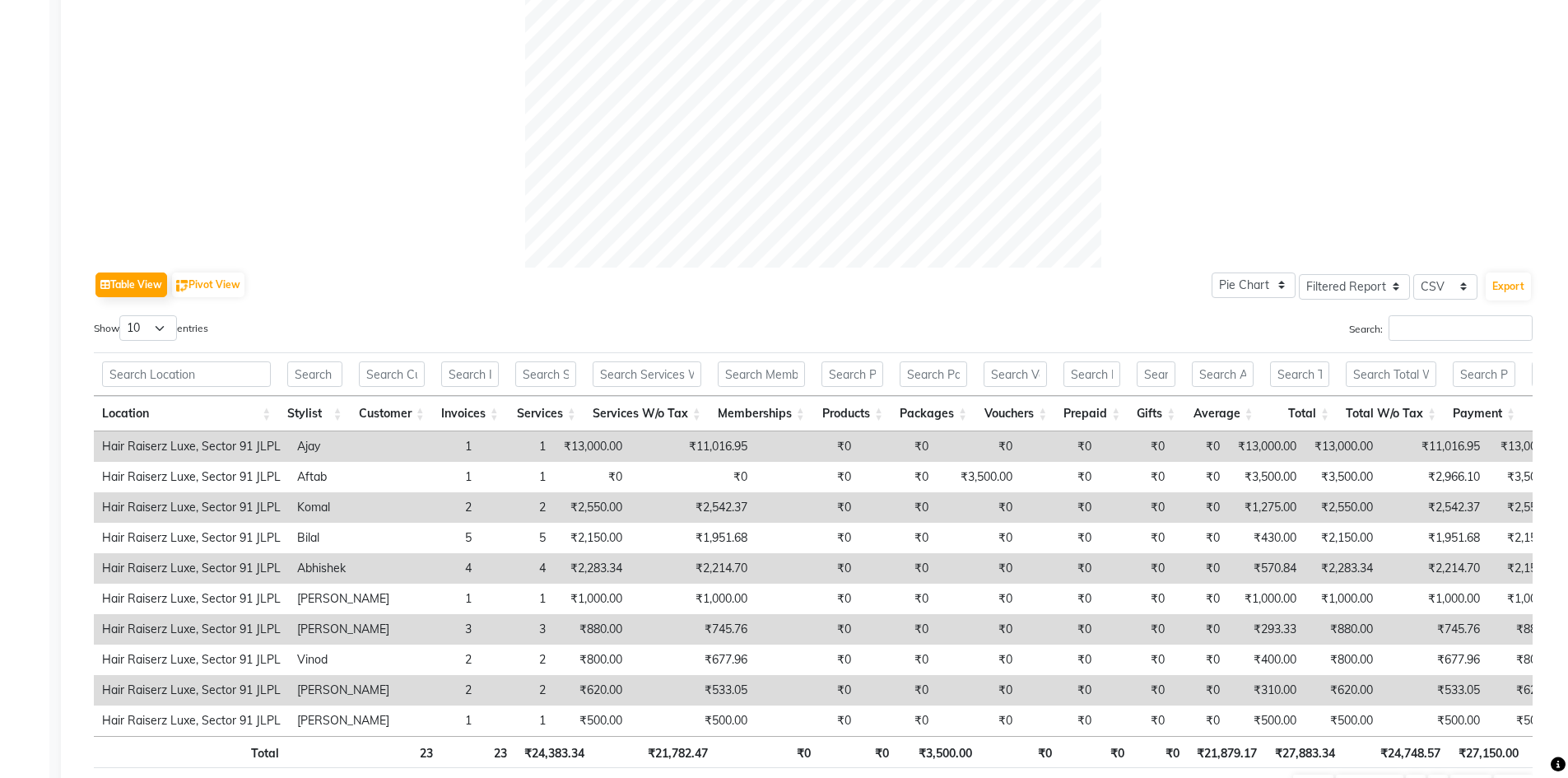
scroll to position [576, 0]
drag, startPoint x: 654, startPoint y: 446, endPoint x: 736, endPoint y: 446, distance: 82.0
click at [736, 446] on tr "Hair Raiserz Luxe, Sector 91 JLPL Ajay 1 1 ₹13,000.00 ₹11,016.95 ₹0 ₹0 ₹0 ₹0 ₹0…" at bounding box center [988, 443] width 1790 height 30
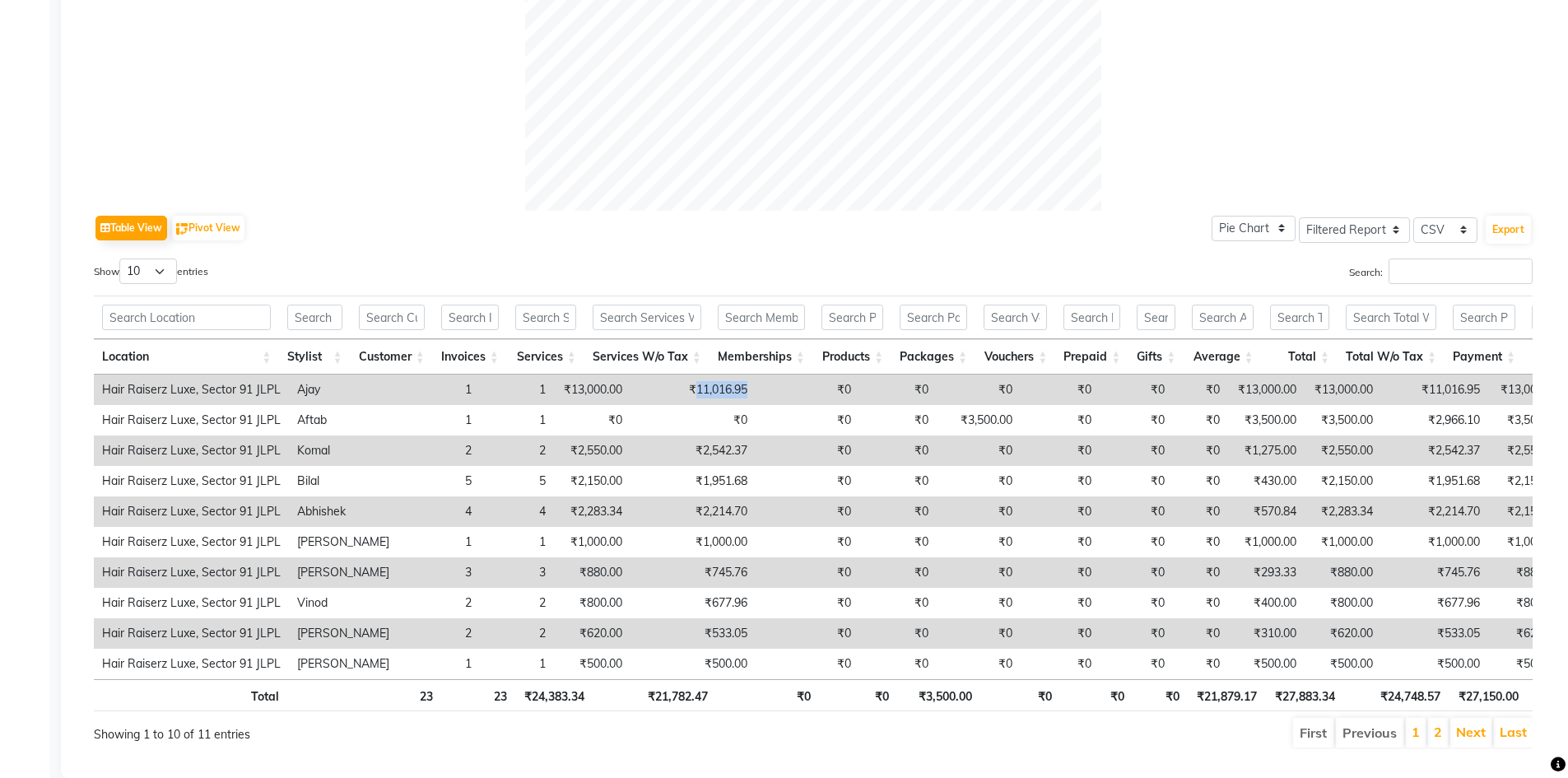
scroll to position [659, 0]
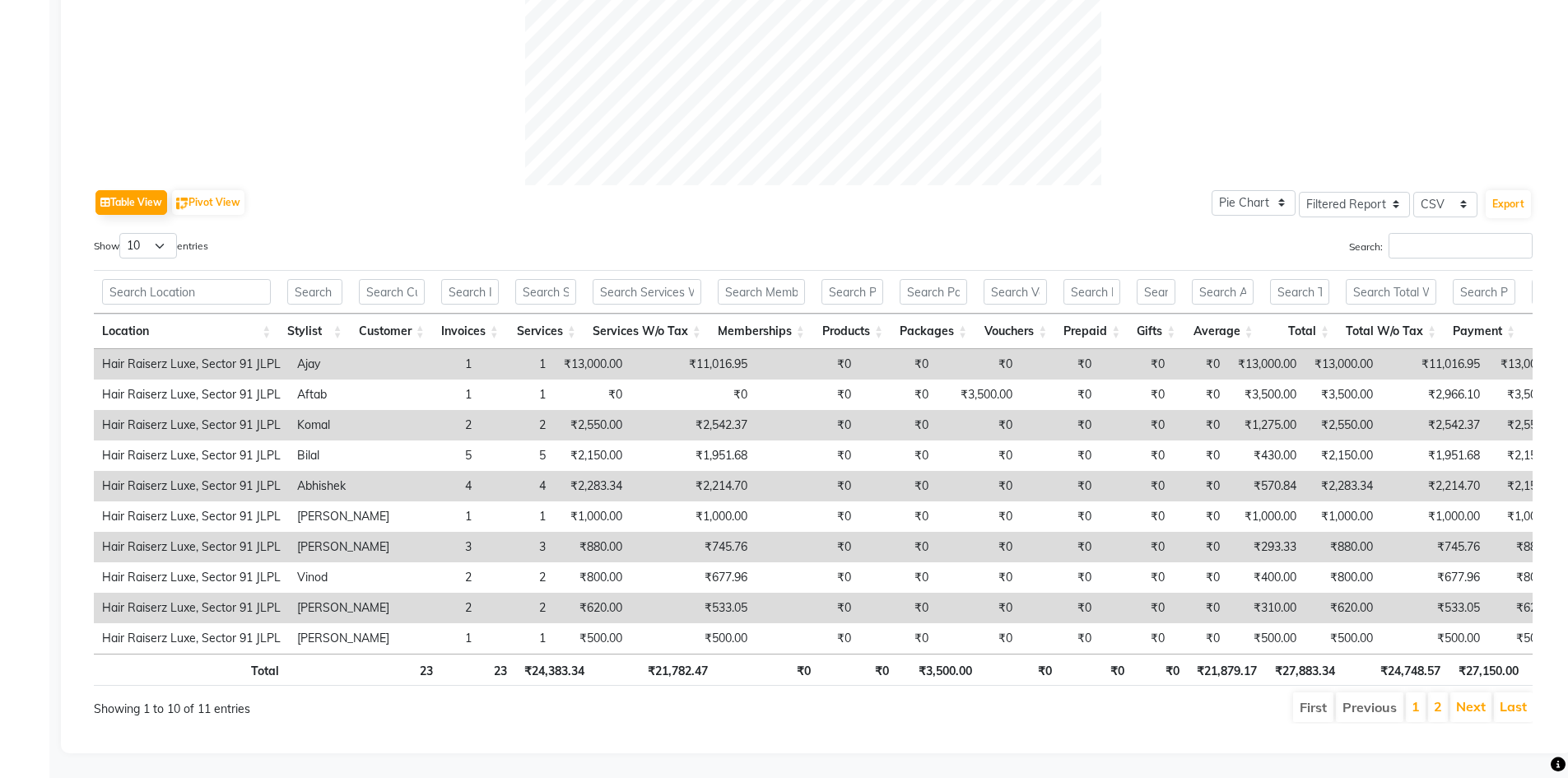
click at [690, 427] on td "₹2,542.37" at bounding box center [693, 424] width 125 height 30
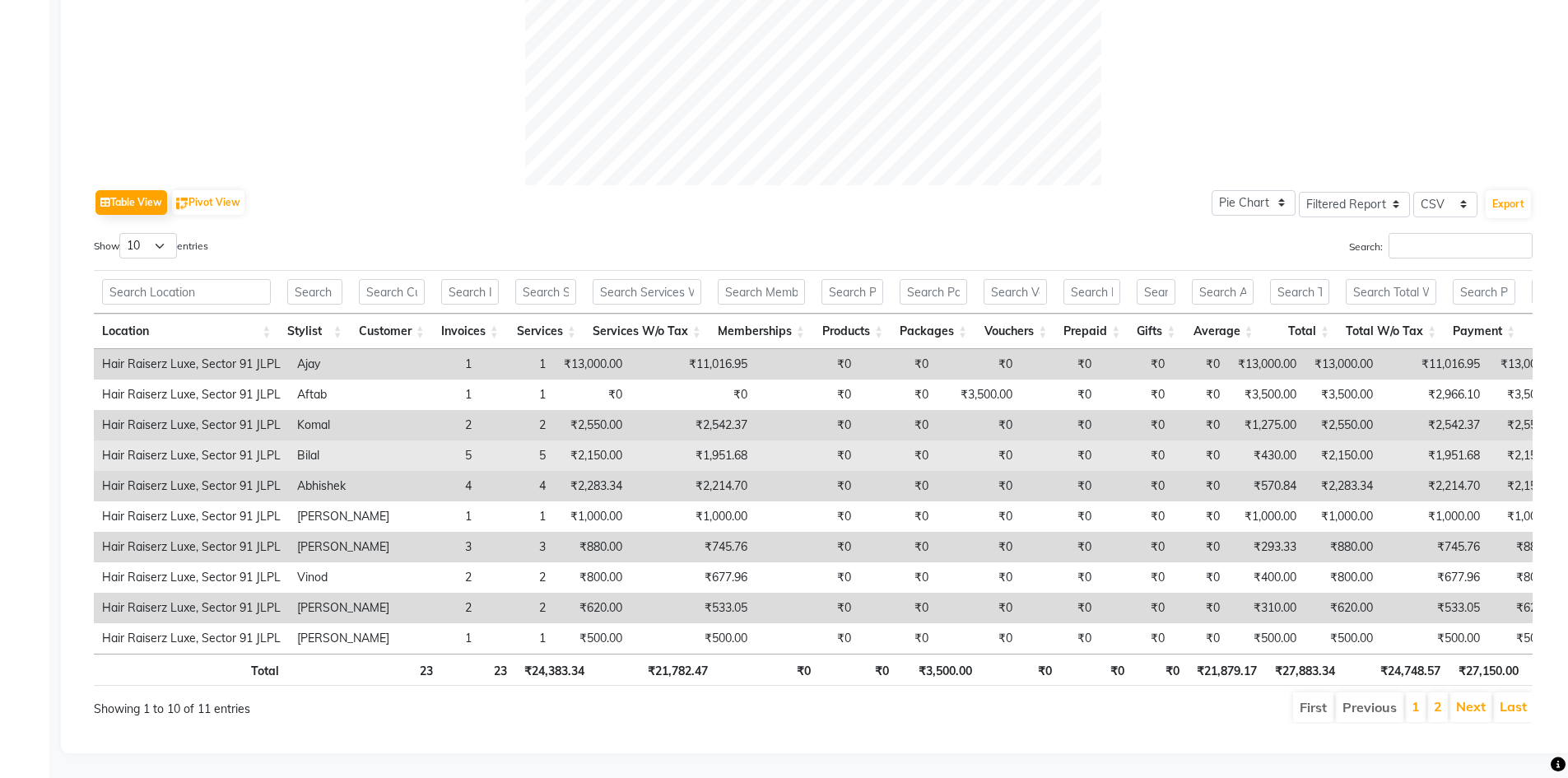
click at [686, 451] on td "₹1,951.68" at bounding box center [693, 455] width 125 height 30
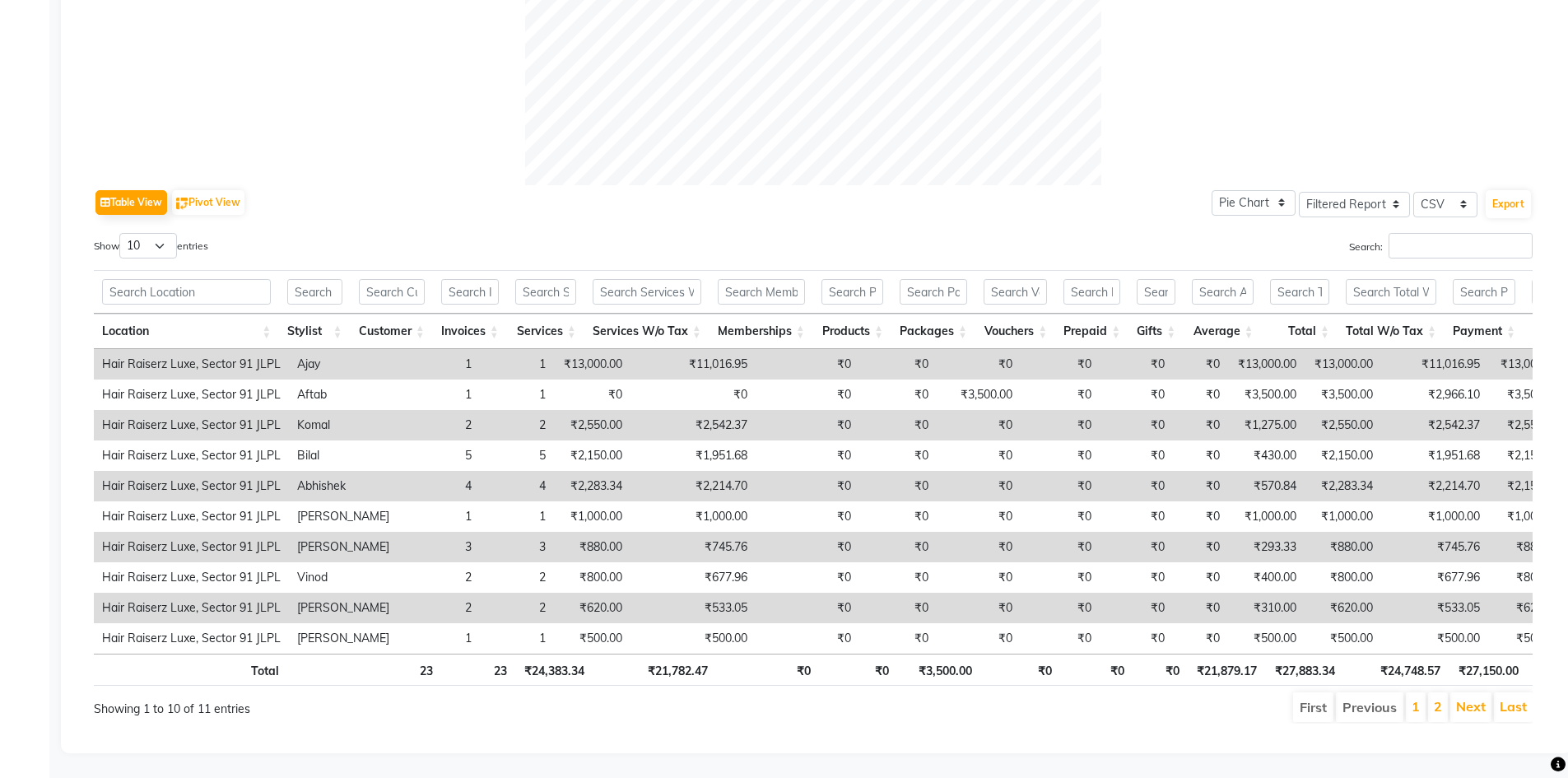
click at [683, 482] on td "₹2,214.70" at bounding box center [693, 485] width 125 height 30
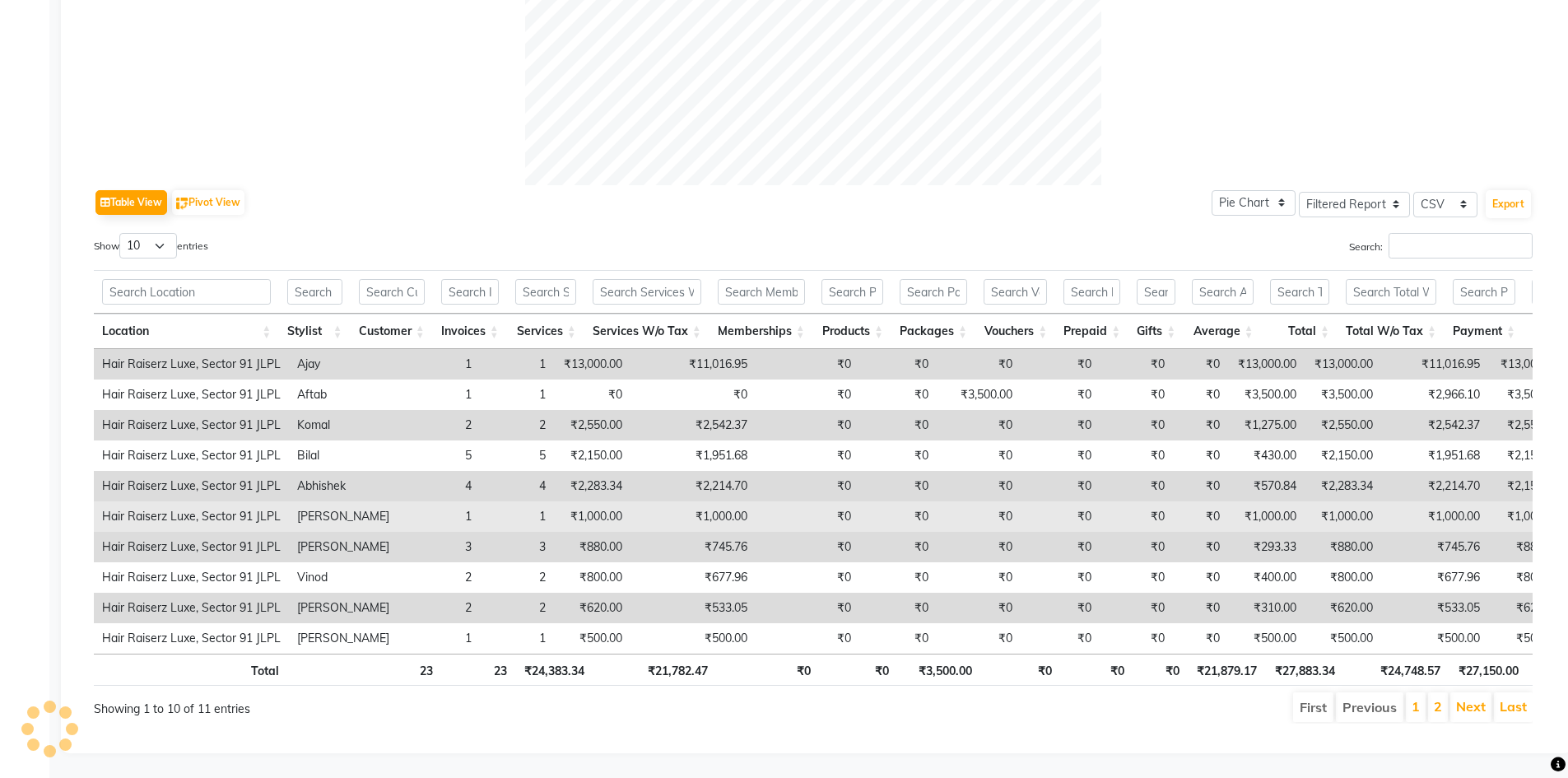
click at [683, 514] on td "₹1,000.00" at bounding box center [693, 516] width 125 height 30
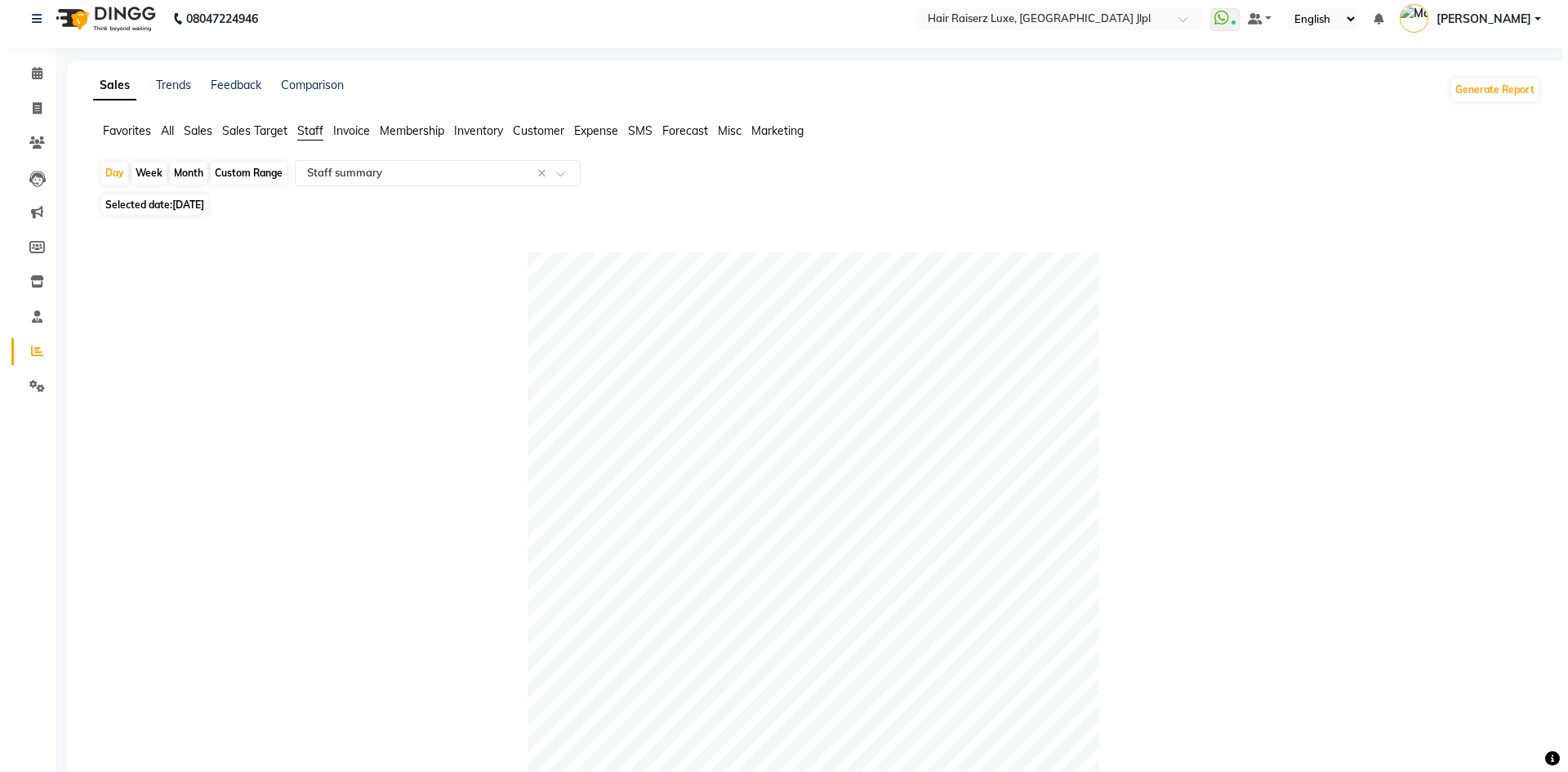
scroll to position [0, 0]
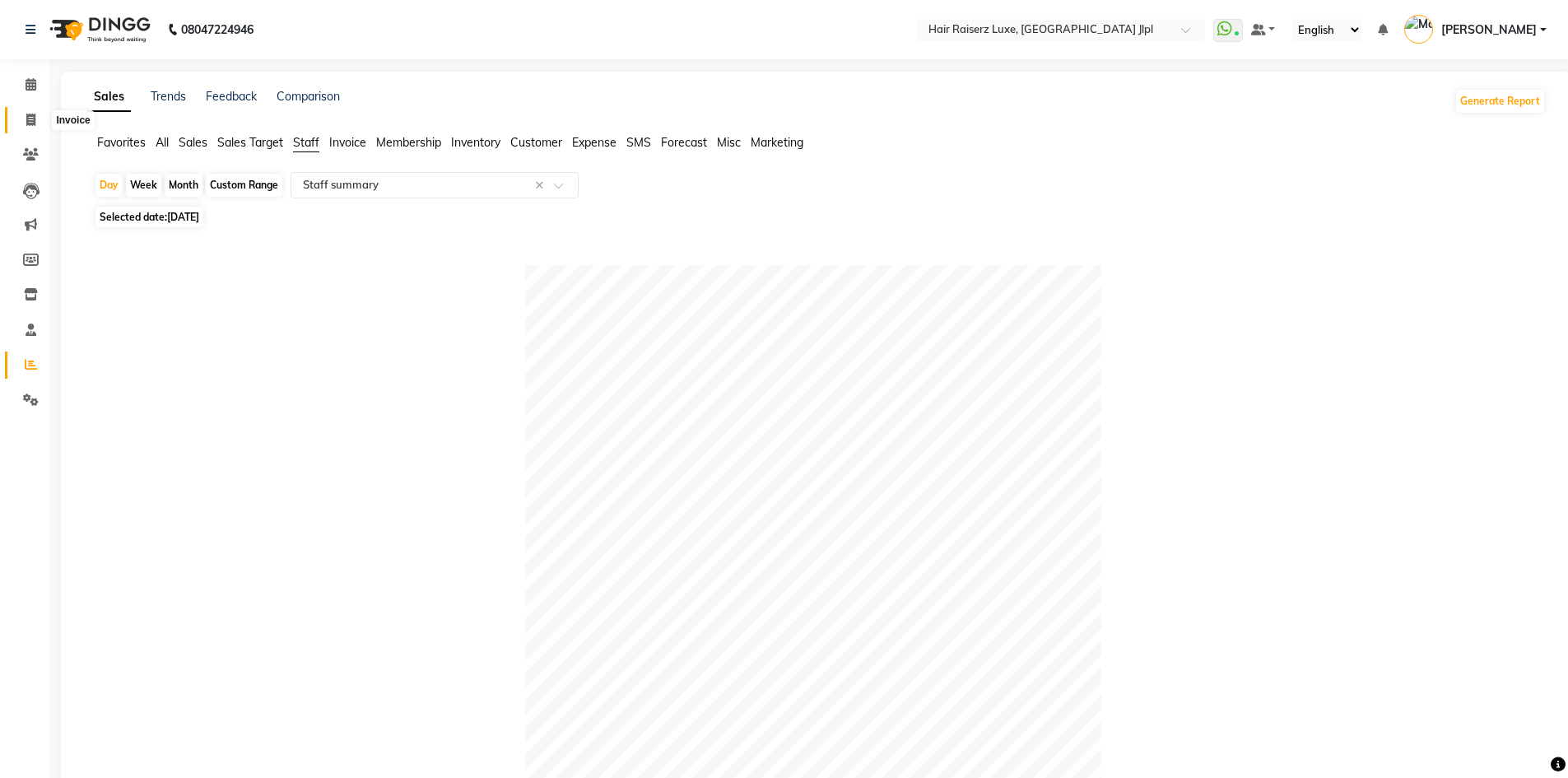
click at [36, 123] on span at bounding box center [31, 120] width 29 height 19
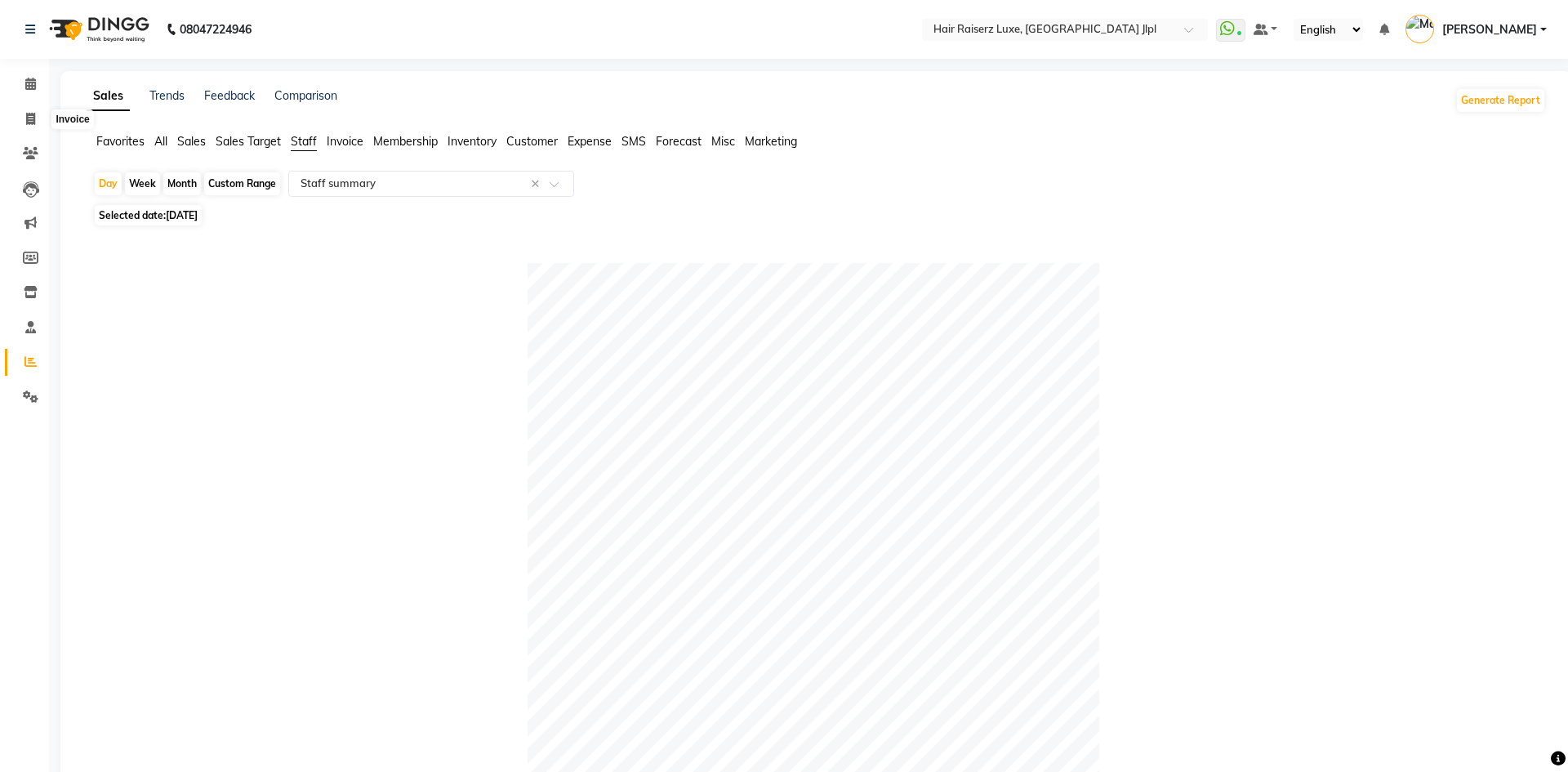
select select "5409"
select select "service"
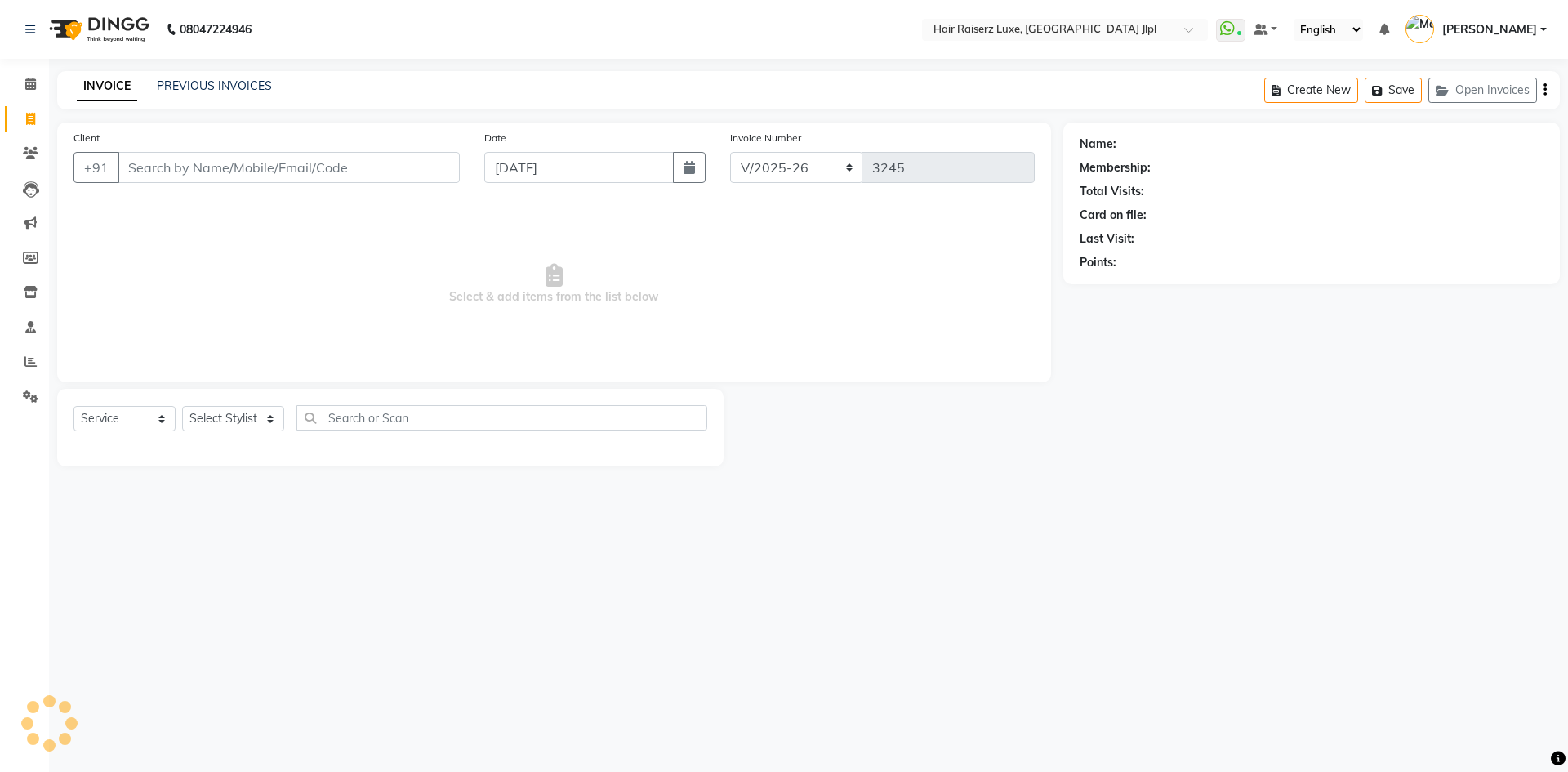
click at [1526, 22] on span "[PERSON_NAME]" at bounding box center [1489, 30] width 95 height 17
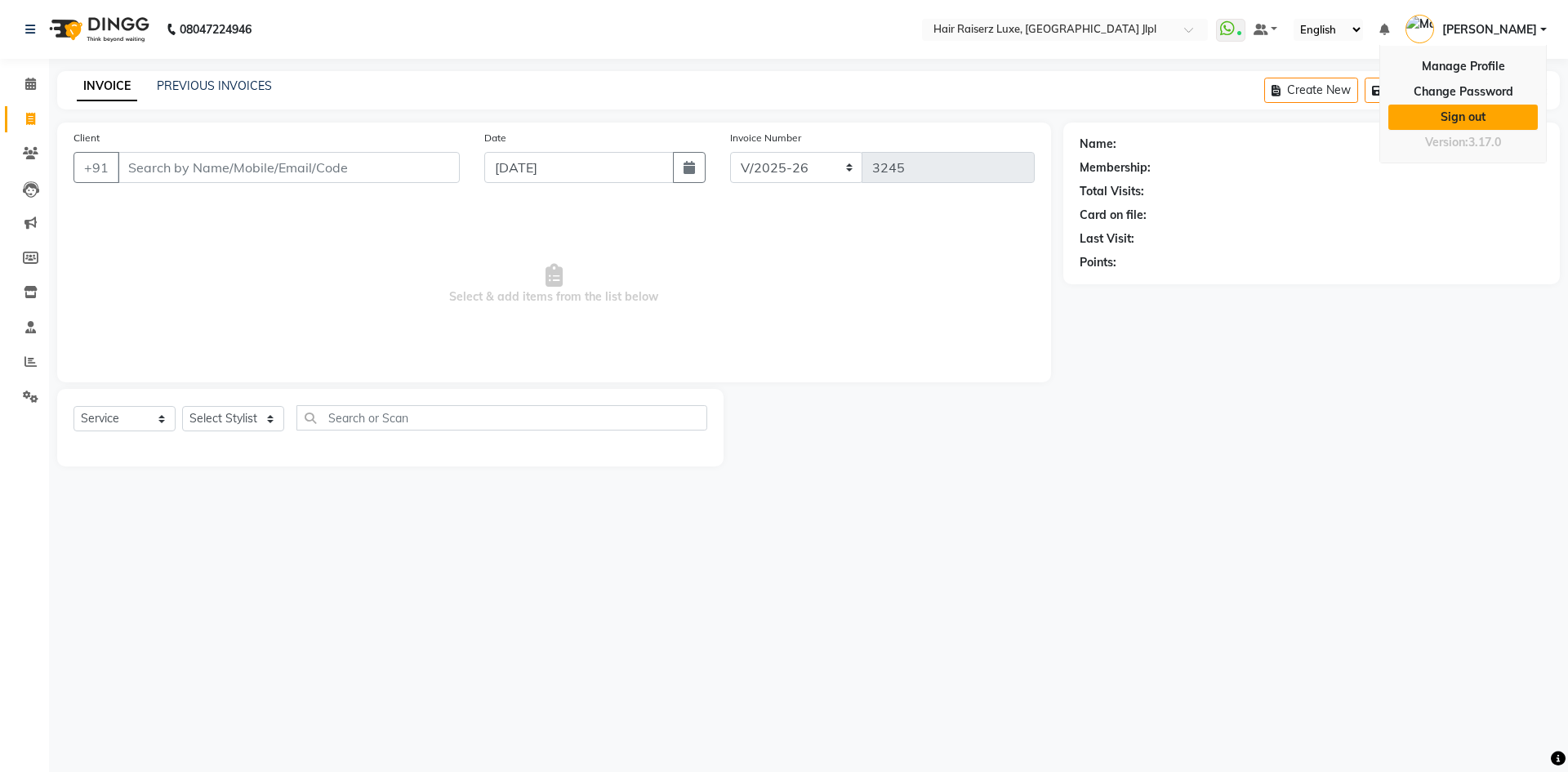
click at [1470, 115] on link "Sign out" at bounding box center [1463, 117] width 150 height 25
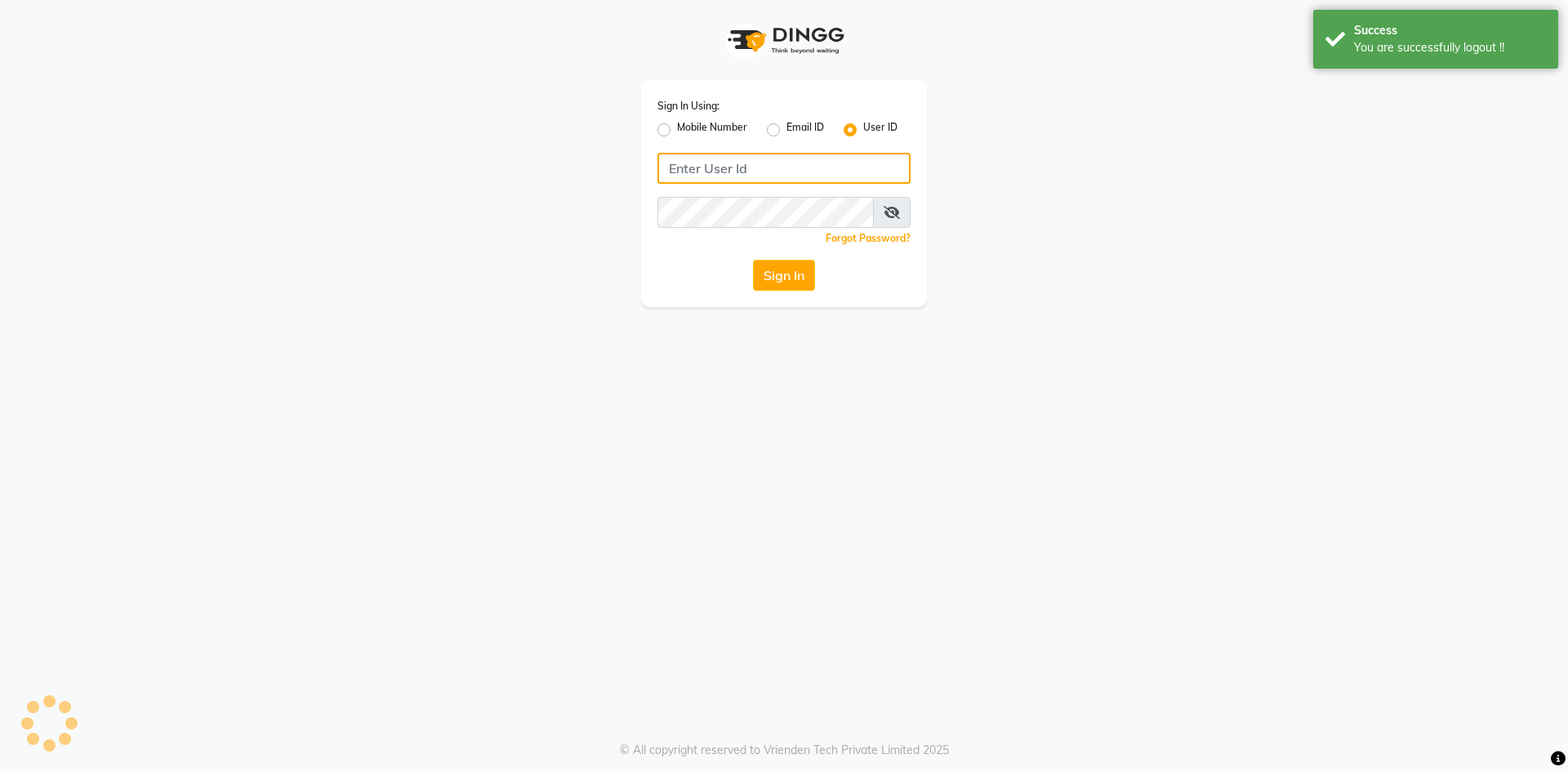
type input "7696244464"
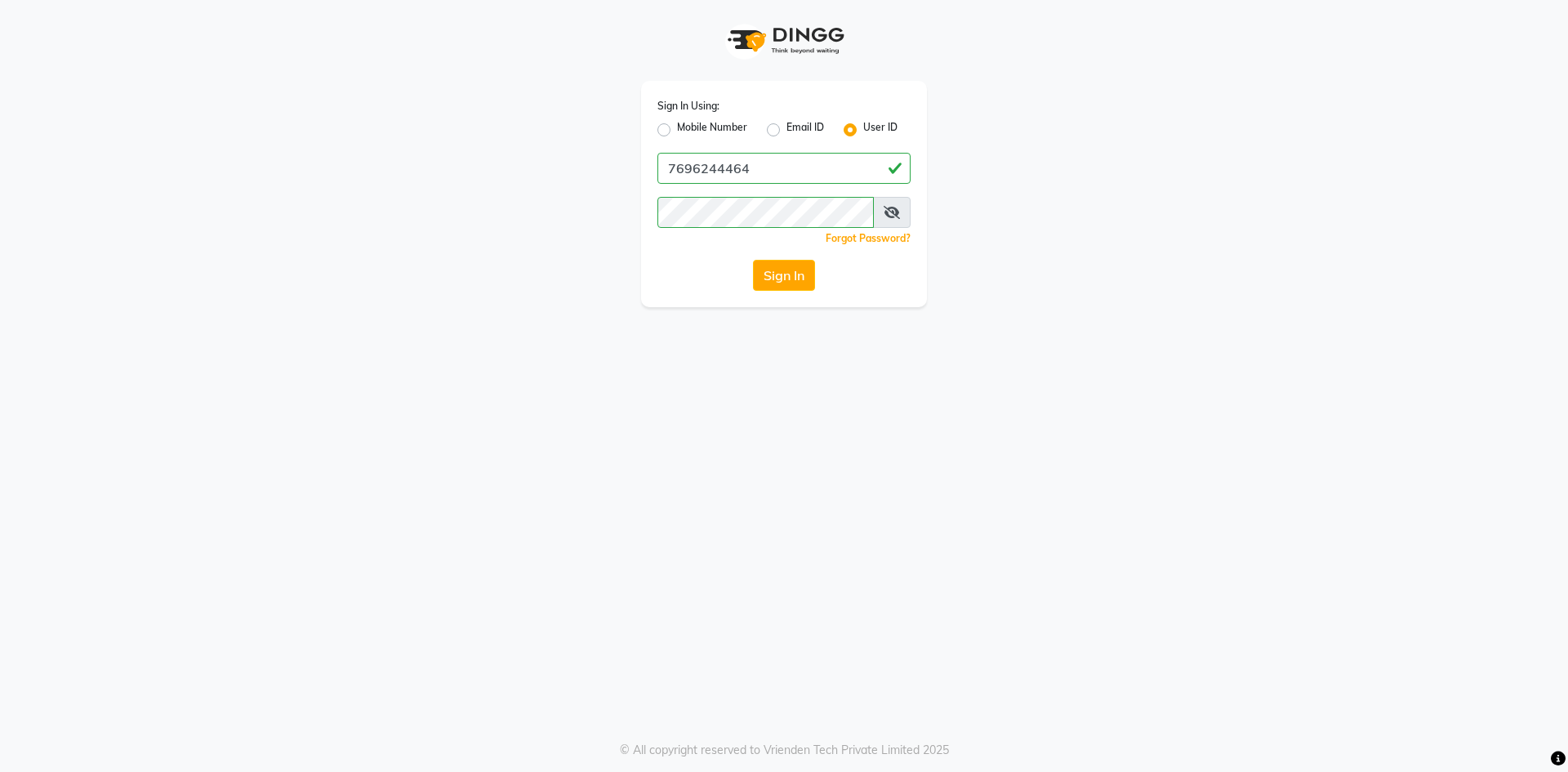
click at [677, 131] on label "Mobile Number" at bounding box center [712, 130] width 70 height 20
click at [677, 131] on input "Mobile Number" at bounding box center [682, 126] width 11 height 11
radio input "true"
radio input "false"
click at [767, 167] on input "Username" at bounding box center [812, 168] width 199 height 31
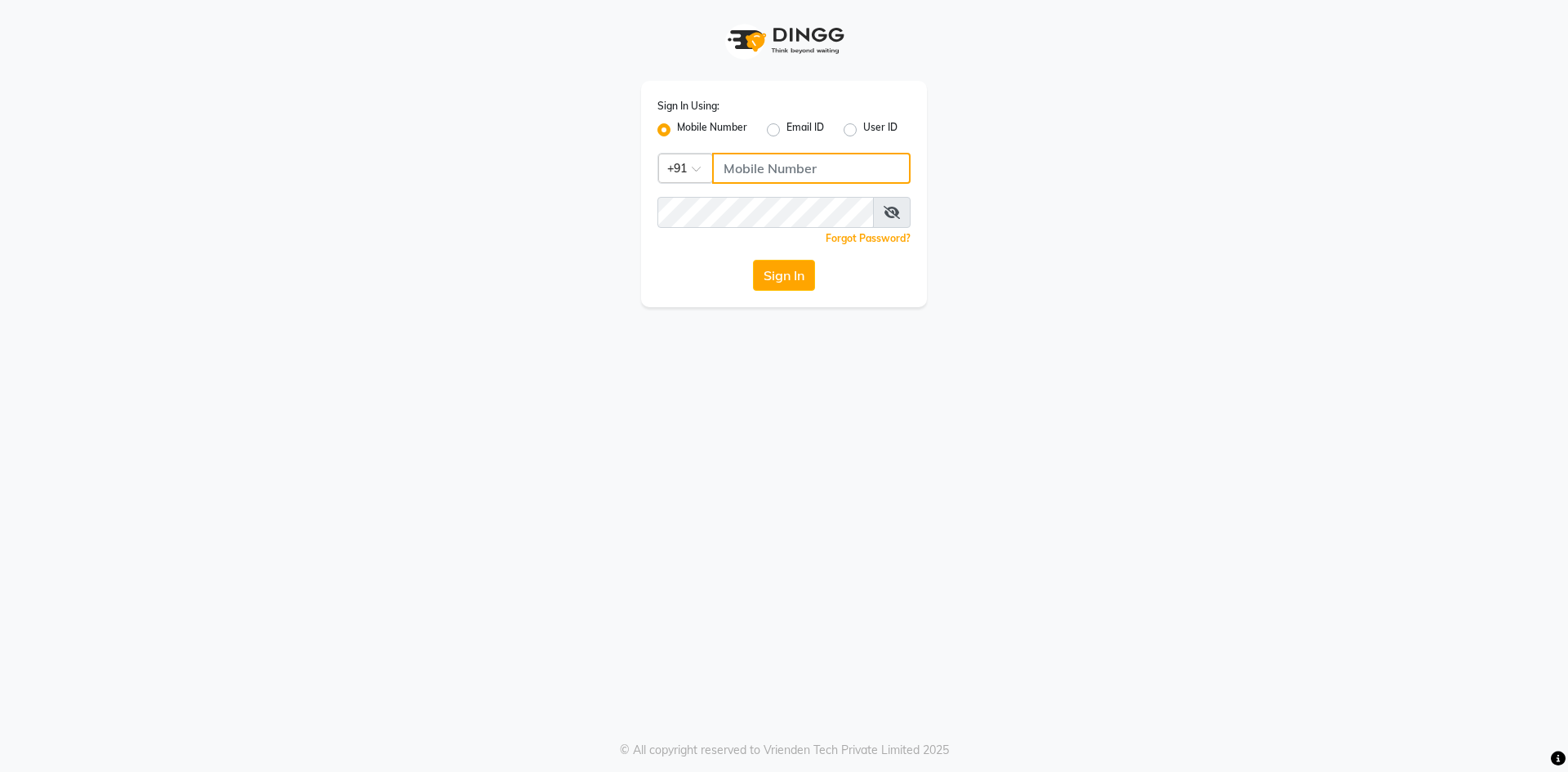
type input "7696244464"
click at [800, 277] on button "Sign In" at bounding box center [784, 275] width 62 height 31
